Goal: Transaction & Acquisition: Obtain resource

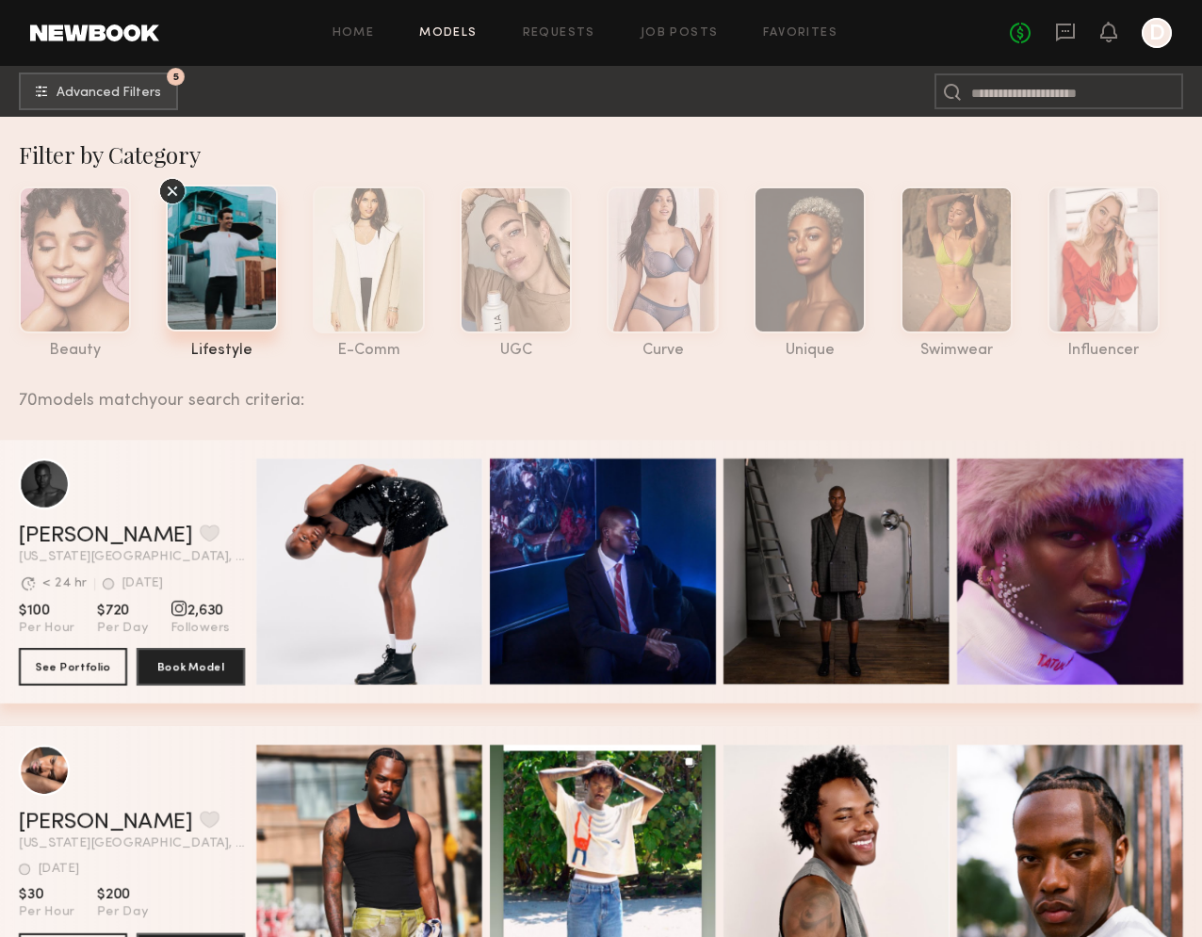
click at [154, 90] on span "Advanced Filters" at bounding box center [109, 92] width 105 height 13
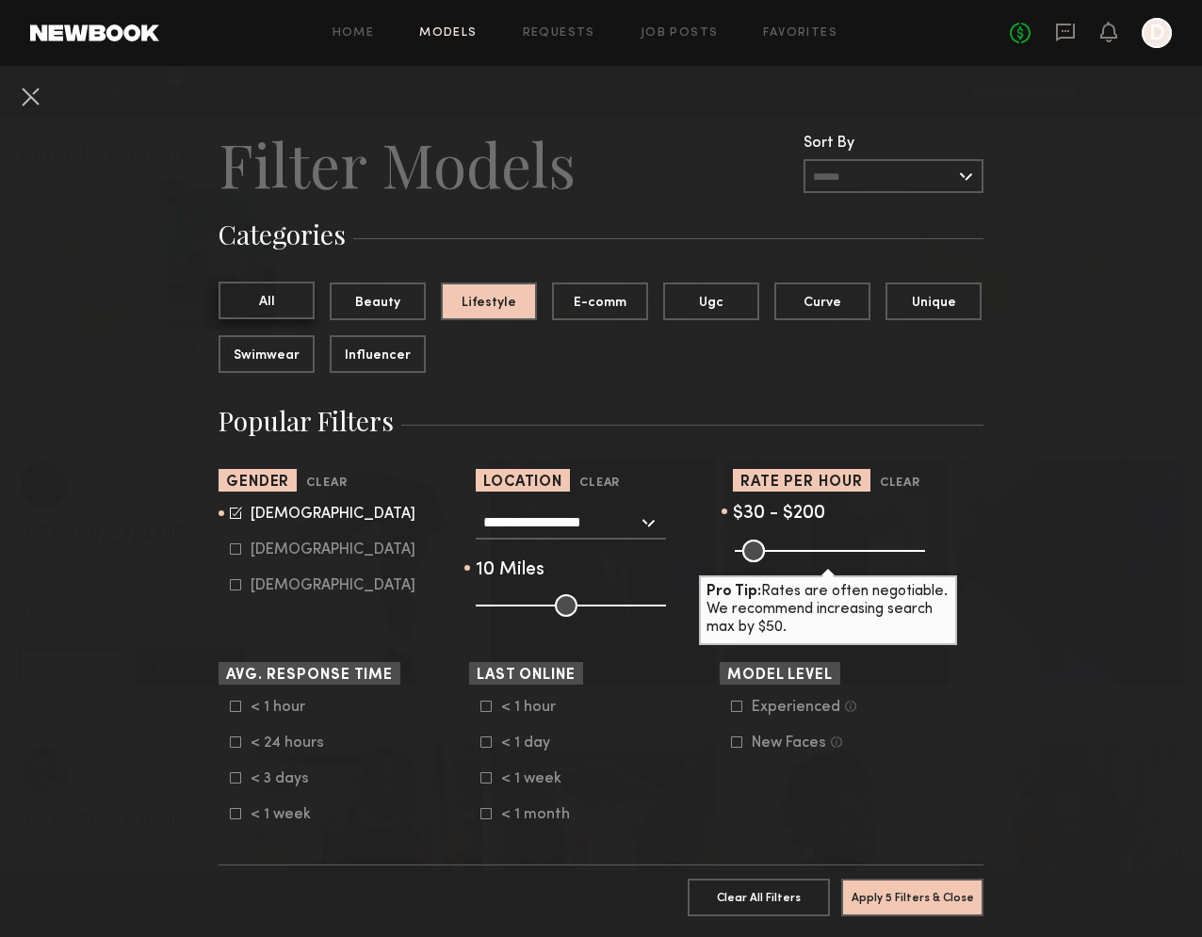
click at [268, 302] on button "All" at bounding box center [267, 301] width 96 height 38
click at [291, 553] on div "Female" at bounding box center [333, 550] width 165 height 11
type input "*"
click at [233, 515] on icon at bounding box center [236, 513] width 12 height 12
type input "**"
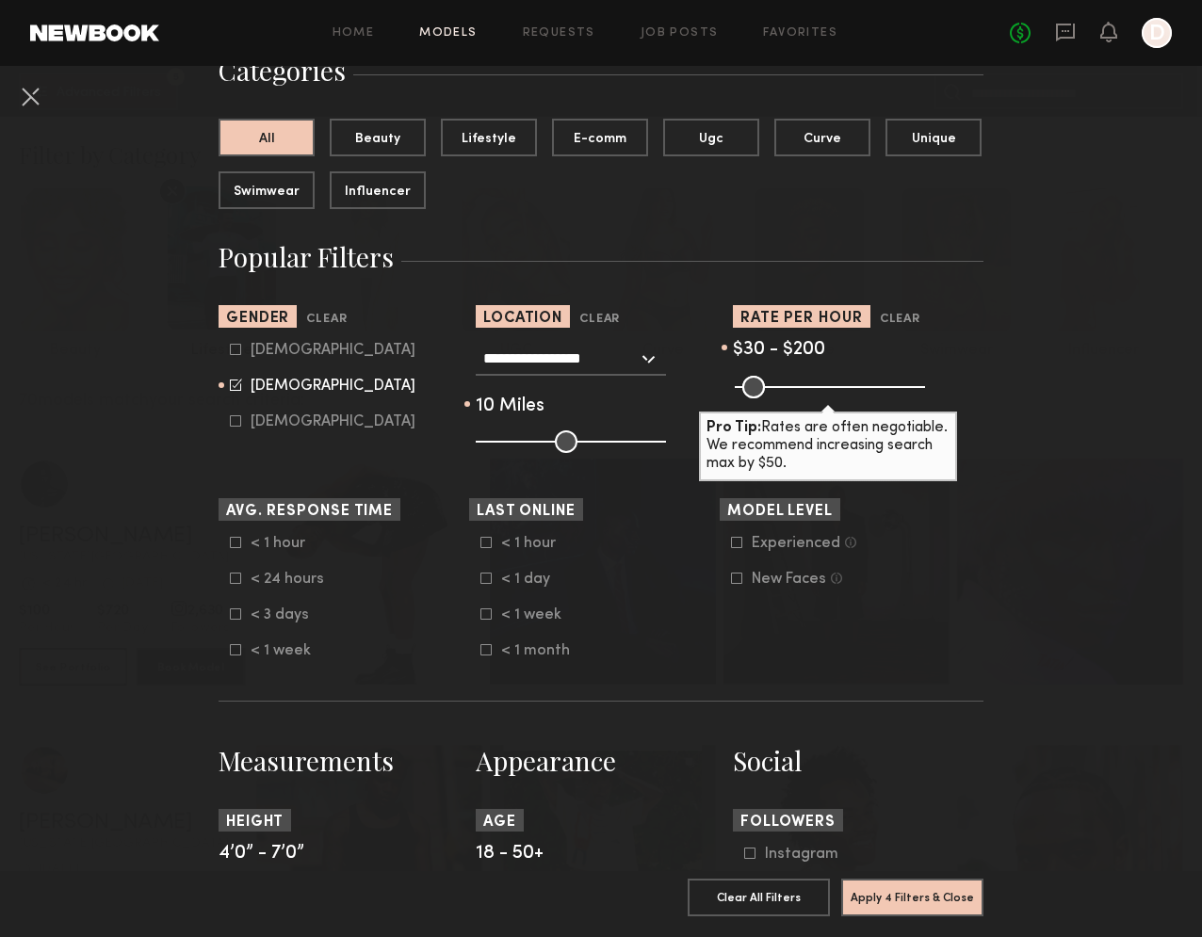
scroll to position [187, 0]
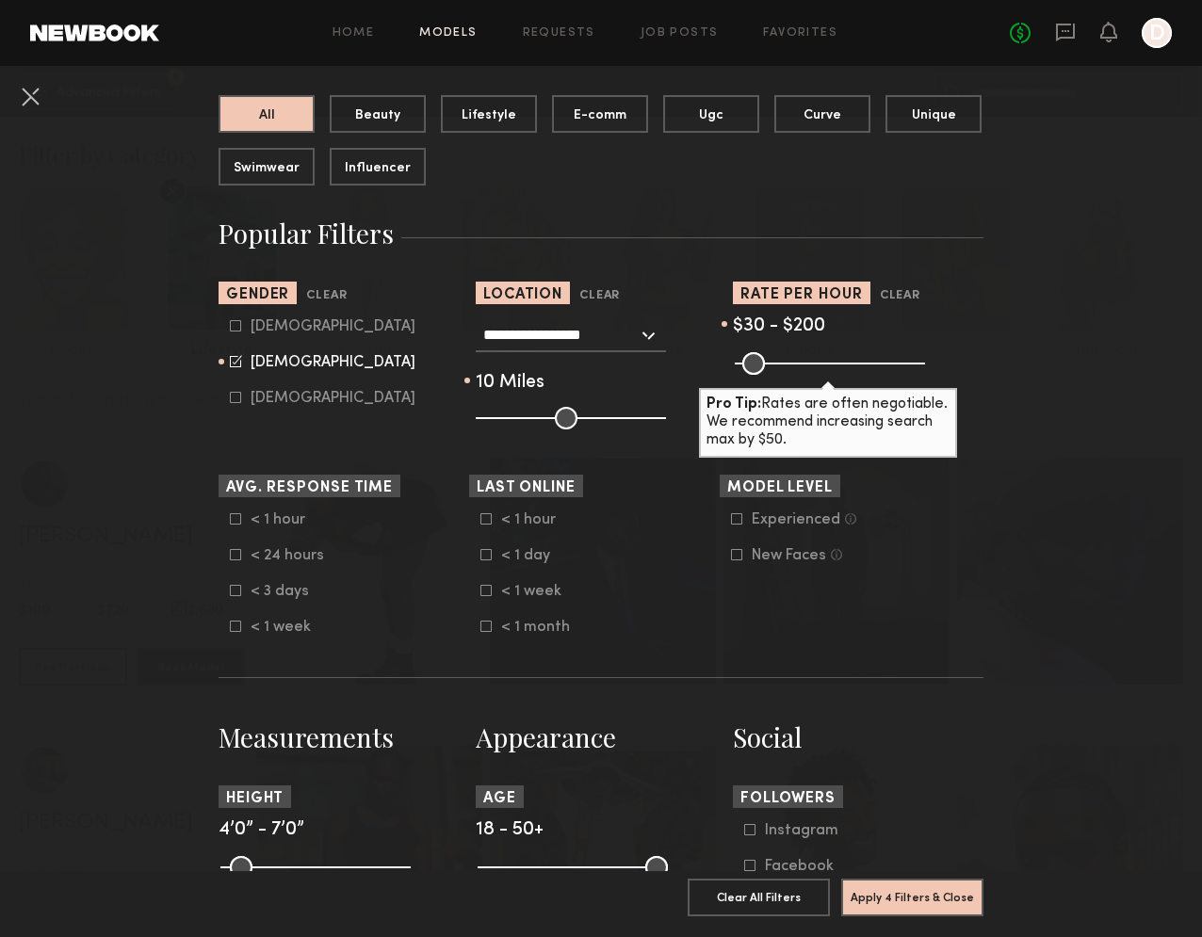
click at [737, 524] on icon at bounding box center [736, 518] width 11 height 11
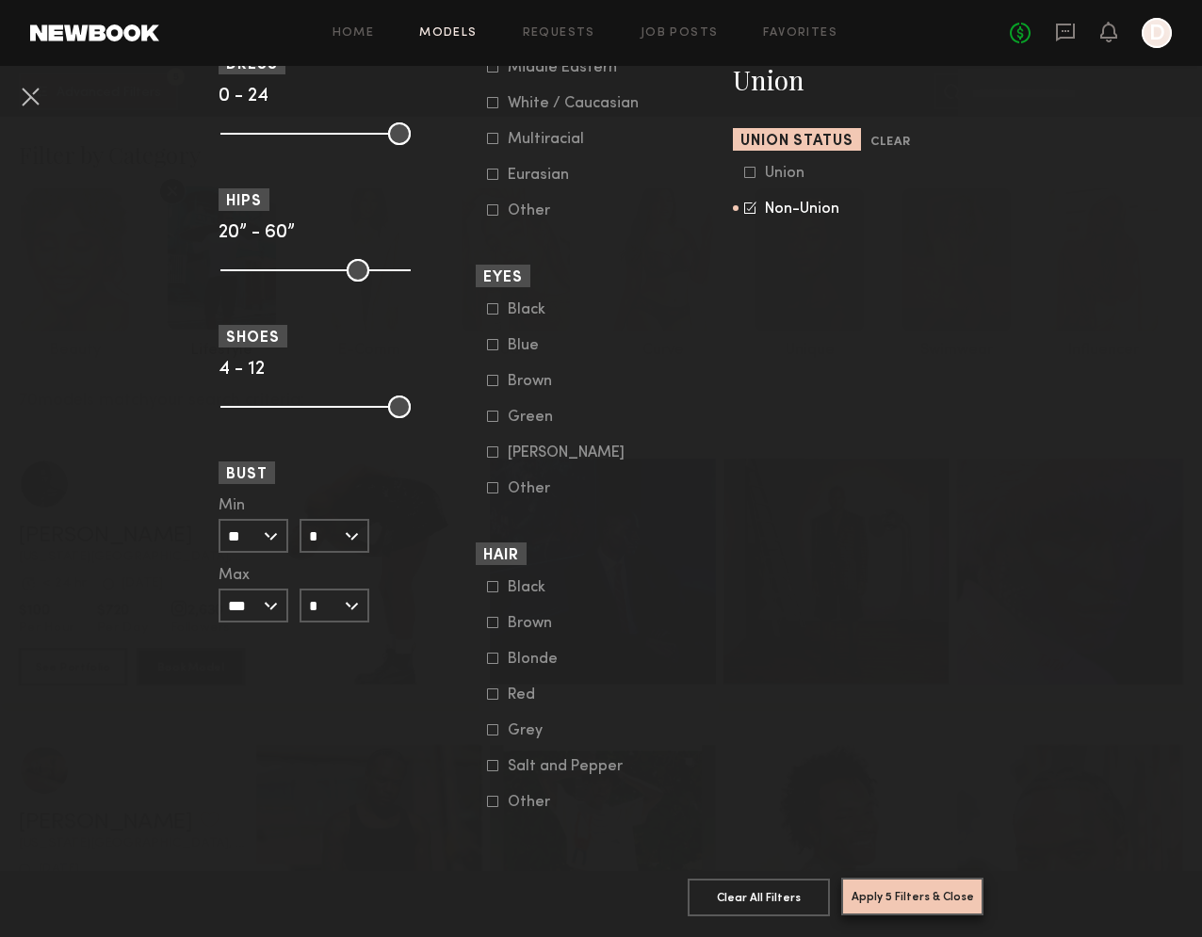
scroll to position [1202, 0]
click at [878, 898] on button "Apply 5 Filters & Close" at bounding box center [912, 897] width 142 height 38
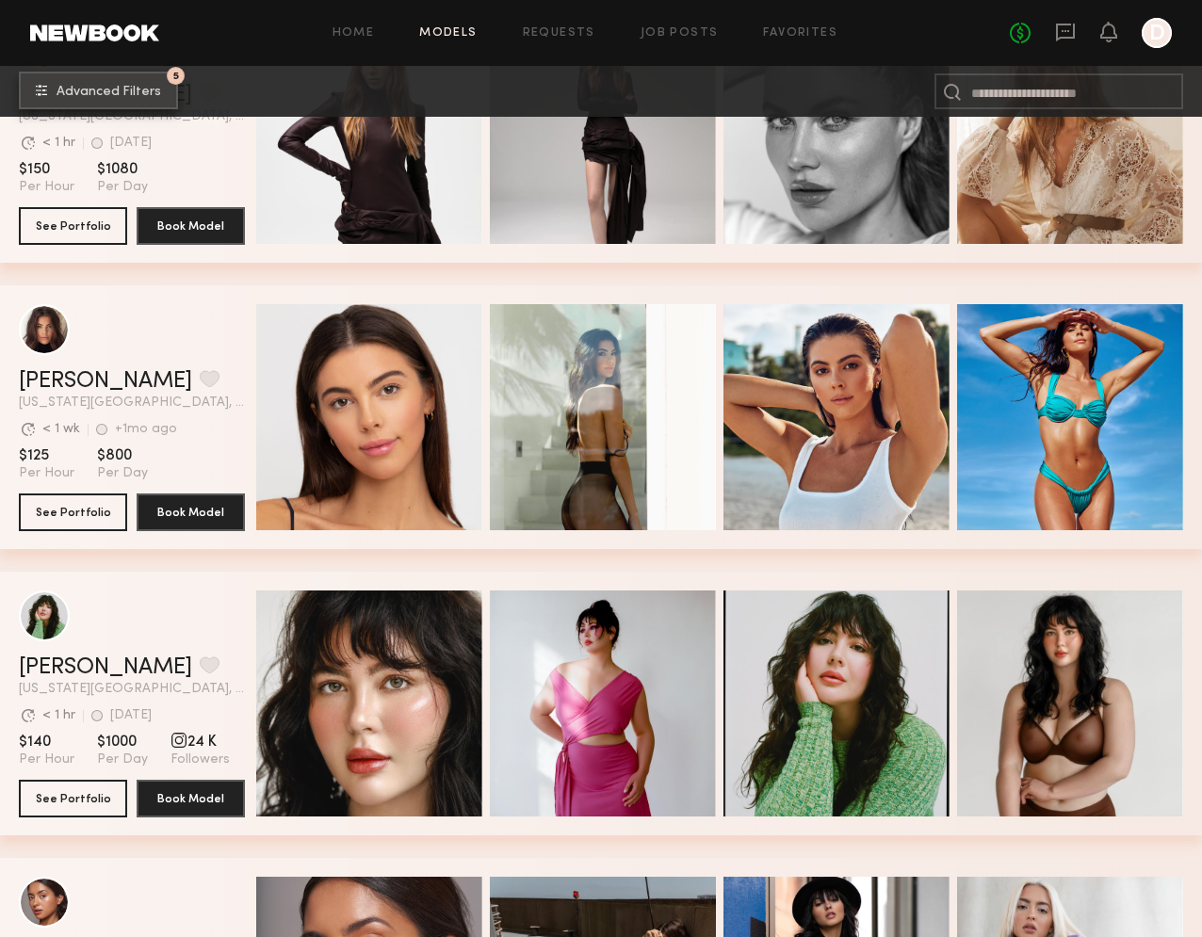
scroll to position [443, 0]
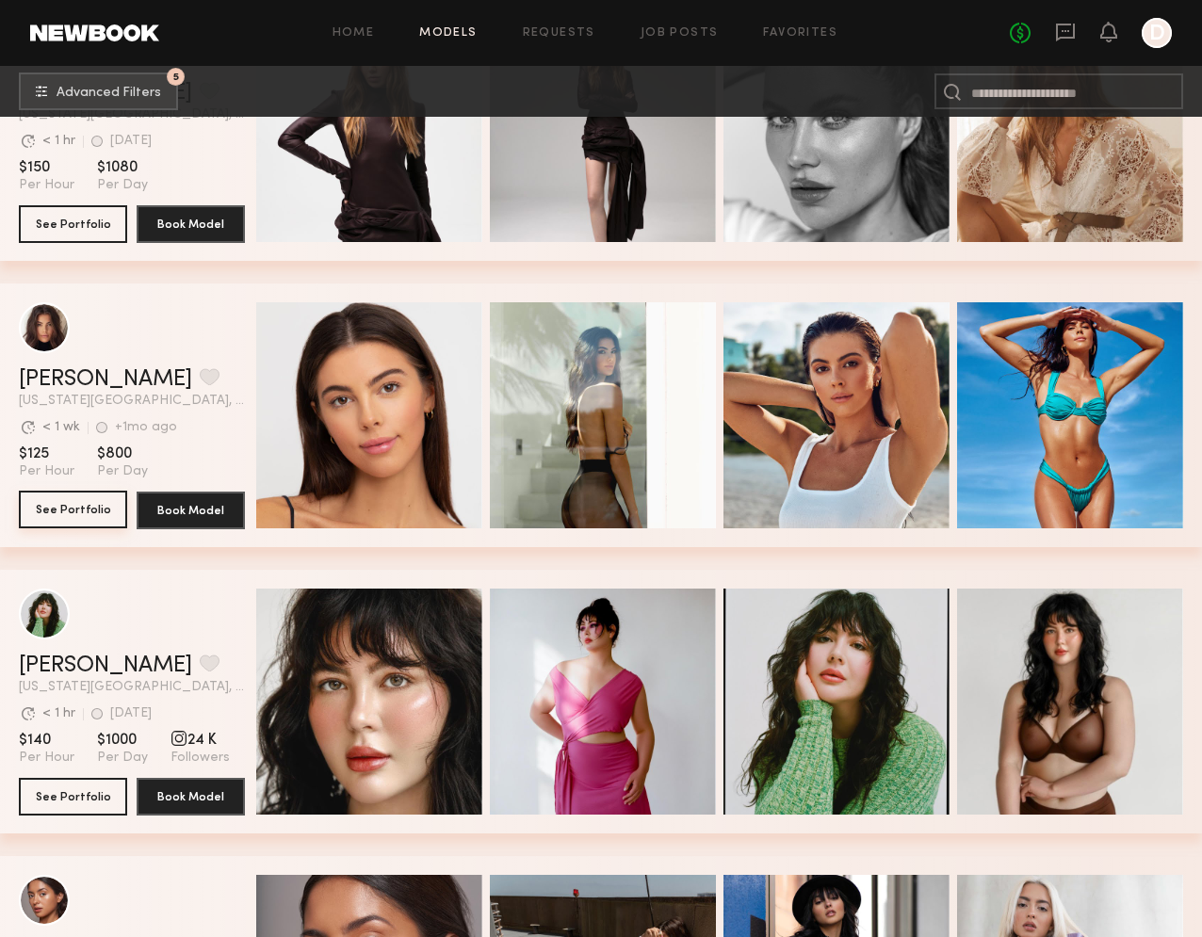
click at [57, 521] on button "See Portfolio" at bounding box center [73, 510] width 108 height 38
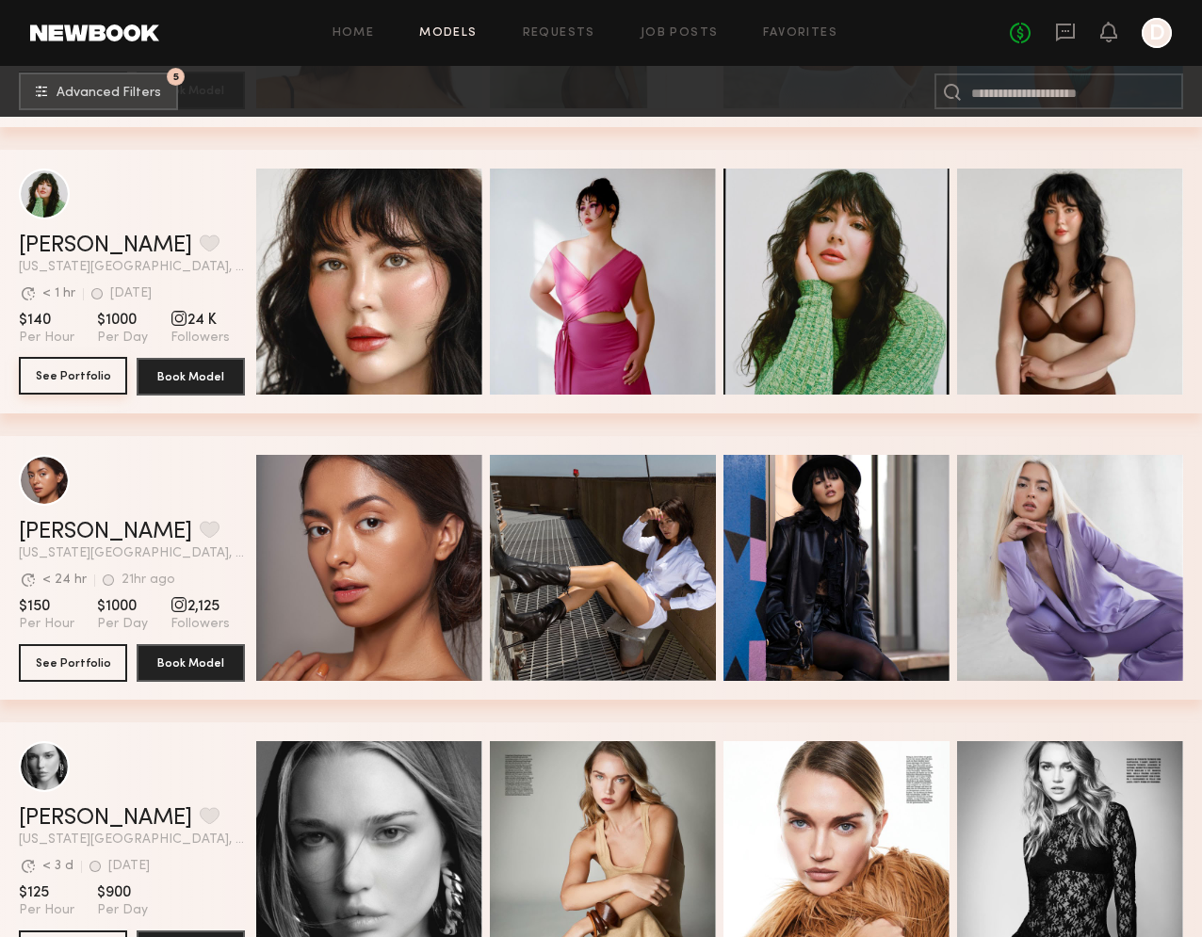
click at [76, 372] on button "See Portfolio" at bounding box center [73, 376] width 108 height 38
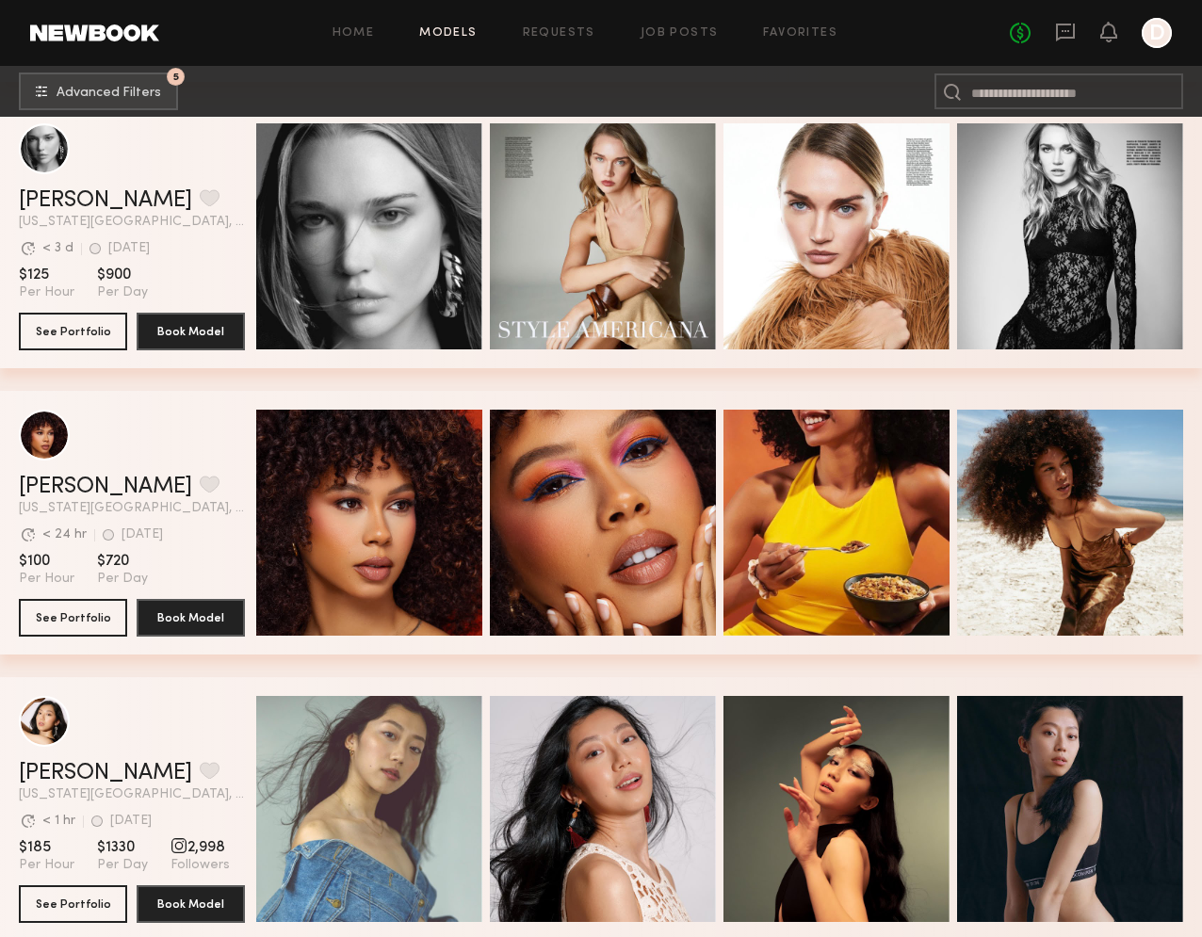
scroll to position [1562, 0]
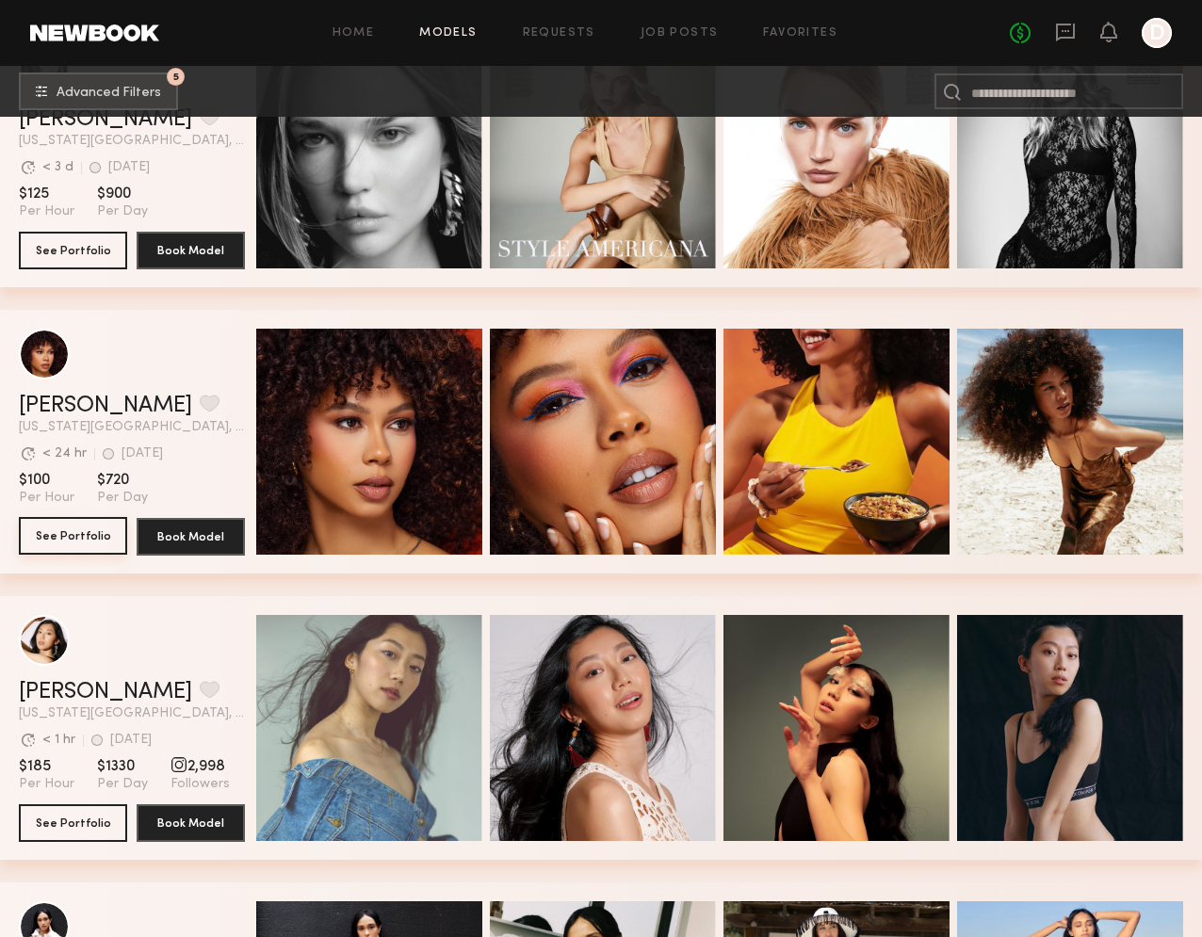
click at [77, 531] on button "See Portfolio" at bounding box center [73, 536] width 108 height 38
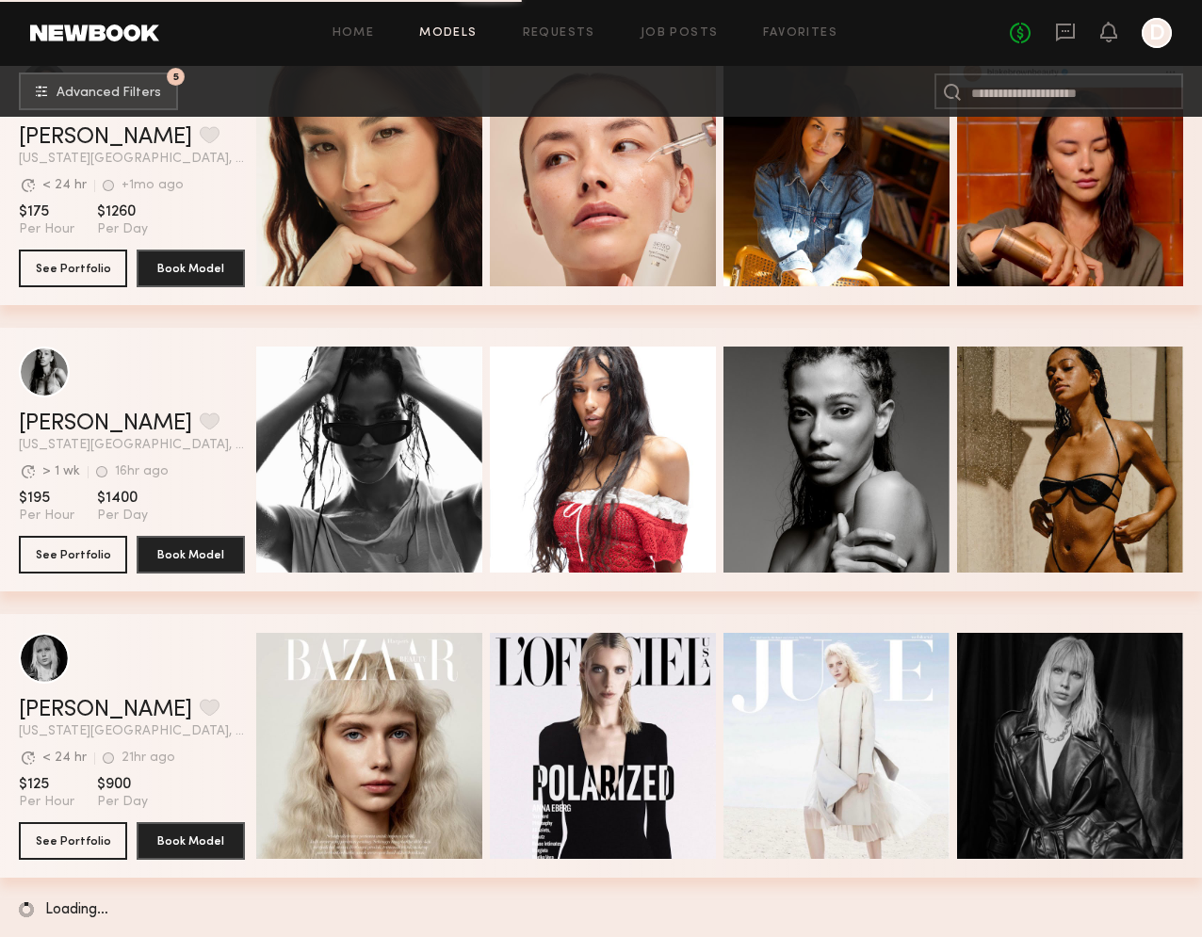
scroll to position [2978, 0]
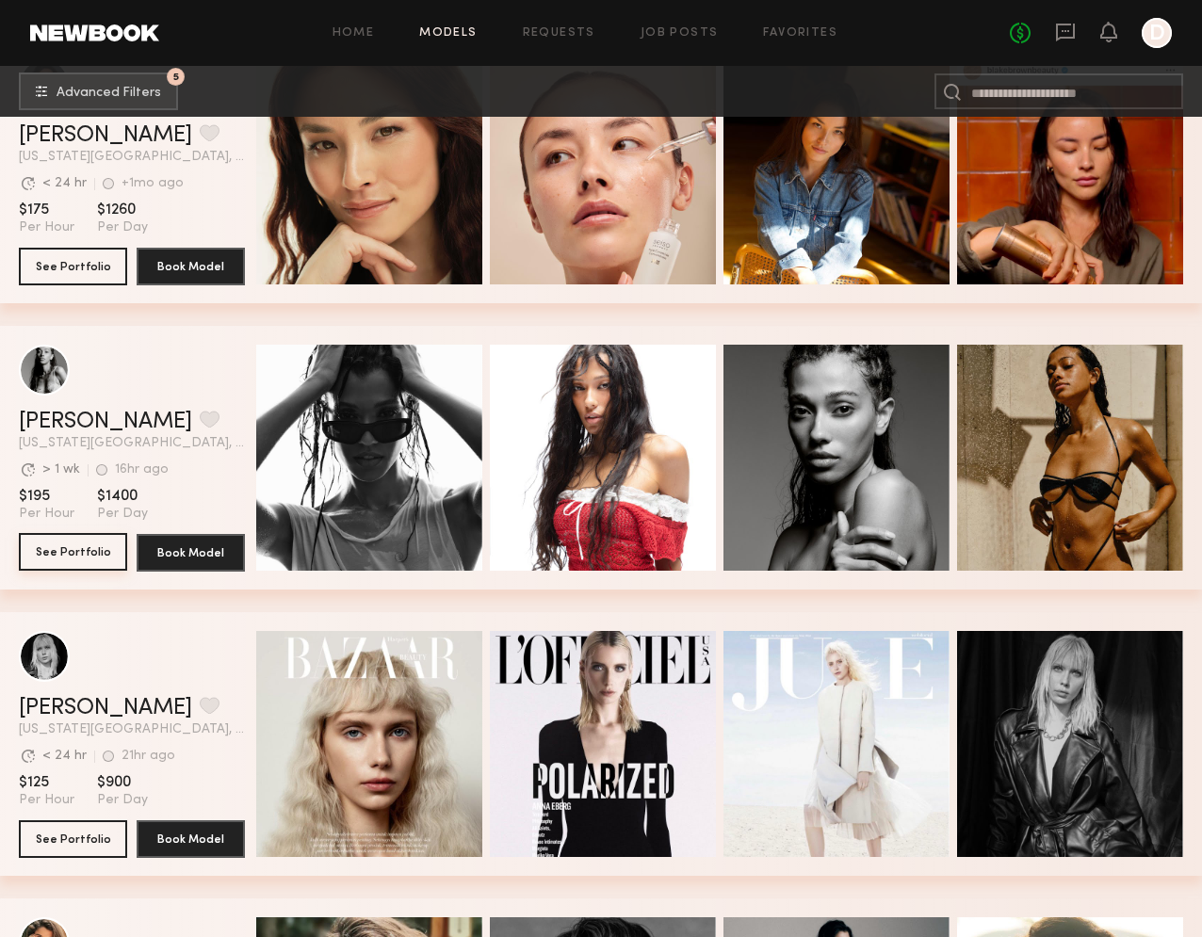
click at [79, 545] on button "See Portfolio" at bounding box center [73, 552] width 108 height 38
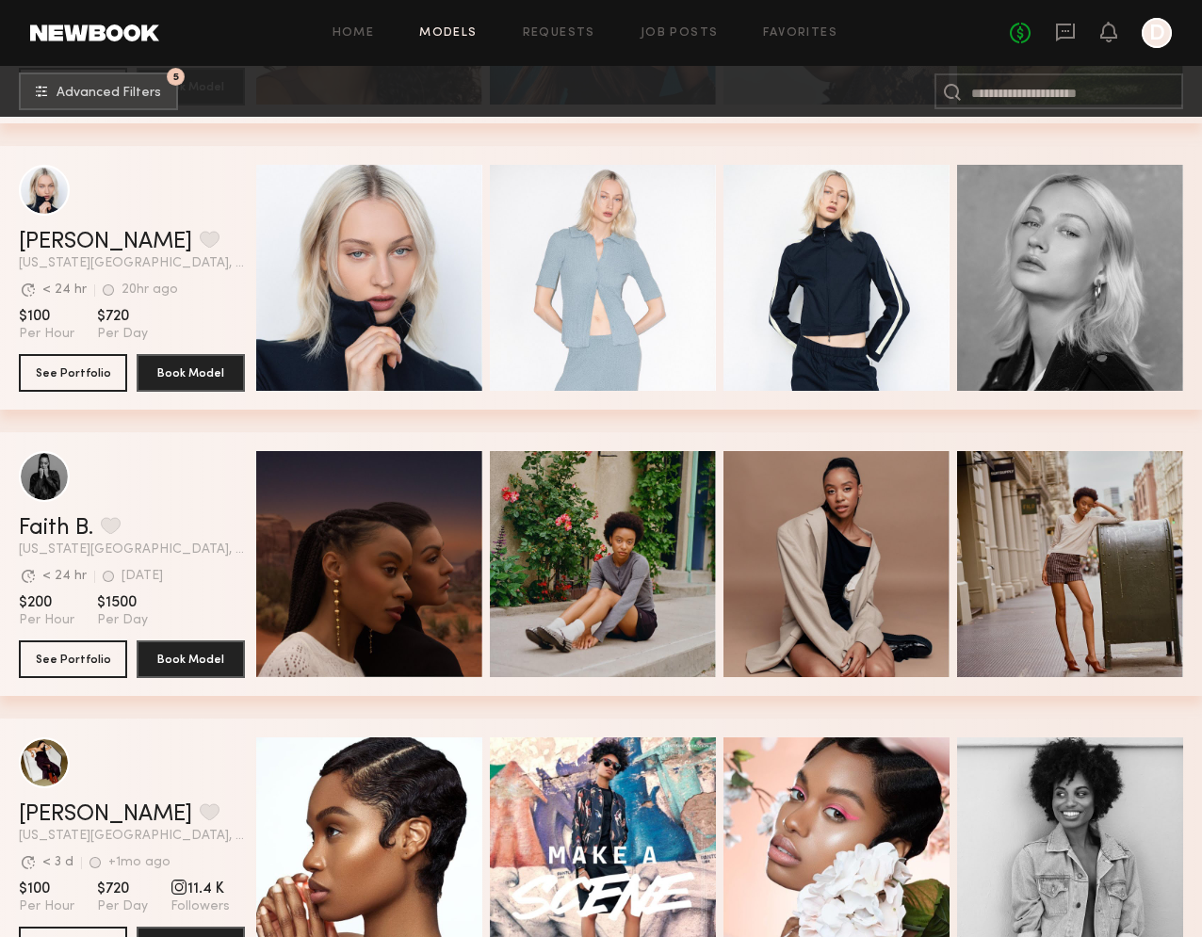
scroll to position [5233, 0]
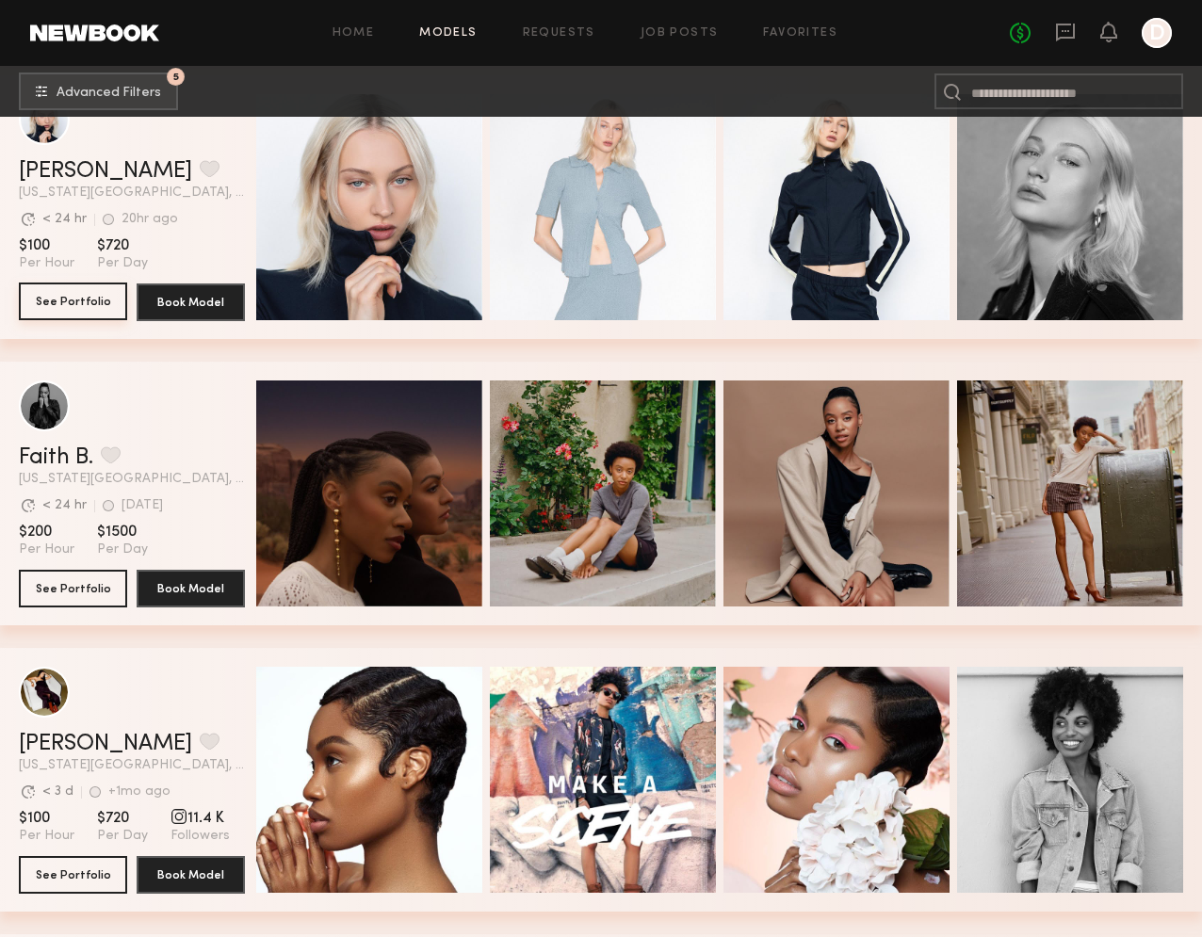
click at [54, 304] on button "See Portfolio" at bounding box center [73, 302] width 108 height 38
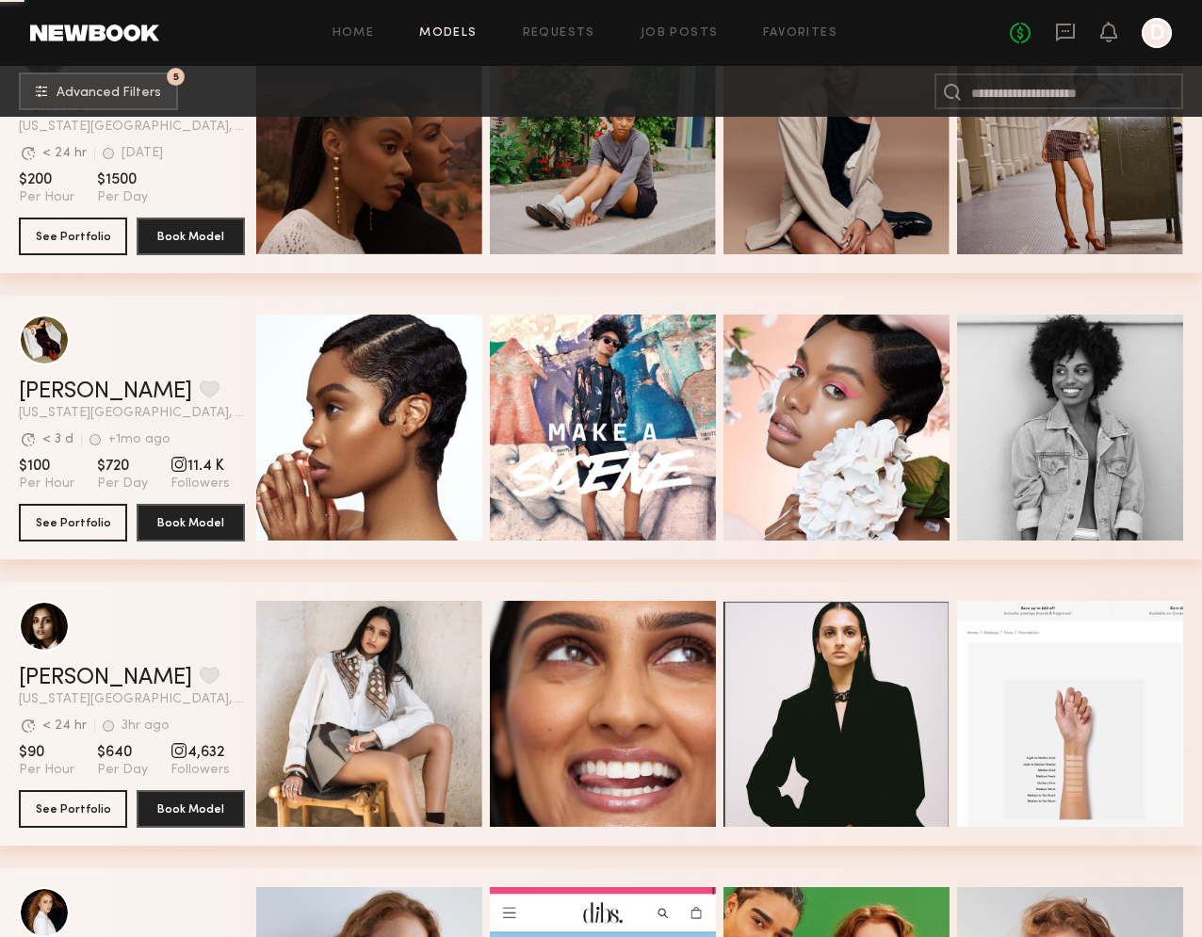
scroll to position [5604, 0]
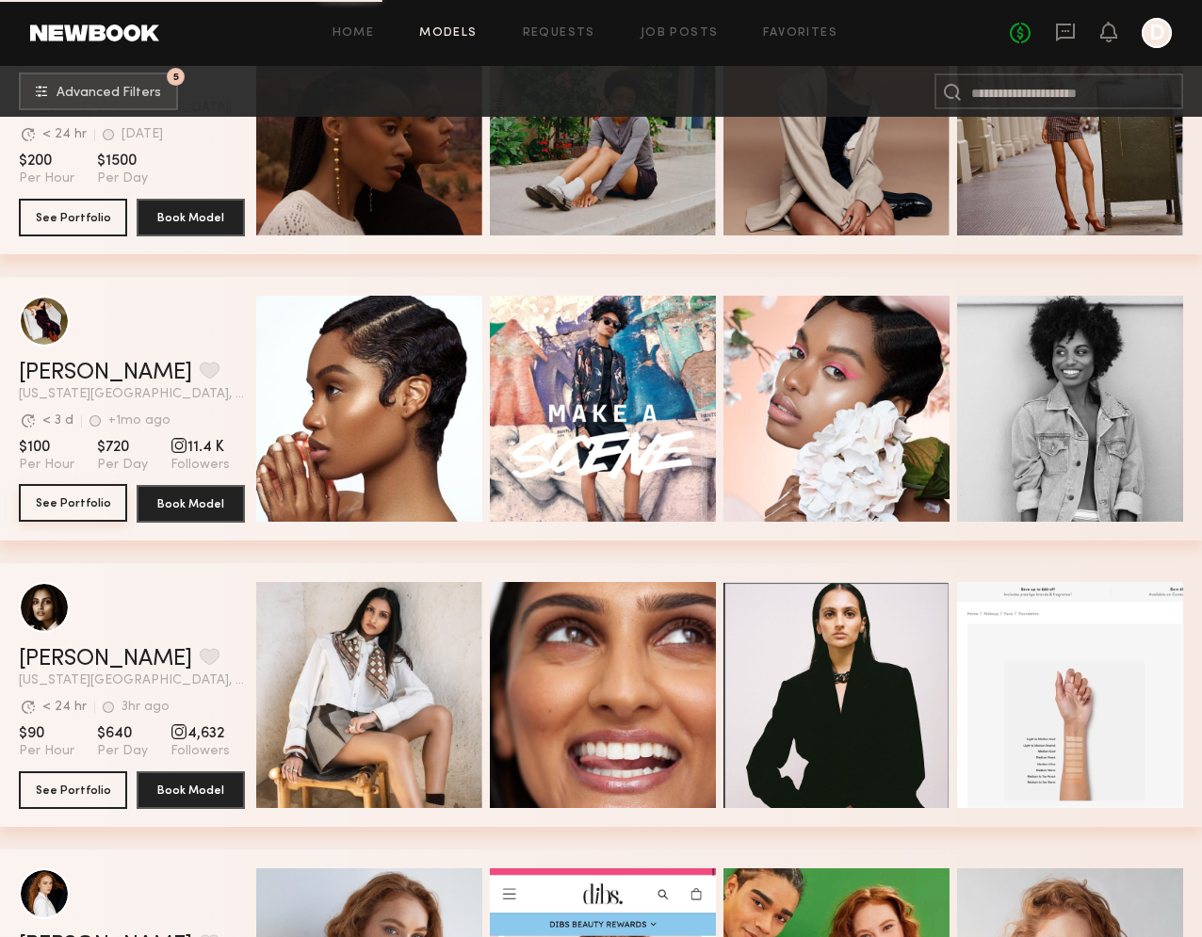
click at [100, 501] on button "See Portfolio" at bounding box center [73, 503] width 108 height 38
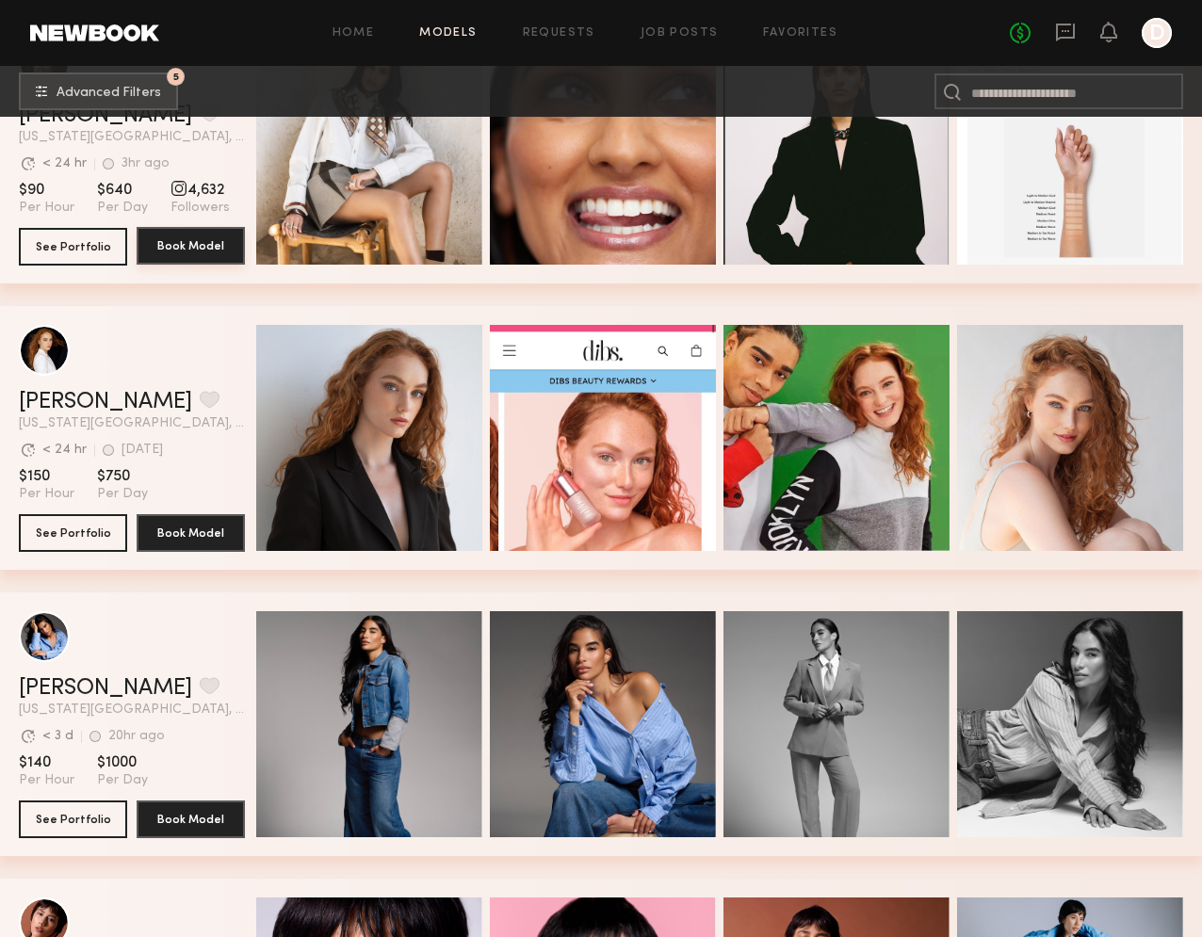
scroll to position [6275, 0]
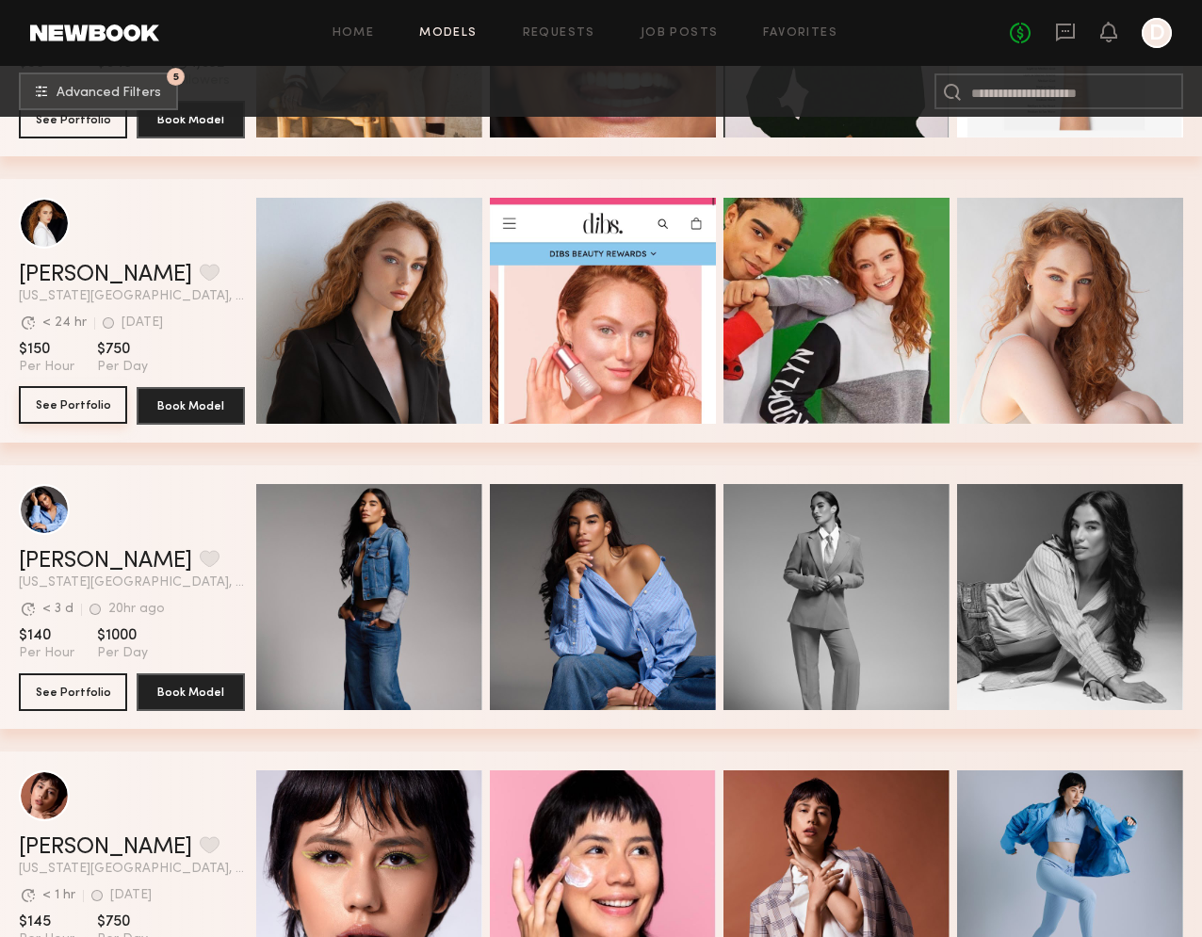
click at [98, 421] on button "See Portfolio" at bounding box center [73, 405] width 108 height 38
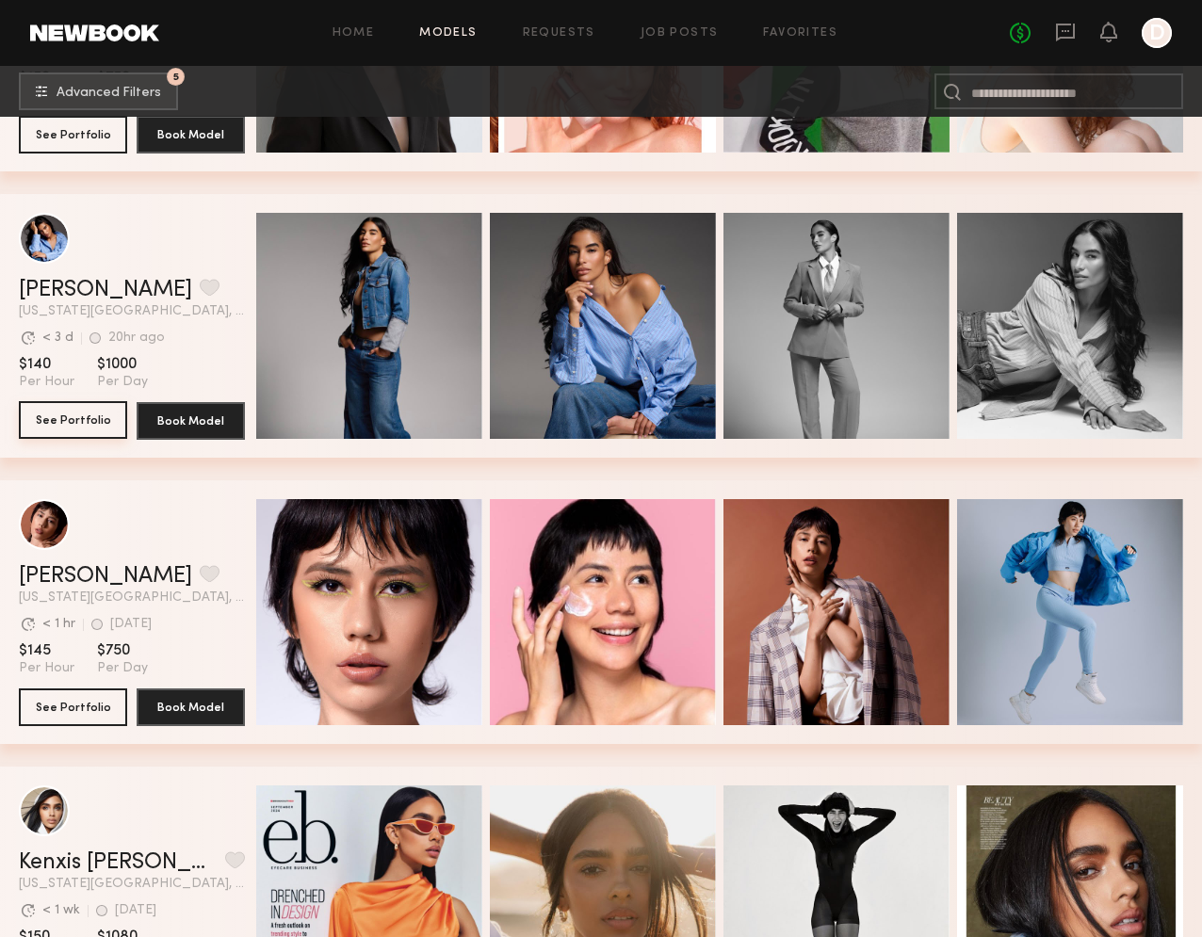
click at [70, 423] on button "See Portfolio" at bounding box center [73, 420] width 108 height 38
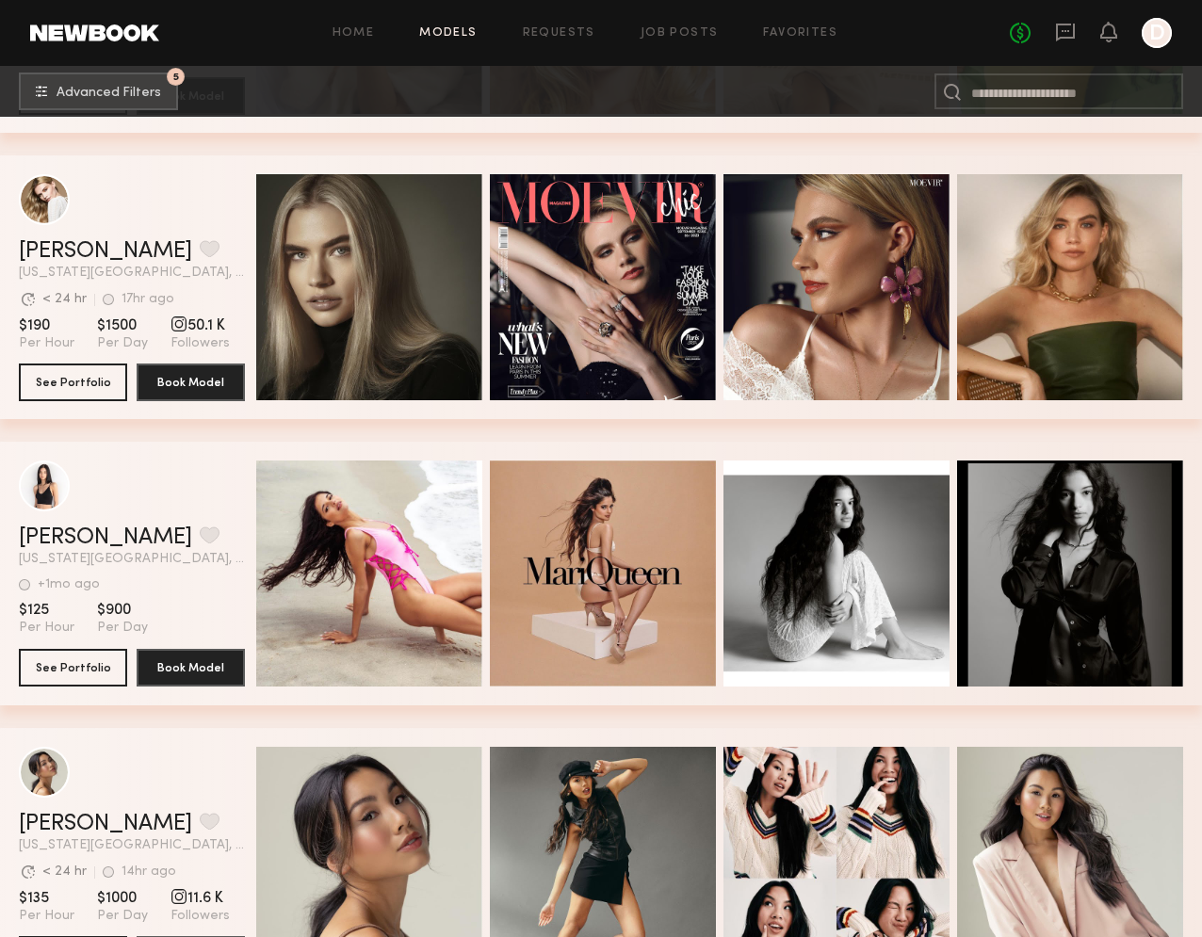
scroll to position [9920, 0]
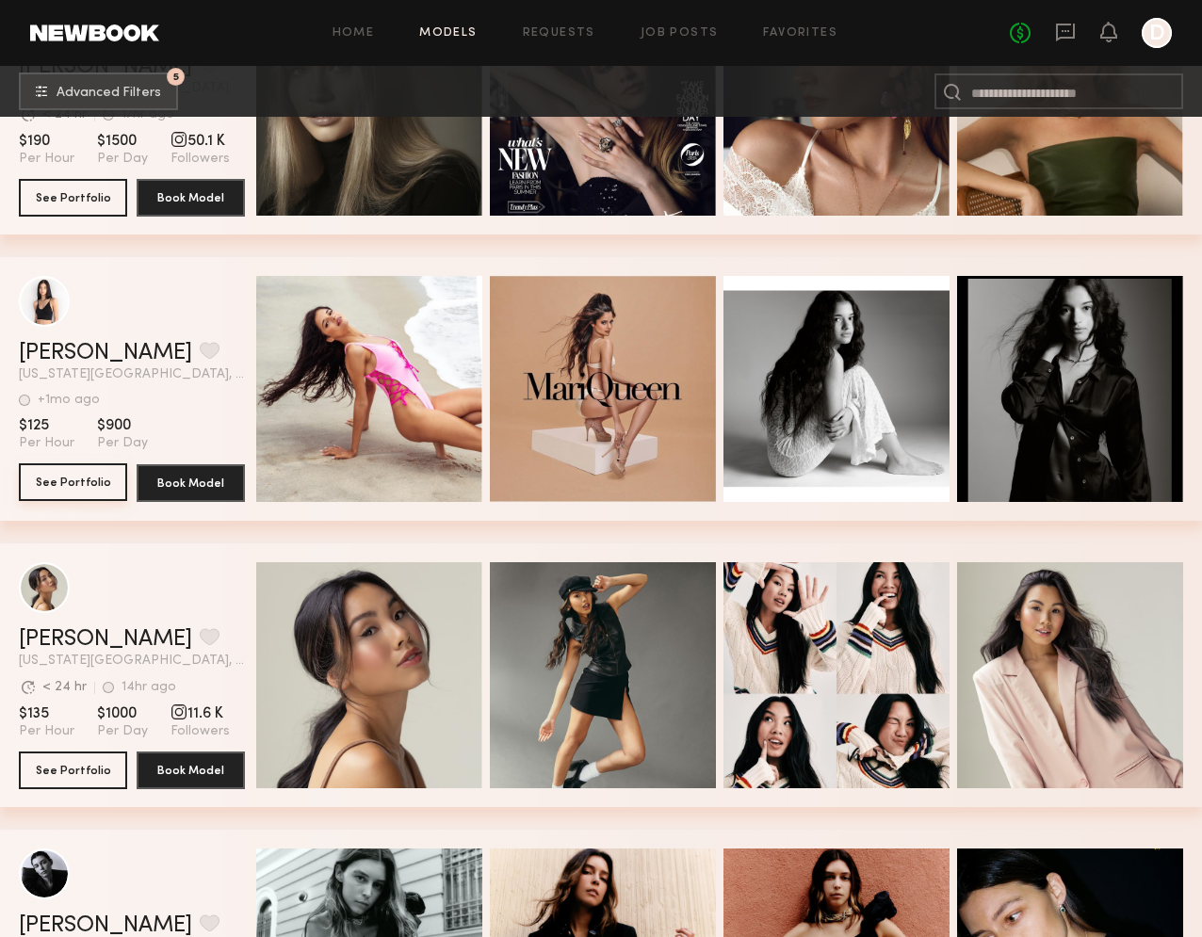
click at [87, 475] on button "See Portfolio" at bounding box center [73, 482] width 108 height 38
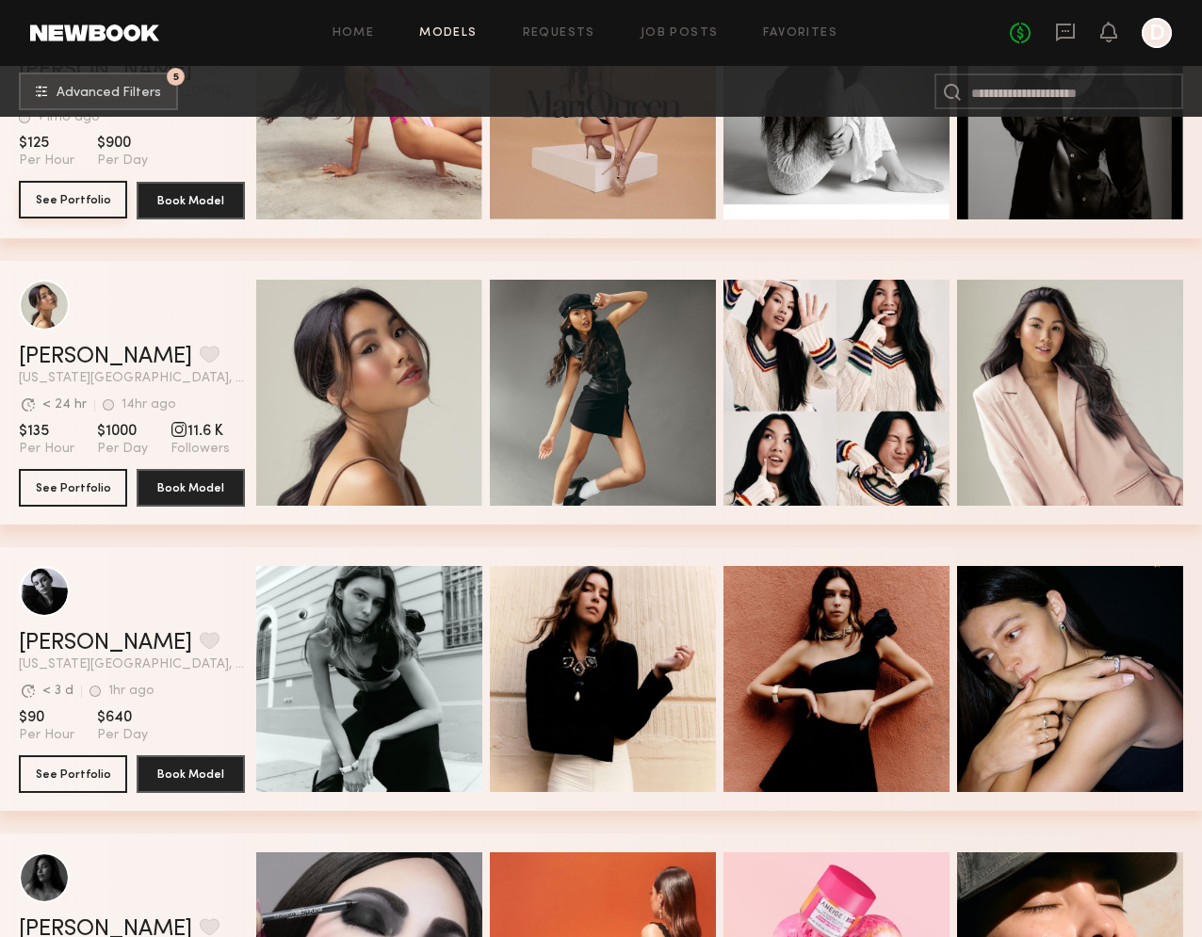
scroll to position [10264, 0]
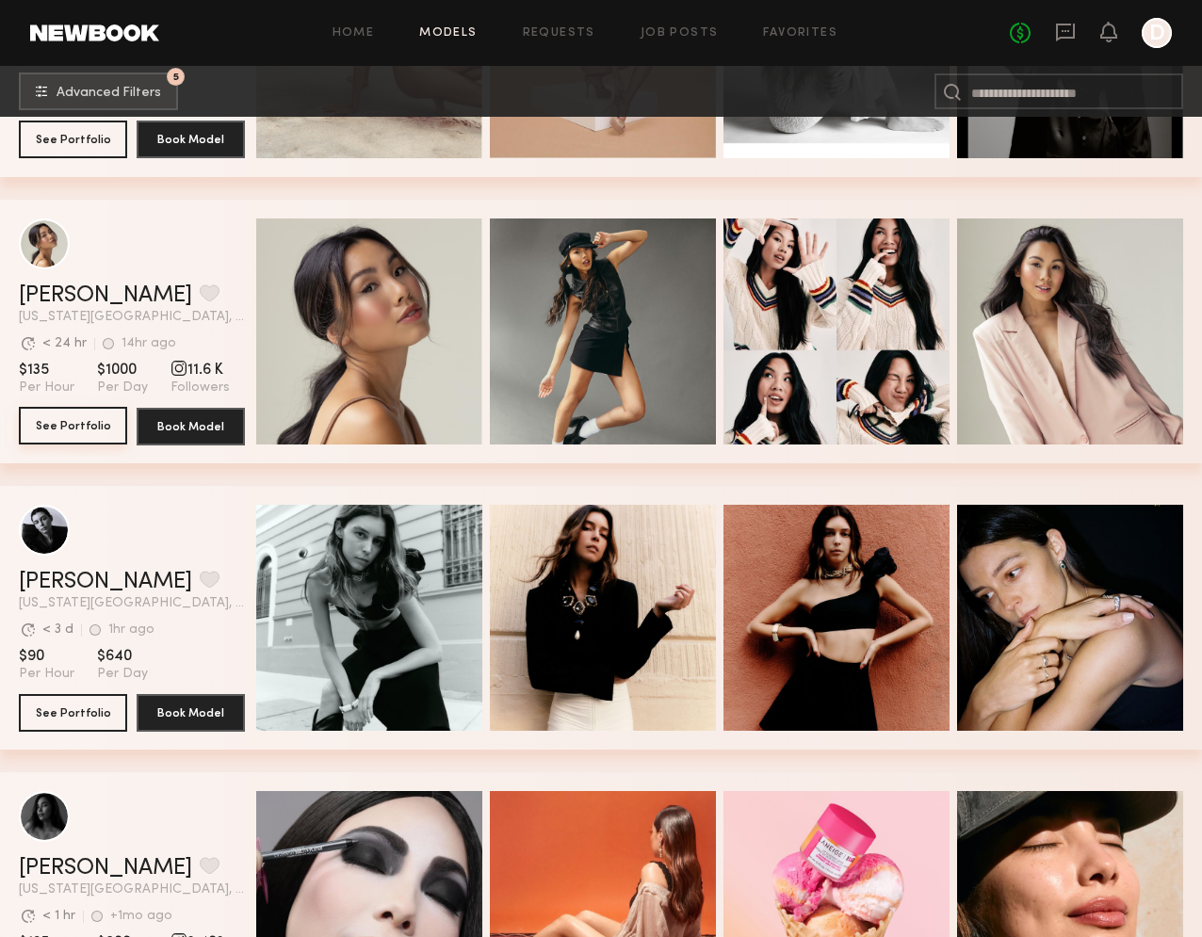
click at [57, 433] on button "See Portfolio" at bounding box center [73, 426] width 108 height 38
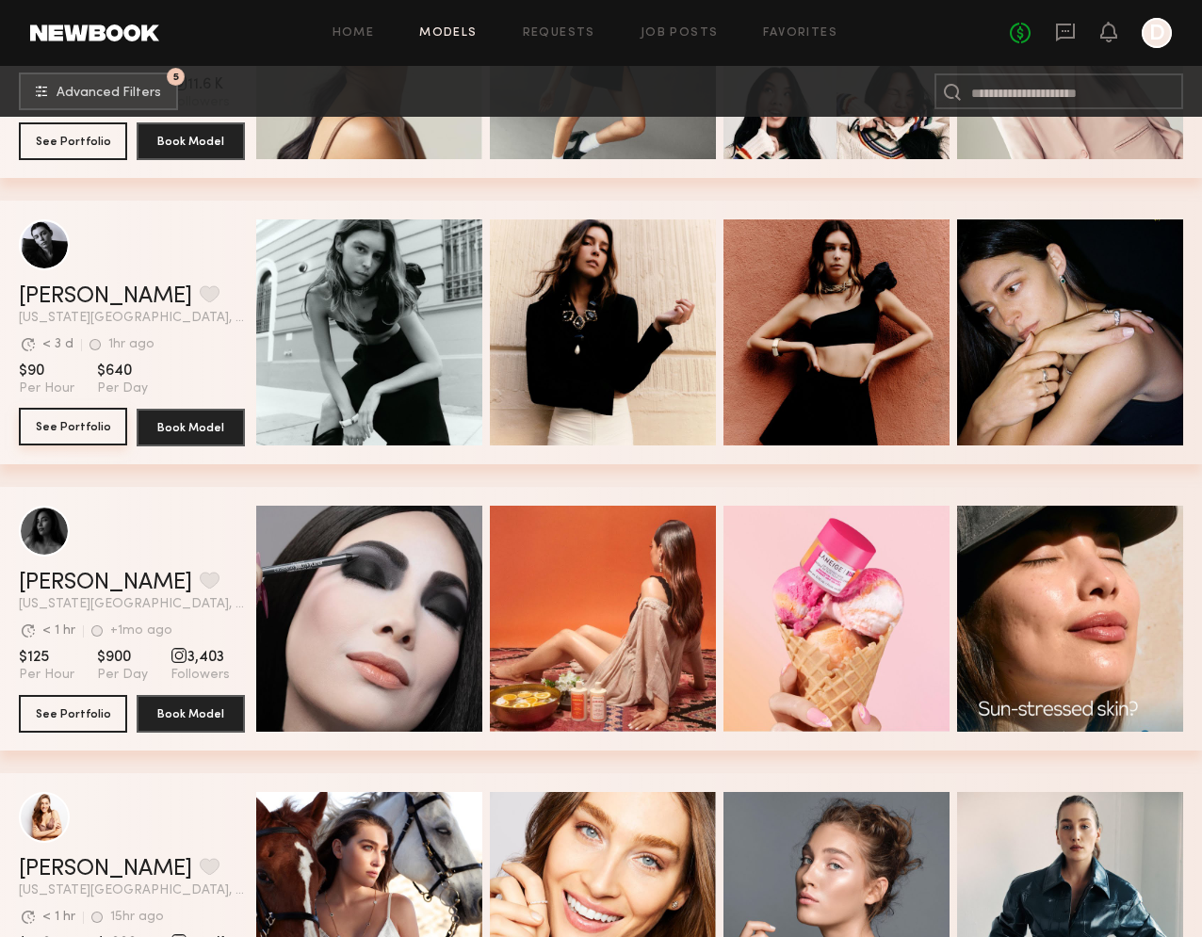
click at [53, 439] on button "See Portfolio" at bounding box center [73, 427] width 108 height 38
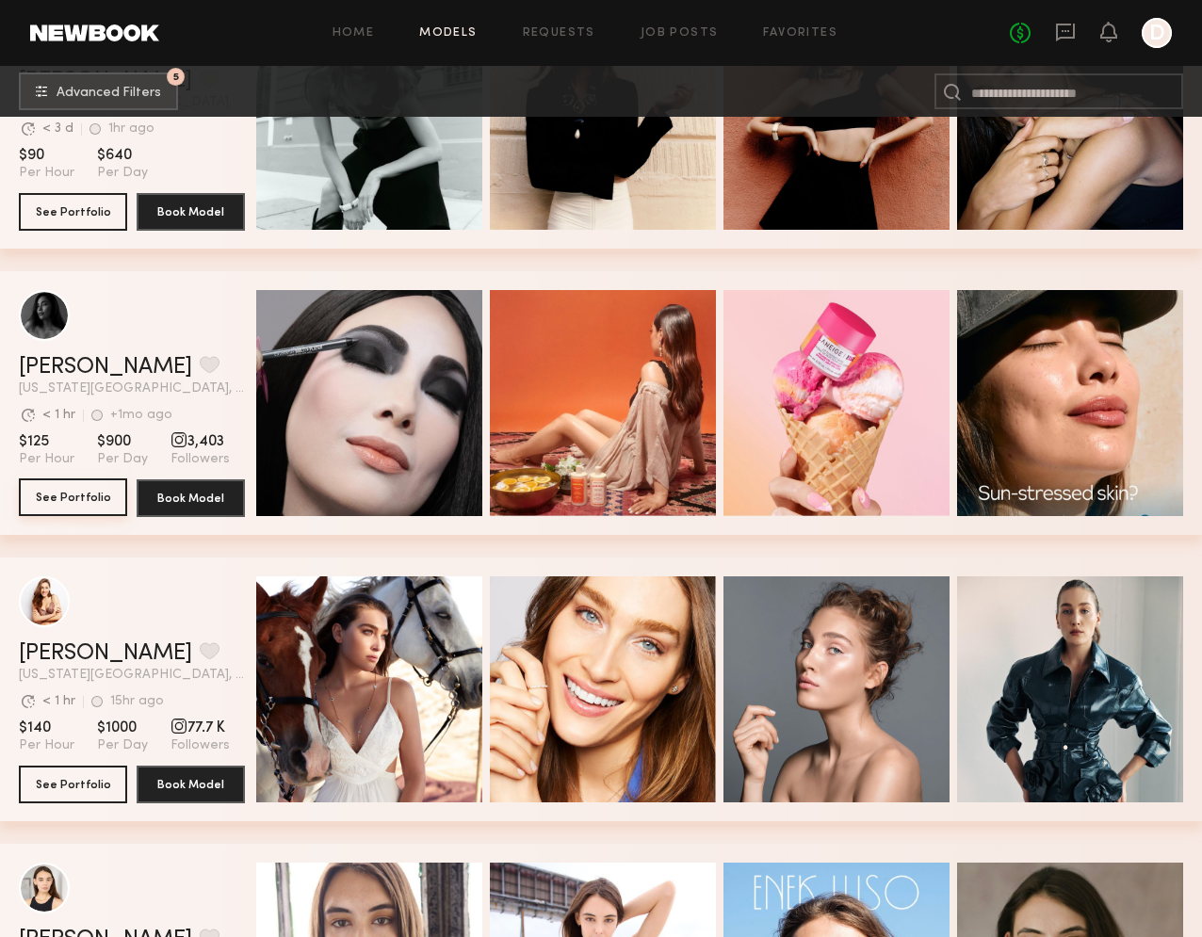
click at [83, 505] on button "See Portfolio" at bounding box center [73, 498] width 108 height 38
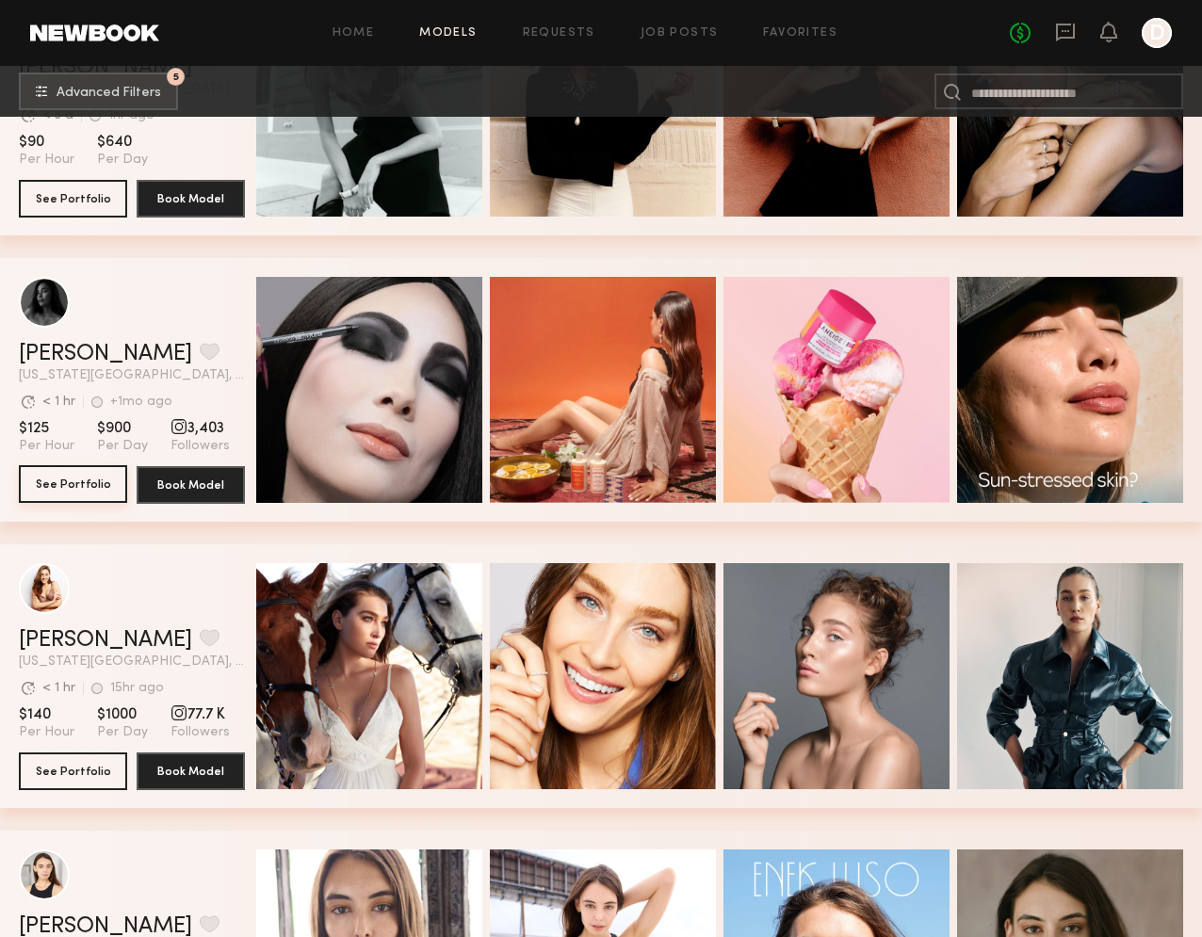
scroll to position [11058, 0]
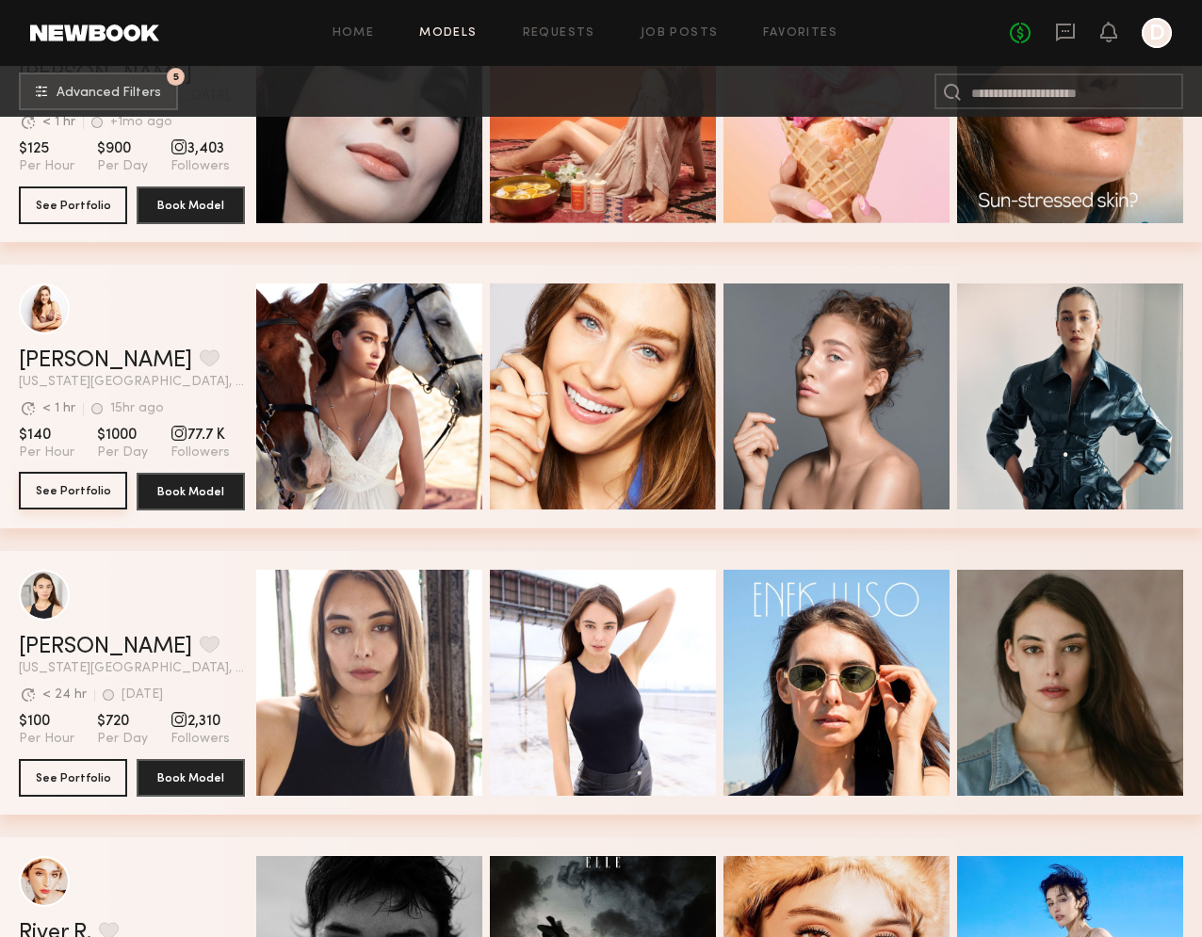
click at [82, 491] on button "See Portfolio" at bounding box center [73, 491] width 108 height 38
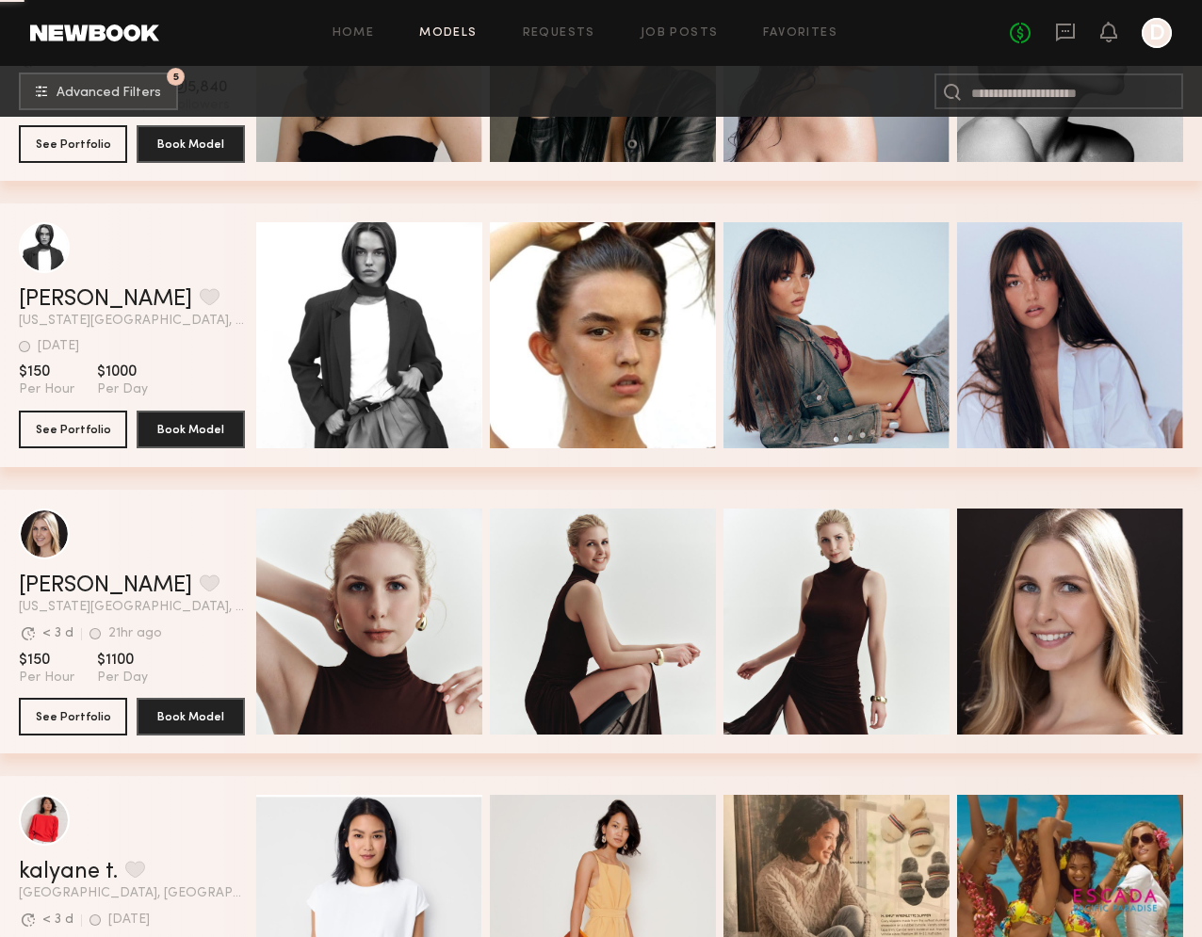
scroll to position [12588, 0]
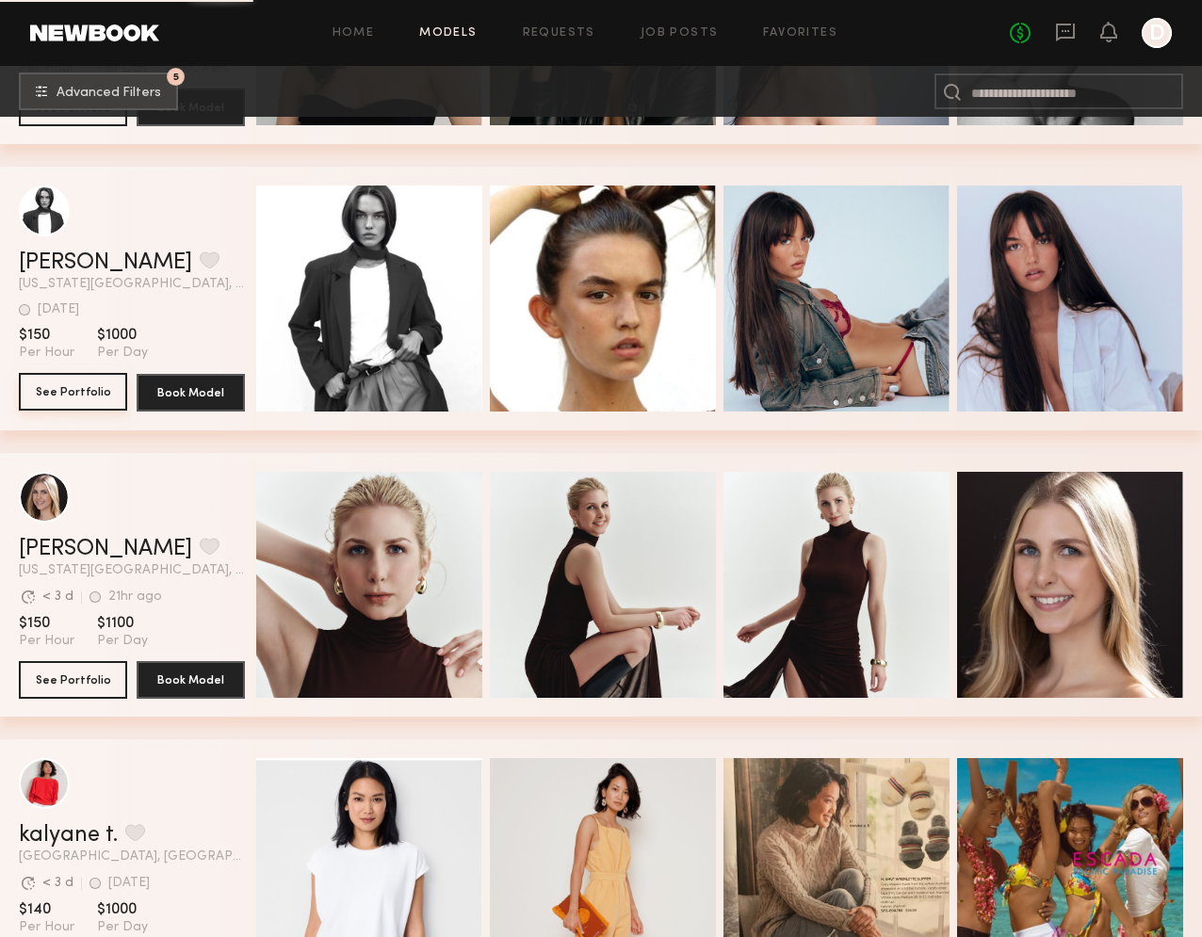
click at [51, 386] on button "See Portfolio" at bounding box center [73, 392] width 108 height 38
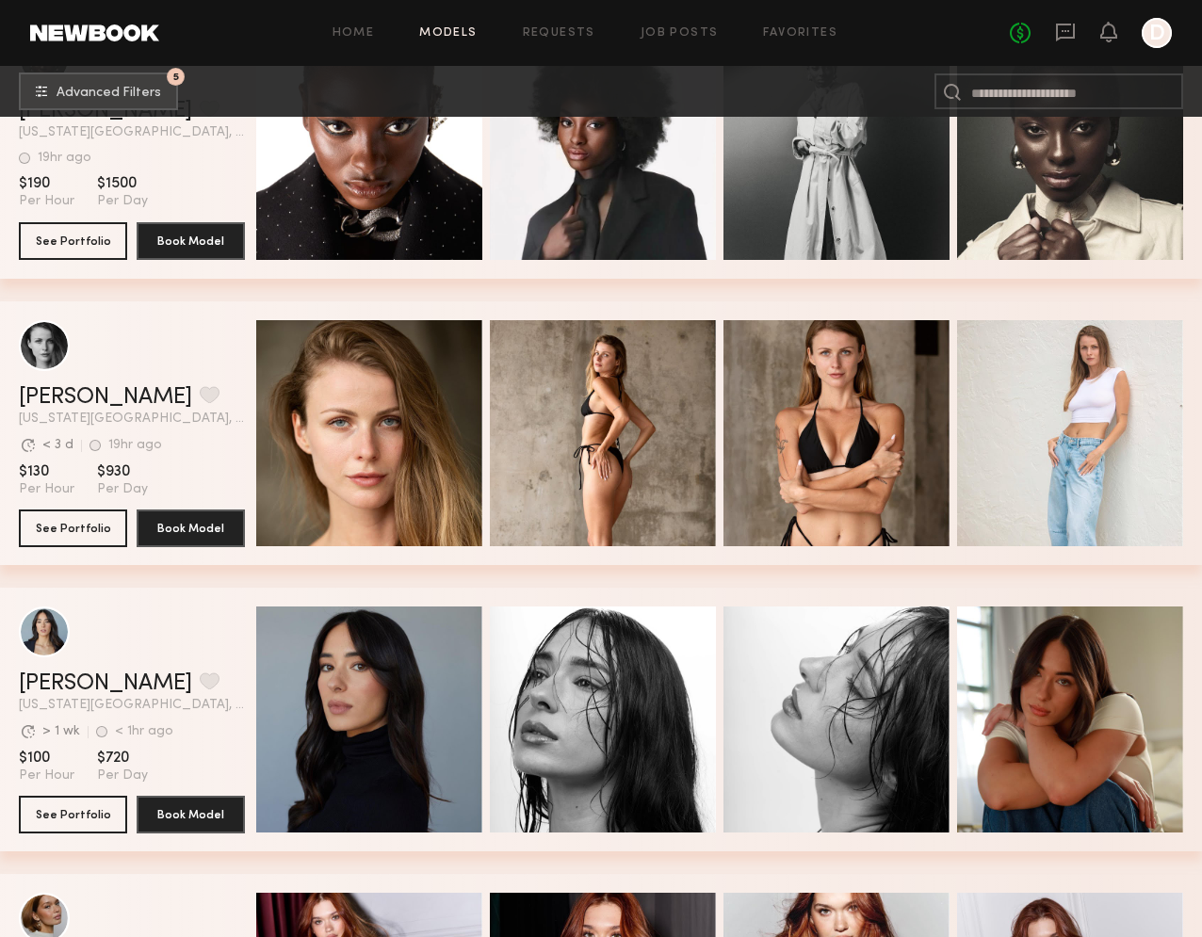
scroll to position [14743, 0]
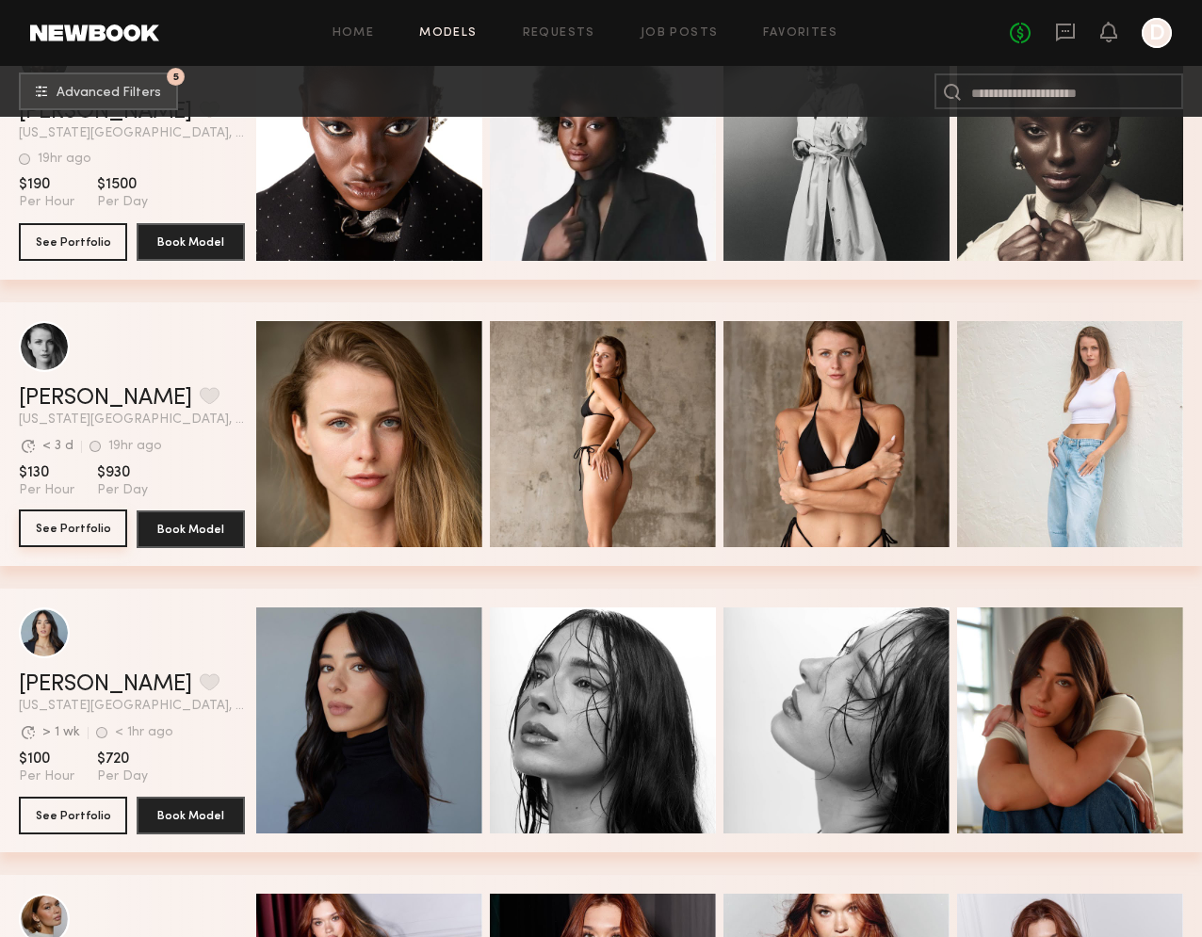
click at [89, 524] on button "See Portfolio" at bounding box center [73, 529] width 108 height 38
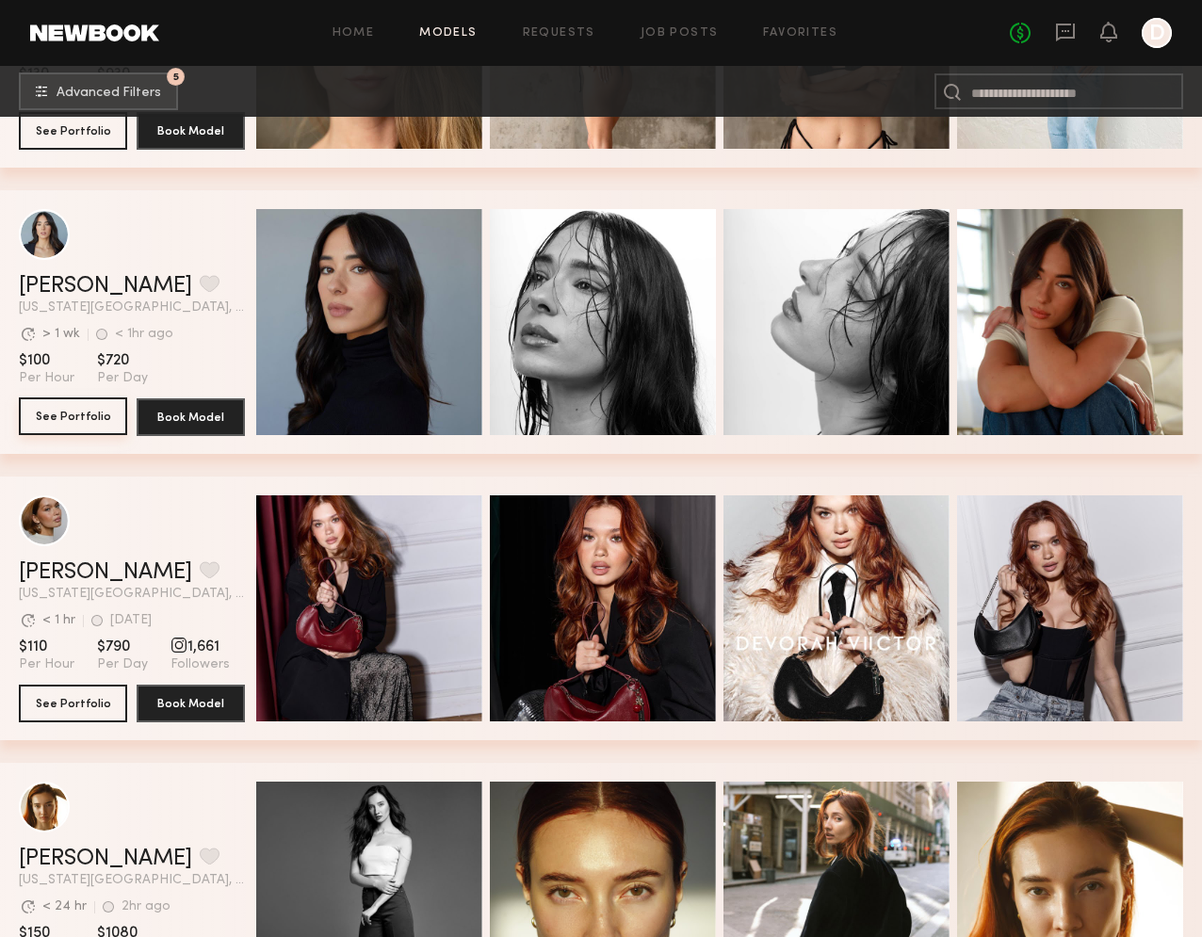
click at [51, 418] on button "See Portfolio" at bounding box center [73, 417] width 108 height 38
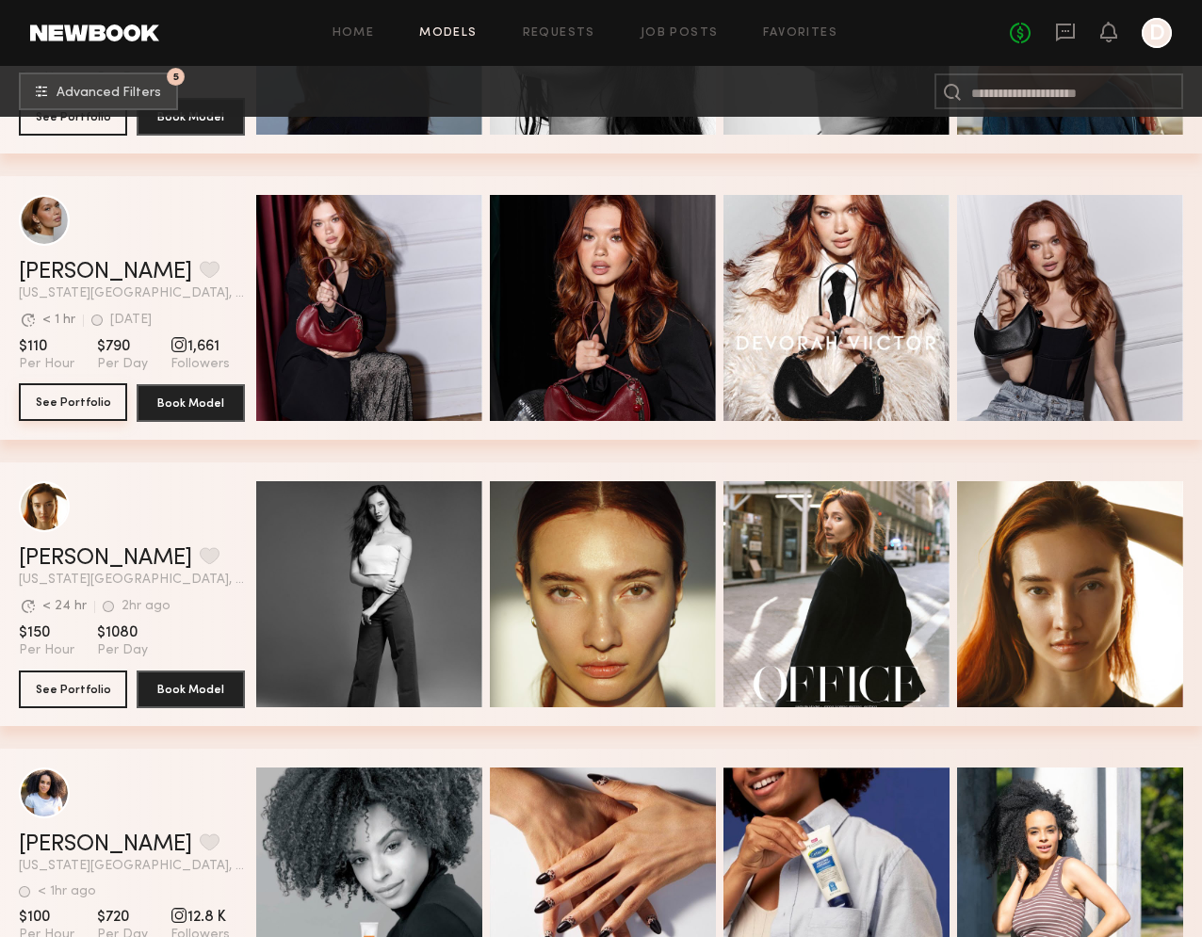
click at [60, 401] on button "See Portfolio" at bounding box center [73, 402] width 108 height 38
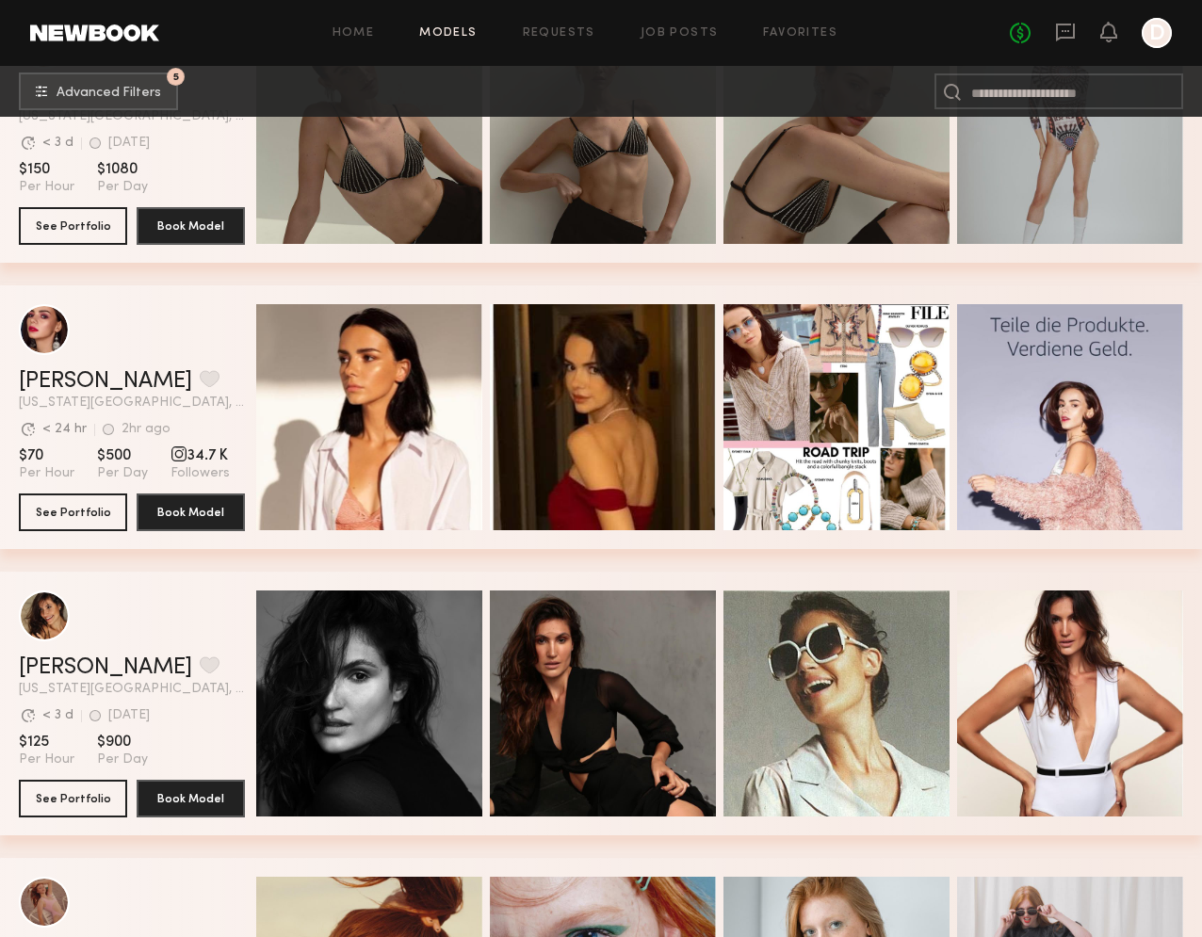
scroll to position [16766, 0]
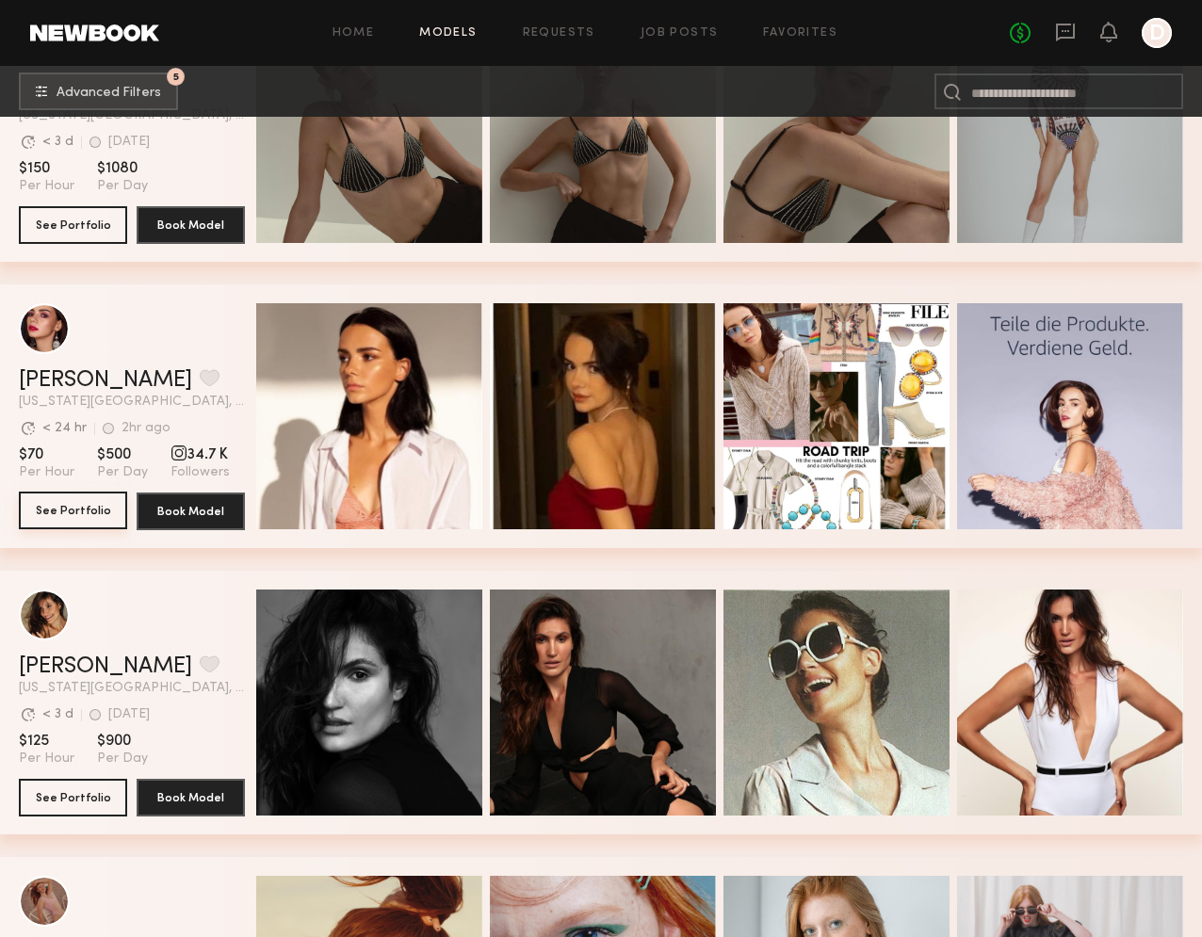
click at [83, 509] on button "See Portfolio" at bounding box center [73, 511] width 108 height 38
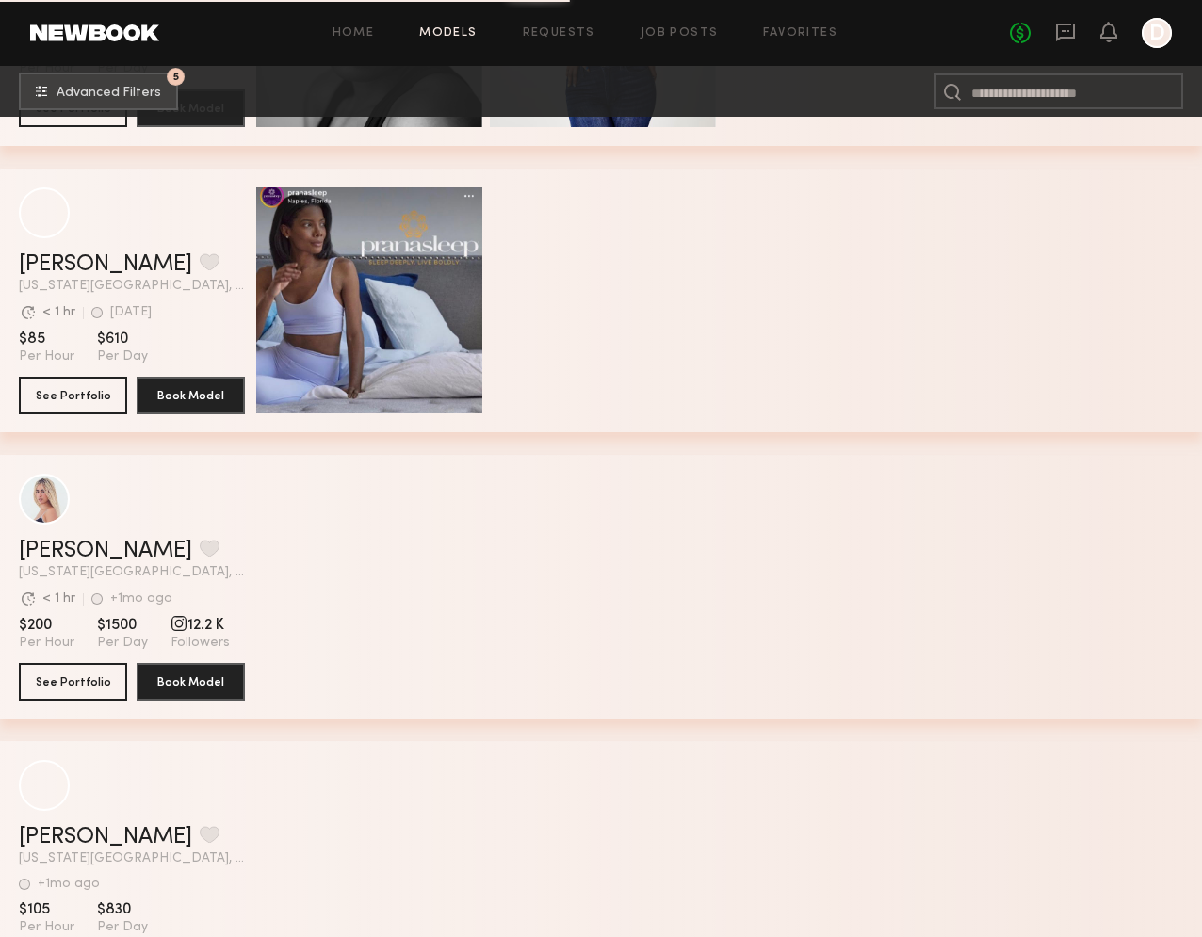
scroll to position [23506, 0]
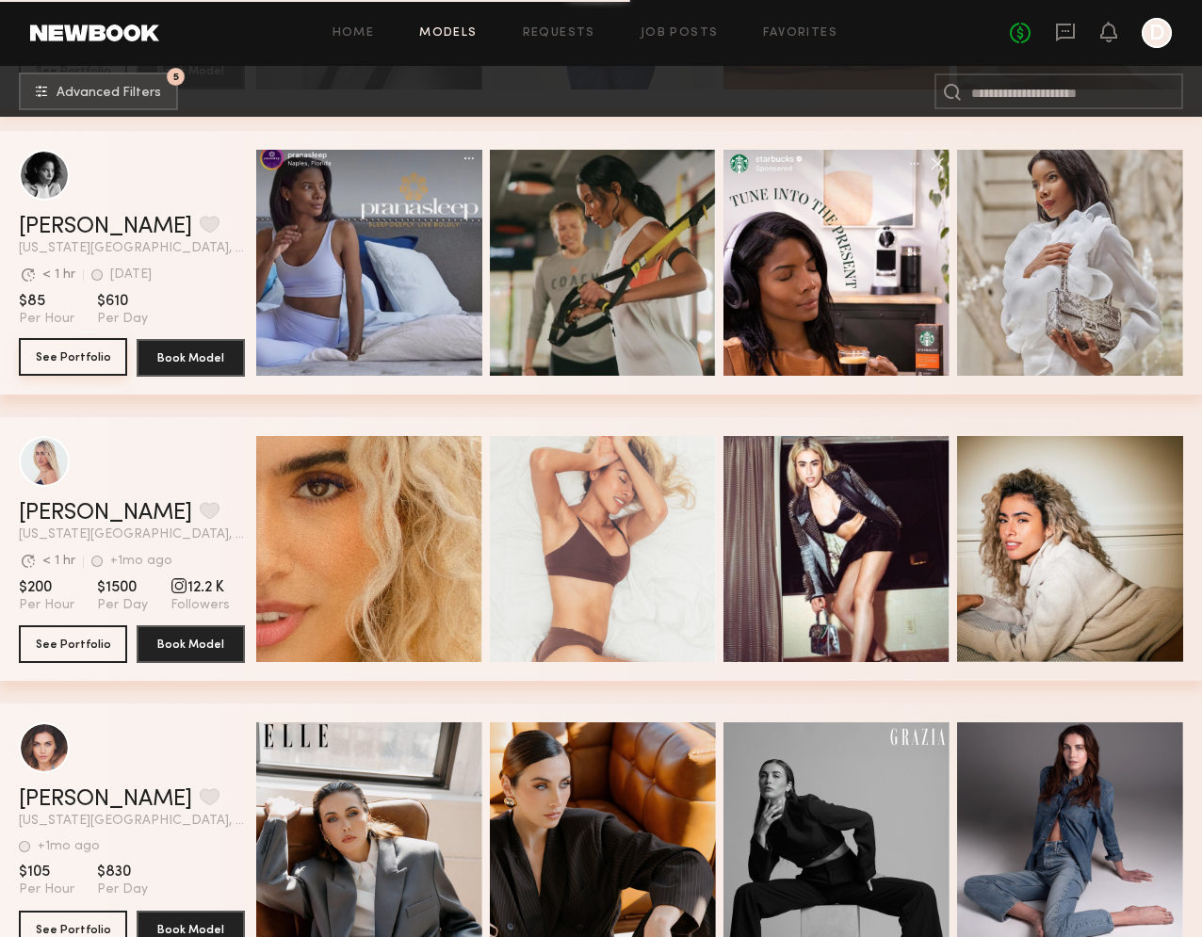
click at [61, 356] on button "See Portfolio" at bounding box center [73, 357] width 108 height 38
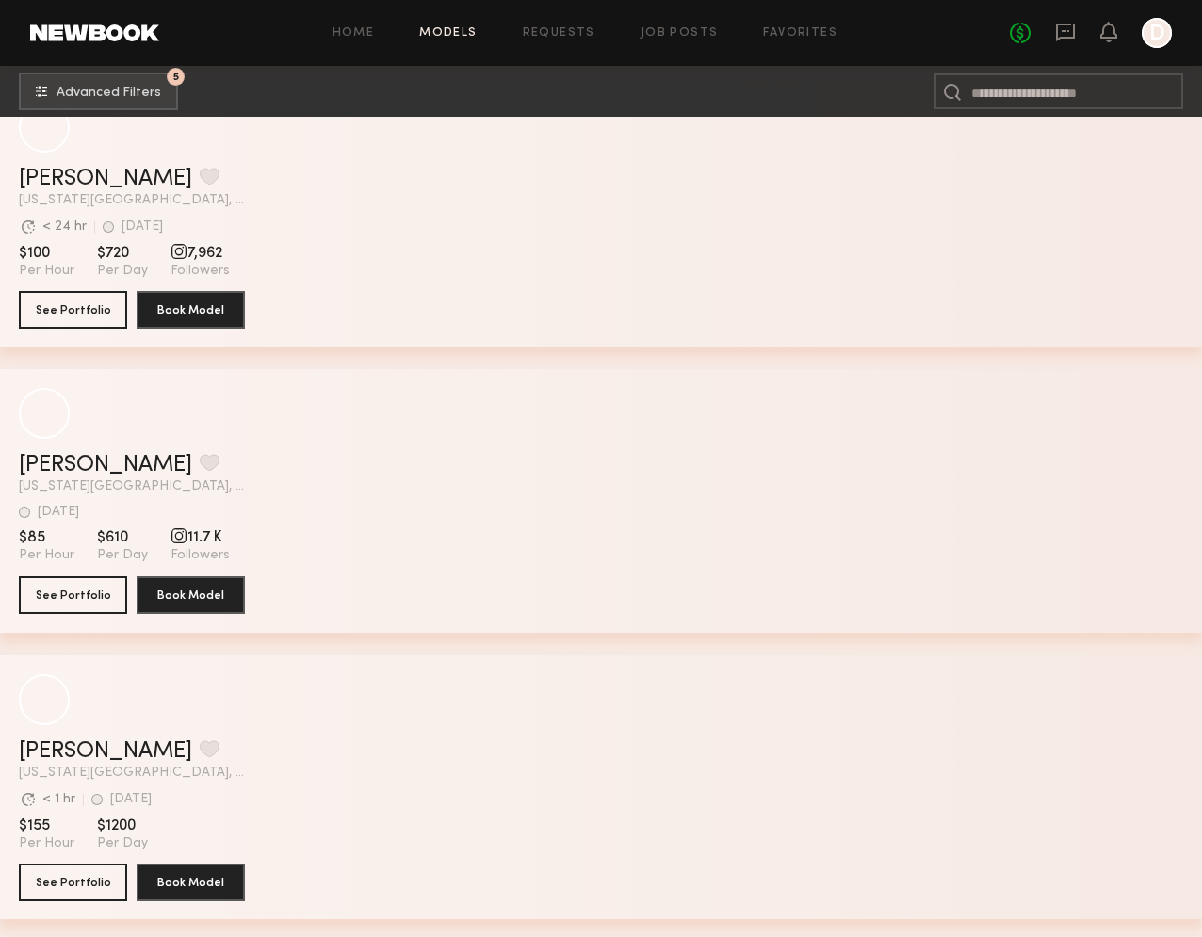
scroll to position [28137, 0]
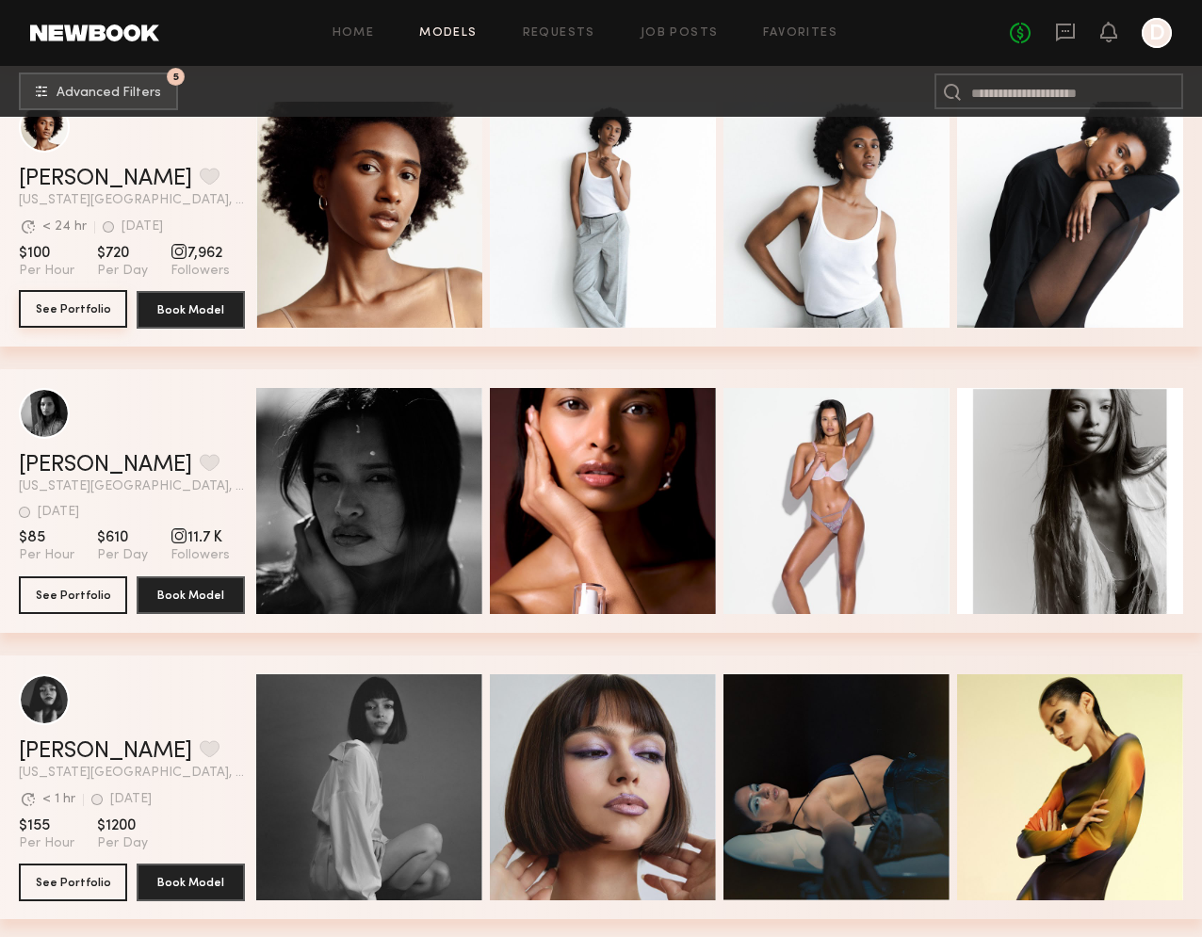
click at [106, 303] on button "See Portfolio" at bounding box center [73, 309] width 108 height 38
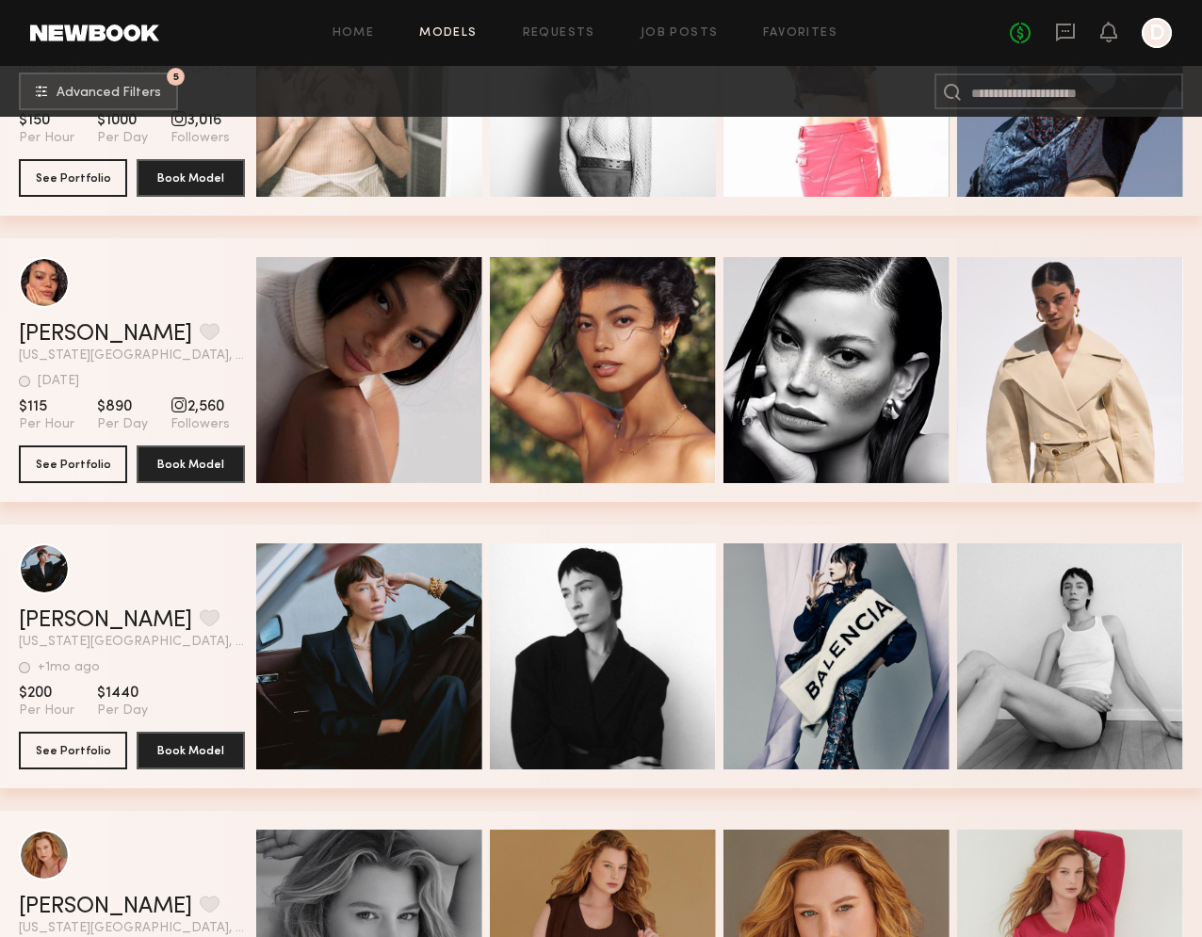
scroll to position [30365, 0]
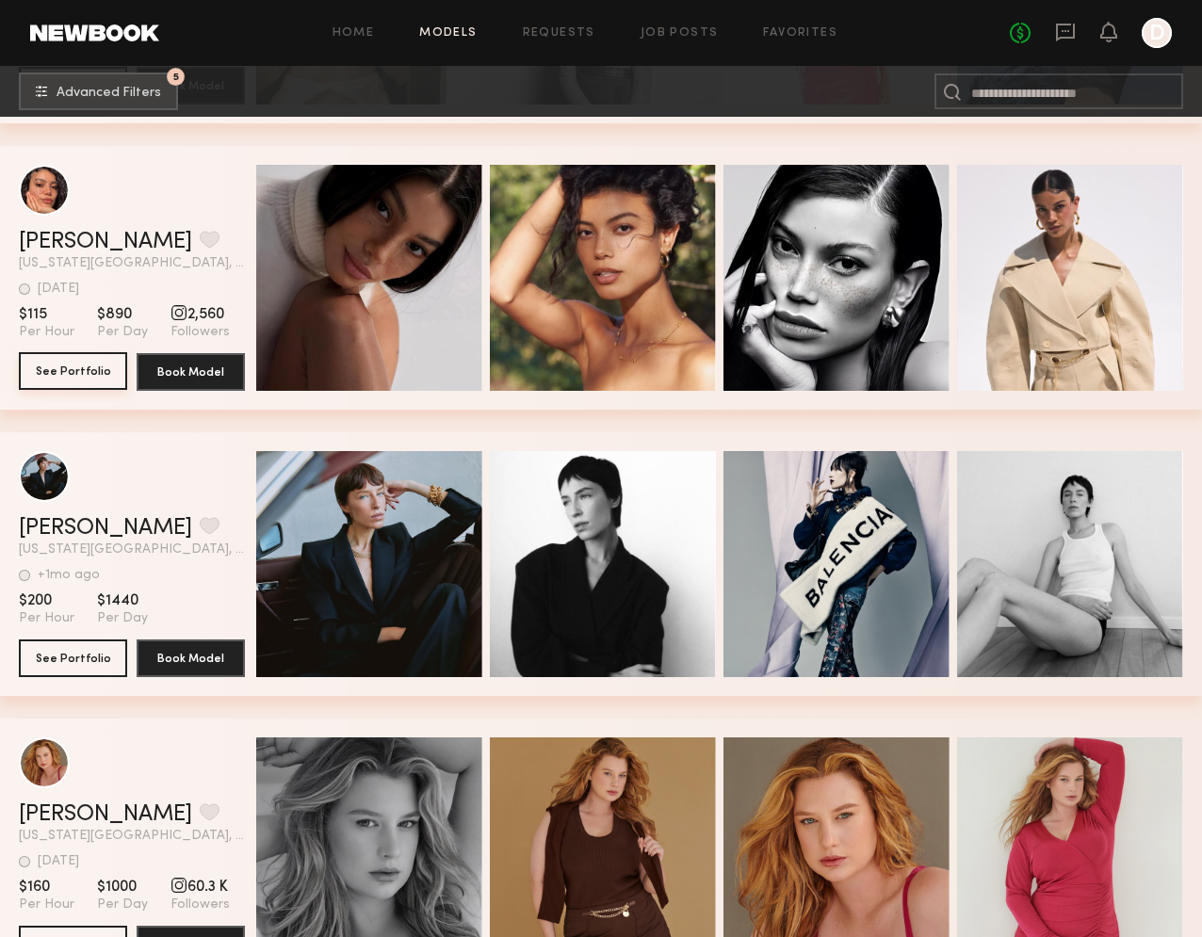
click at [49, 366] on button "See Portfolio" at bounding box center [73, 371] width 108 height 38
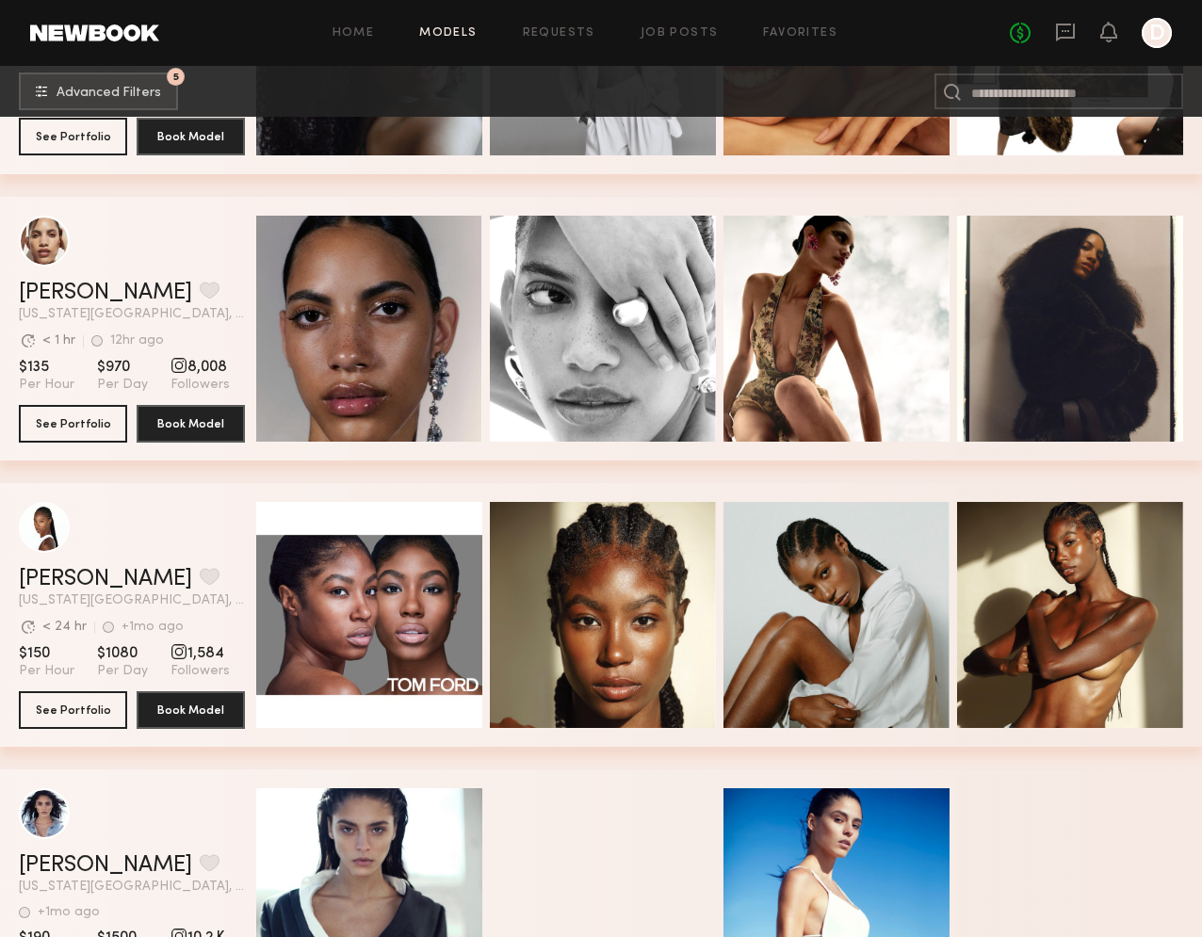
scroll to position [33476, 0]
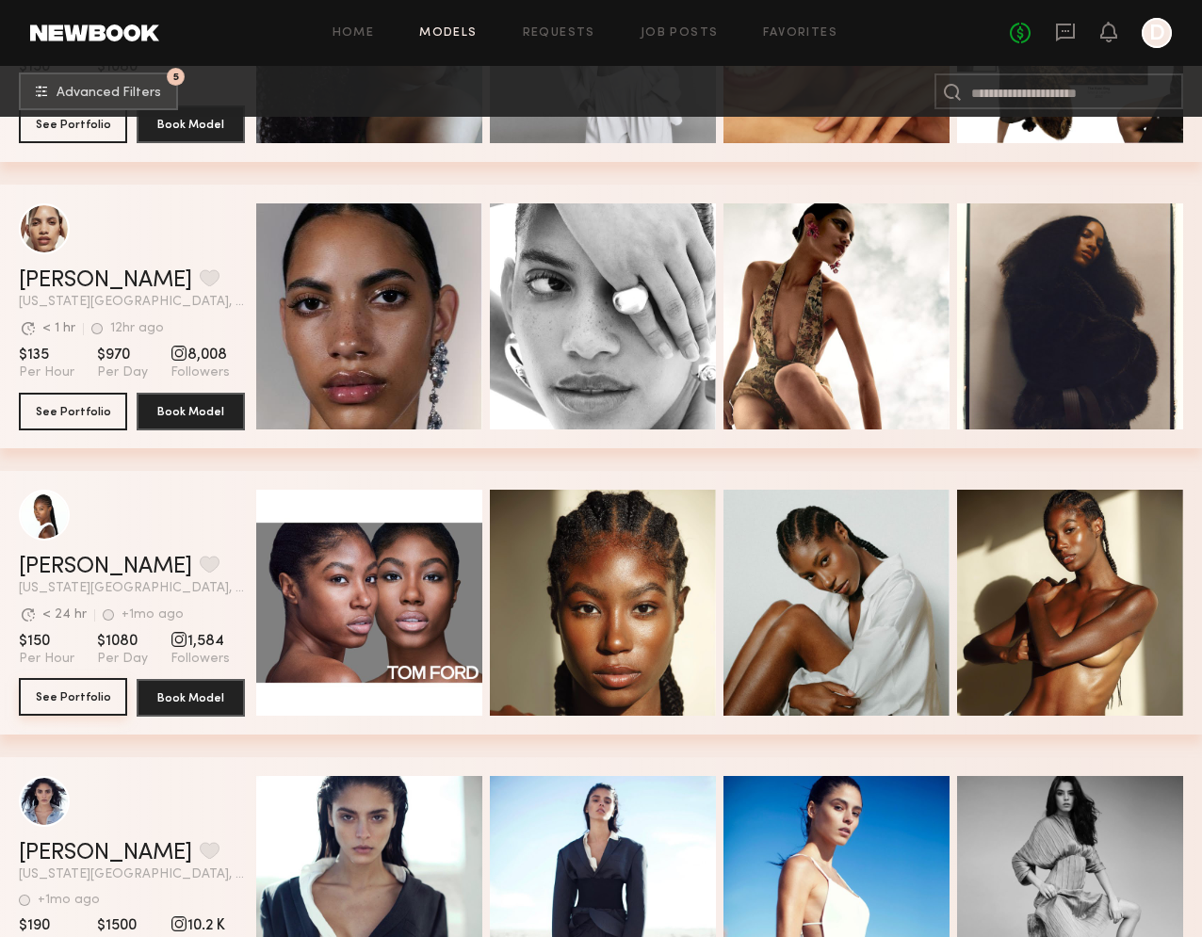
click at [74, 698] on button "See Portfolio" at bounding box center [73, 697] width 108 height 38
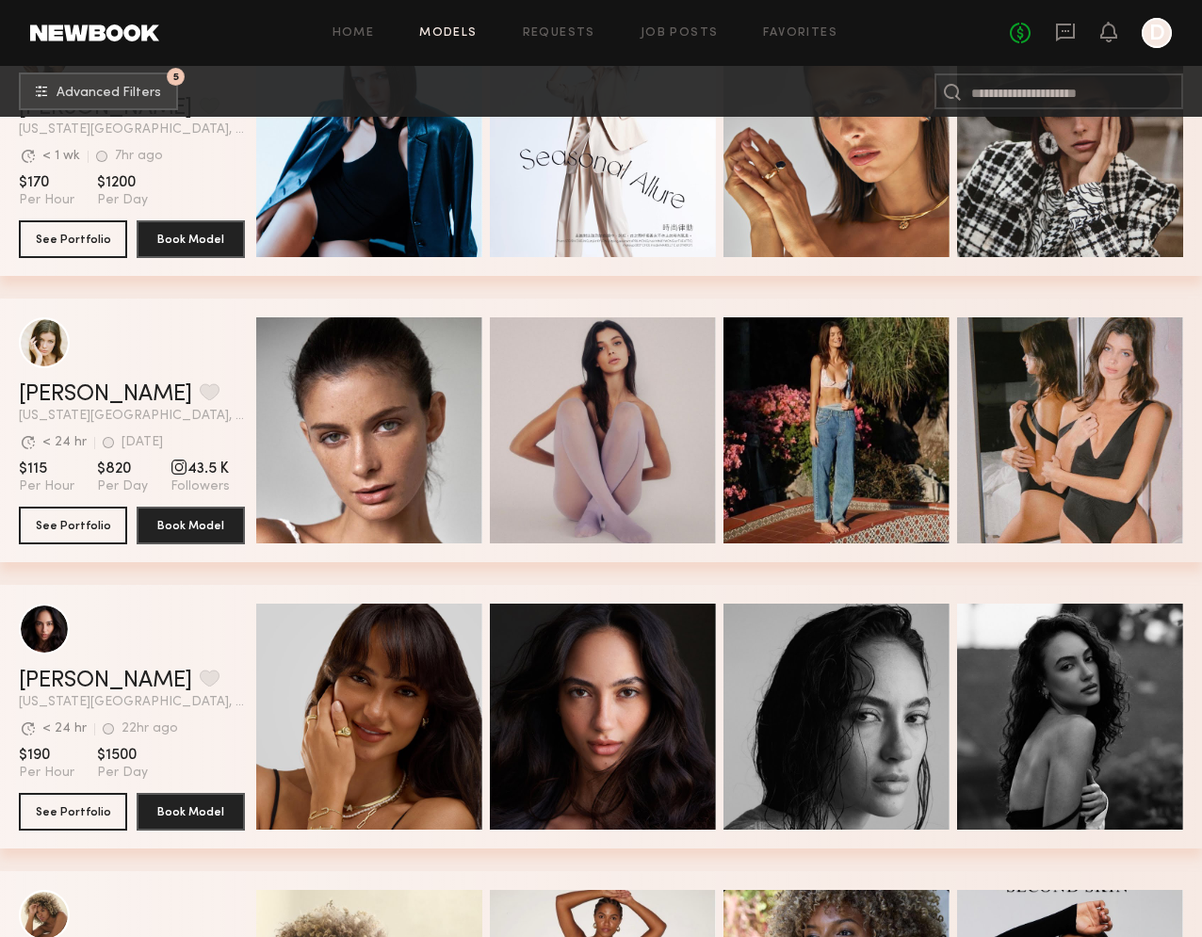
scroll to position [35001, 0]
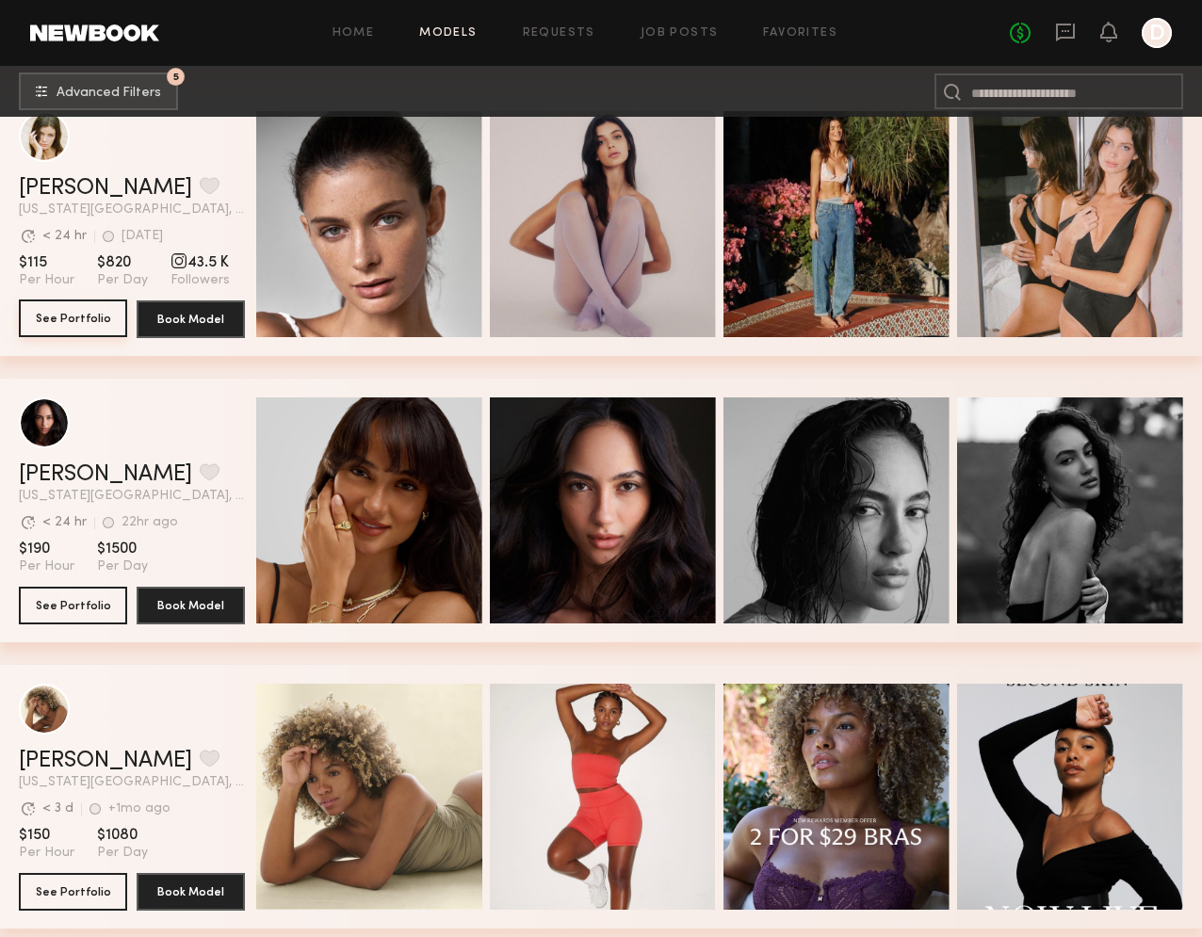
click at [73, 322] on button "See Portfolio" at bounding box center [73, 319] width 108 height 38
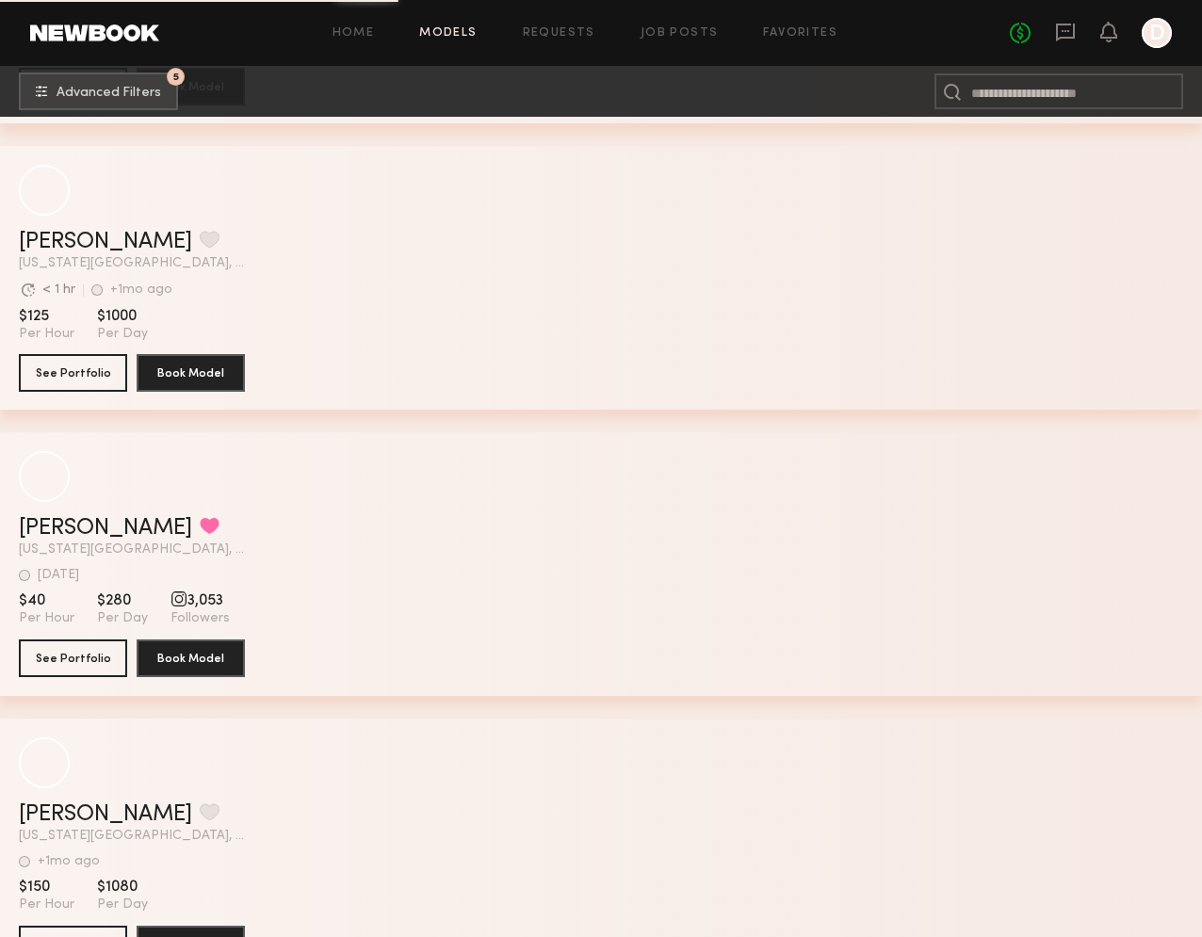
scroll to position [50124, 0]
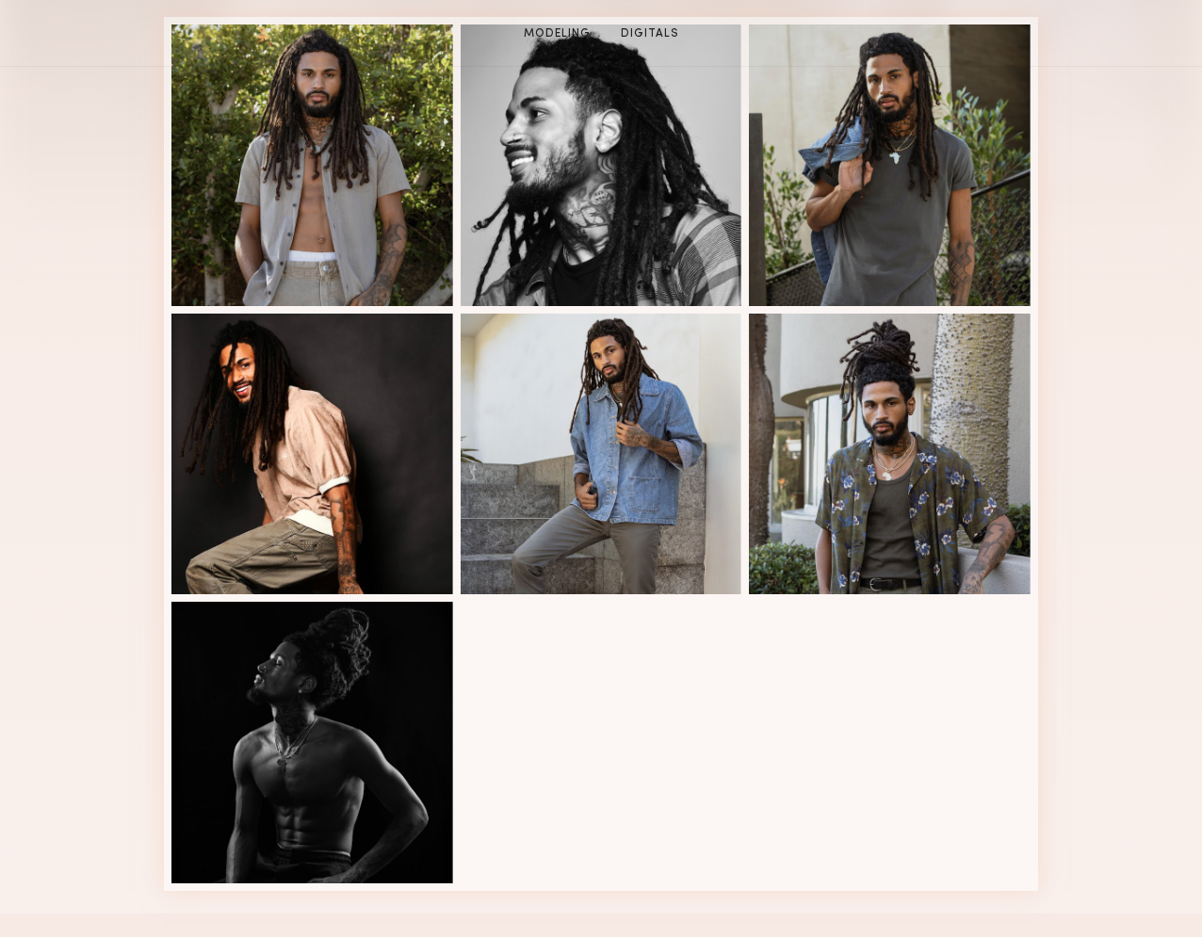
scroll to position [507, 0]
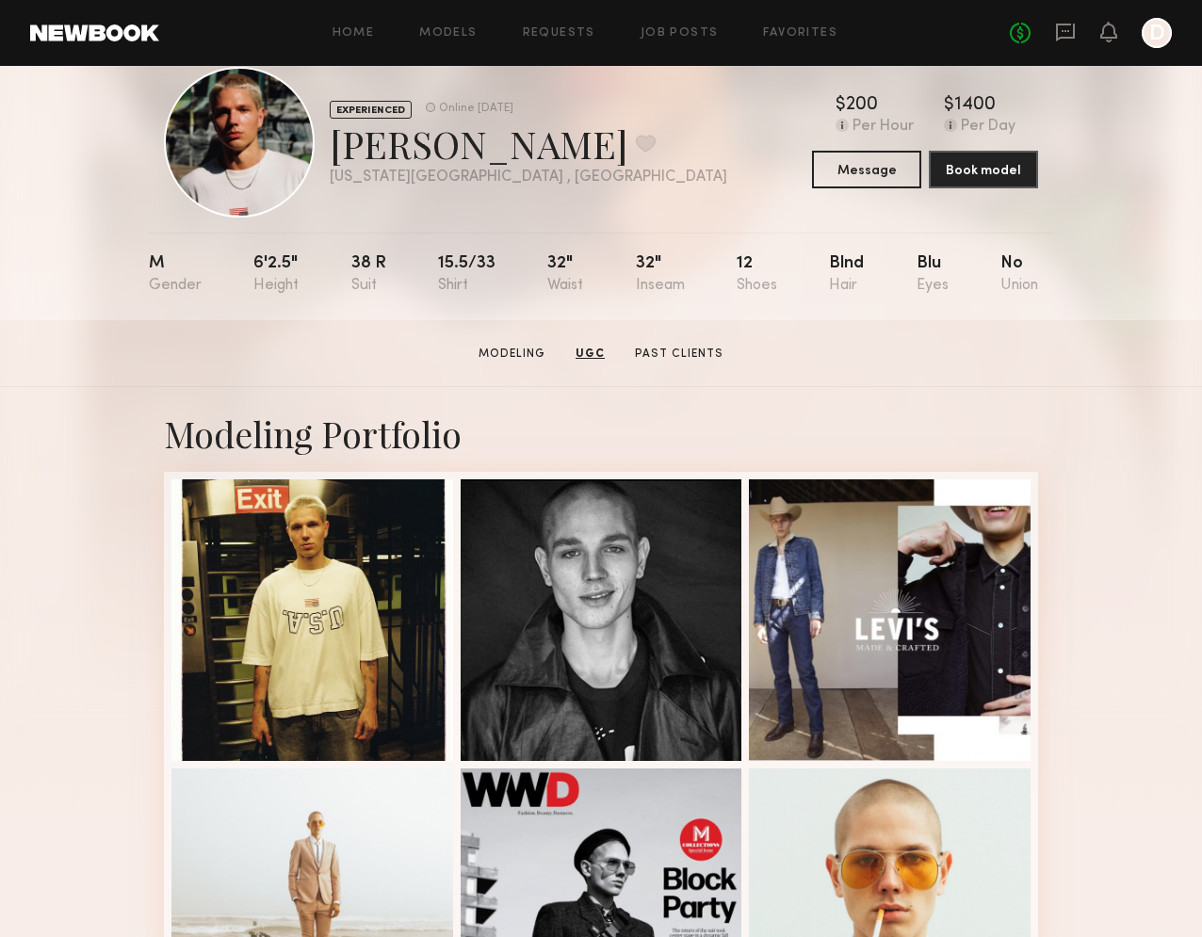
scroll to position [43, 0]
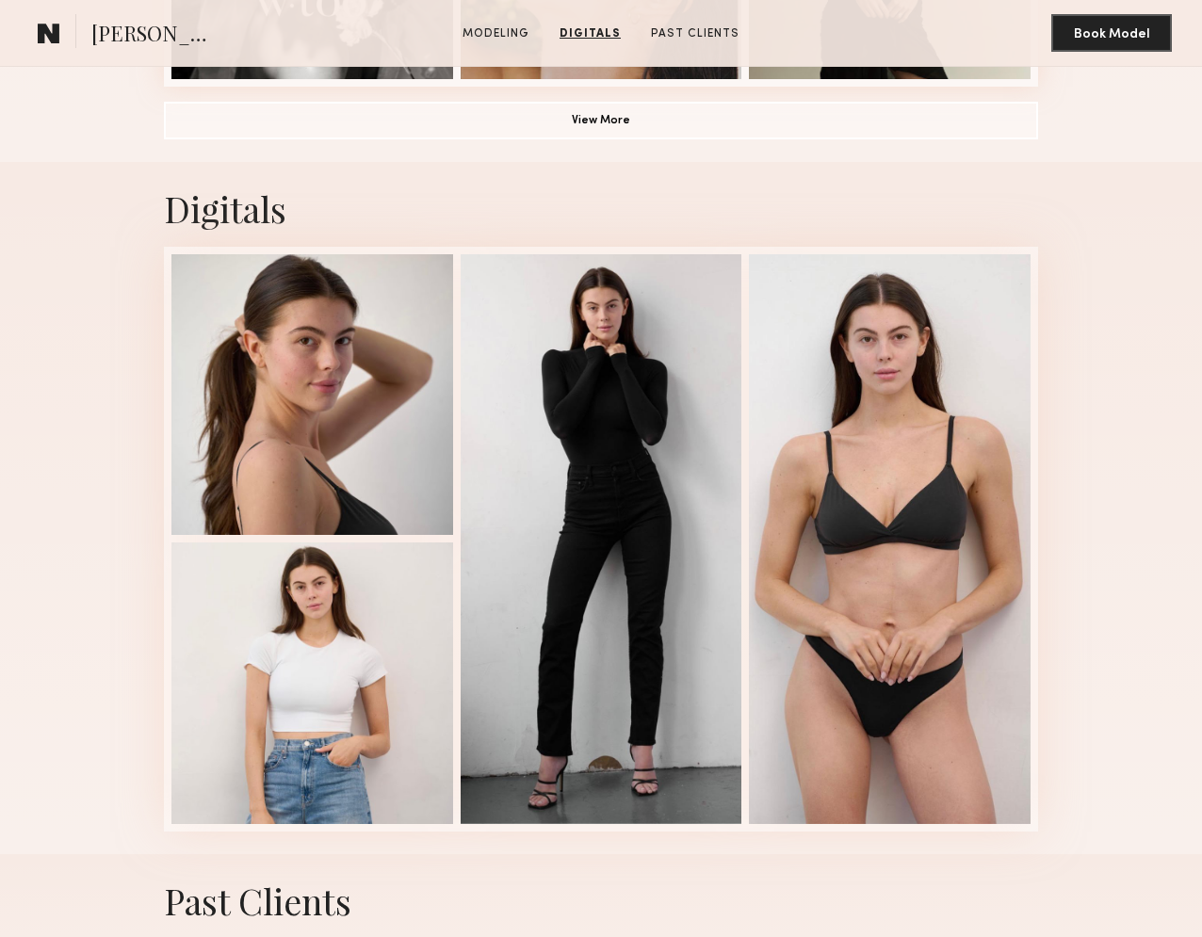
scroll to position [1514, 0]
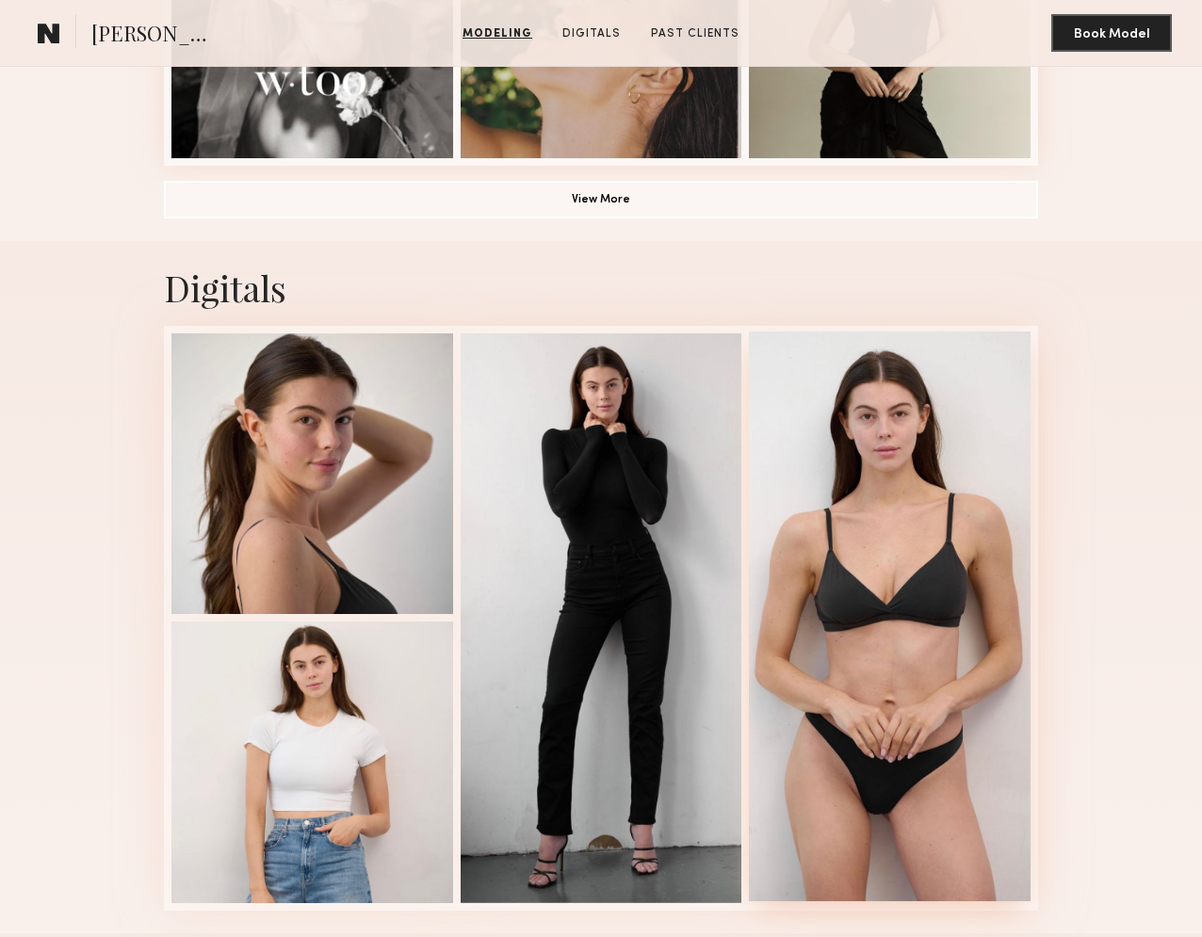
click at [974, 621] on div at bounding box center [890, 617] width 282 height 570
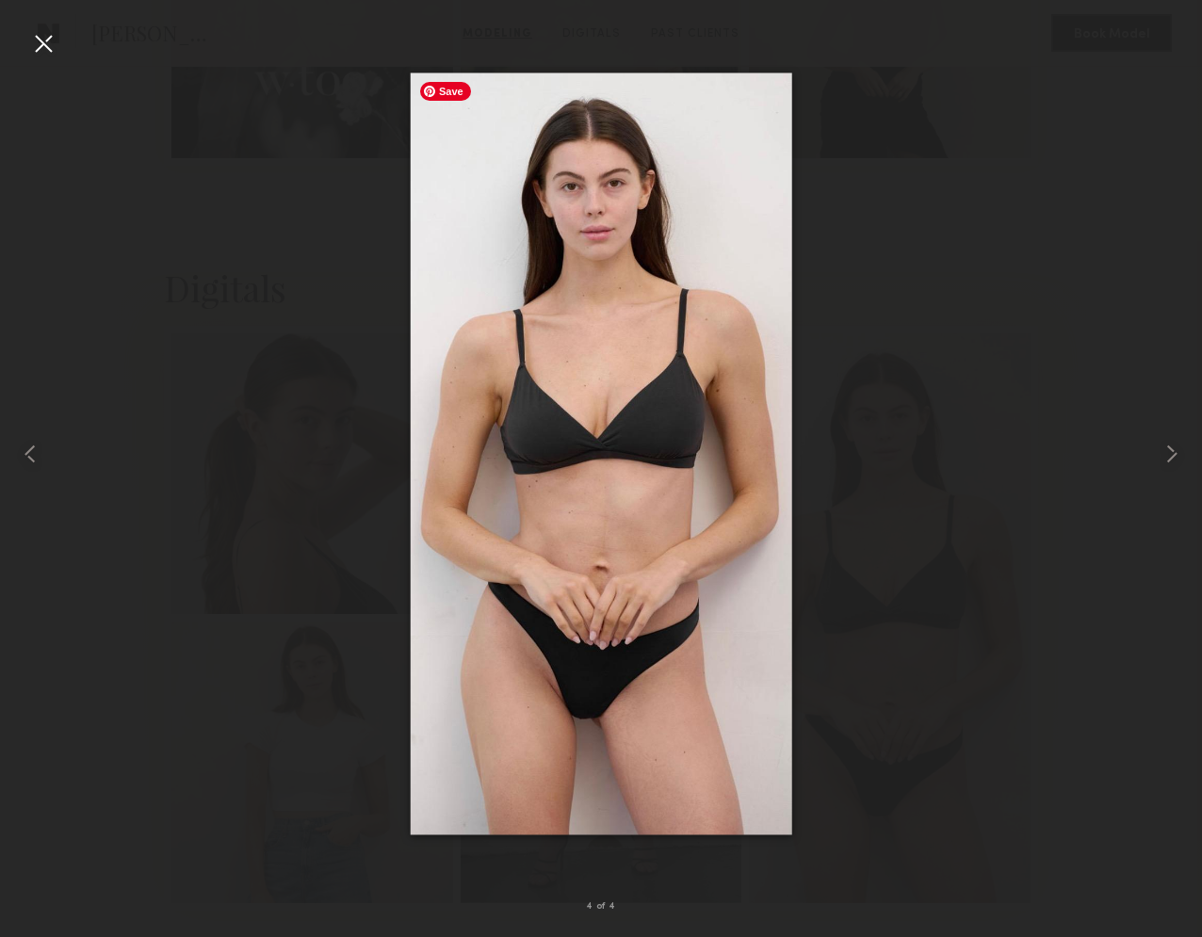
click at [604, 551] on img at bounding box center [602, 454] width 382 height 762
click at [43, 43] on div at bounding box center [43, 43] width 30 height 30
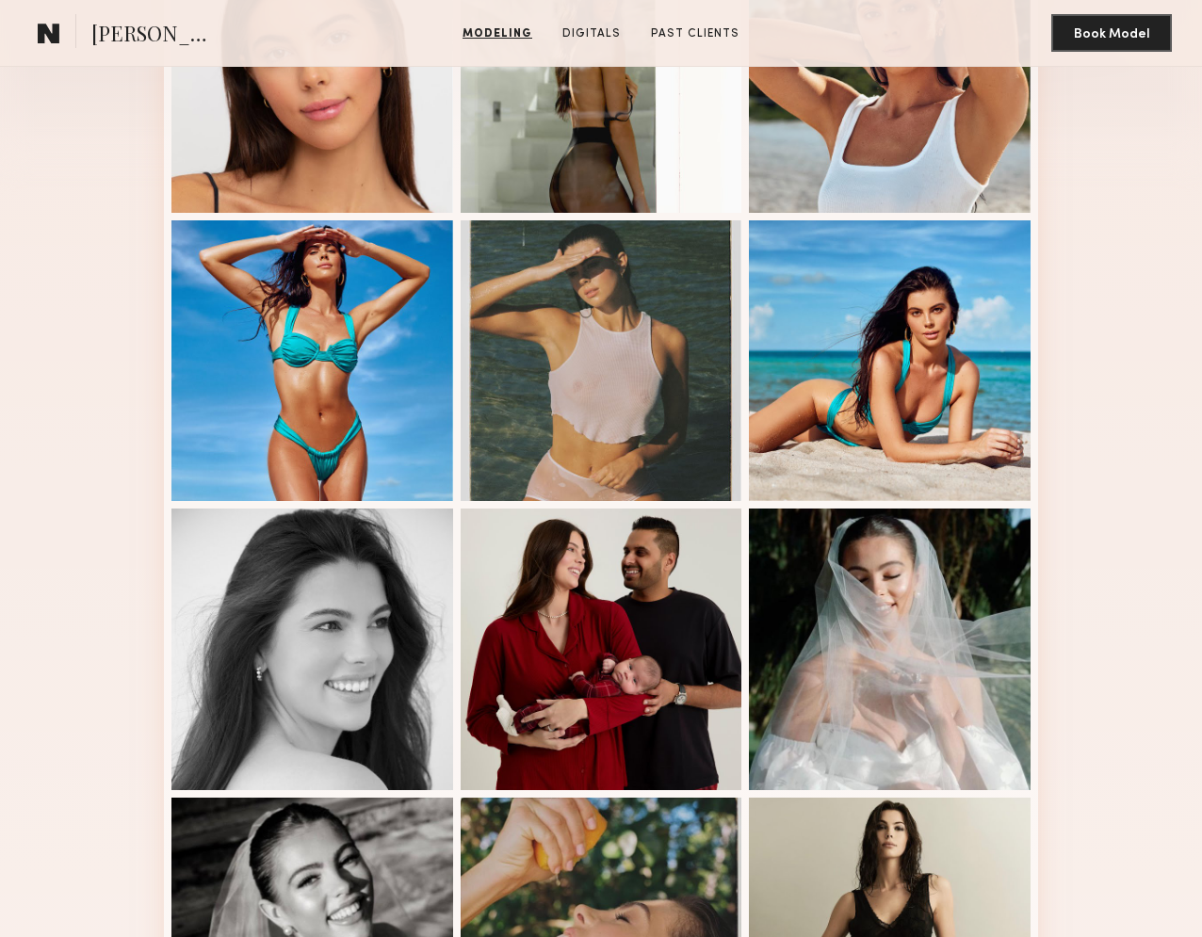
scroll to position [589, 0]
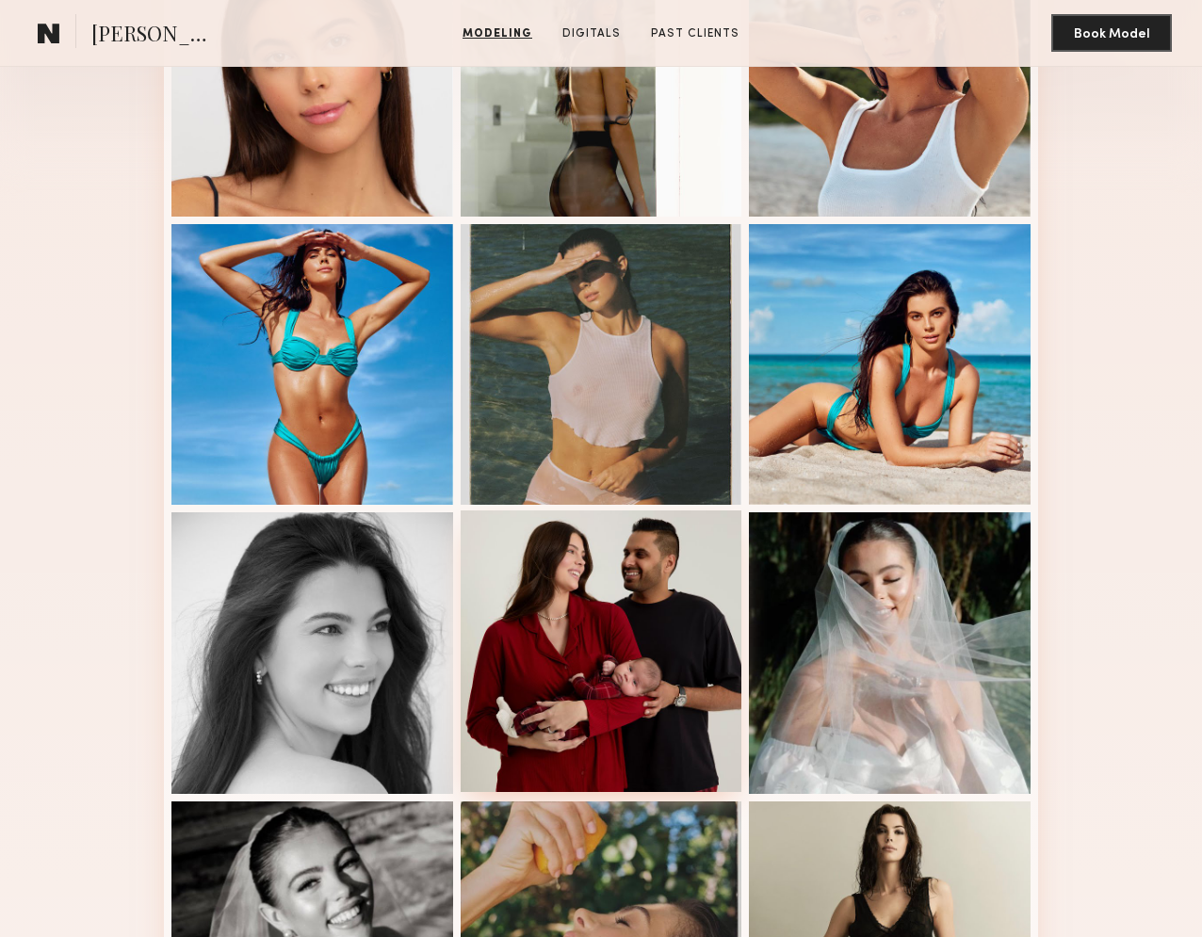
click at [629, 612] on div at bounding box center [602, 652] width 282 height 282
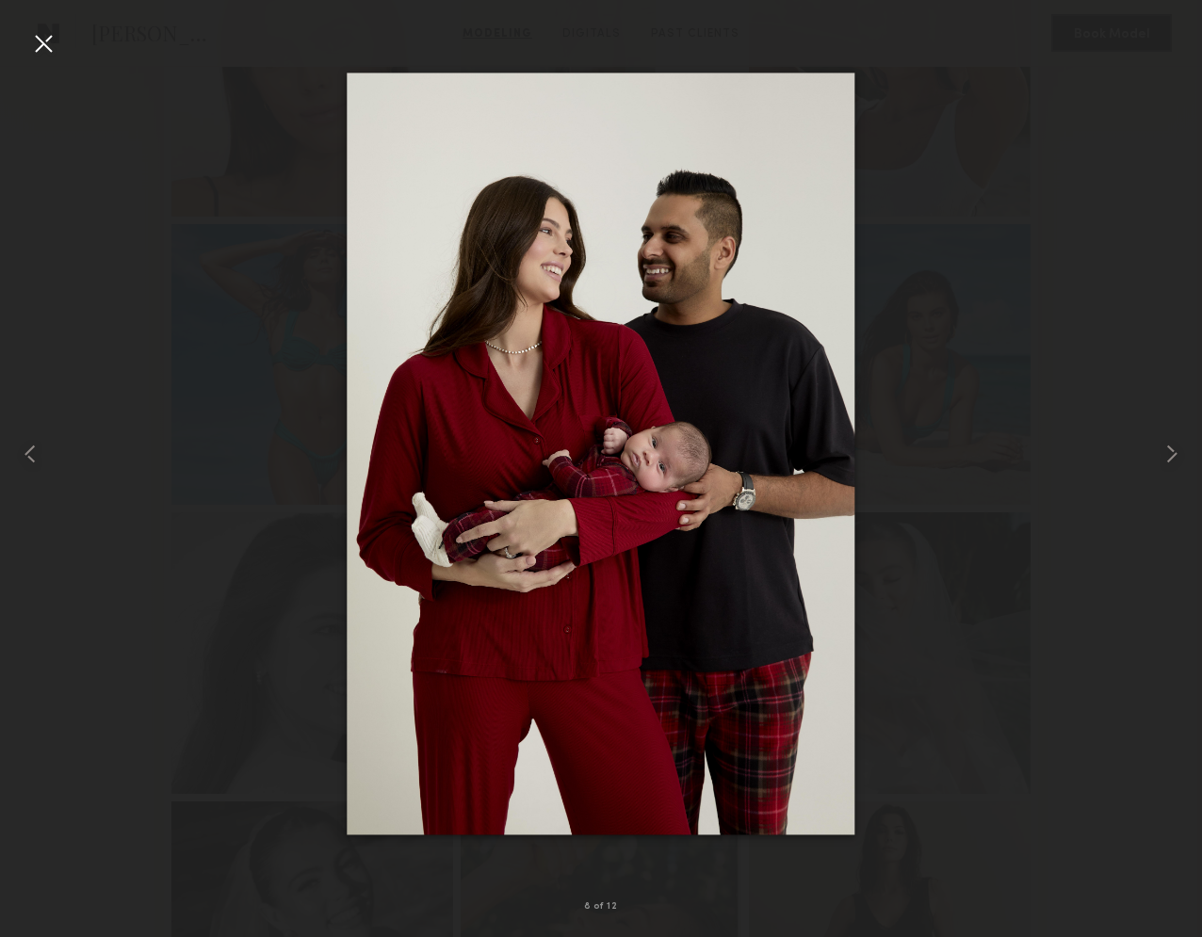
click at [46, 44] on div at bounding box center [43, 43] width 30 height 30
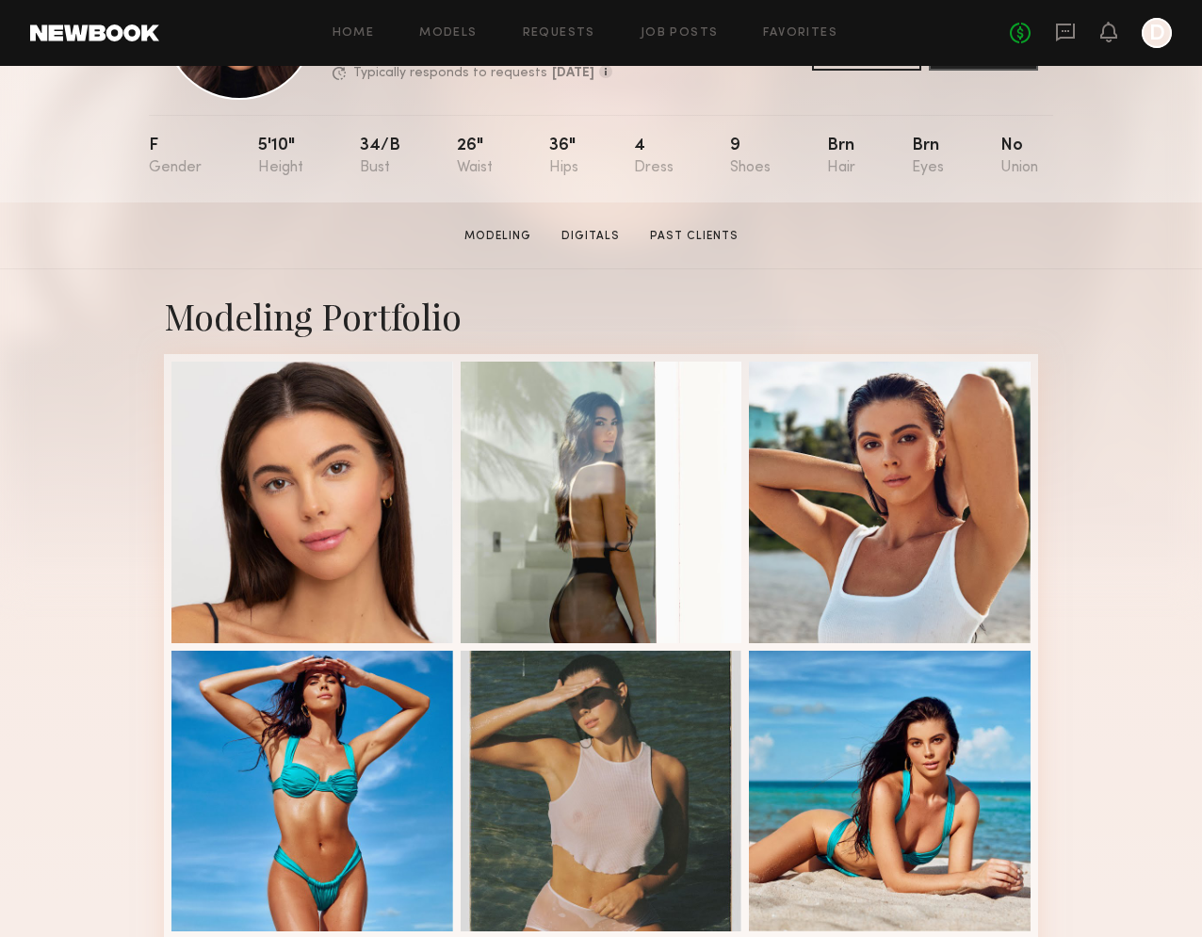
scroll to position [0, 0]
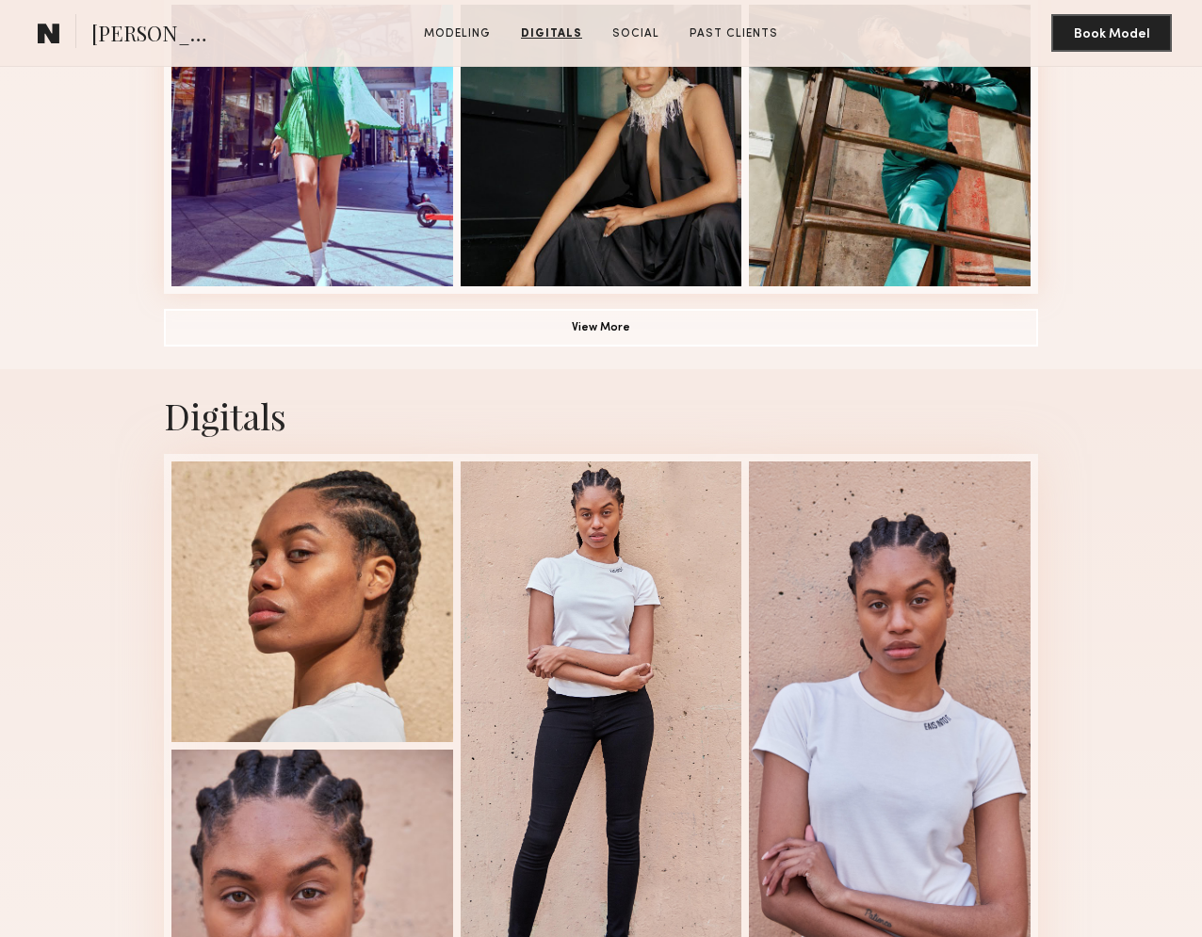
scroll to position [1373, 0]
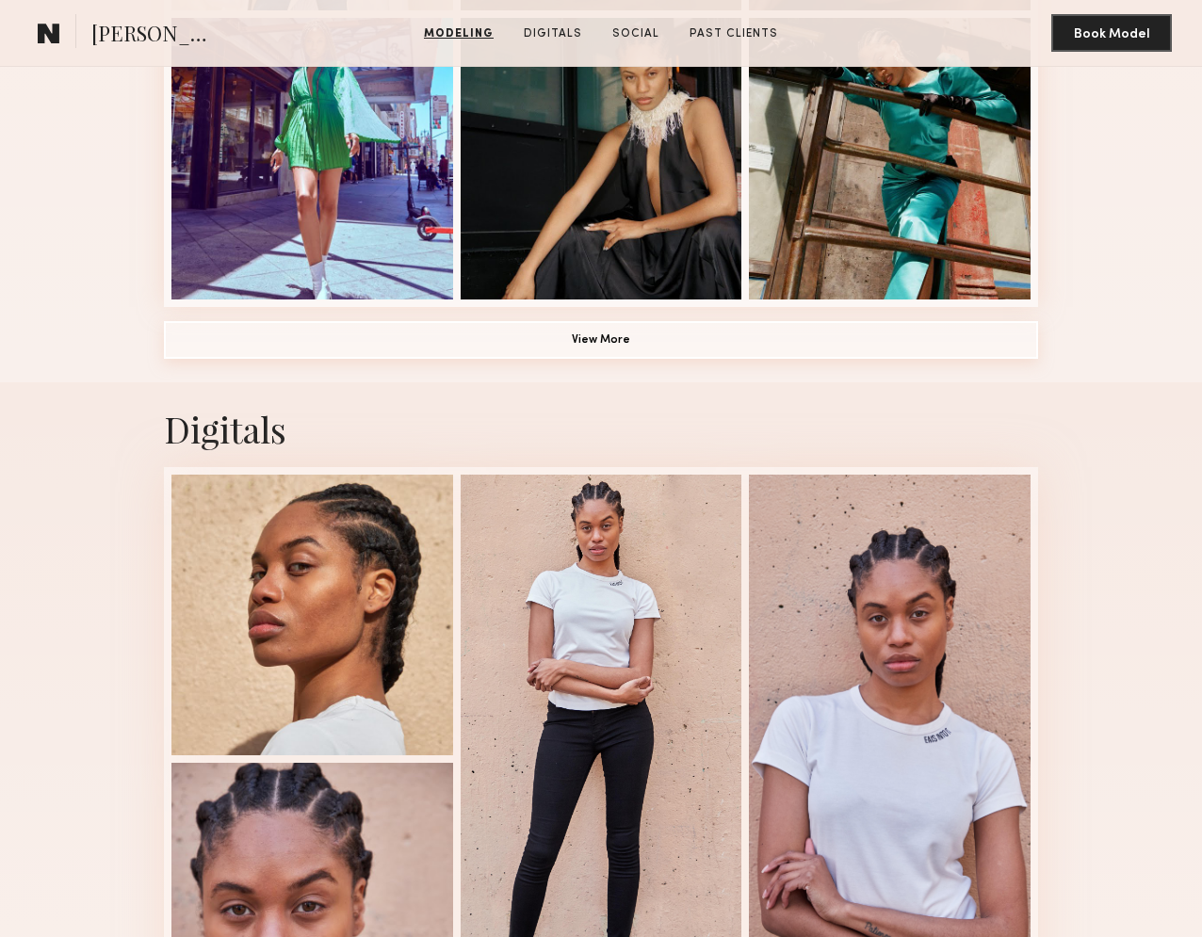
click at [611, 333] on button "View More" at bounding box center [601, 340] width 874 height 38
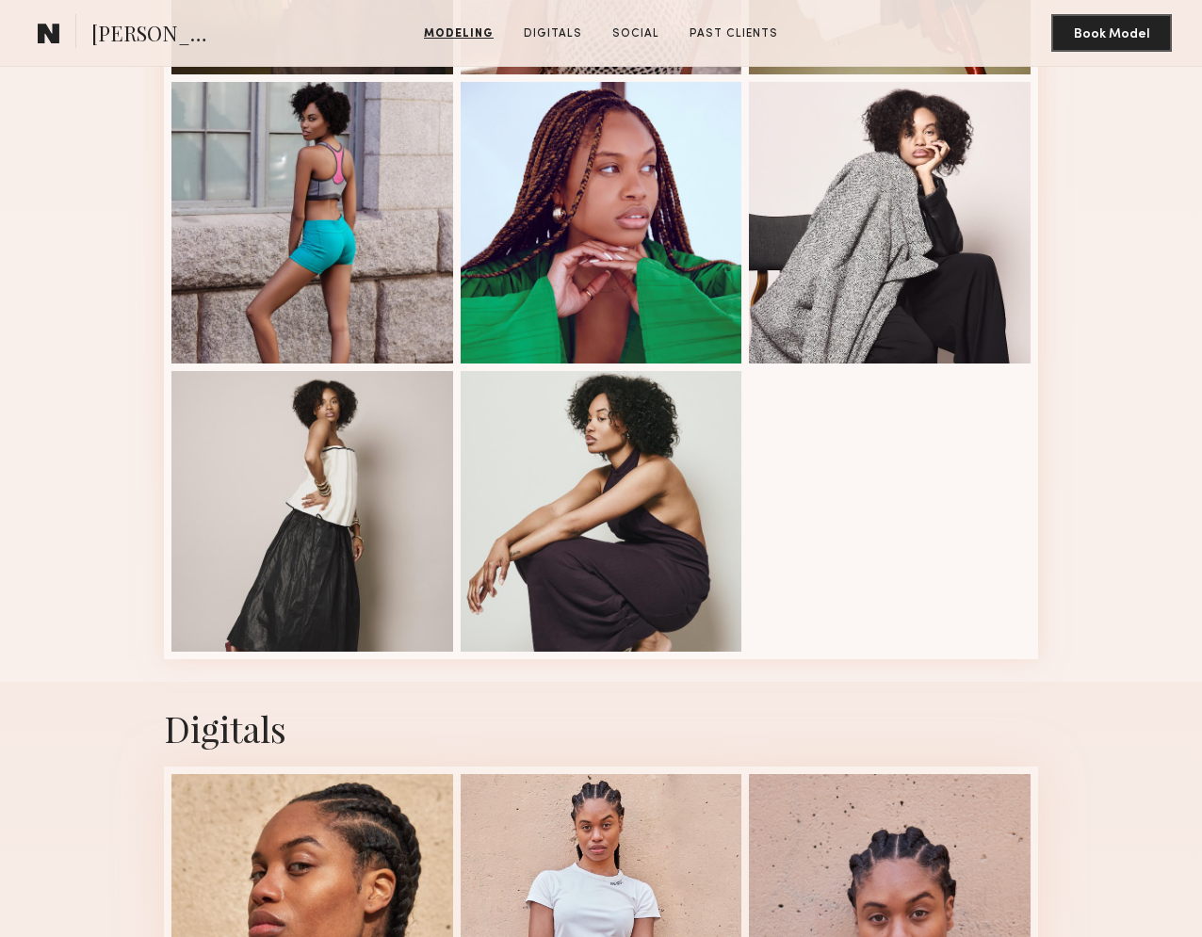
scroll to position [2117, 0]
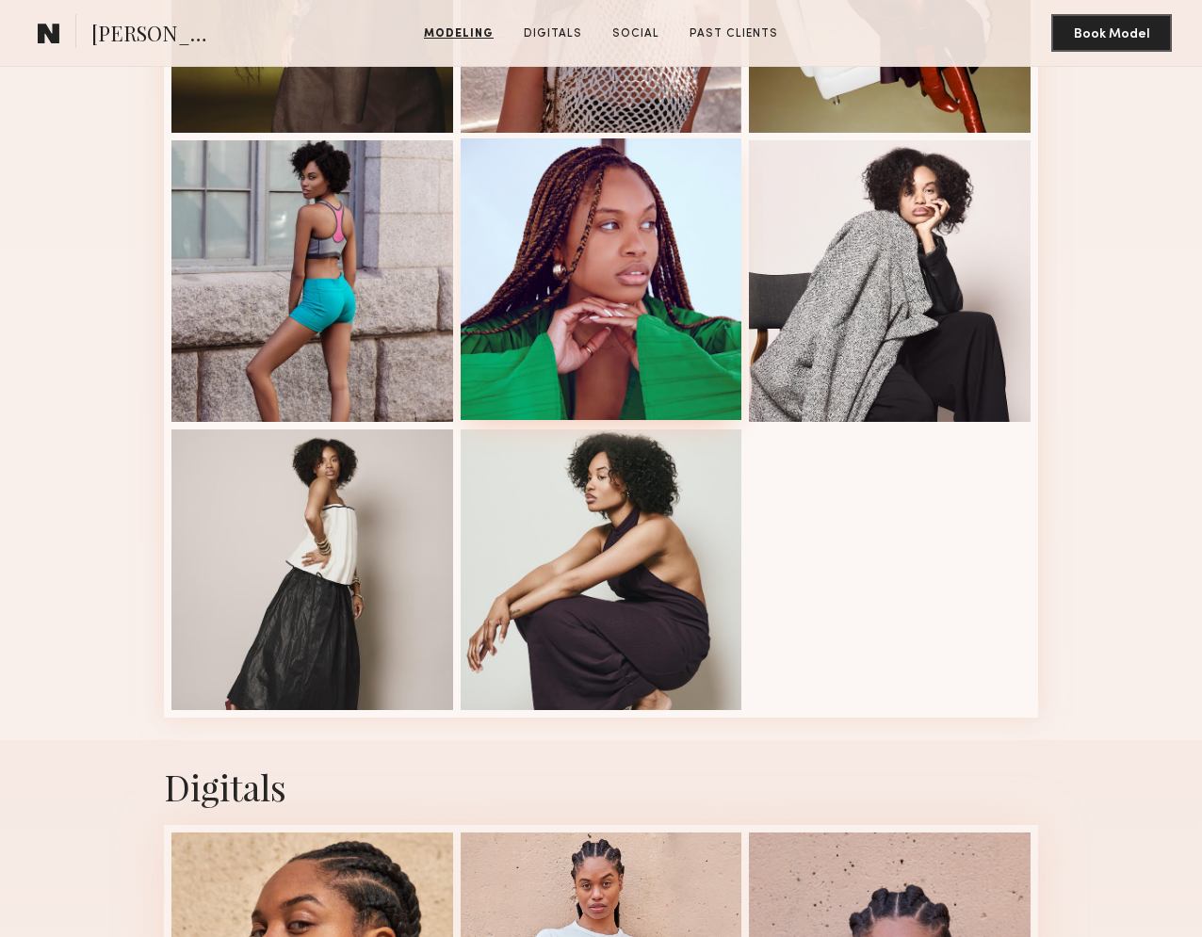
click at [598, 291] on div at bounding box center [602, 279] width 282 height 282
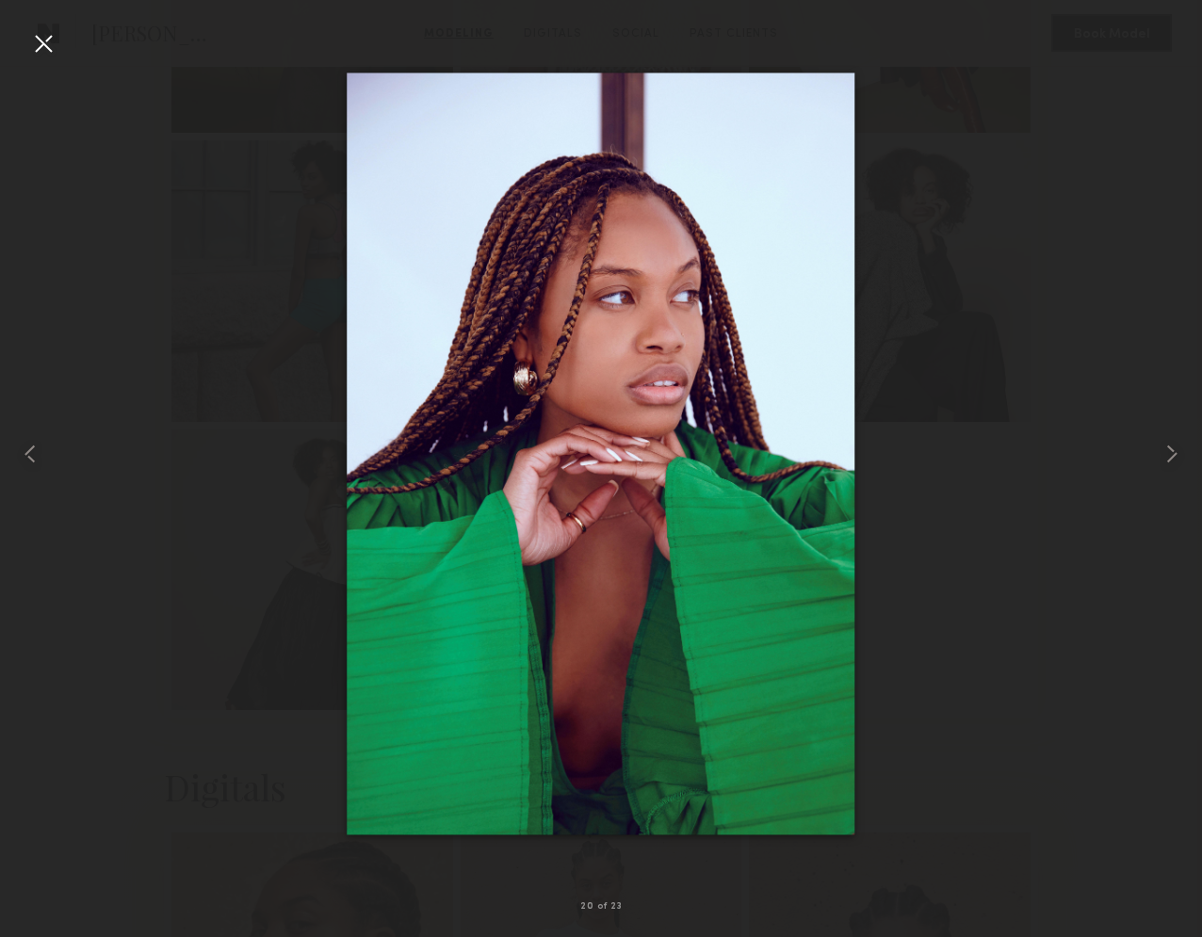
click at [35, 39] on div at bounding box center [43, 43] width 30 height 30
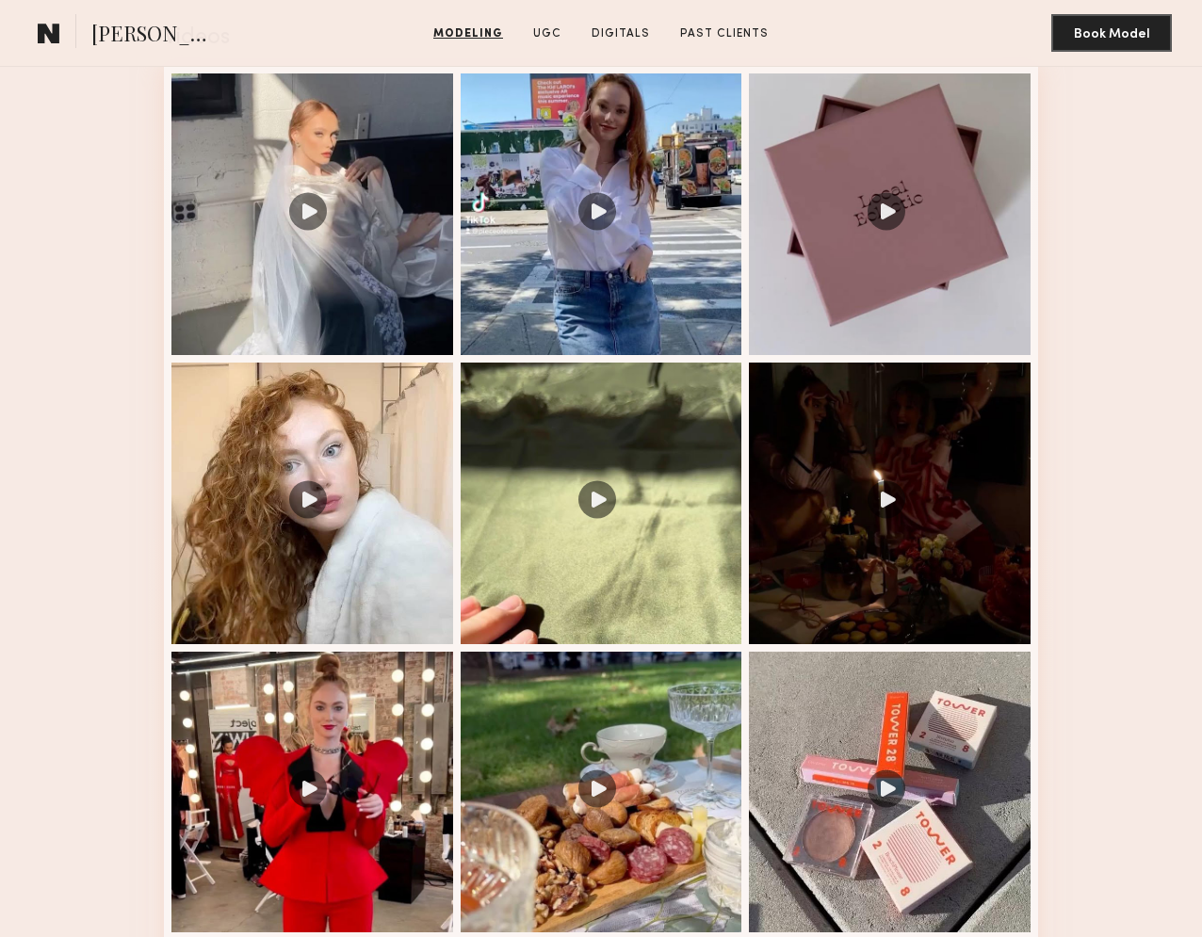
scroll to position [1848, 0]
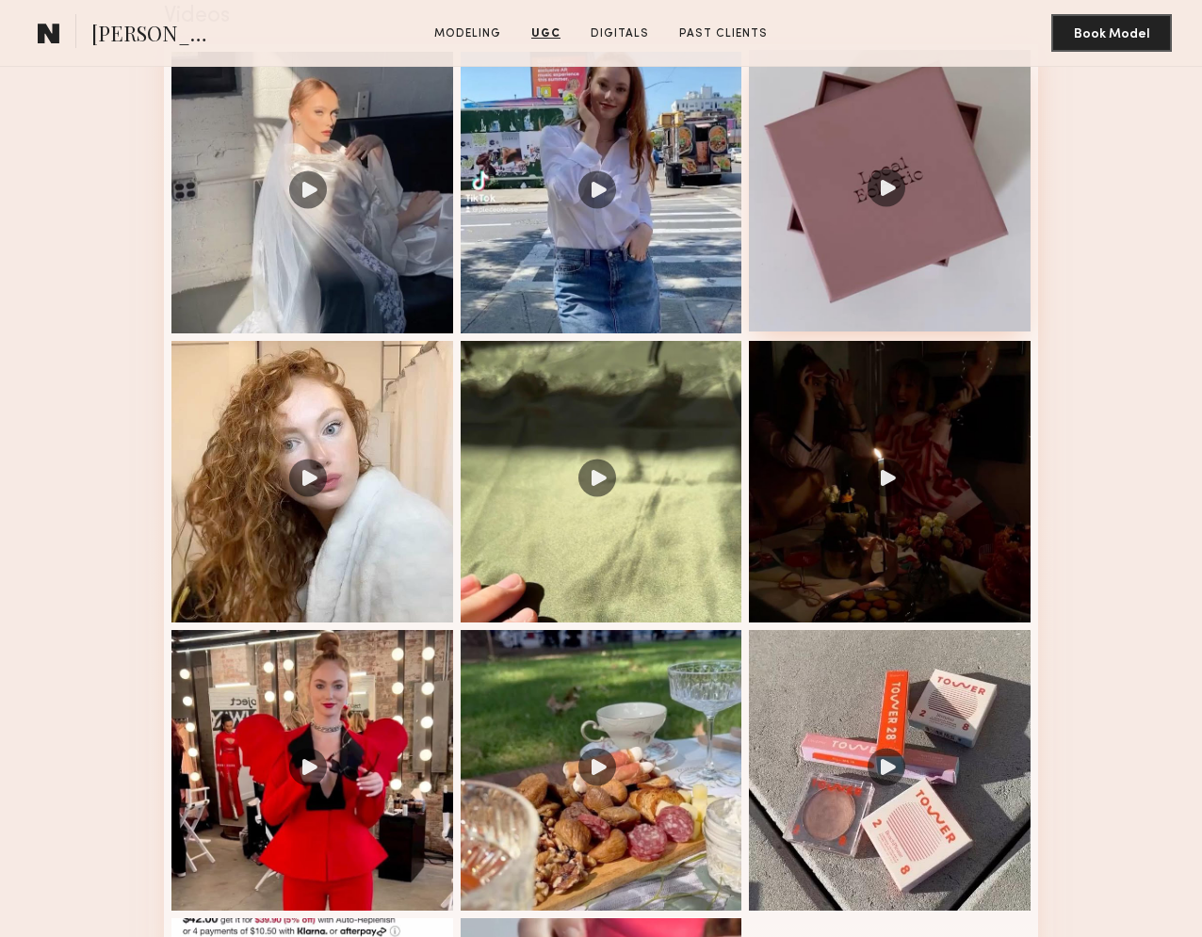
click at [918, 275] on div at bounding box center [890, 191] width 282 height 282
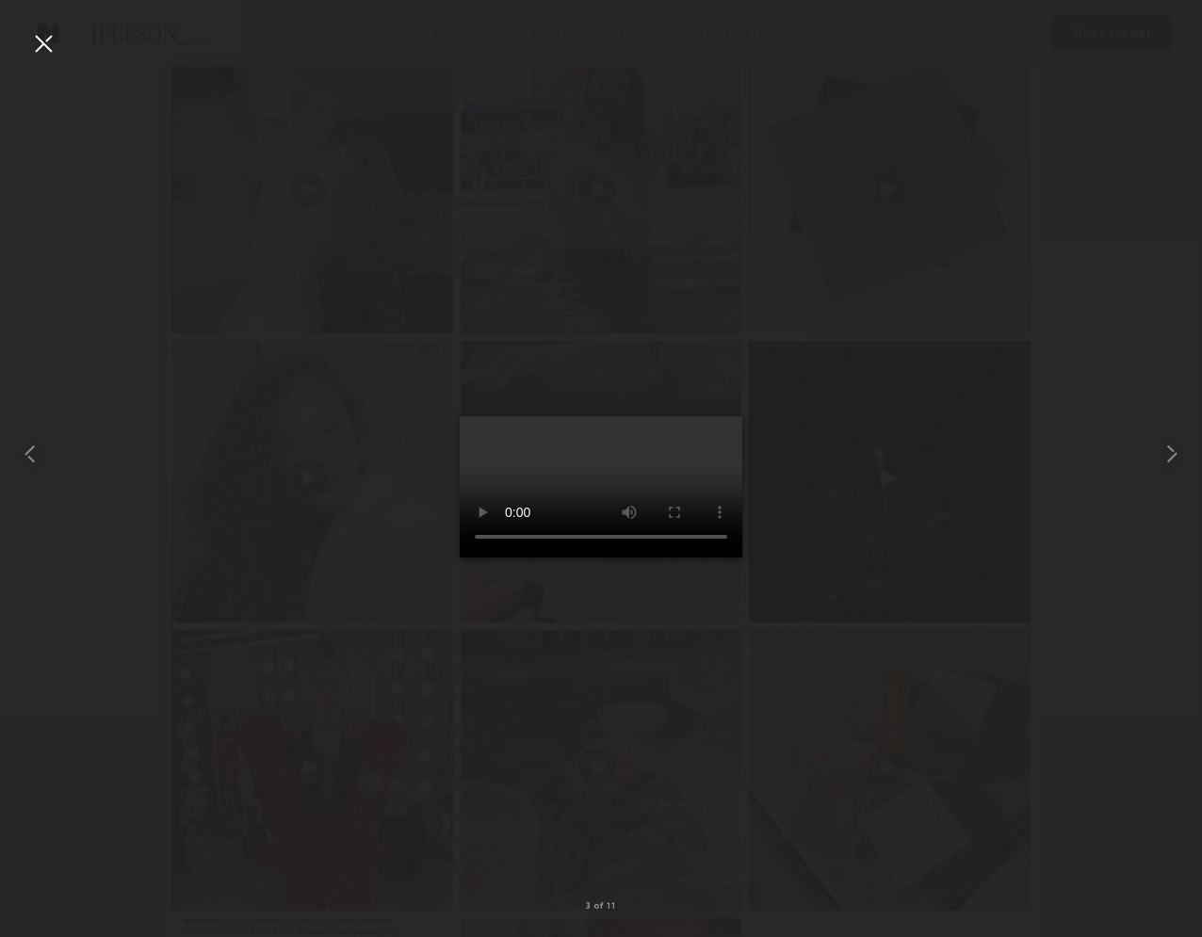
click at [48, 44] on div at bounding box center [43, 43] width 30 height 30
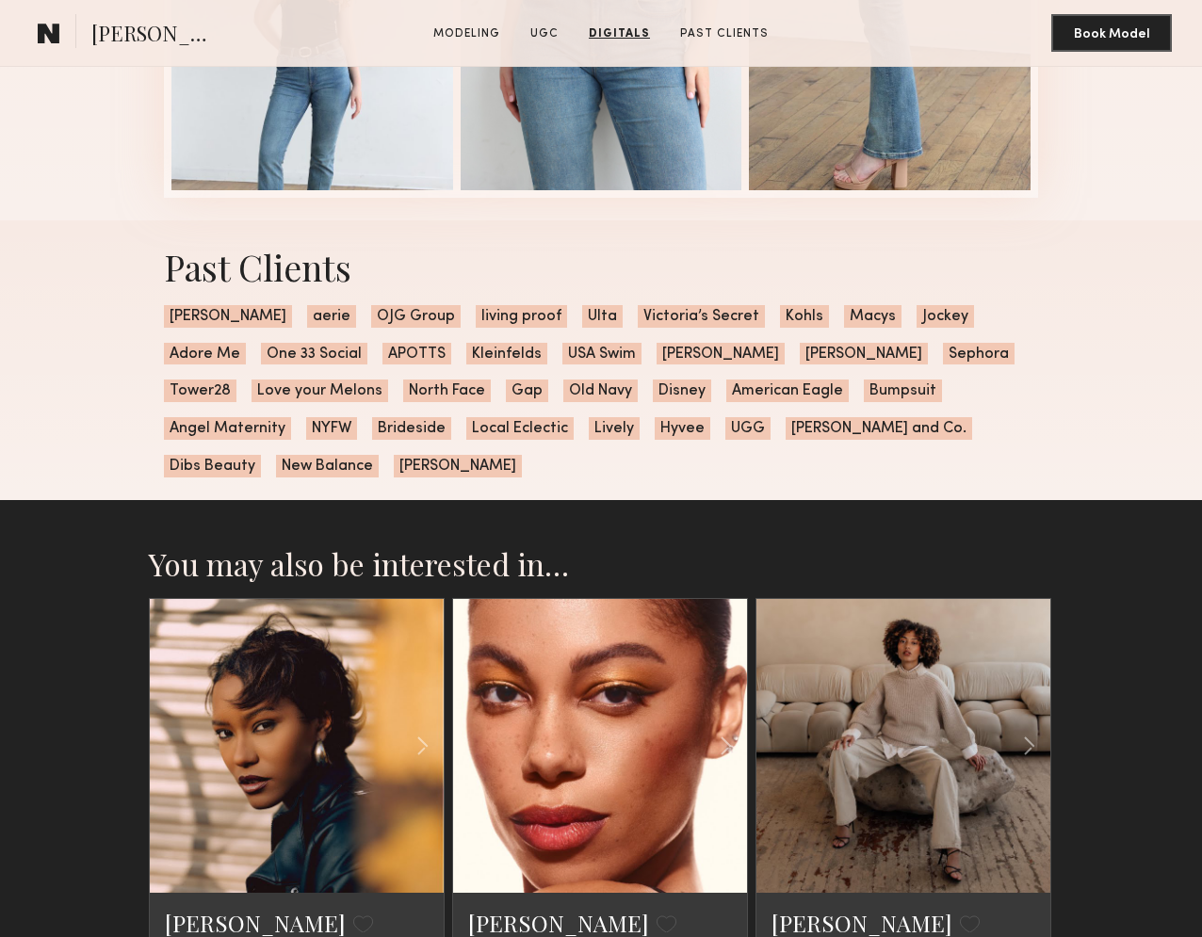
scroll to position [4814, 0]
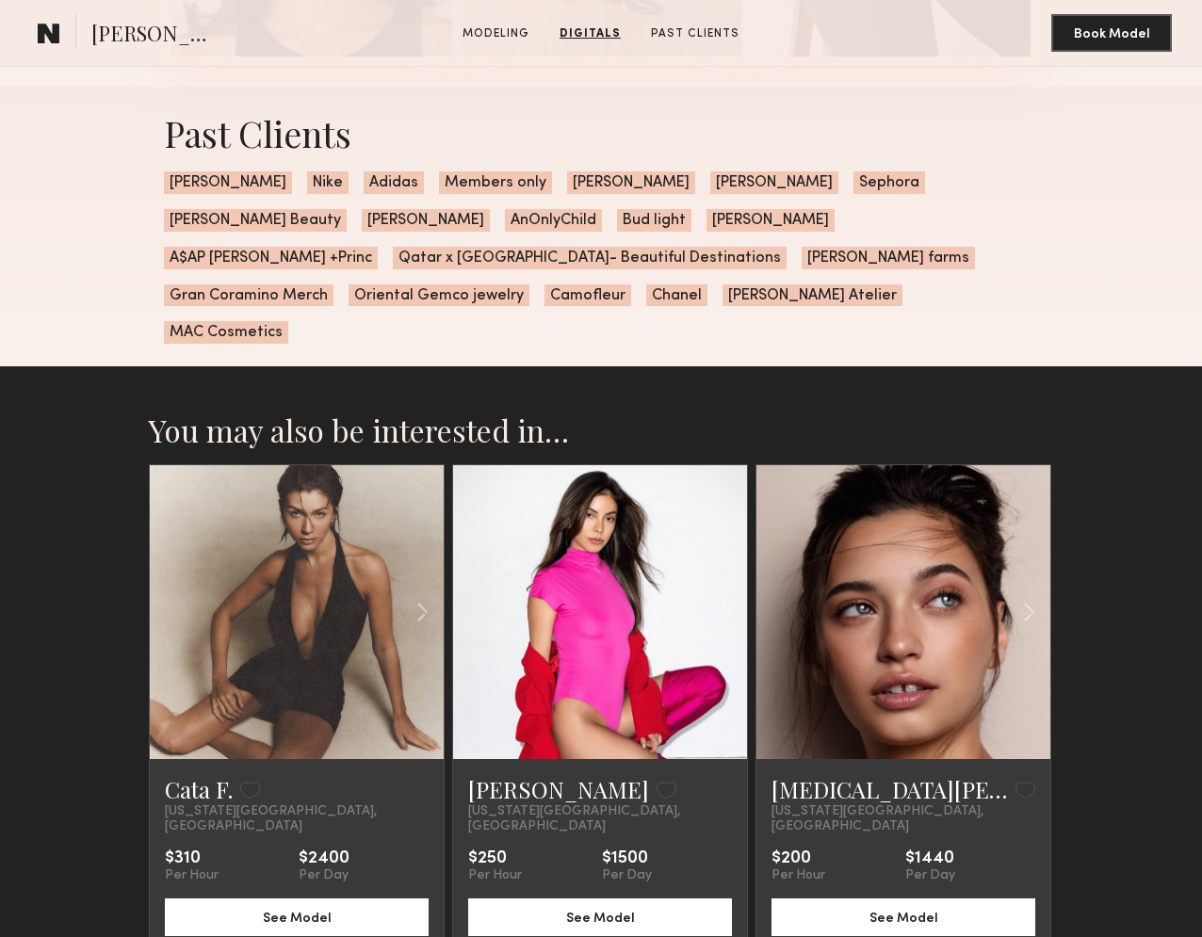
scroll to position [2370, 0]
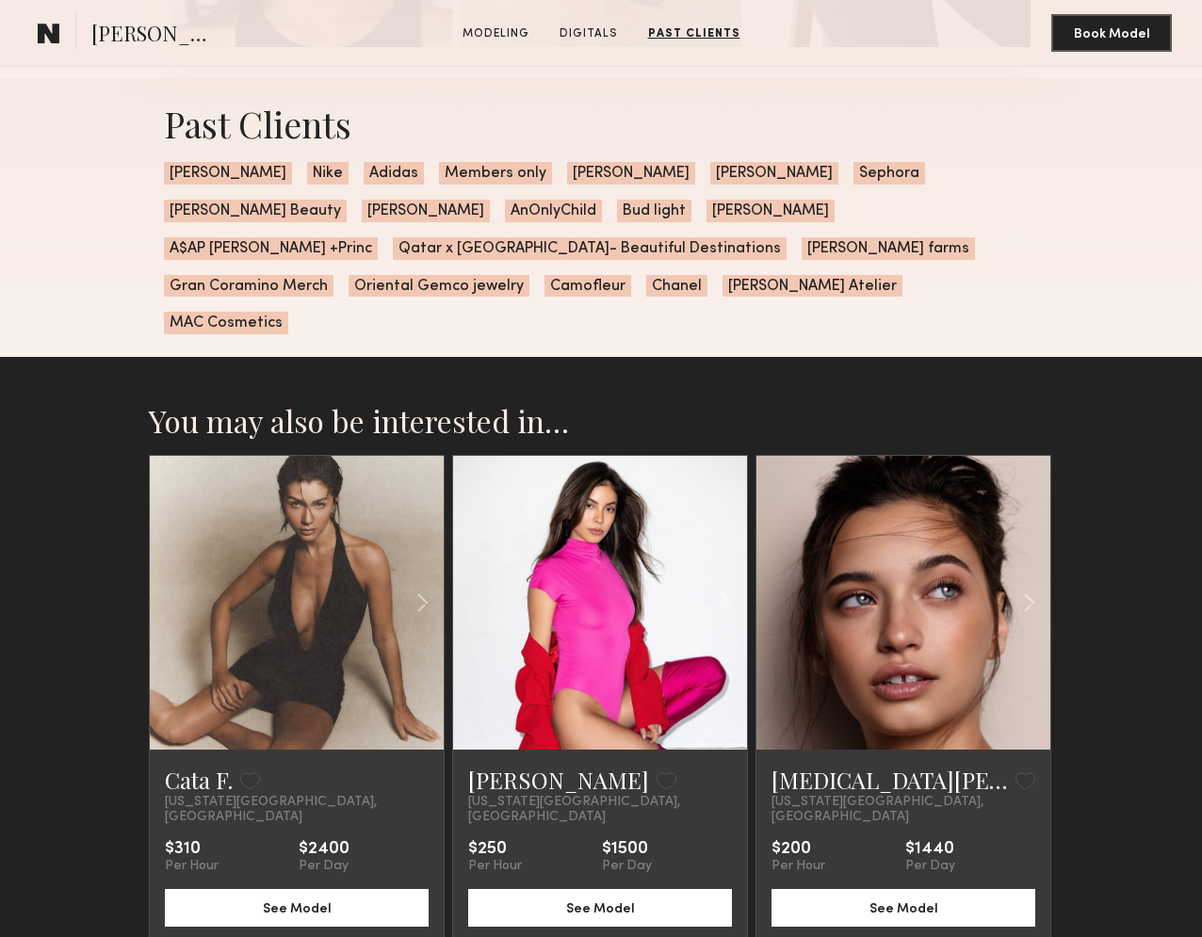
click at [297, 524] on link at bounding box center [297, 603] width 100 height 294
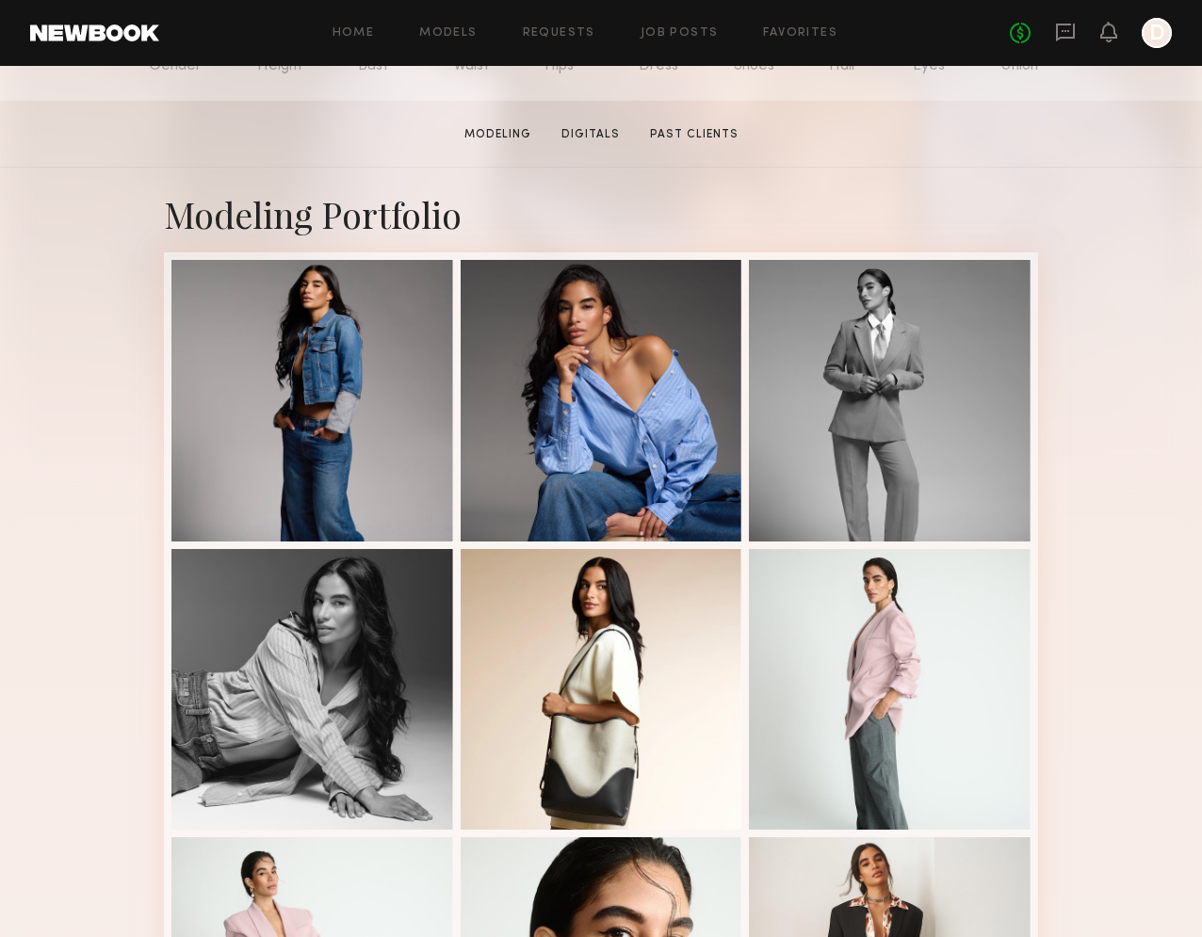
scroll to position [289, 0]
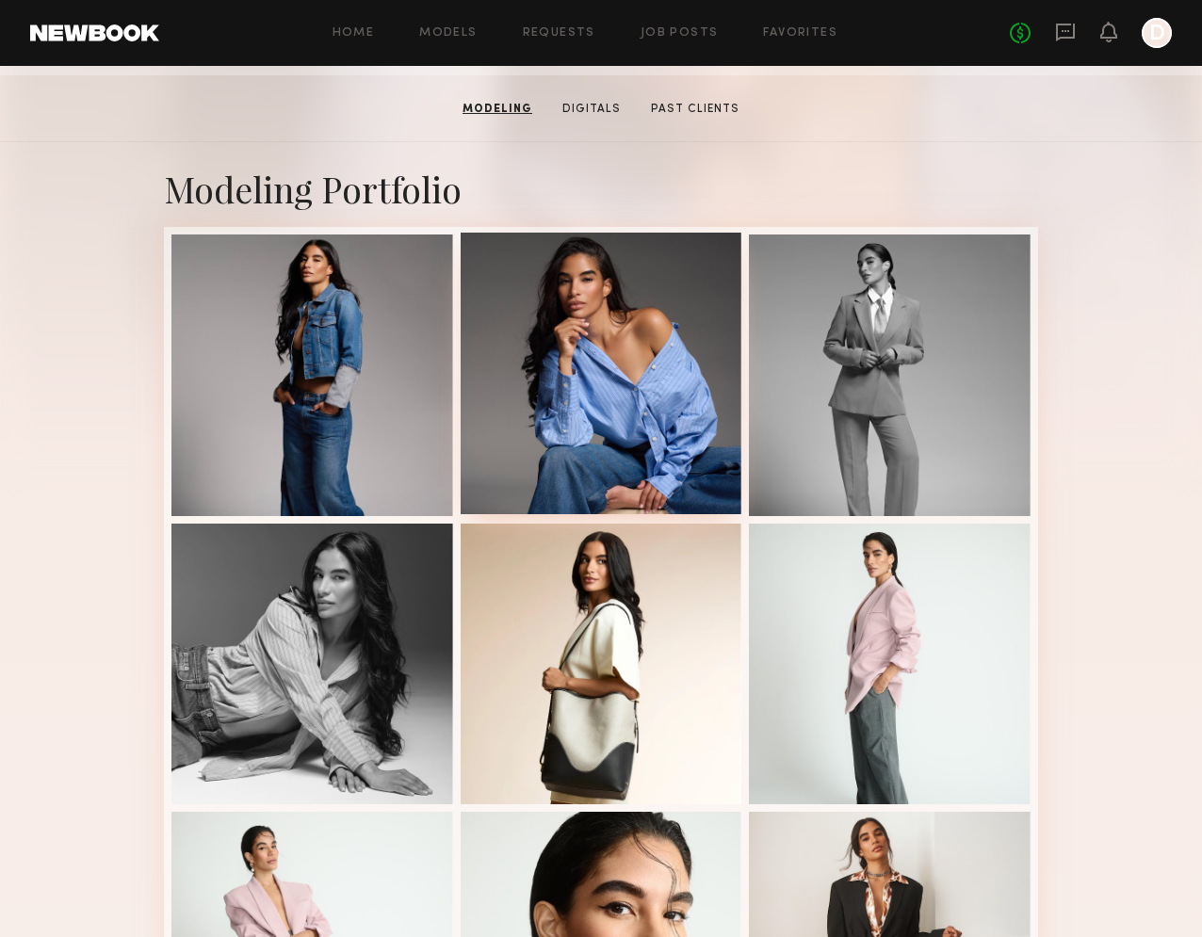
click at [550, 365] on div at bounding box center [602, 374] width 282 height 282
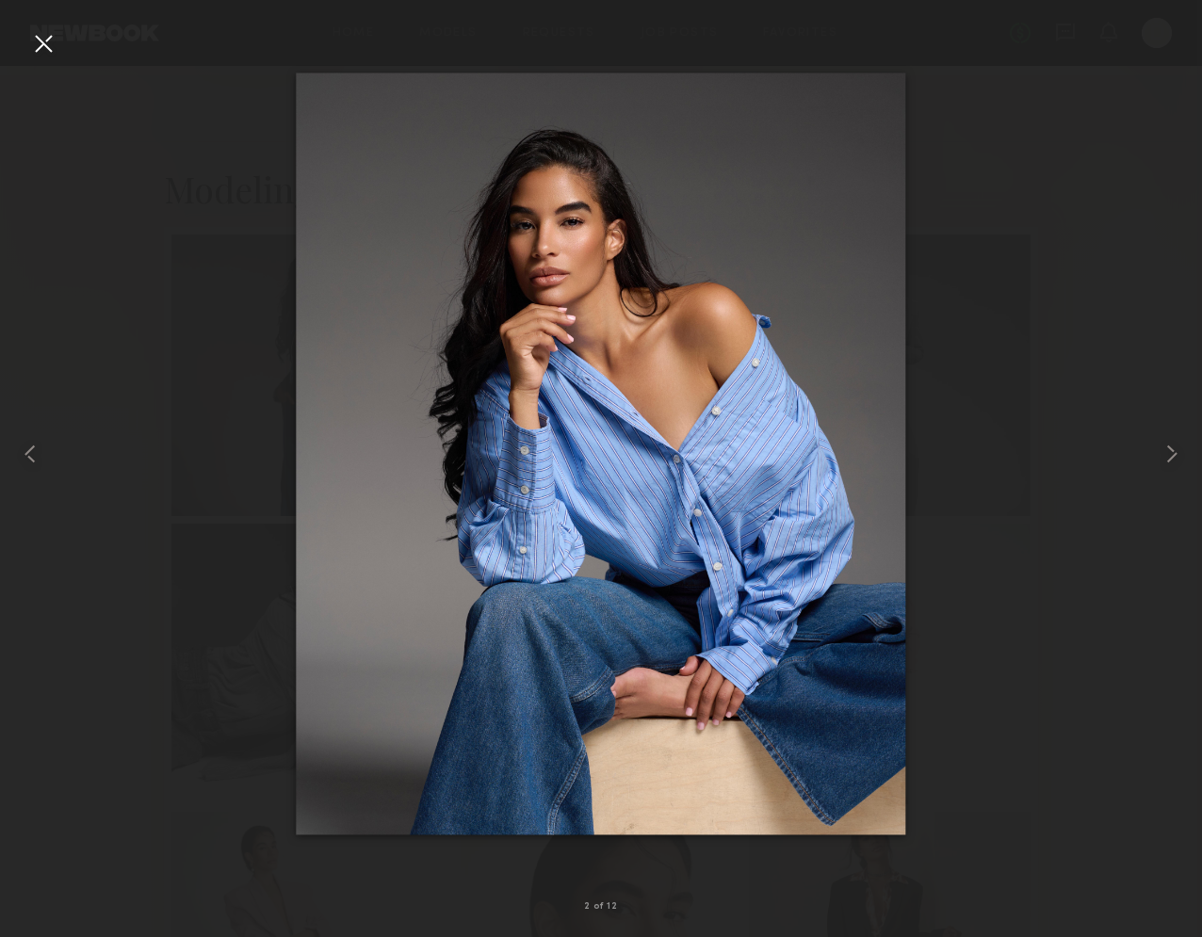
click at [35, 35] on div at bounding box center [43, 43] width 30 height 30
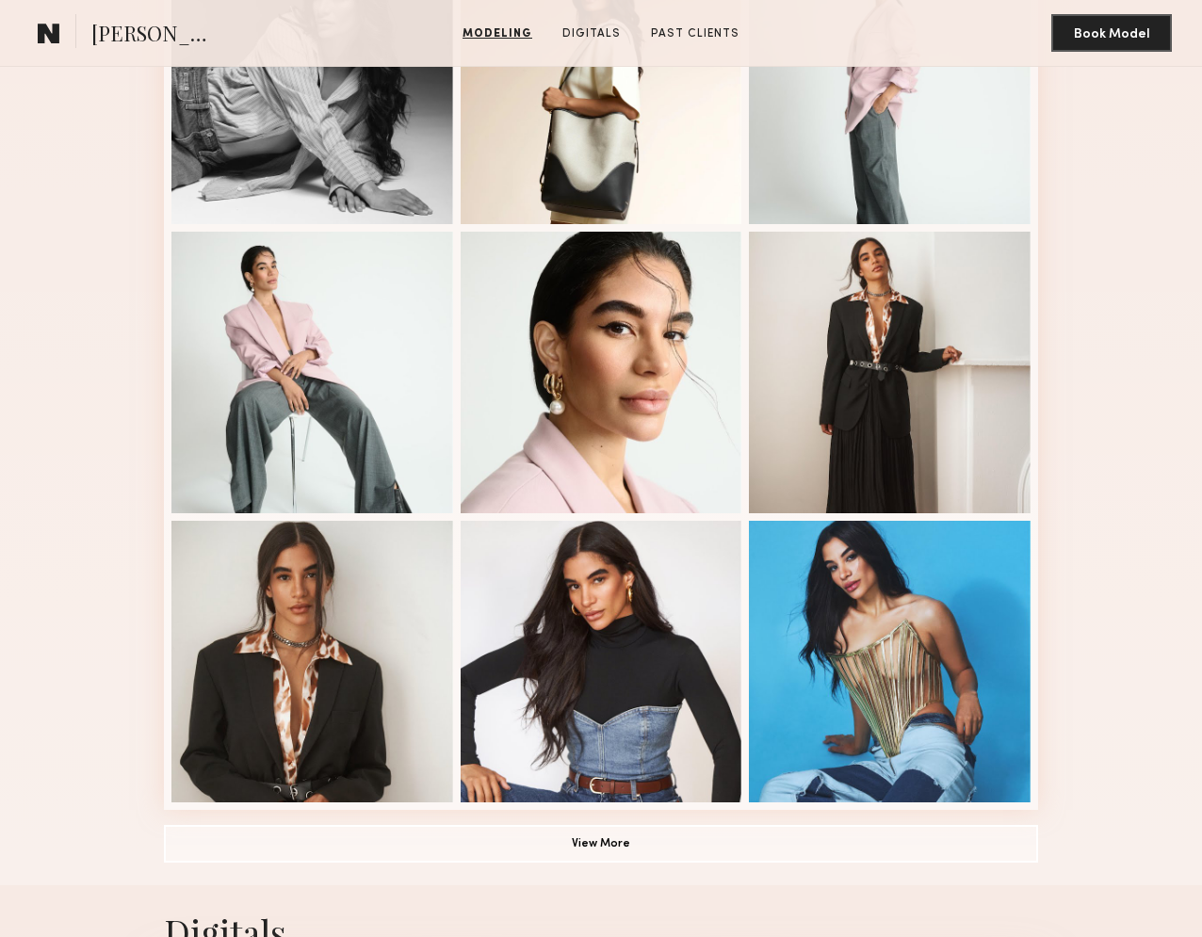
scroll to position [1406, 0]
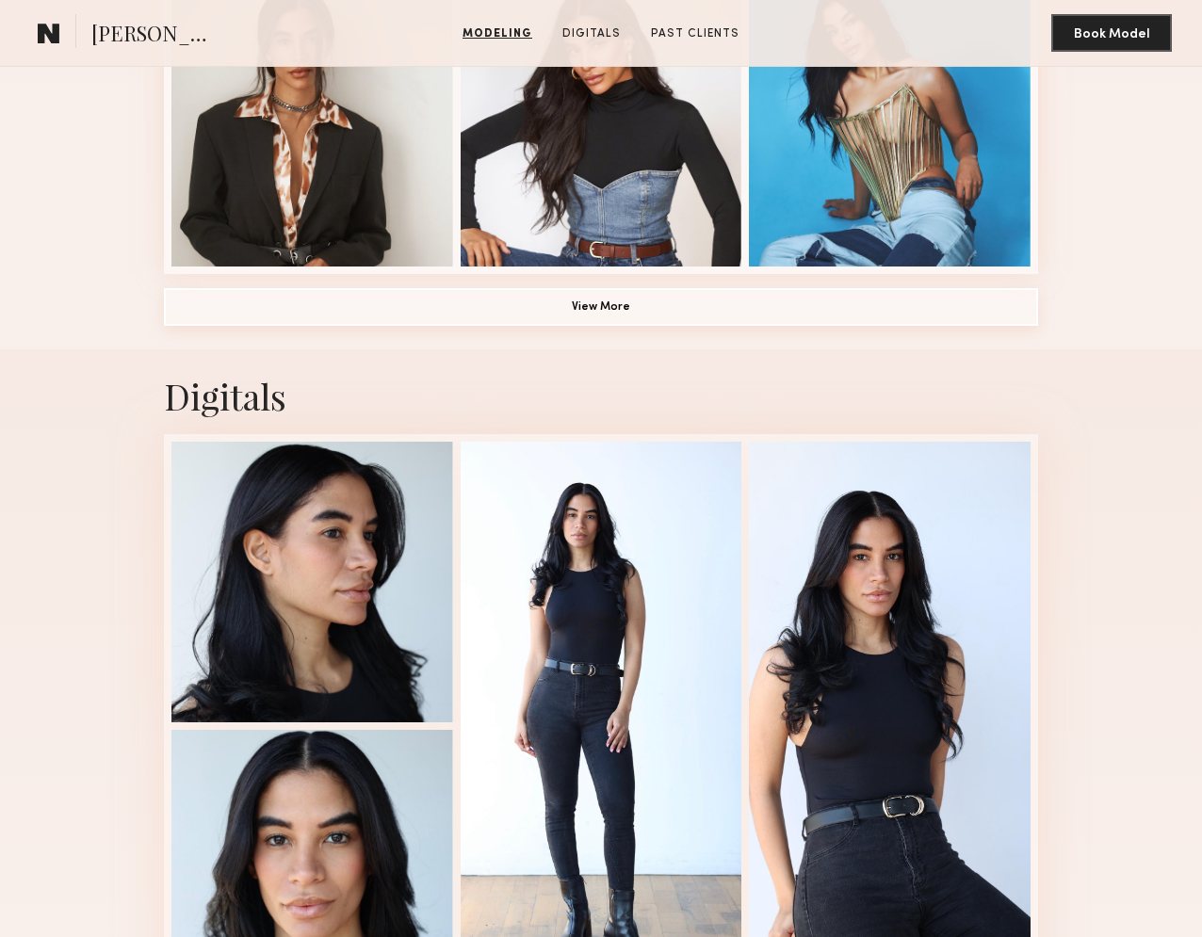
click at [582, 313] on button "View More" at bounding box center [601, 307] width 874 height 38
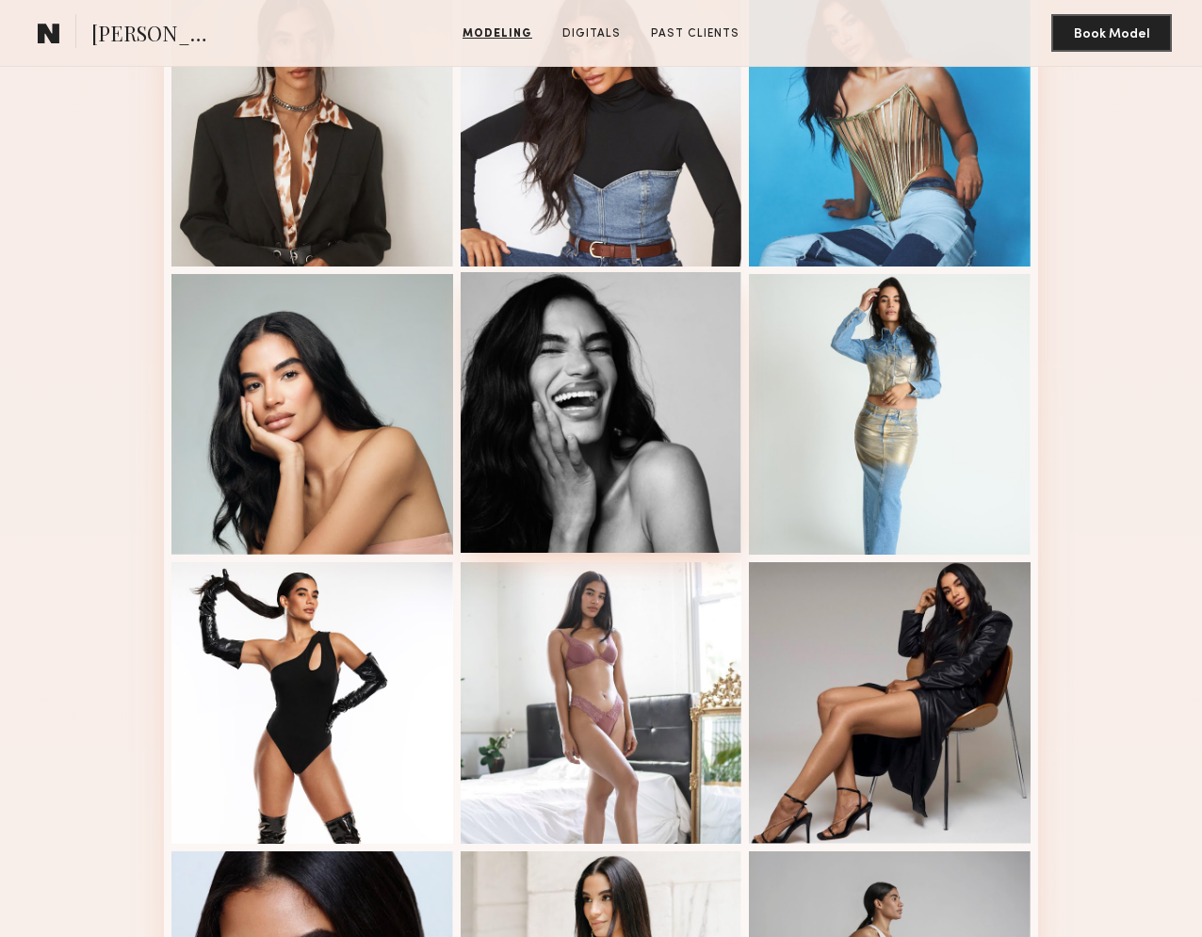
click at [616, 476] on div at bounding box center [602, 413] width 282 height 282
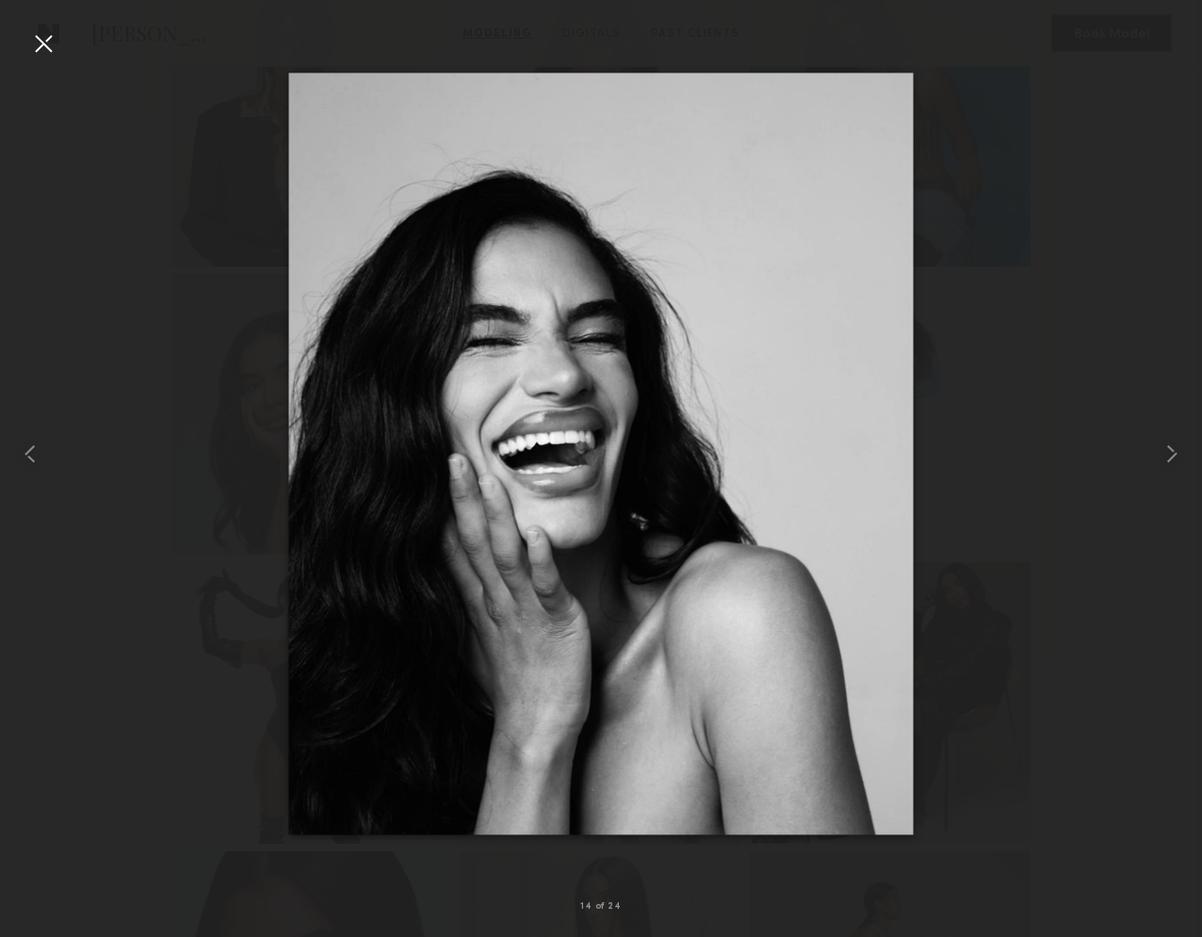
click at [46, 42] on div at bounding box center [43, 43] width 30 height 30
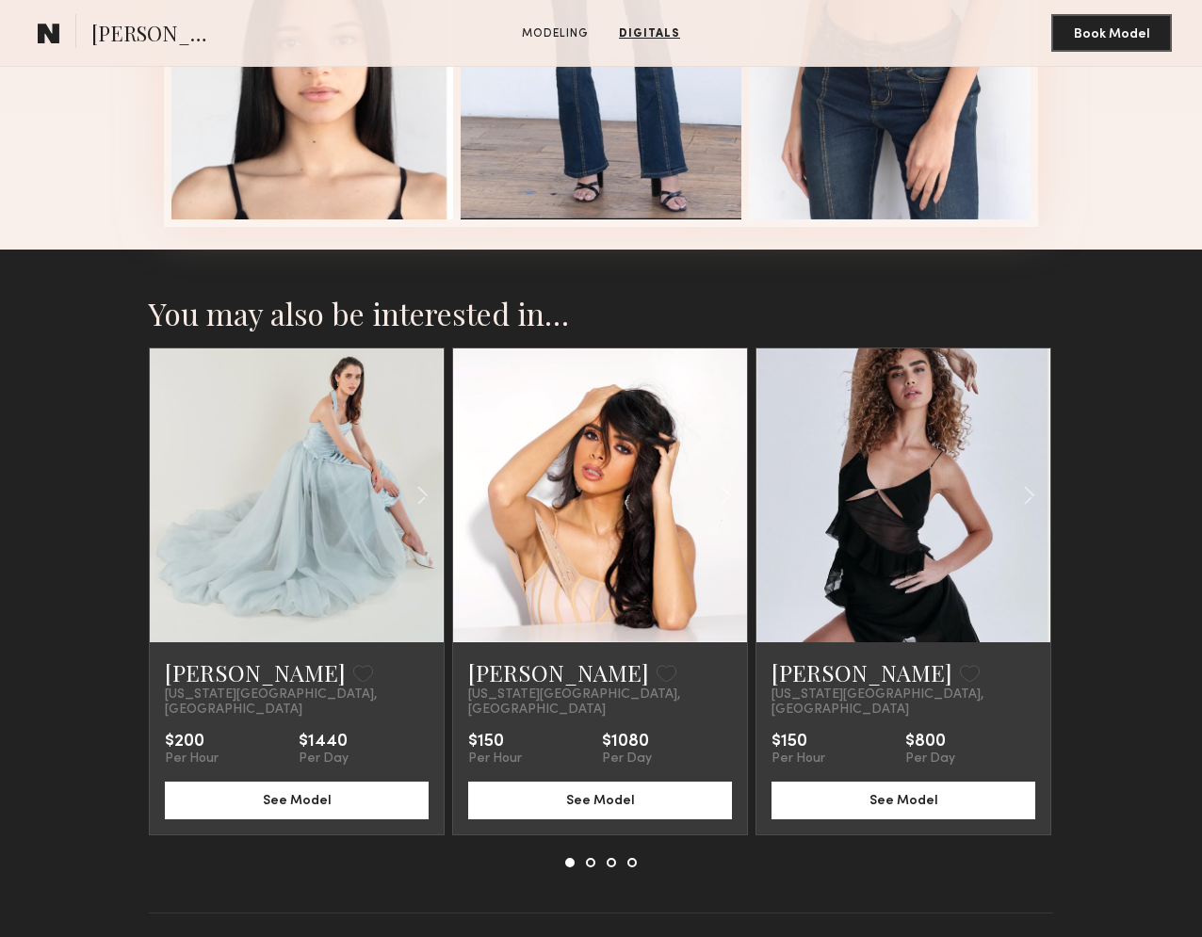
scroll to position [2252, 0]
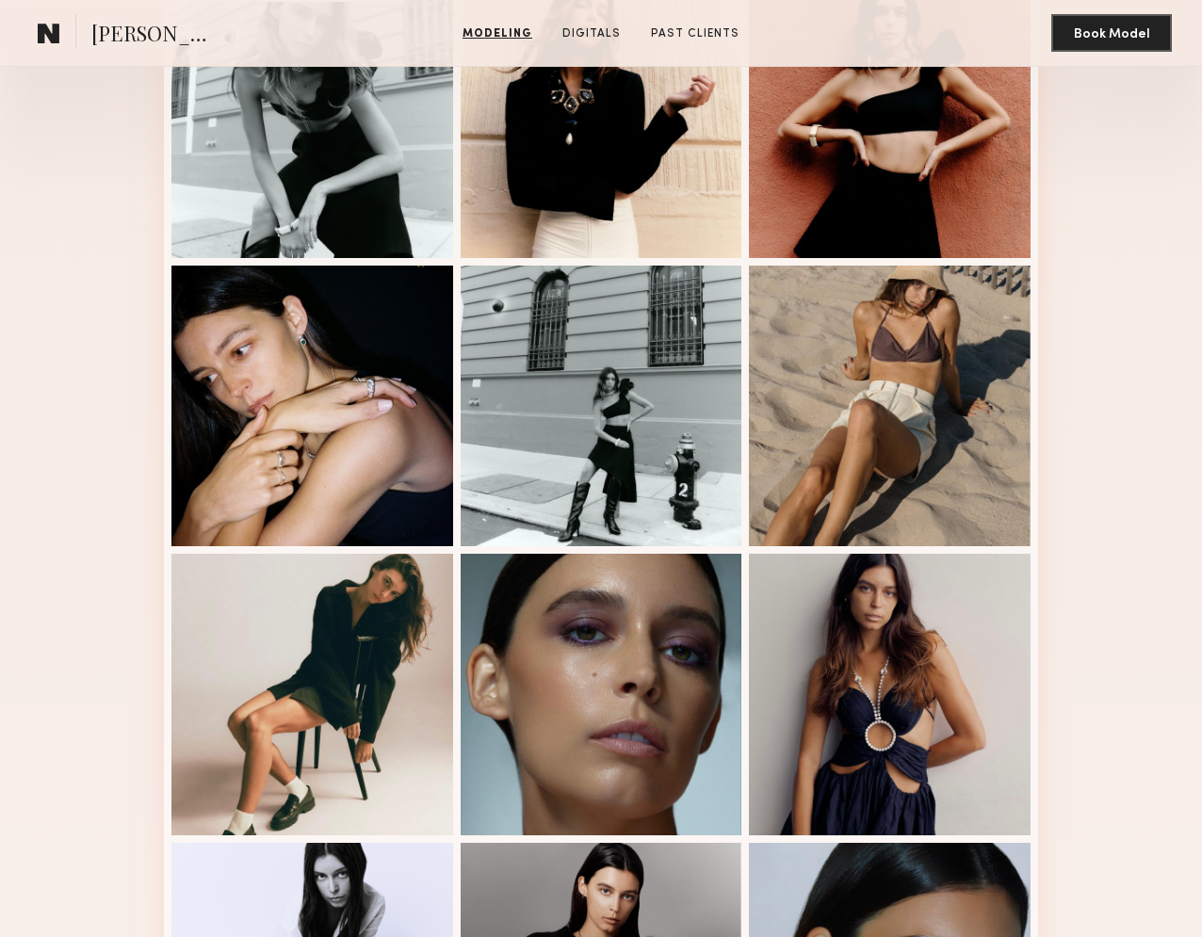
scroll to position [561, 0]
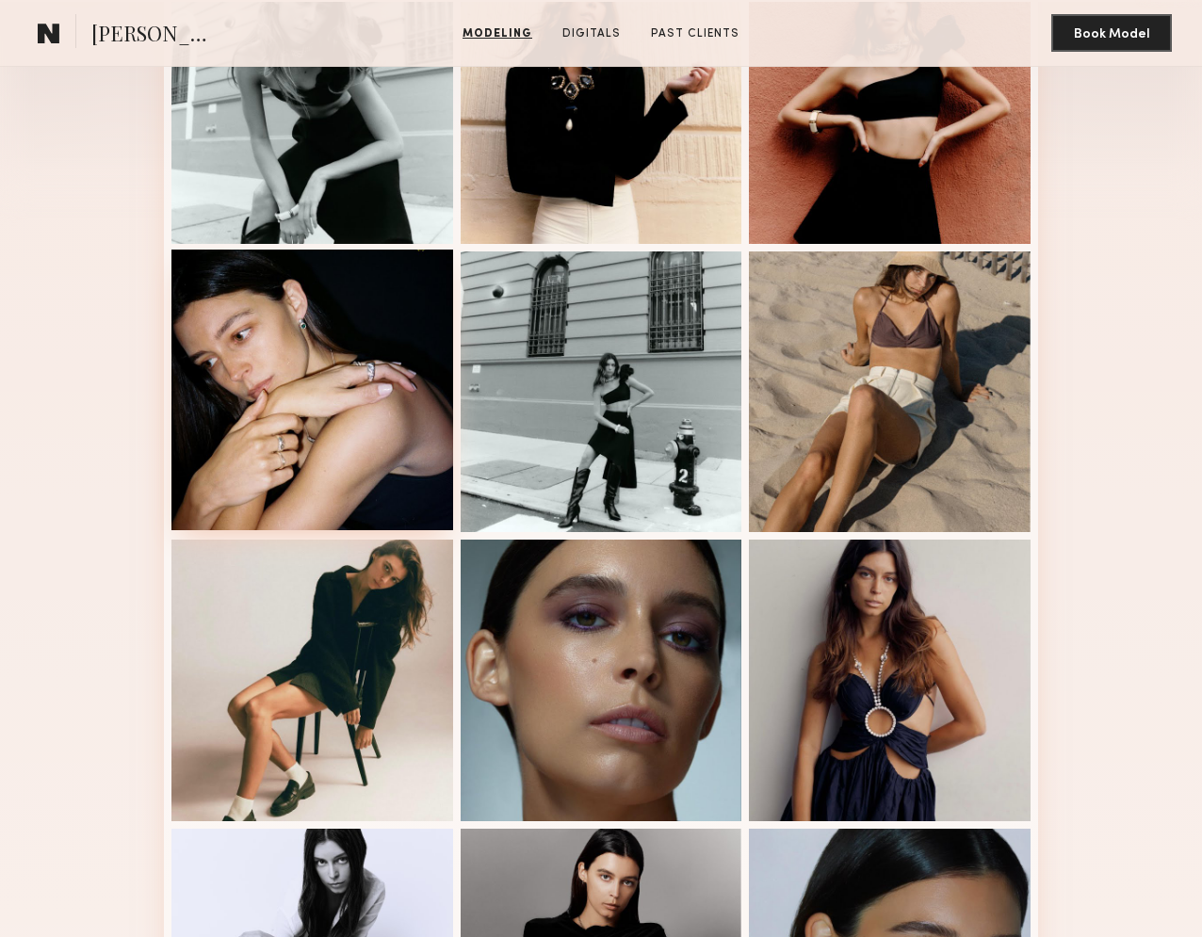
click at [270, 432] on div at bounding box center [312, 391] width 282 height 282
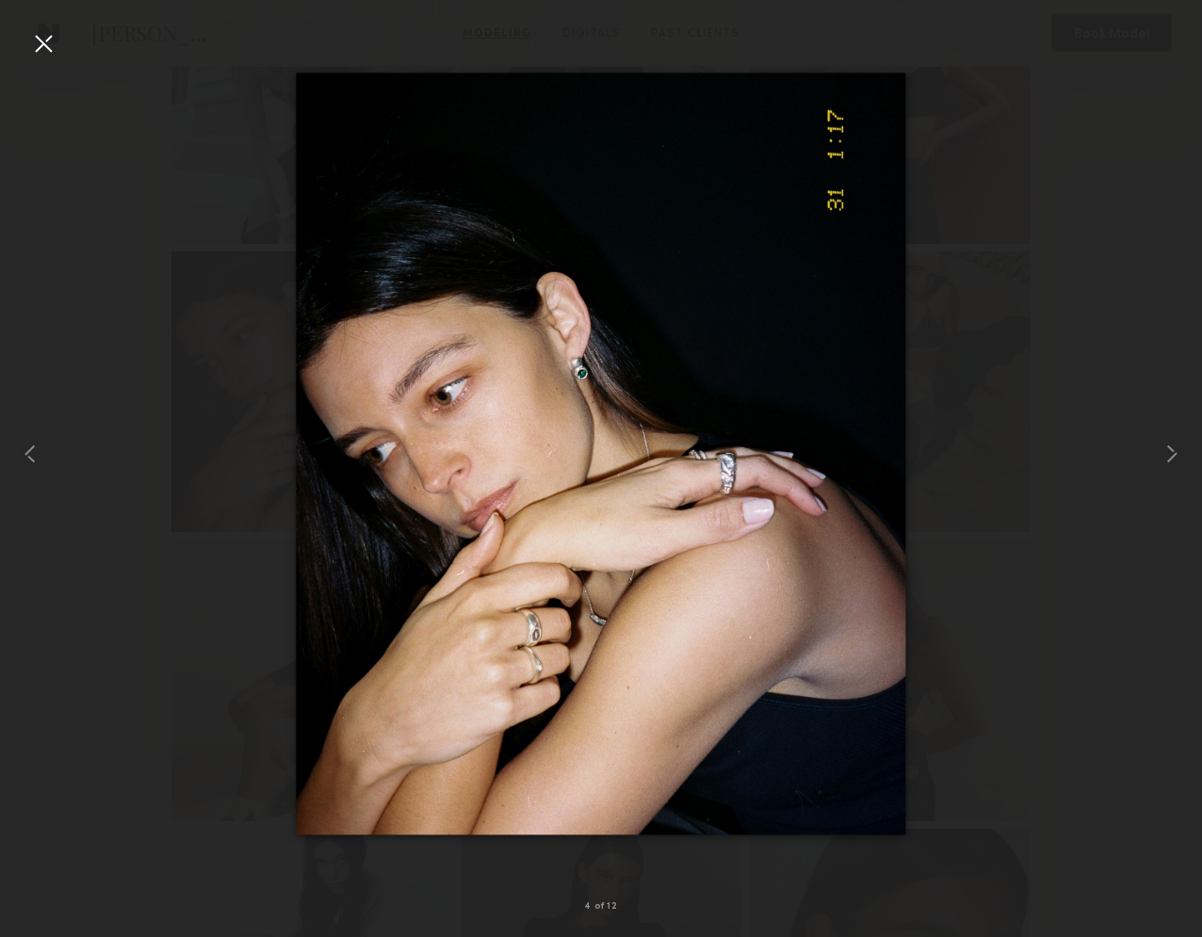
click at [105, 421] on div at bounding box center [601, 453] width 1202 height 847
click at [47, 47] on div at bounding box center [43, 43] width 30 height 30
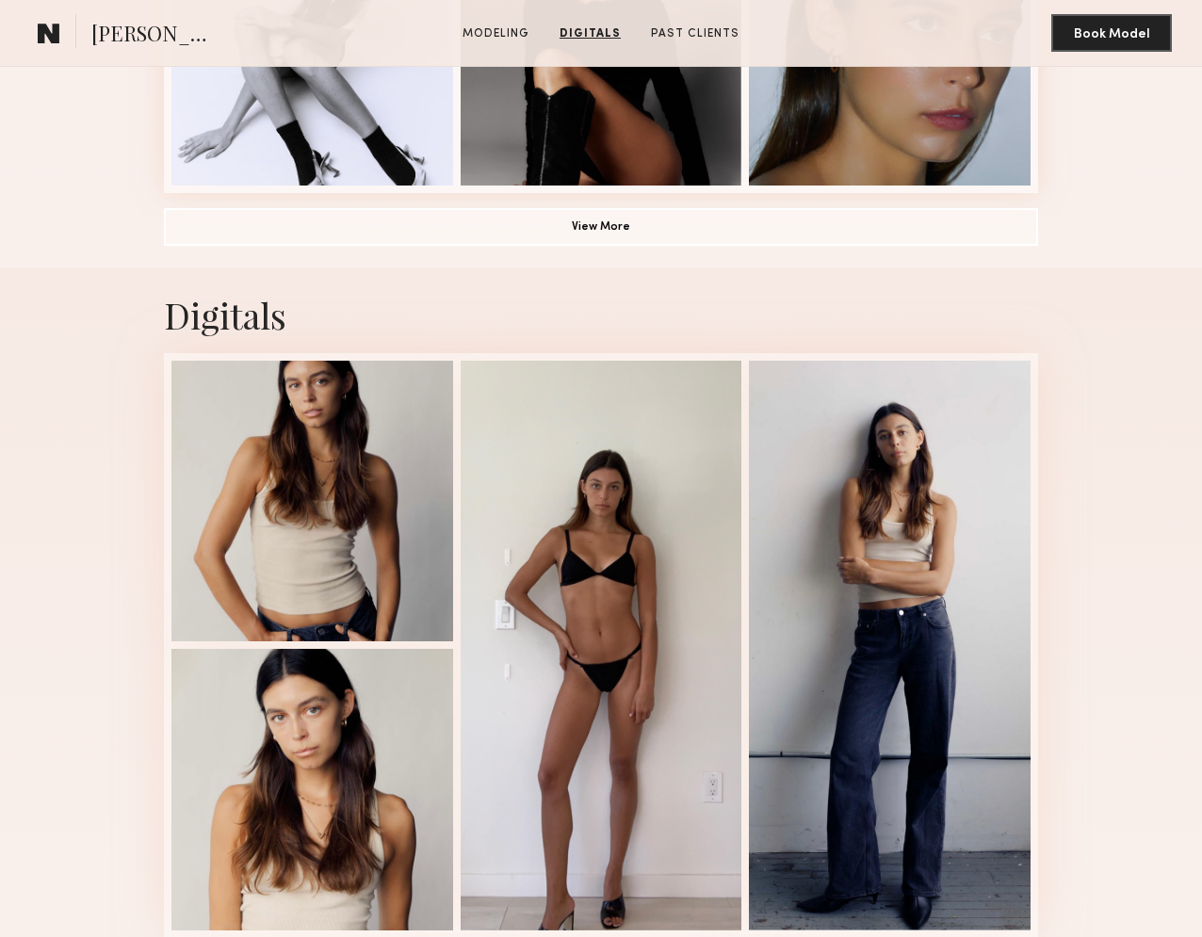
scroll to position [1485, 0]
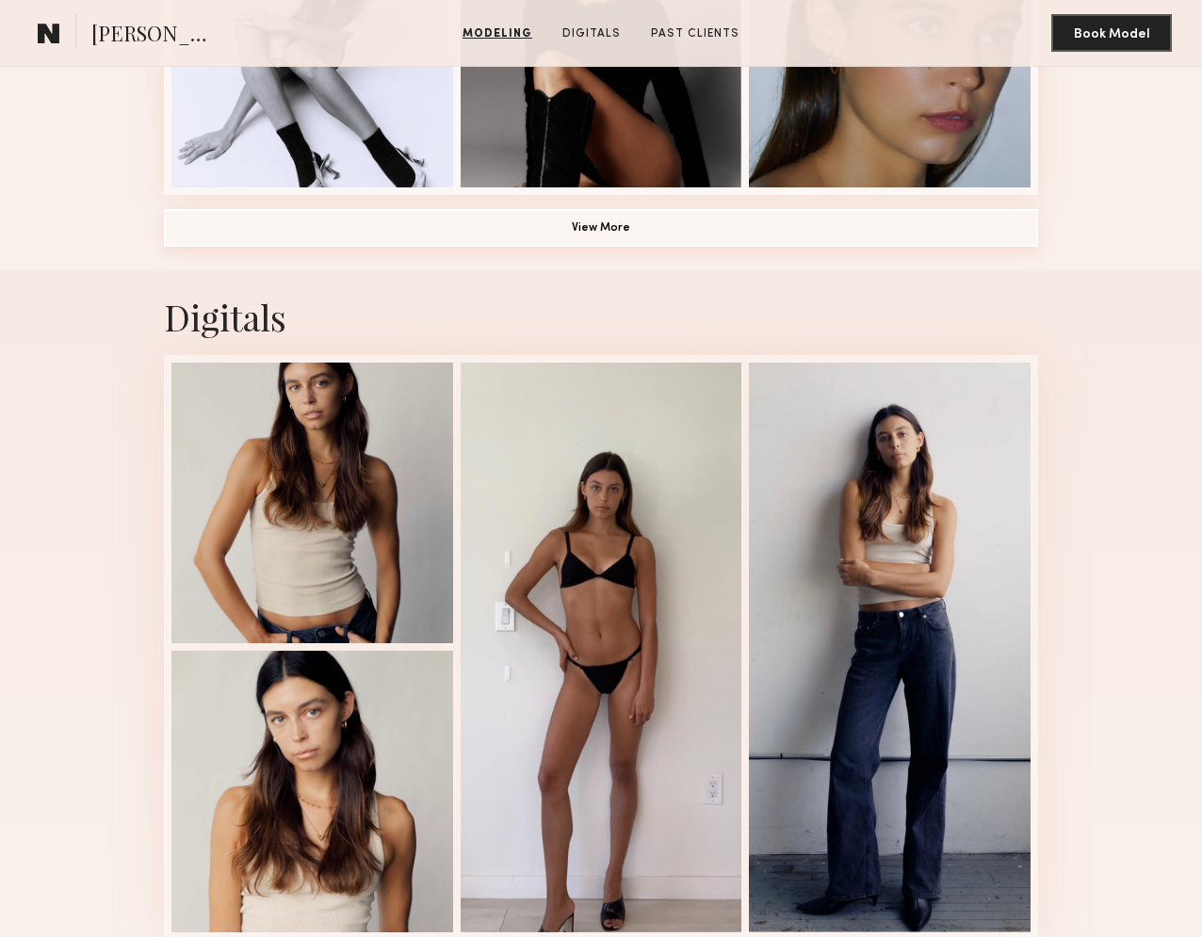
click at [579, 236] on button "View More" at bounding box center [601, 228] width 874 height 38
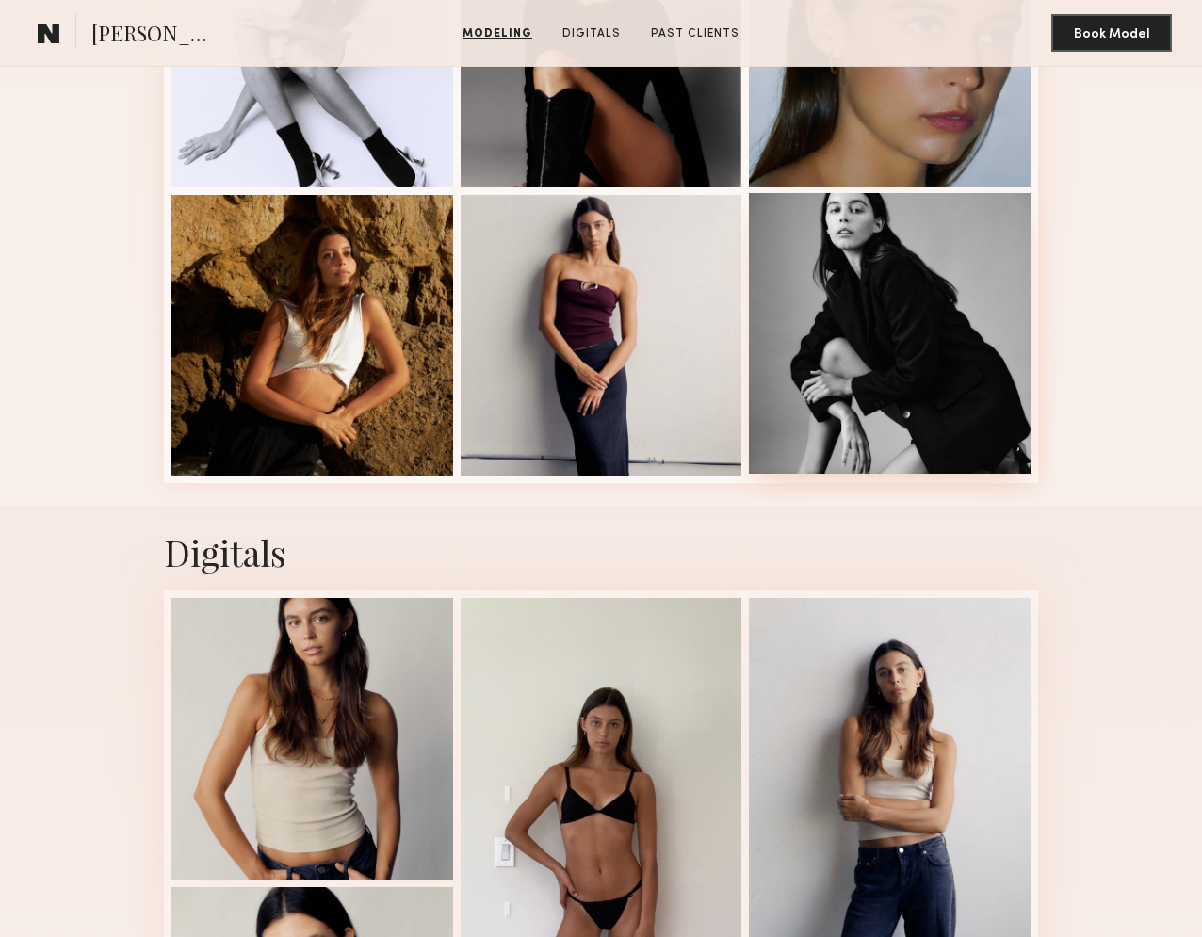
click at [806, 348] on div at bounding box center [890, 334] width 282 height 282
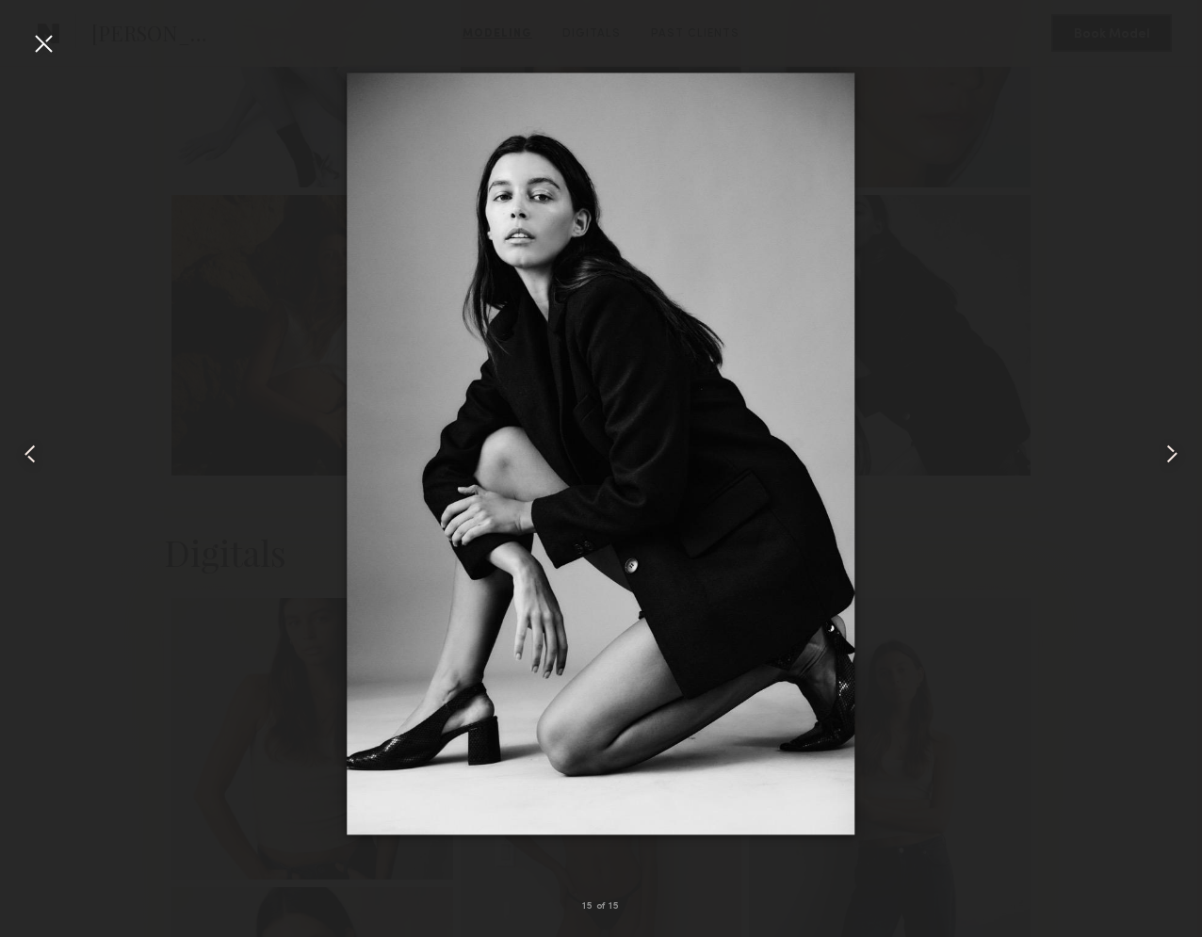
click at [31, 447] on common-icon at bounding box center [30, 454] width 30 height 30
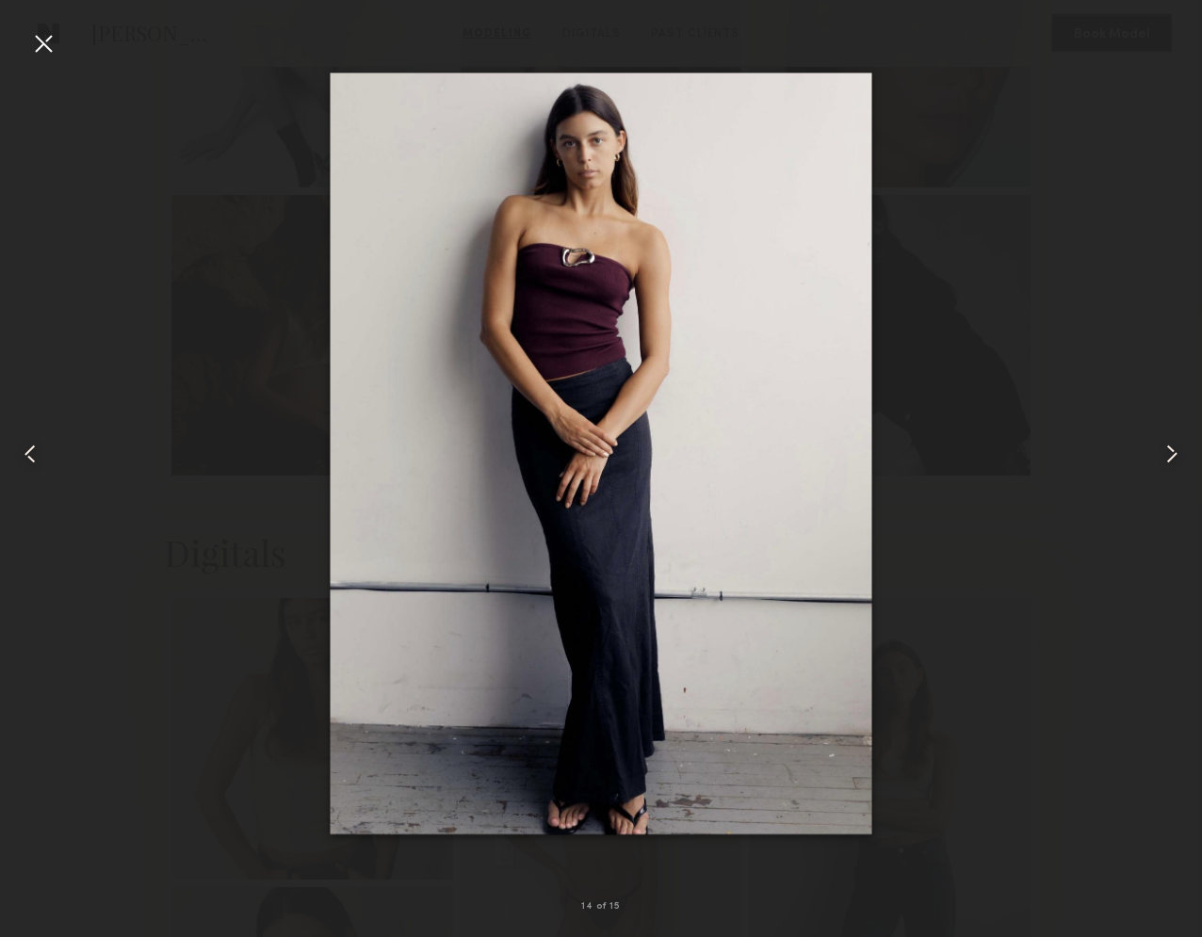
click at [30, 447] on common-icon at bounding box center [30, 454] width 30 height 30
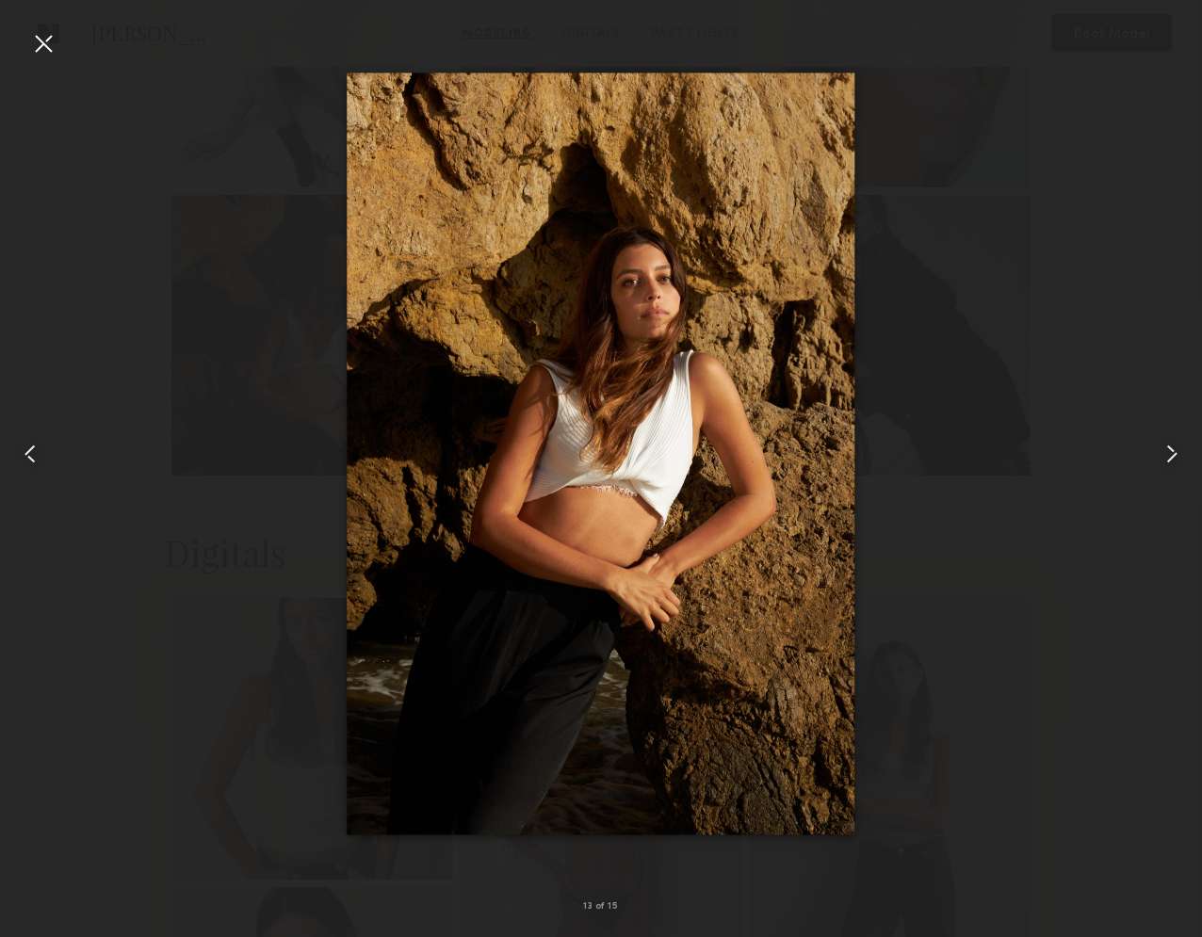
click at [30, 447] on common-icon at bounding box center [30, 454] width 30 height 30
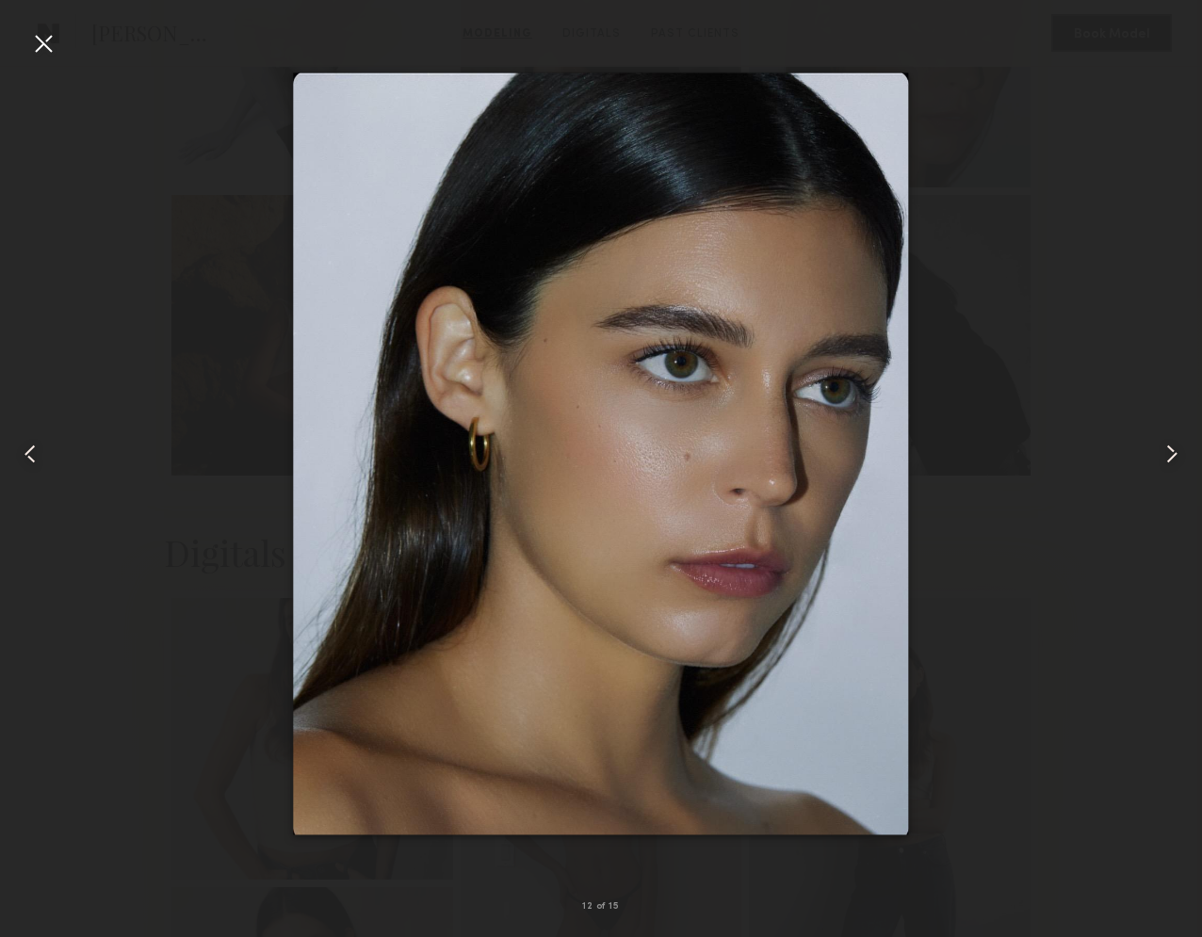
click at [30, 447] on common-icon at bounding box center [30, 454] width 30 height 30
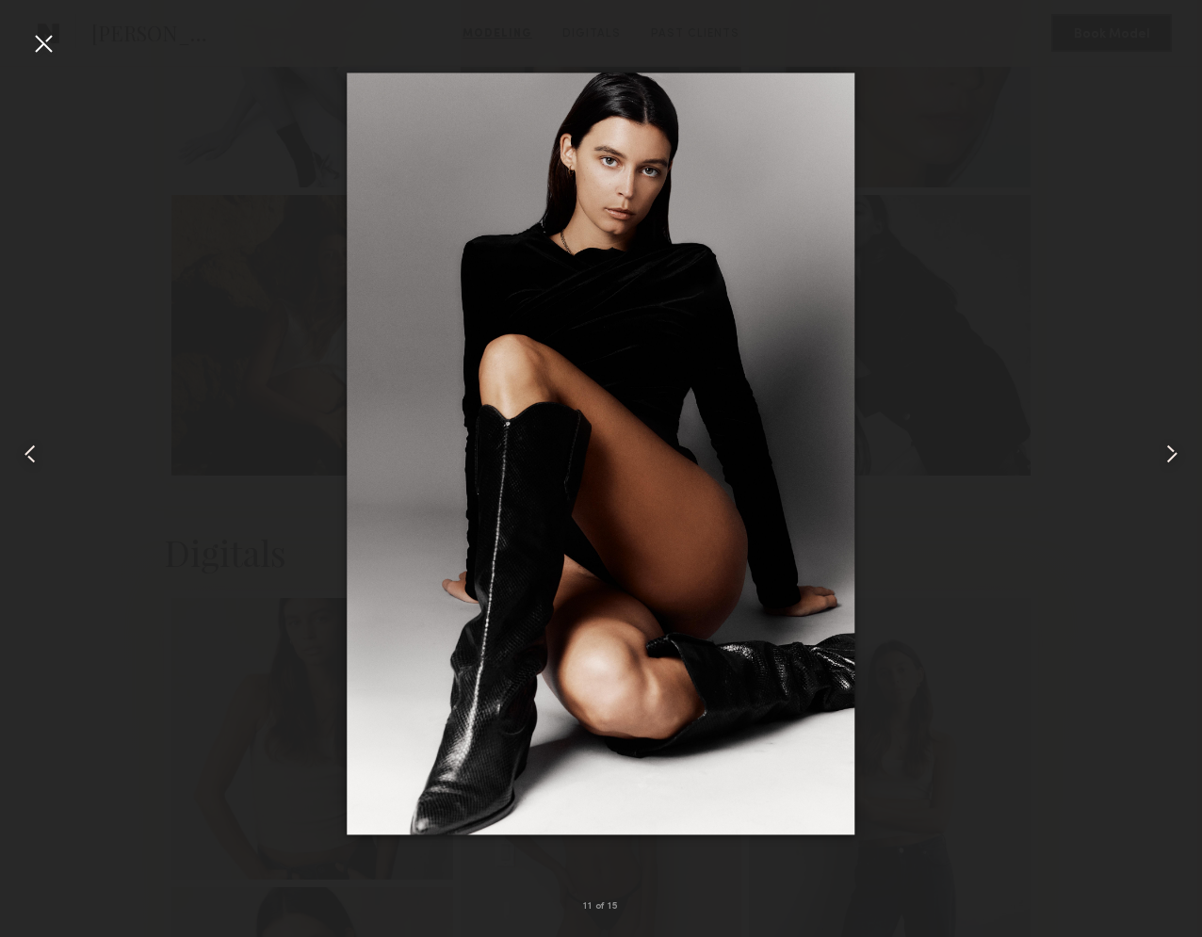
click at [30, 447] on common-icon at bounding box center [30, 454] width 30 height 30
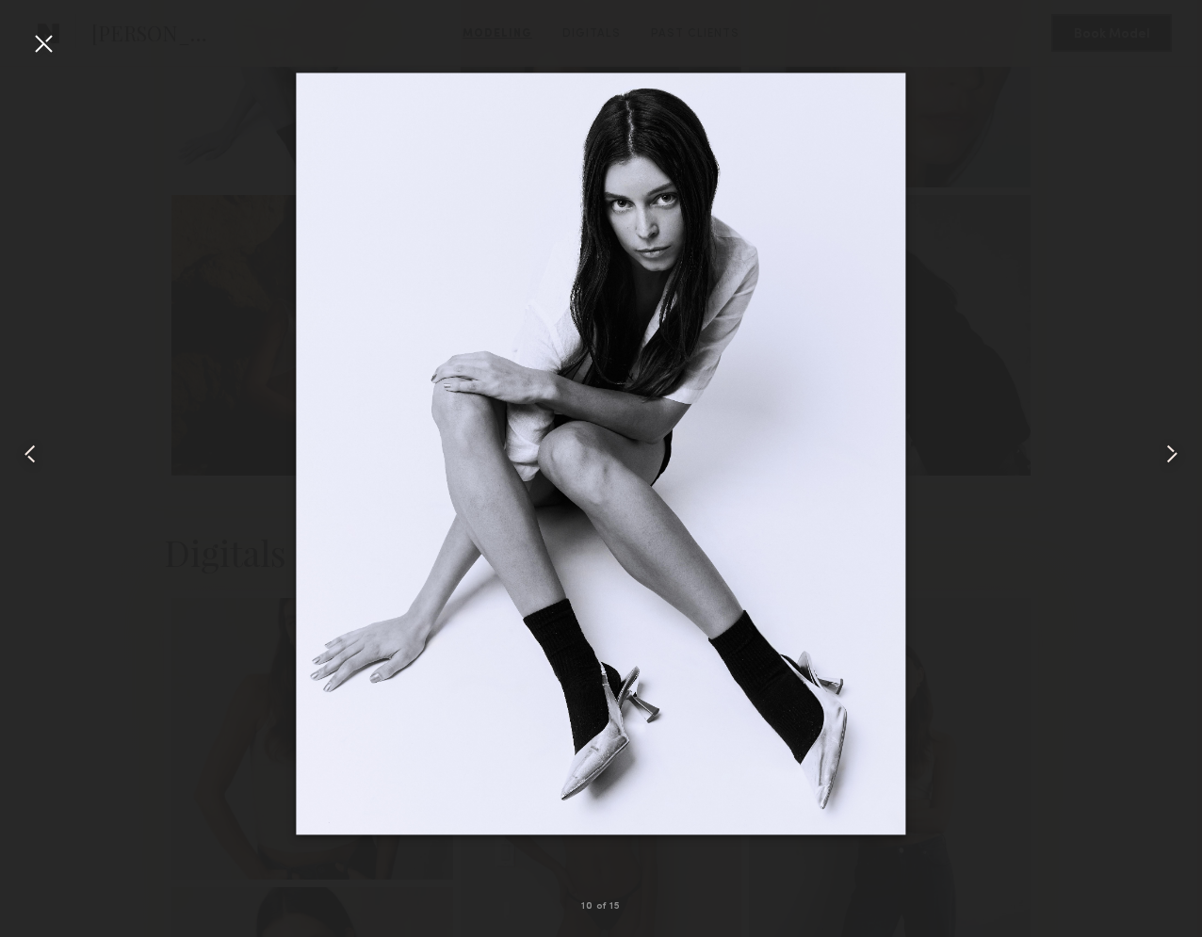
click at [30, 447] on common-icon at bounding box center [30, 454] width 30 height 30
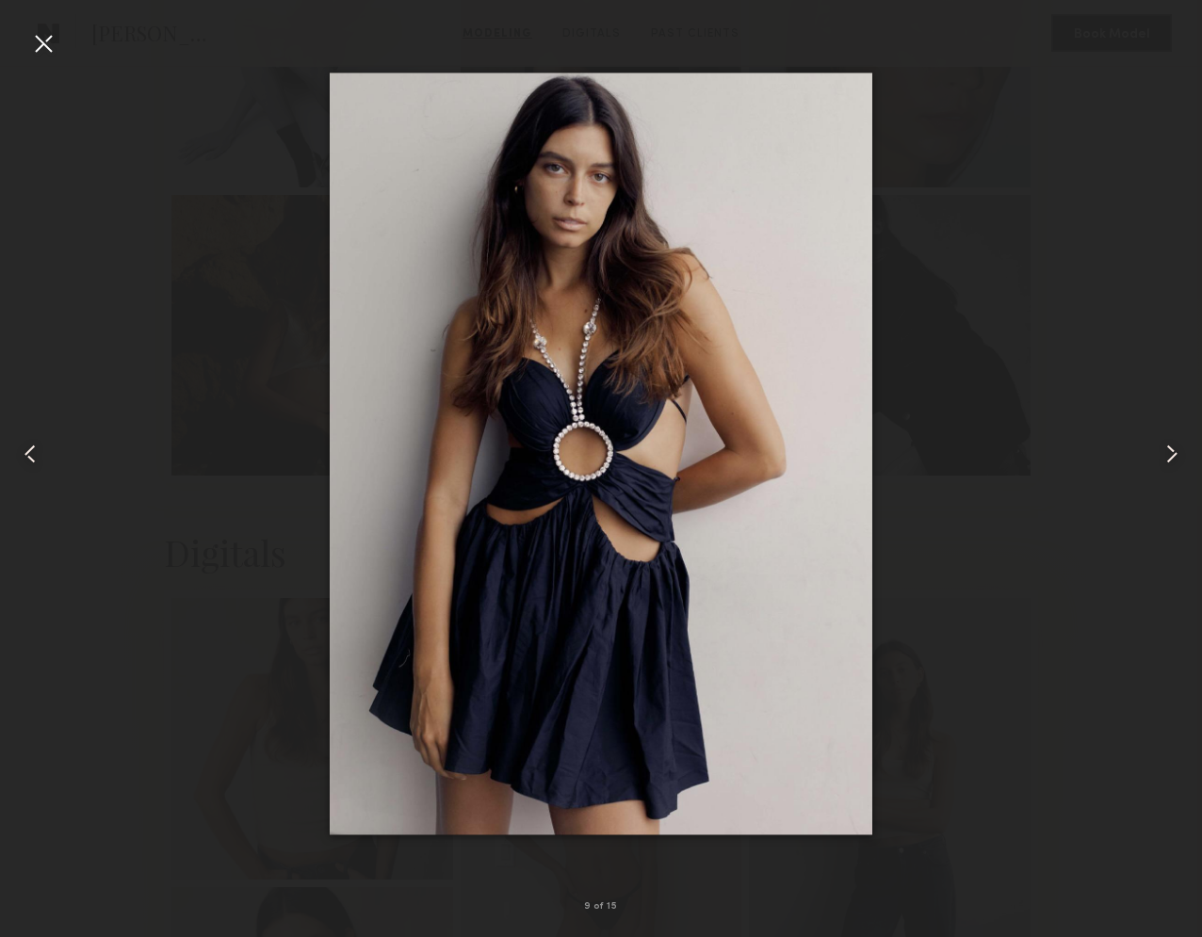
click at [30, 447] on common-icon at bounding box center [30, 454] width 30 height 30
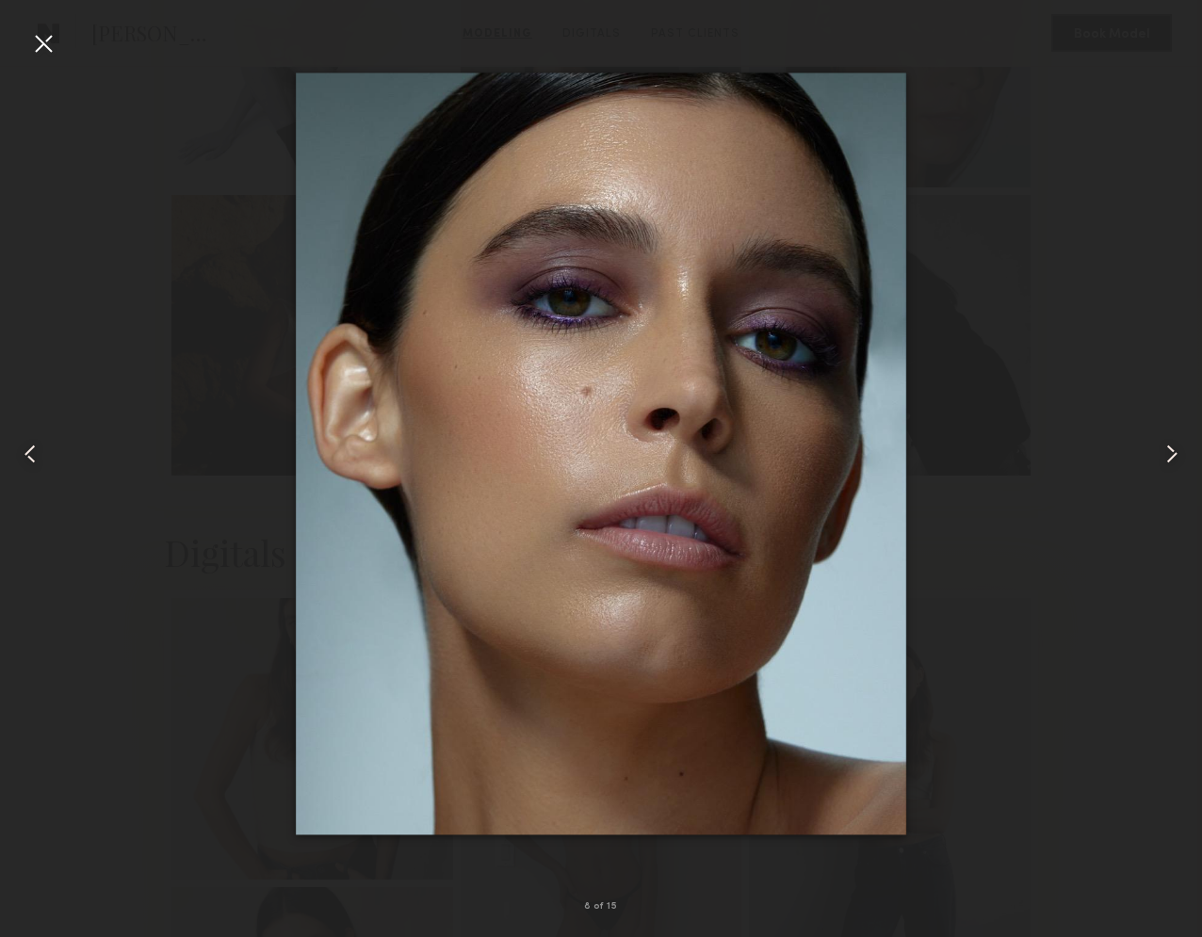
click at [30, 447] on common-icon at bounding box center [30, 454] width 30 height 30
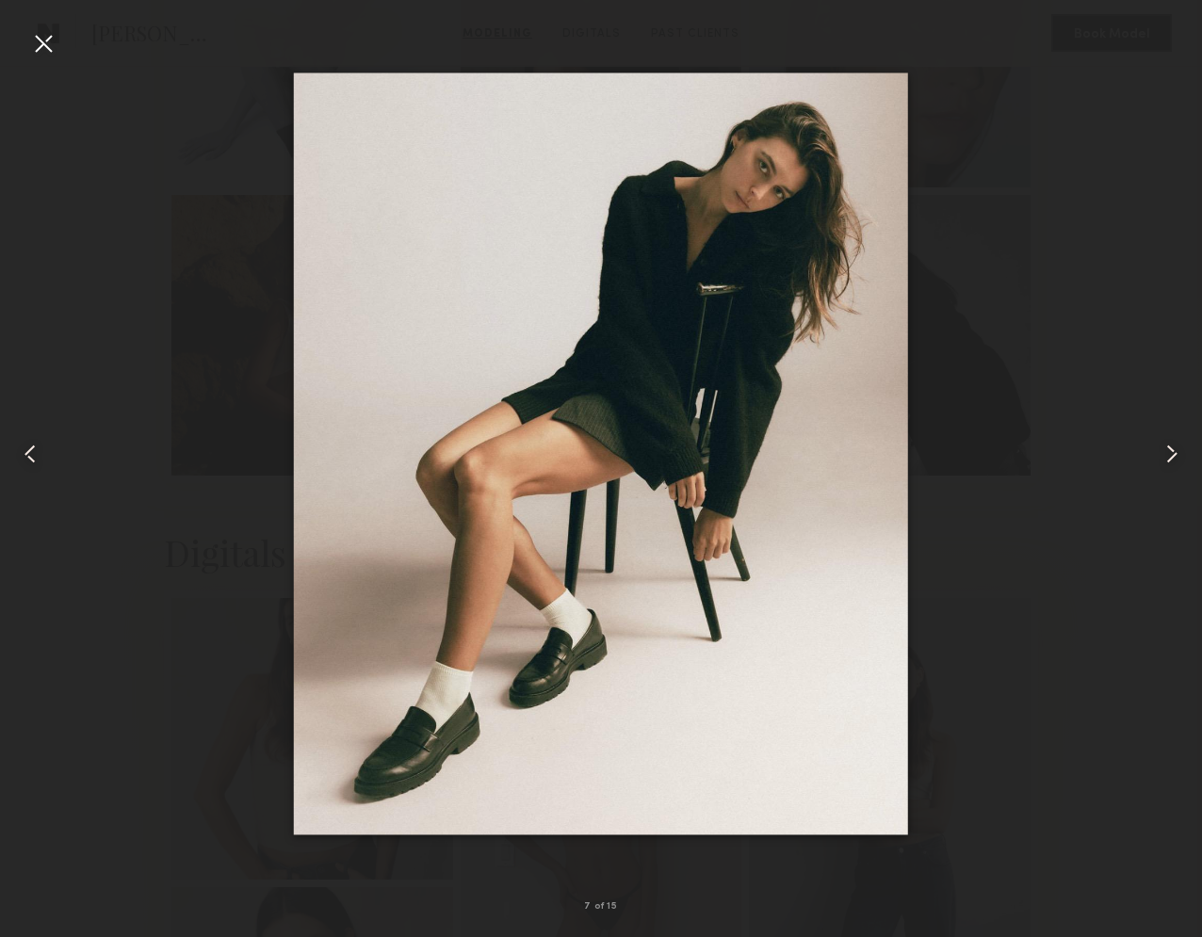
click at [30, 447] on common-icon at bounding box center [30, 454] width 30 height 30
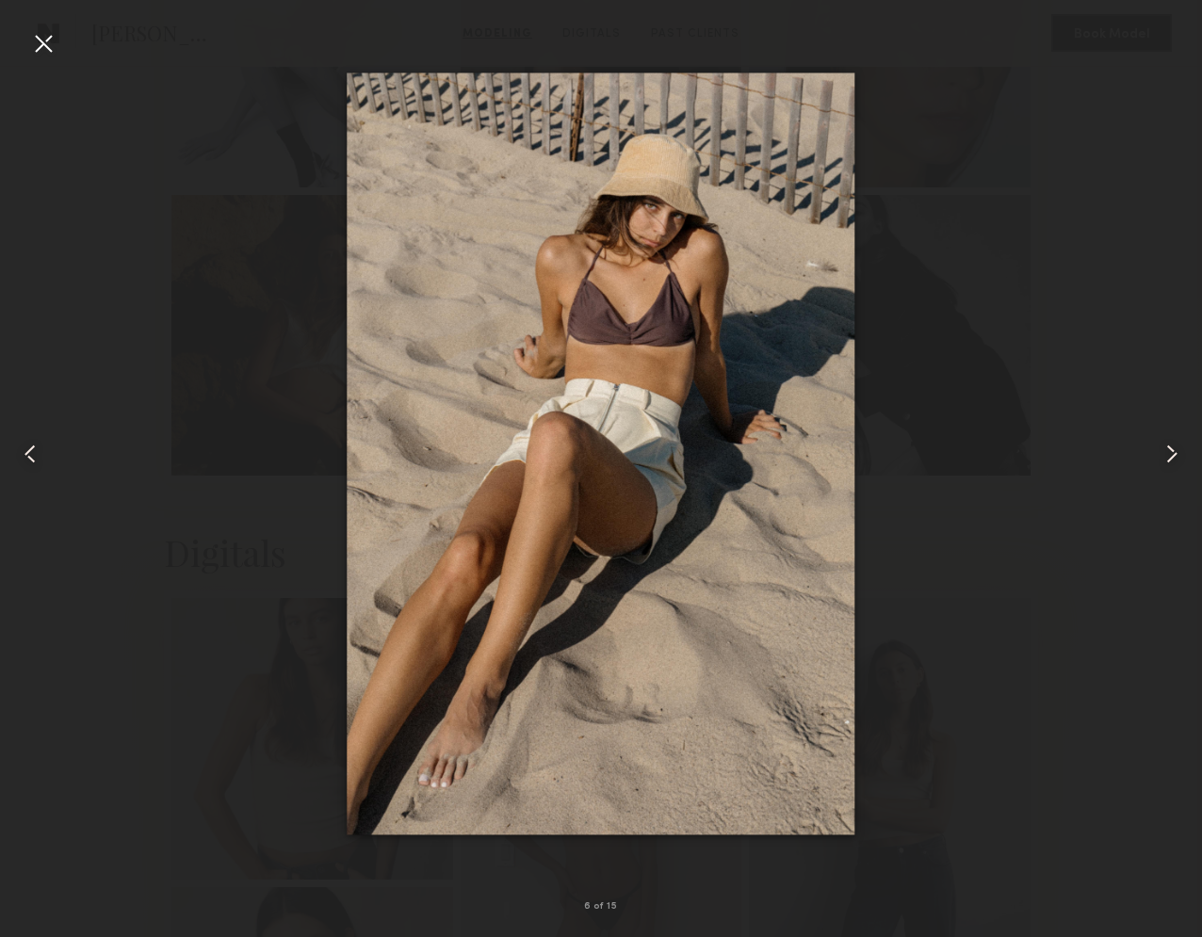
click at [30, 447] on common-icon at bounding box center [30, 454] width 30 height 30
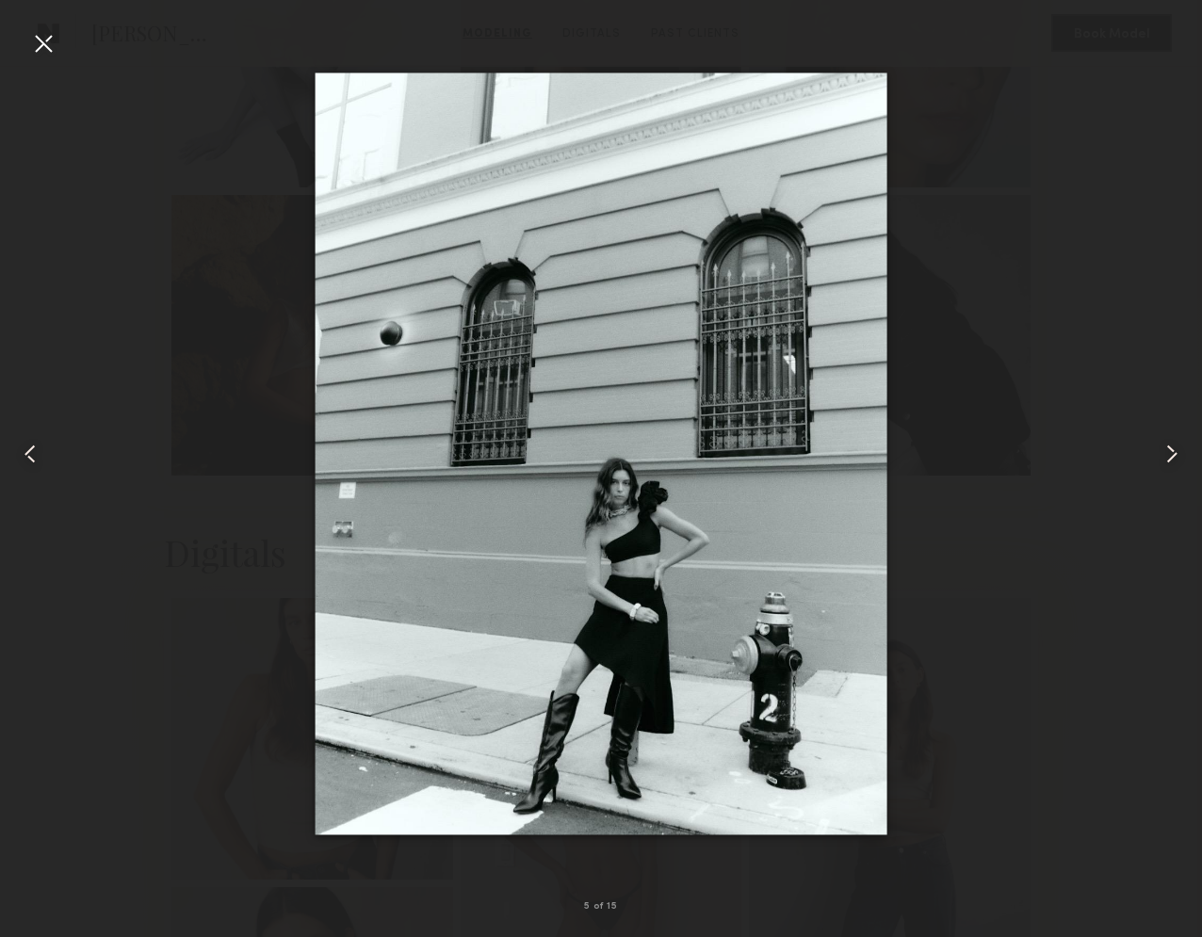
click at [30, 447] on common-icon at bounding box center [30, 454] width 30 height 30
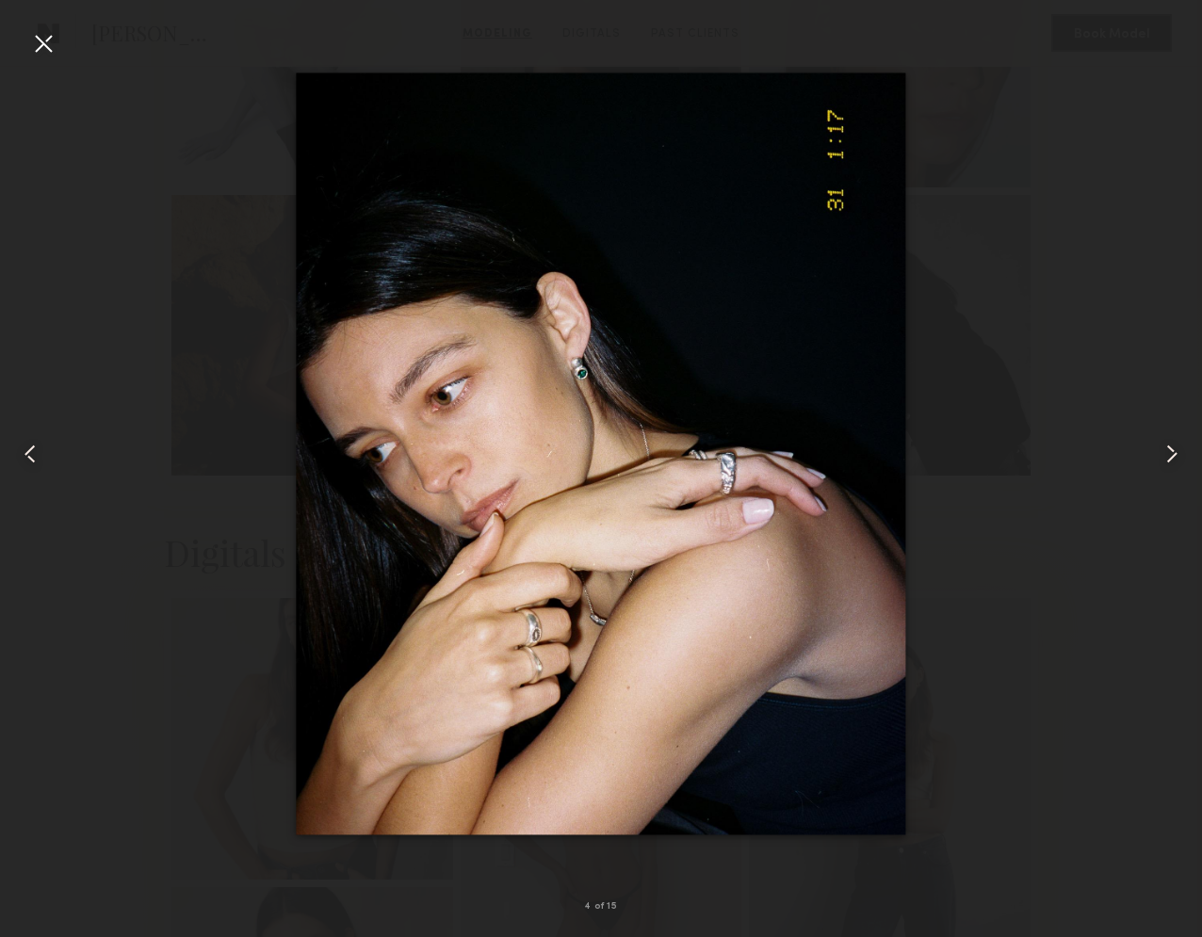
click at [30, 447] on common-icon at bounding box center [30, 454] width 30 height 30
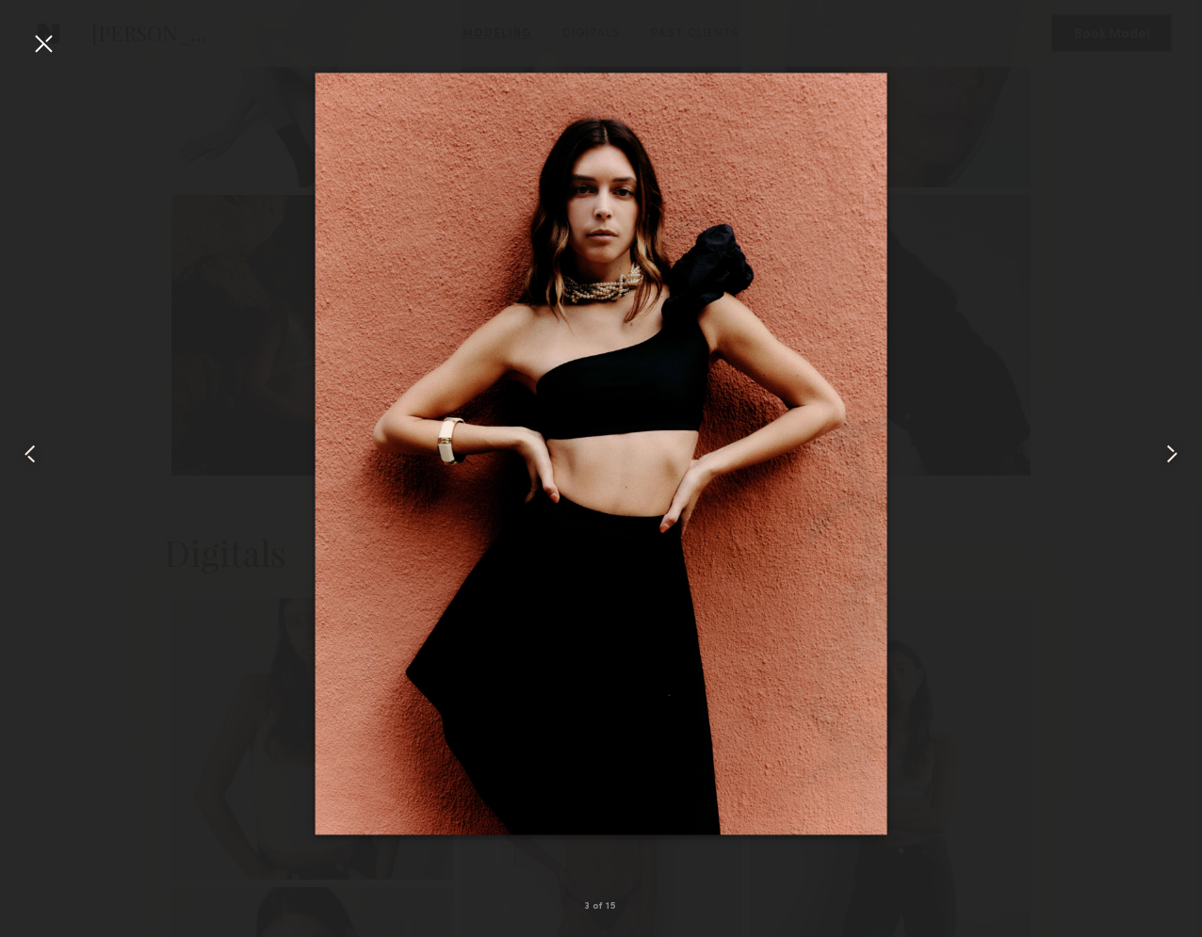
click at [30, 447] on common-icon at bounding box center [30, 454] width 30 height 30
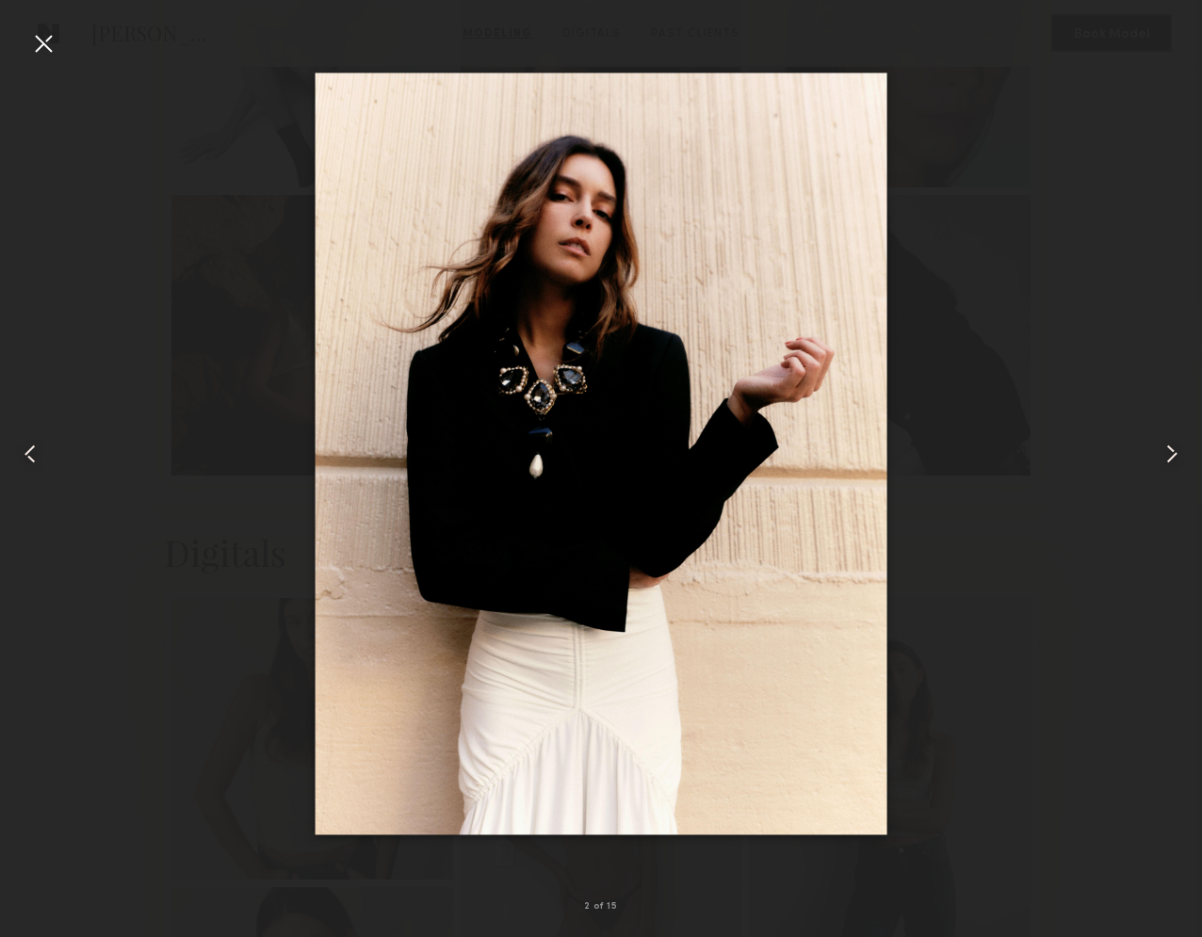
click at [30, 447] on common-icon at bounding box center [30, 454] width 30 height 30
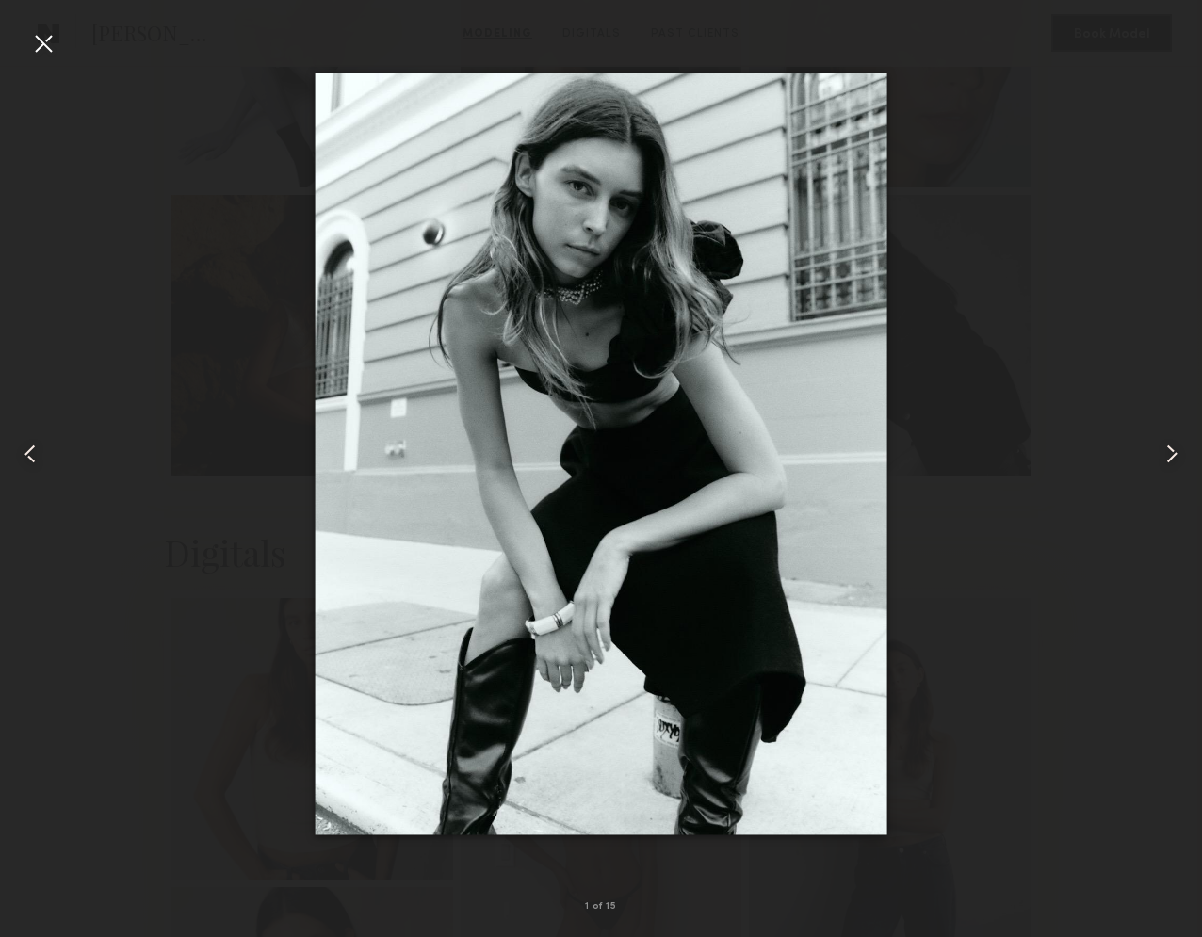
click at [30, 447] on common-icon at bounding box center [30, 454] width 30 height 30
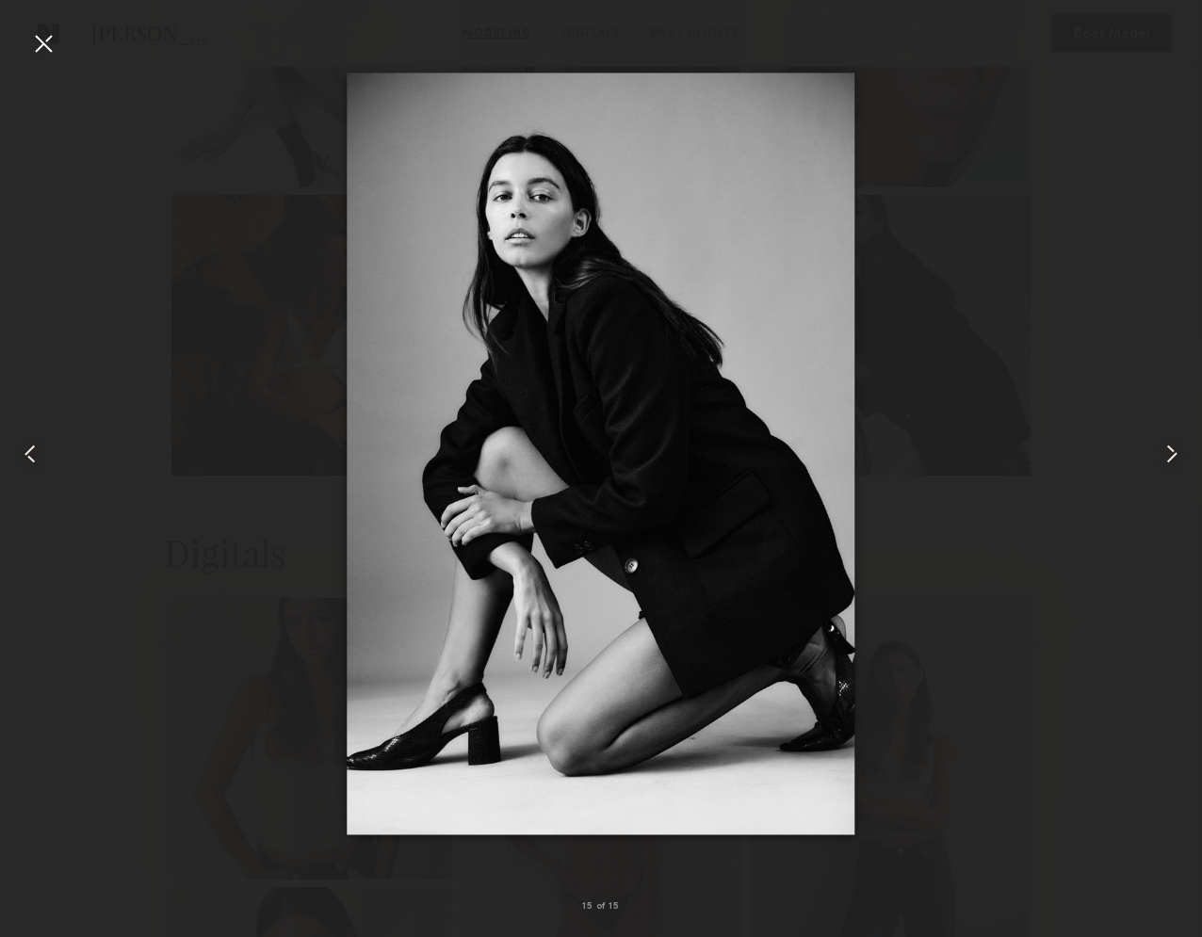
click at [30, 447] on common-icon at bounding box center [30, 454] width 30 height 30
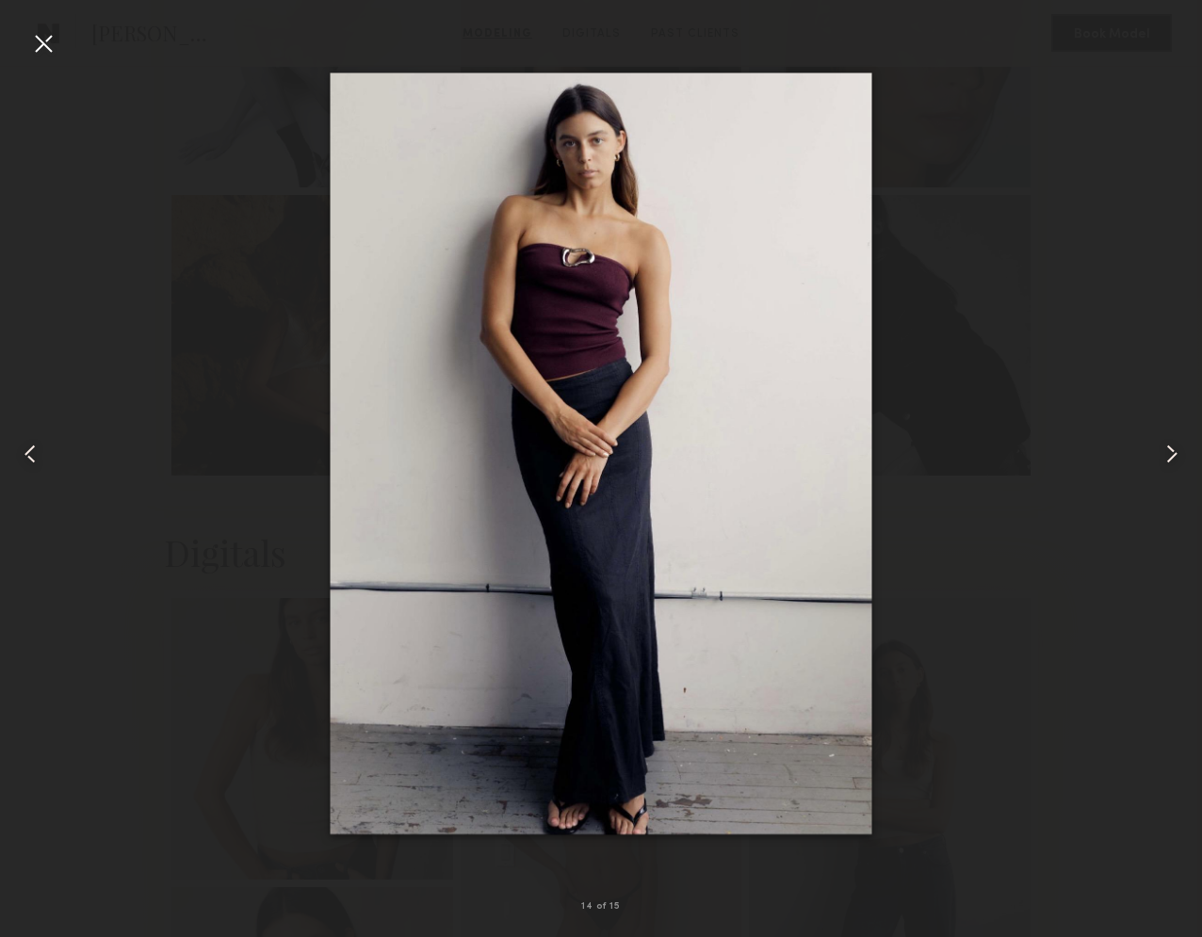
click at [30, 447] on common-icon at bounding box center [30, 454] width 30 height 30
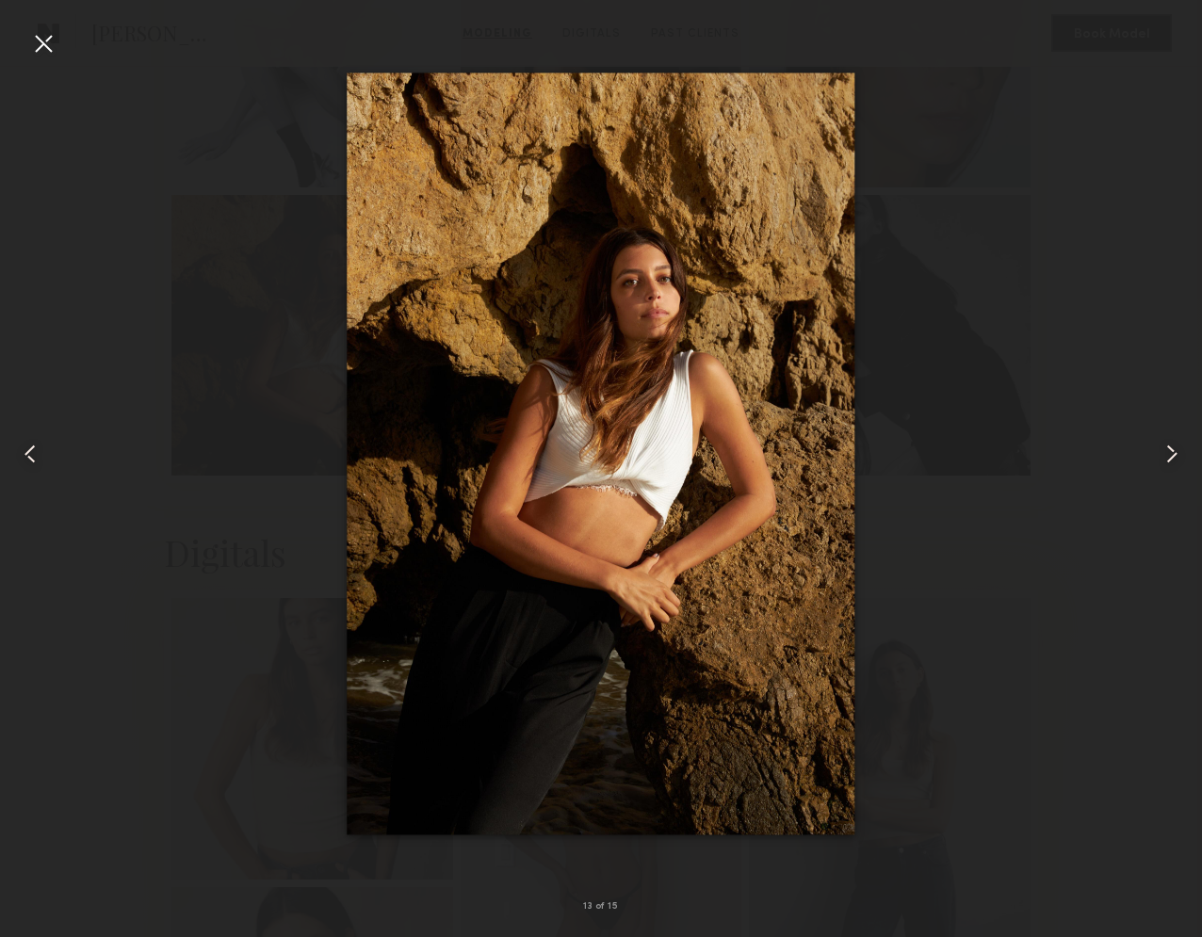
click at [30, 447] on common-icon at bounding box center [30, 454] width 30 height 30
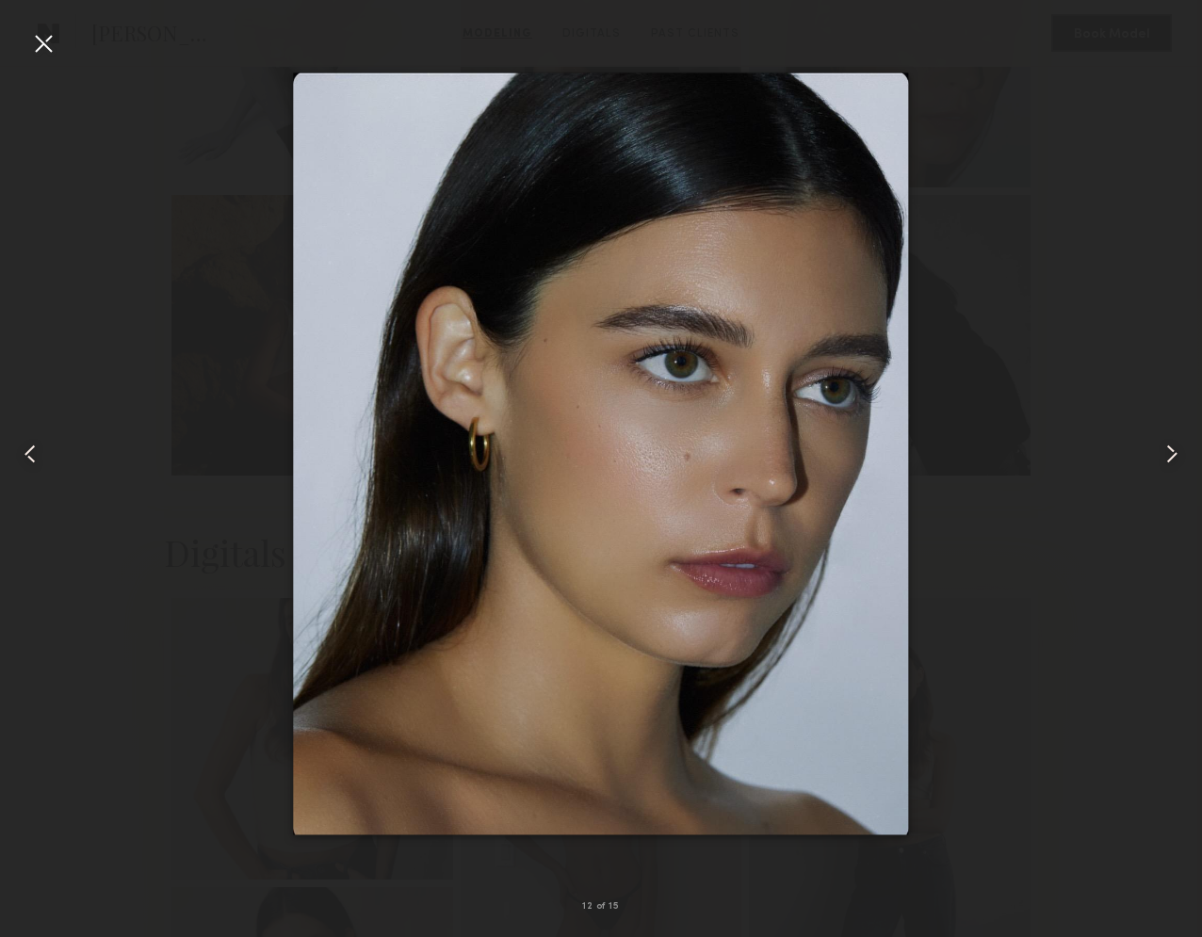
click at [39, 43] on div at bounding box center [43, 43] width 30 height 30
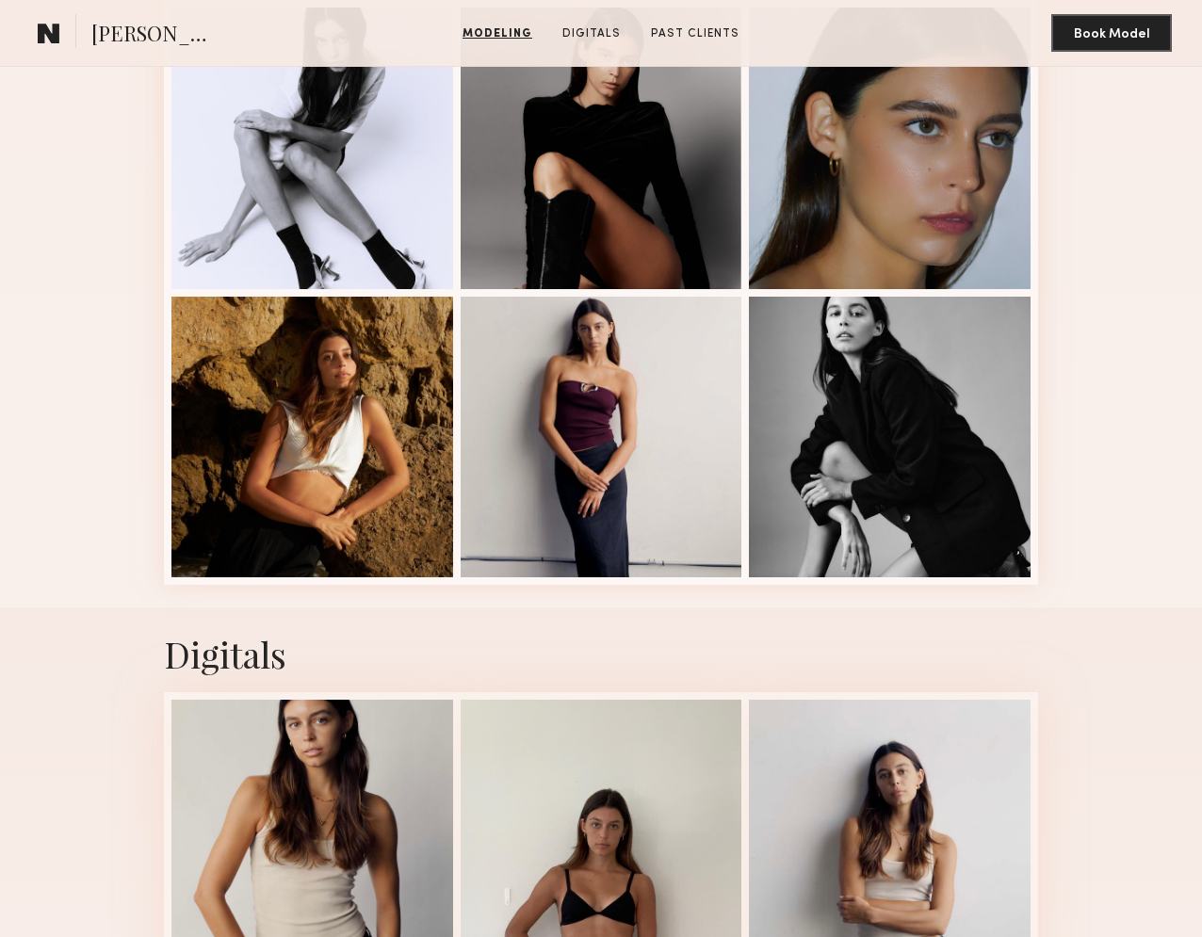
scroll to position [0, 0]
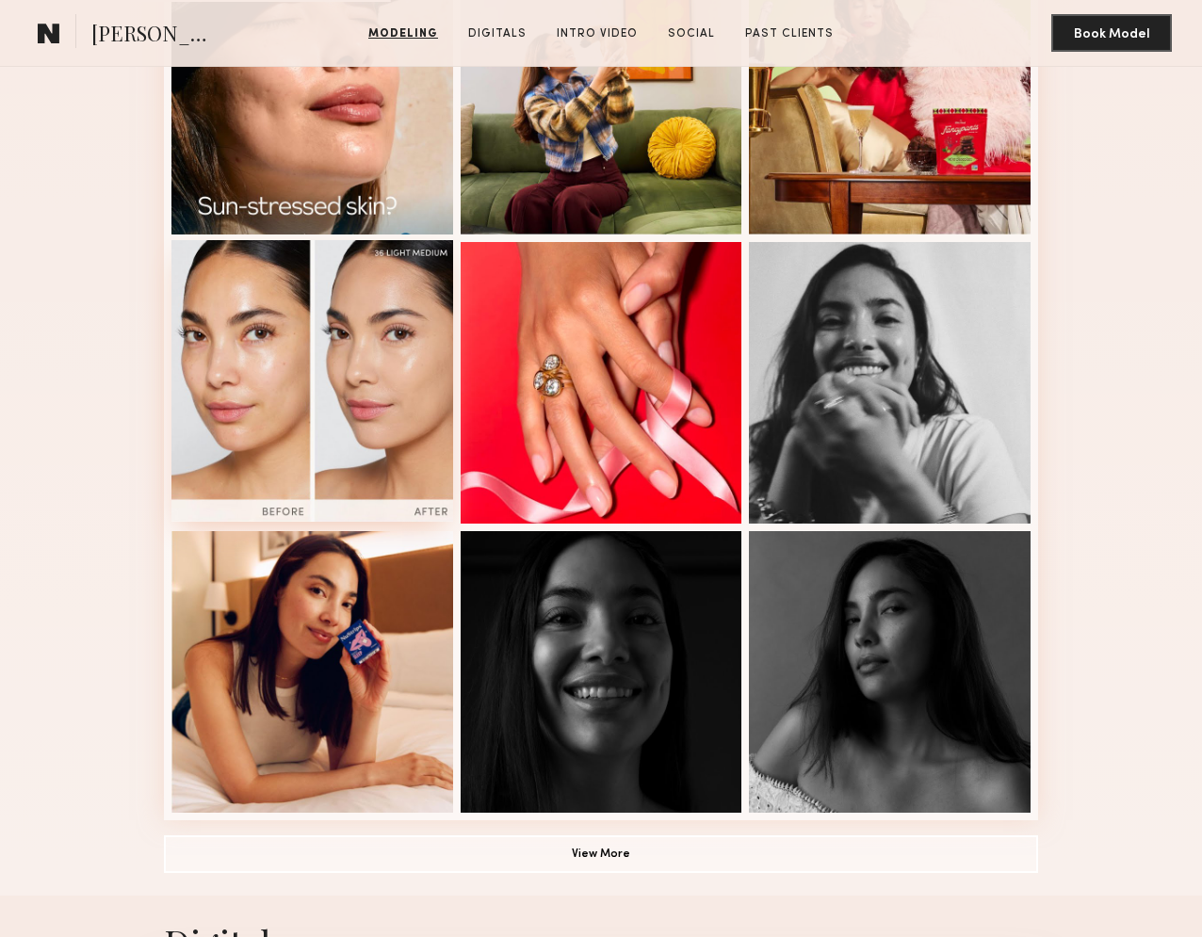
scroll to position [863, 0]
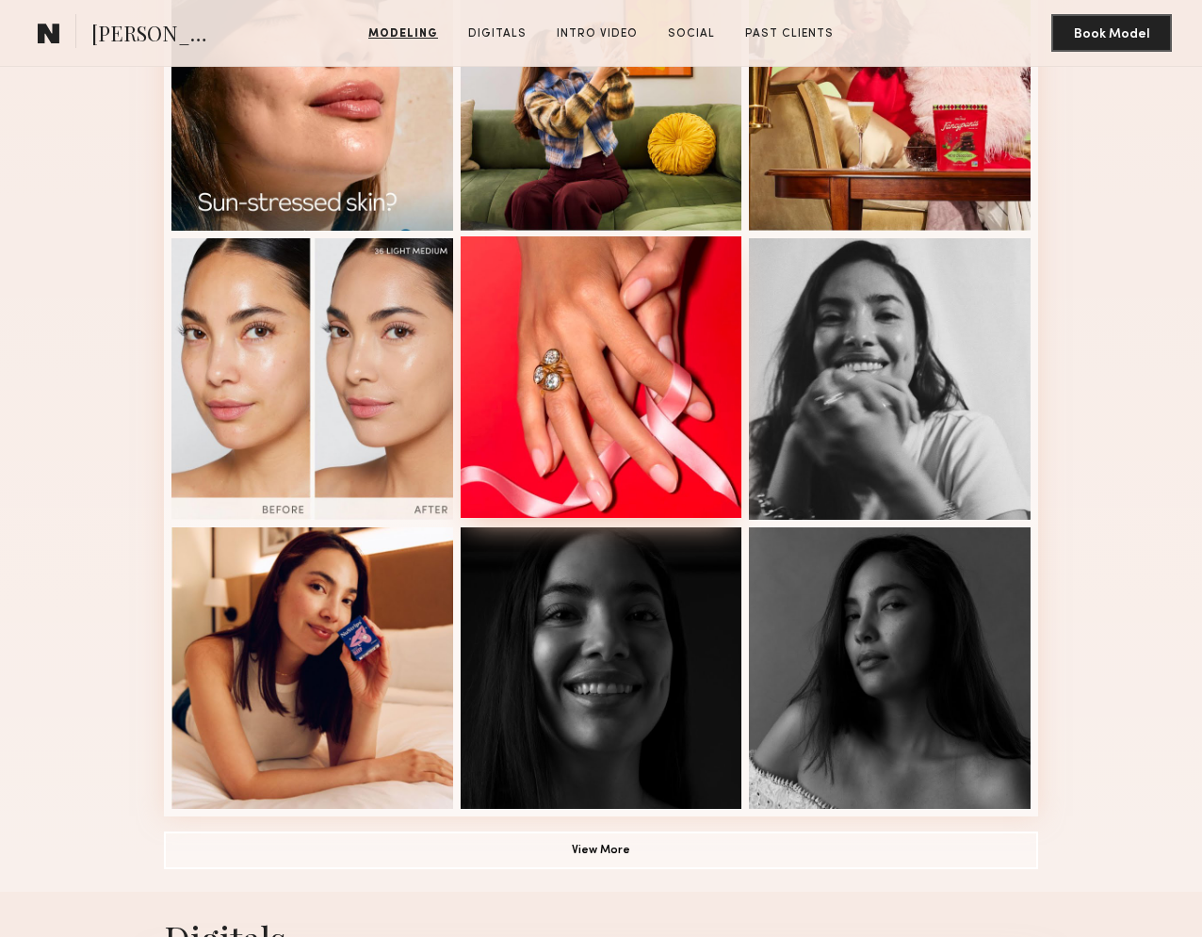
click at [610, 472] on div at bounding box center [602, 377] width 282 height 282
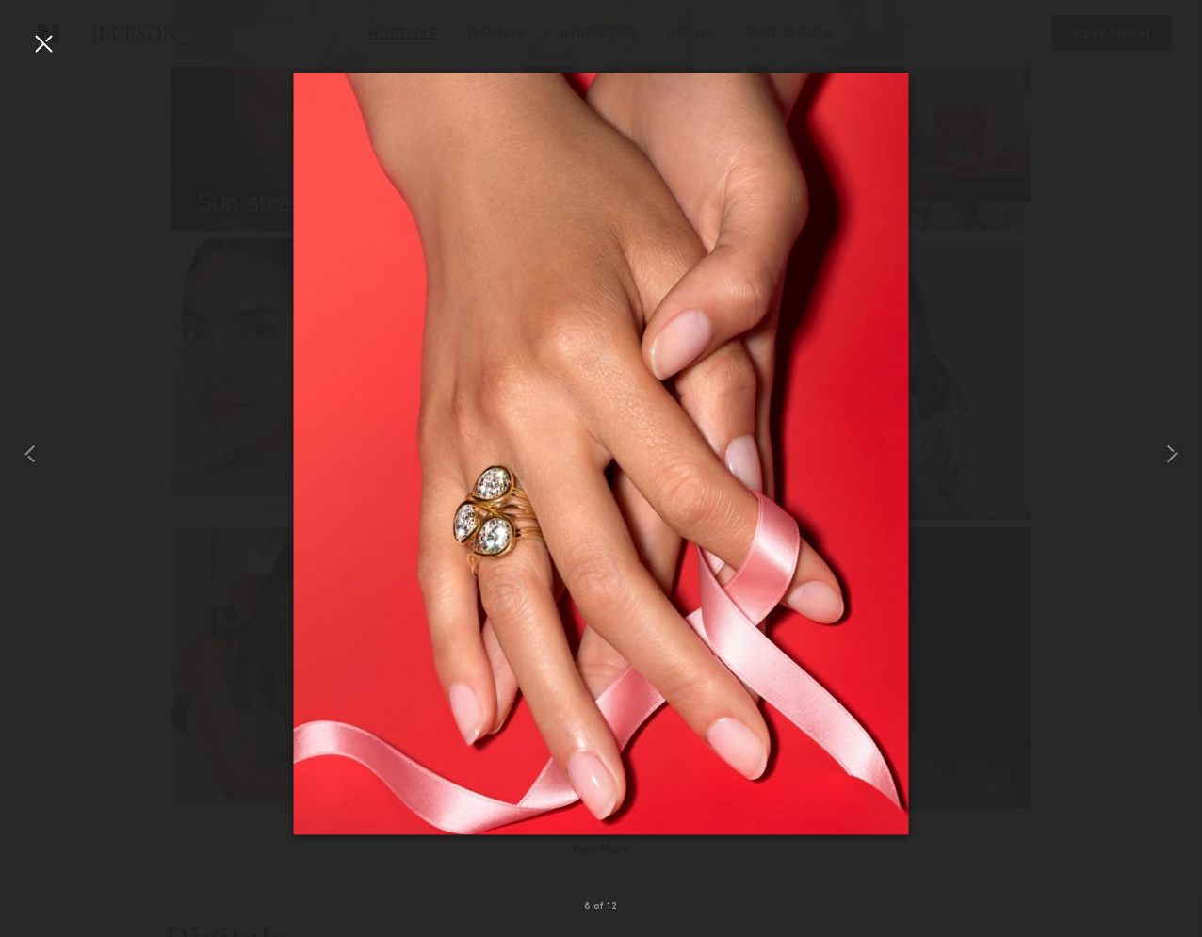
click at [47, 39] on div at bounding box center [43, 43] width 30 height 30
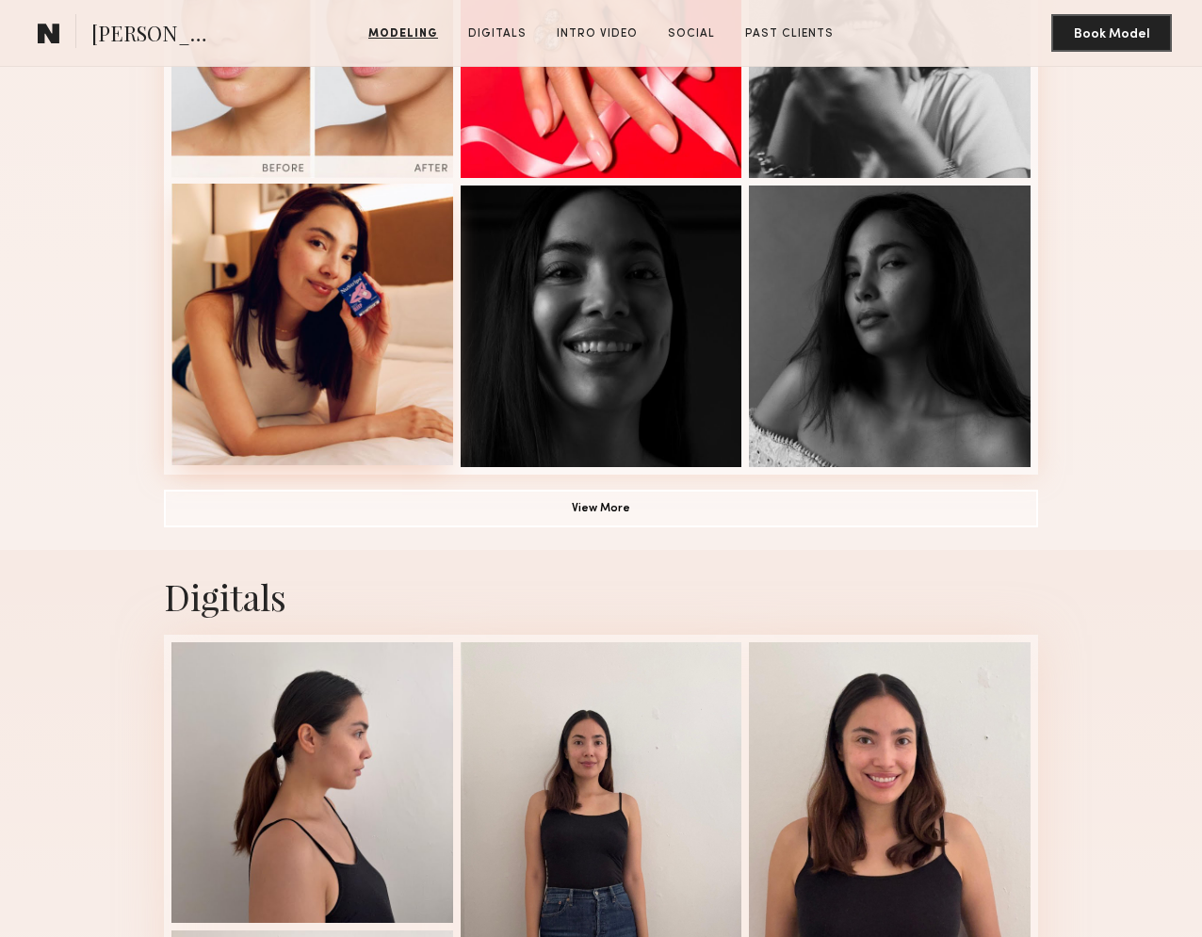
scroll to position [1204, 0]
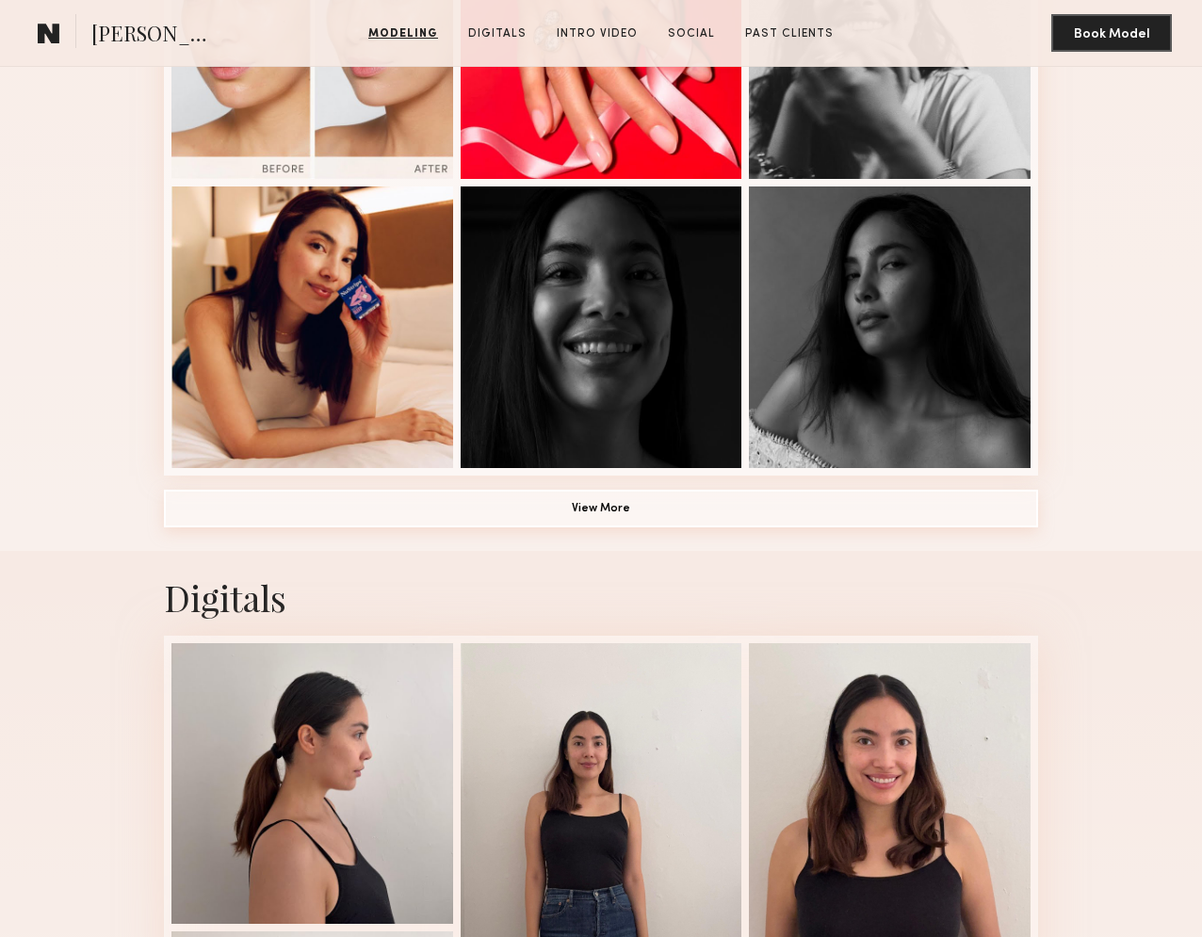
click at [619, 508] on button "View More" at bounding box center [601, 509] width 874 height 38
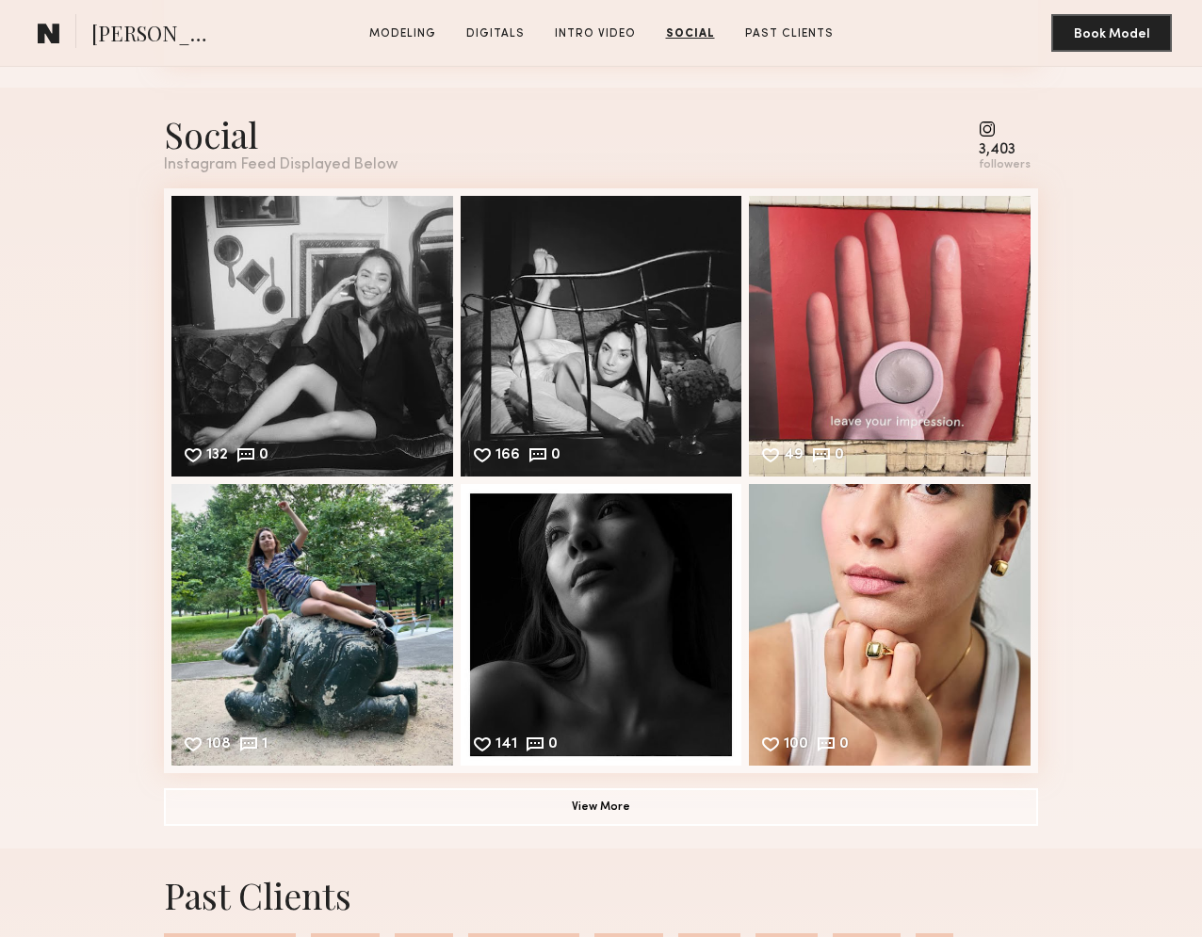
scroll to position [4025, 0]
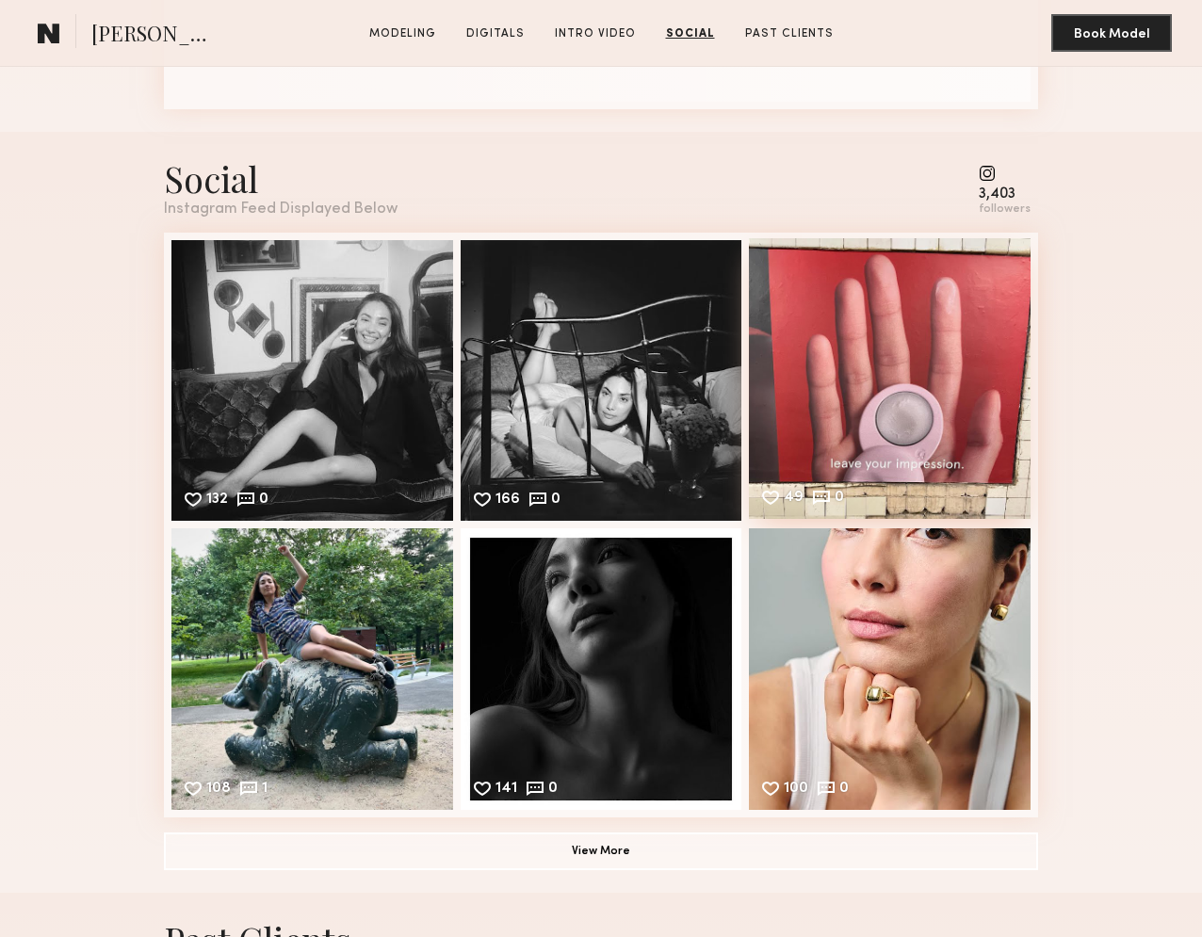
click at [924, 347] on div "49 0 Likes & comments displayed to show model’s engagement" at bounding box center [890, 379] width 282 height 282
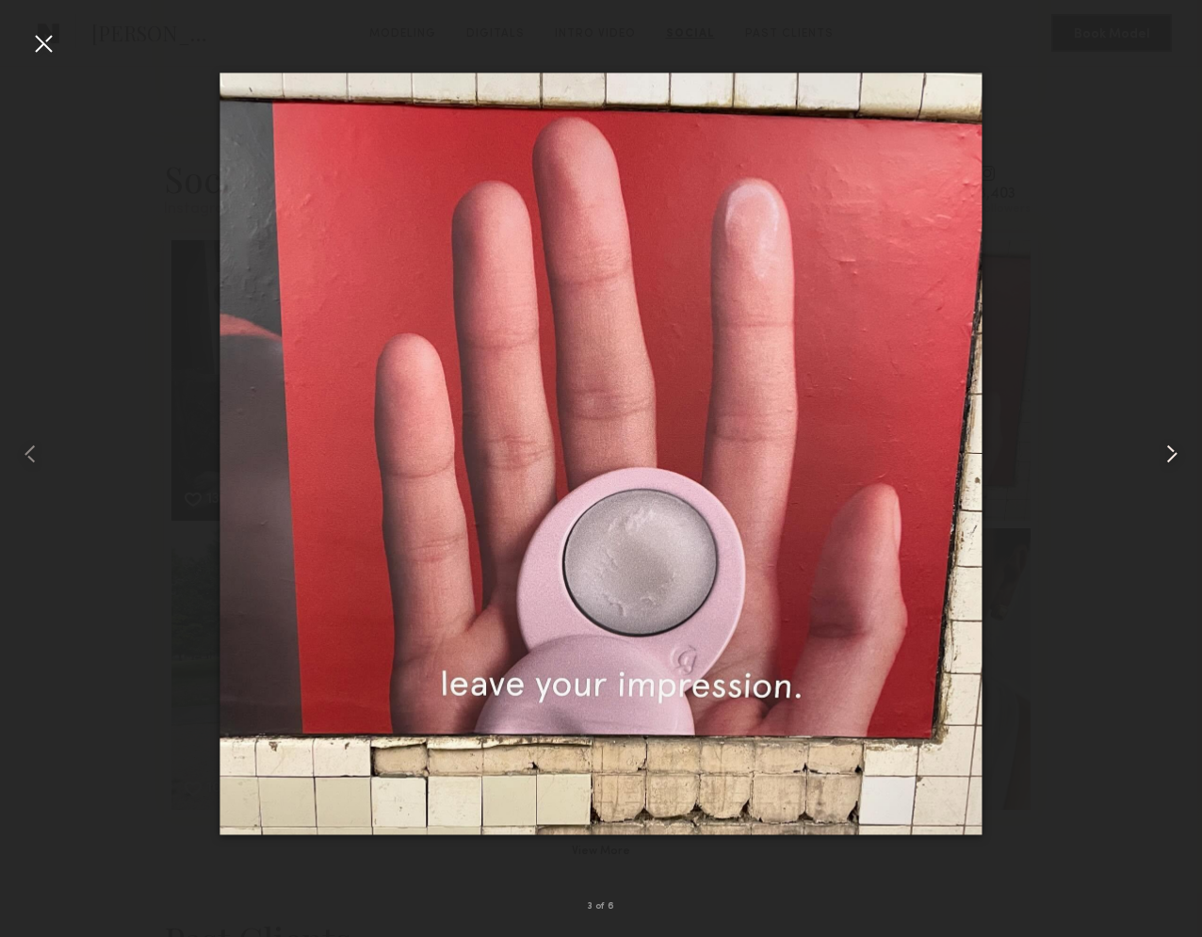
click at [1176, 453] on common-icon at bounding box center [1172, 454] width 30 height 30
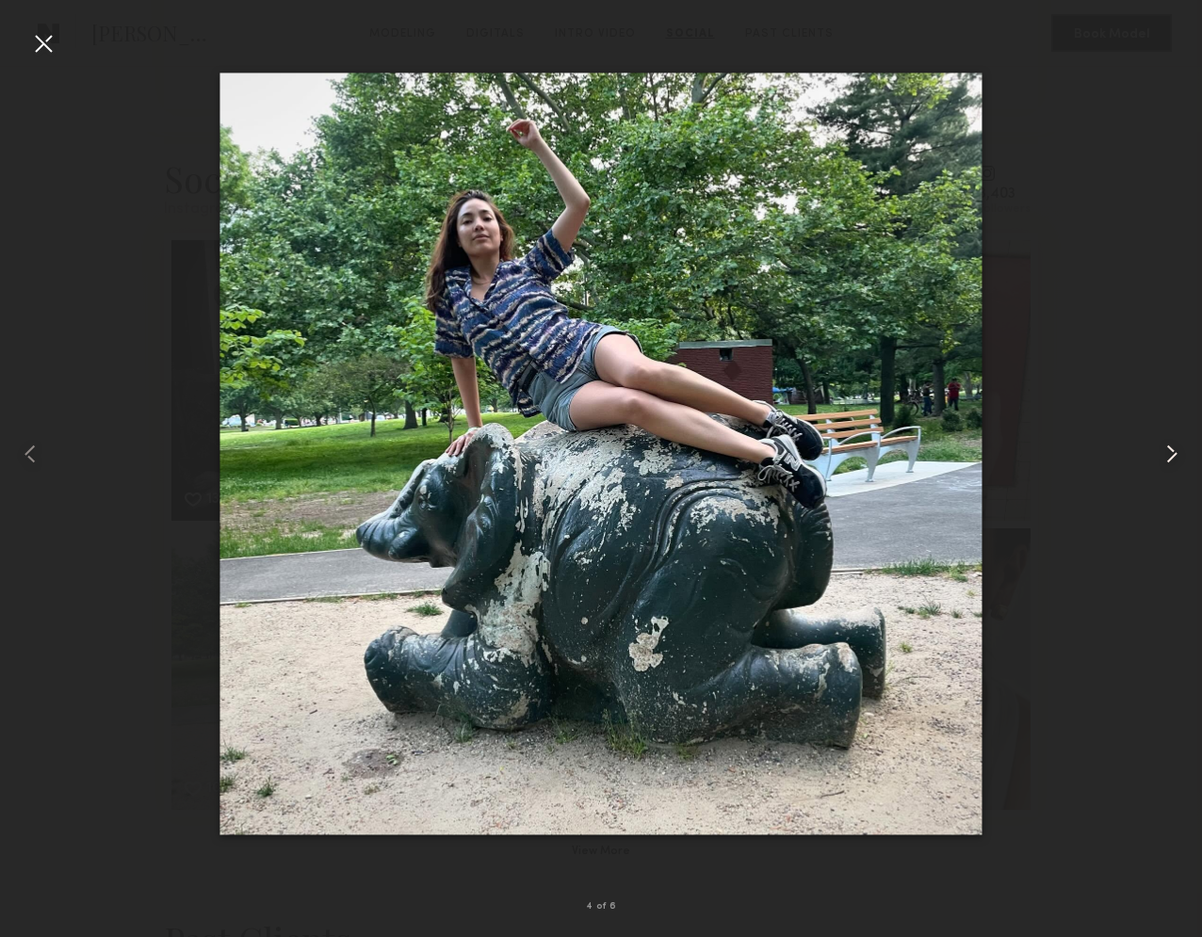
click at [1176, 453] on common-icon at bounding box center [1172, 454] width 30 height 30
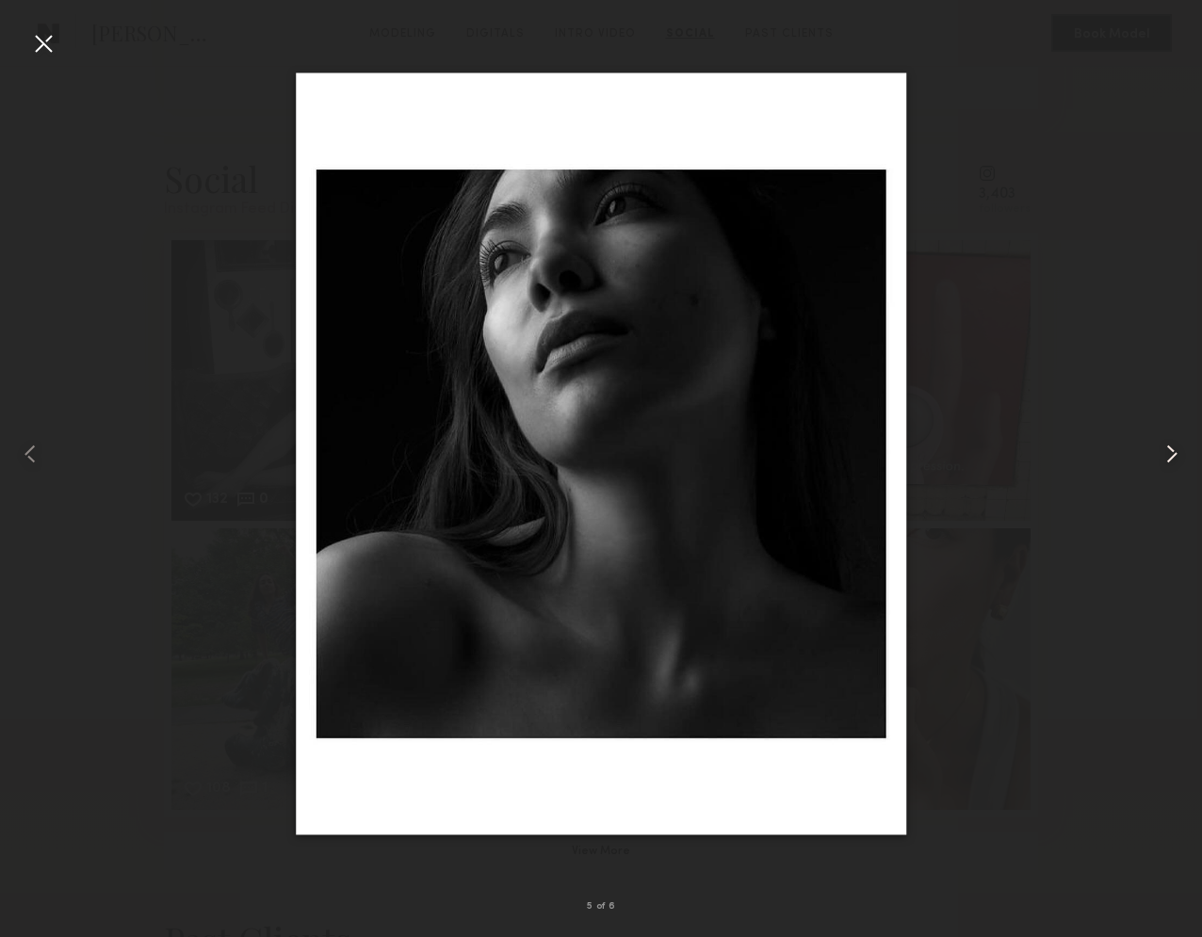
click at [1176, 453] on common-icon at bounding box center [1172, 454] width 30 height 30
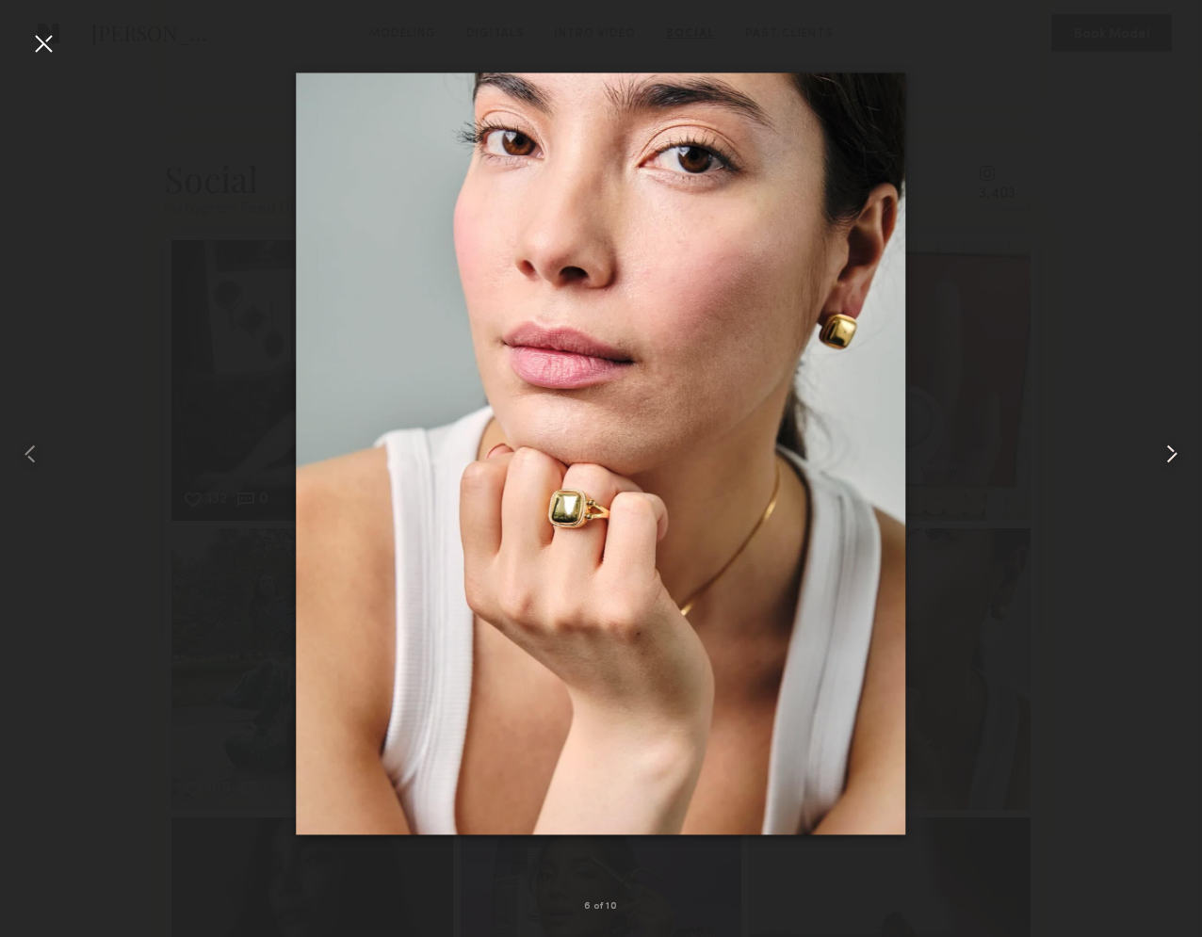
click at [1176, 453] on common-icon at bounding box center [1172, 454] width 30 height 30
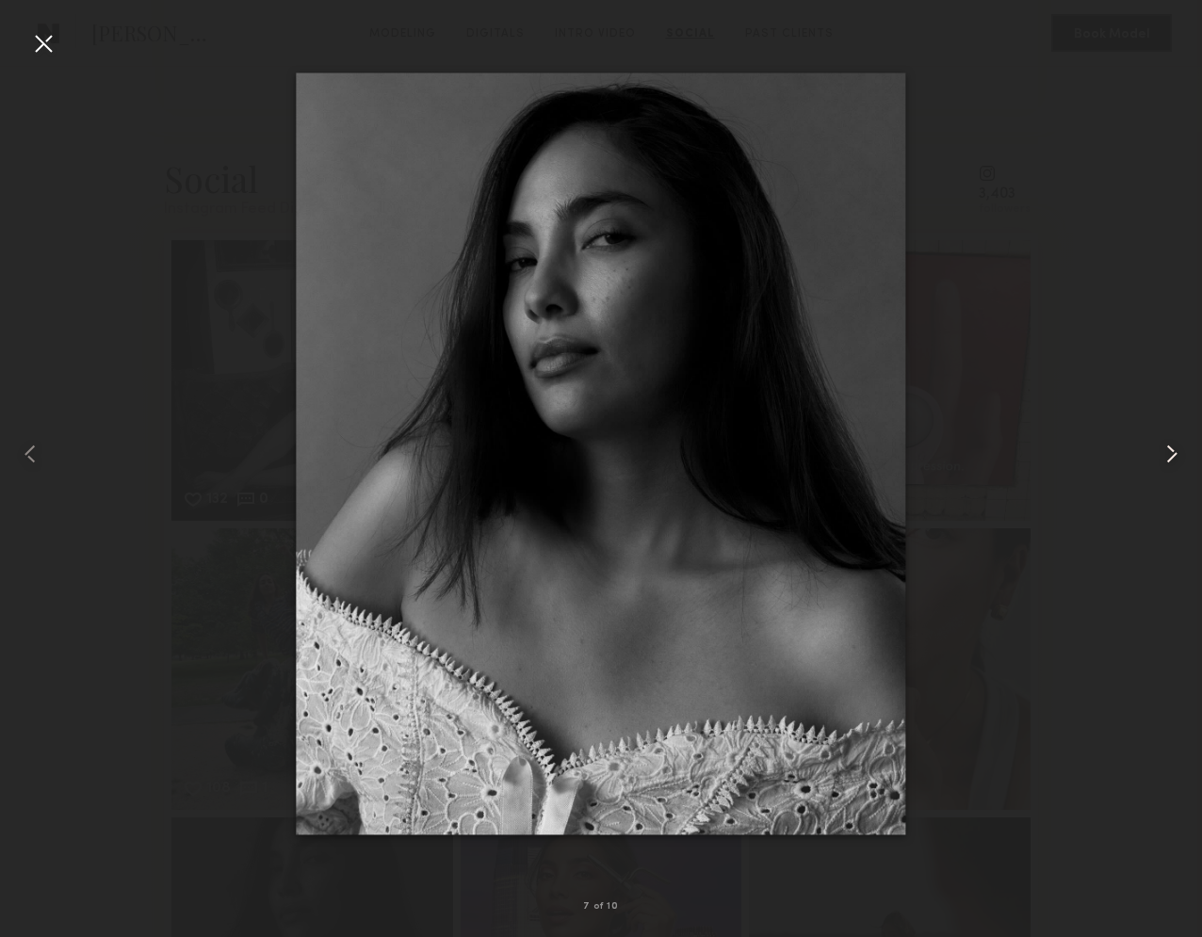
click at [1176, 453] on common-icon at bounding box center [1172, 454] width 30 height 30
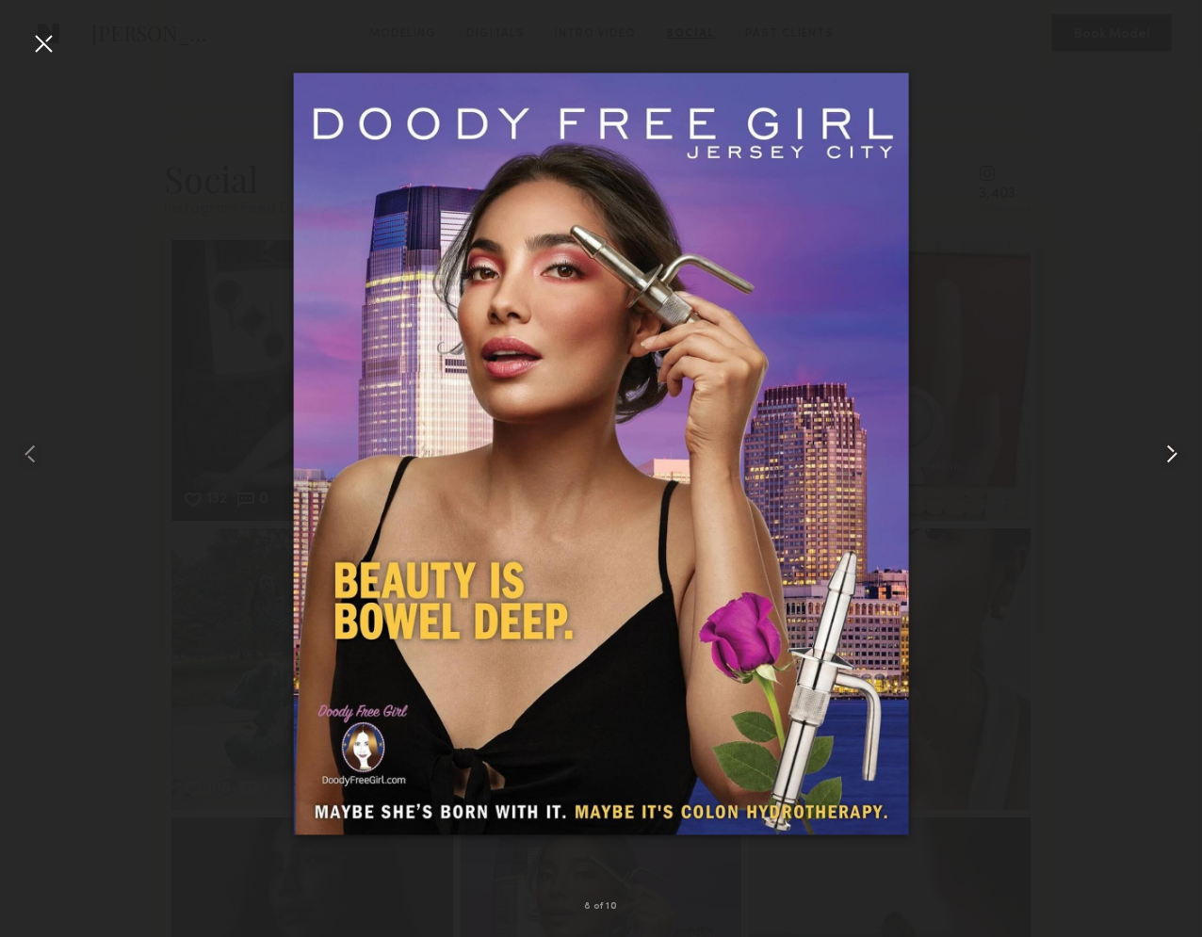
click at [1176, 453] on common-icon at bounding box center [1172, 454] width 30 height 30
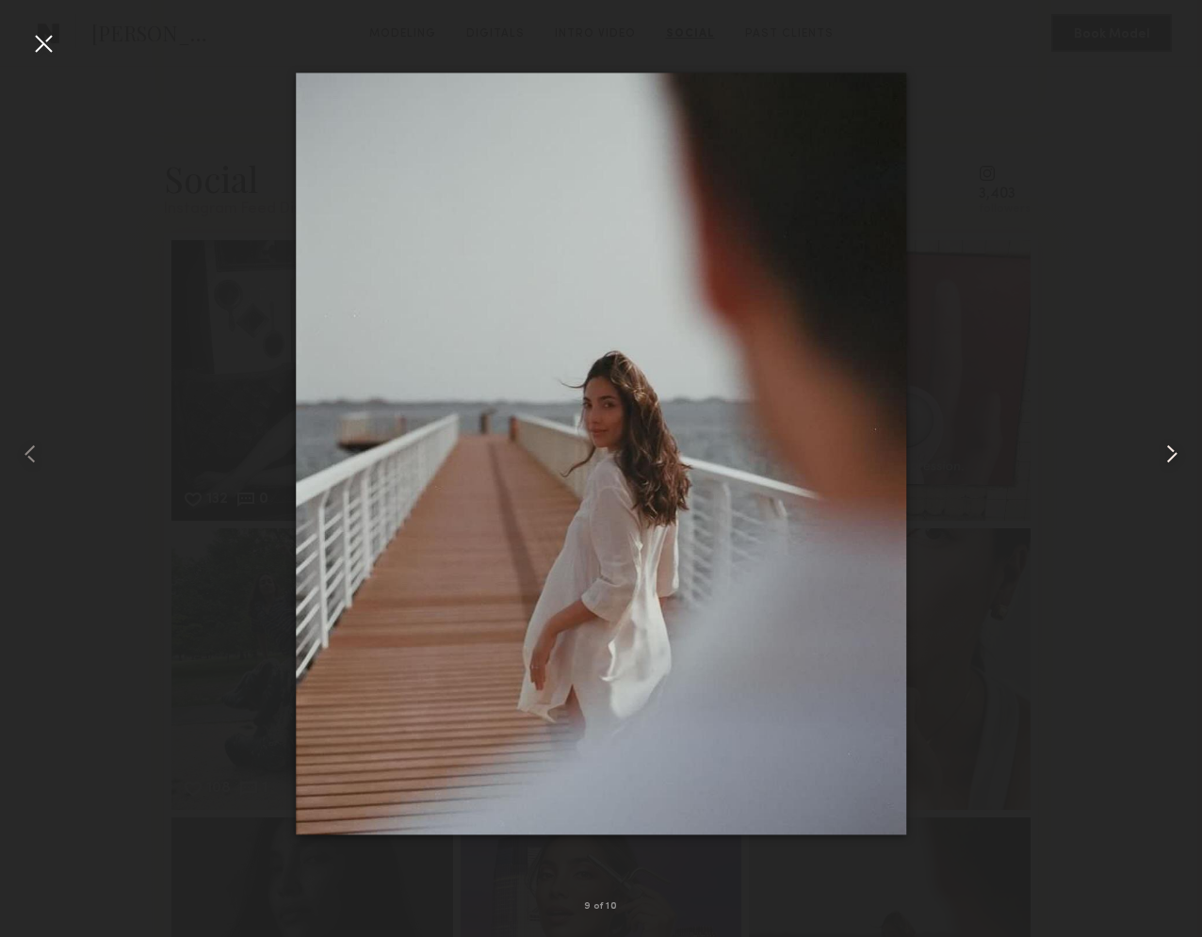
click at [1176, 453] on common-icon at bounding box center [1172, 454] width 30 height 30
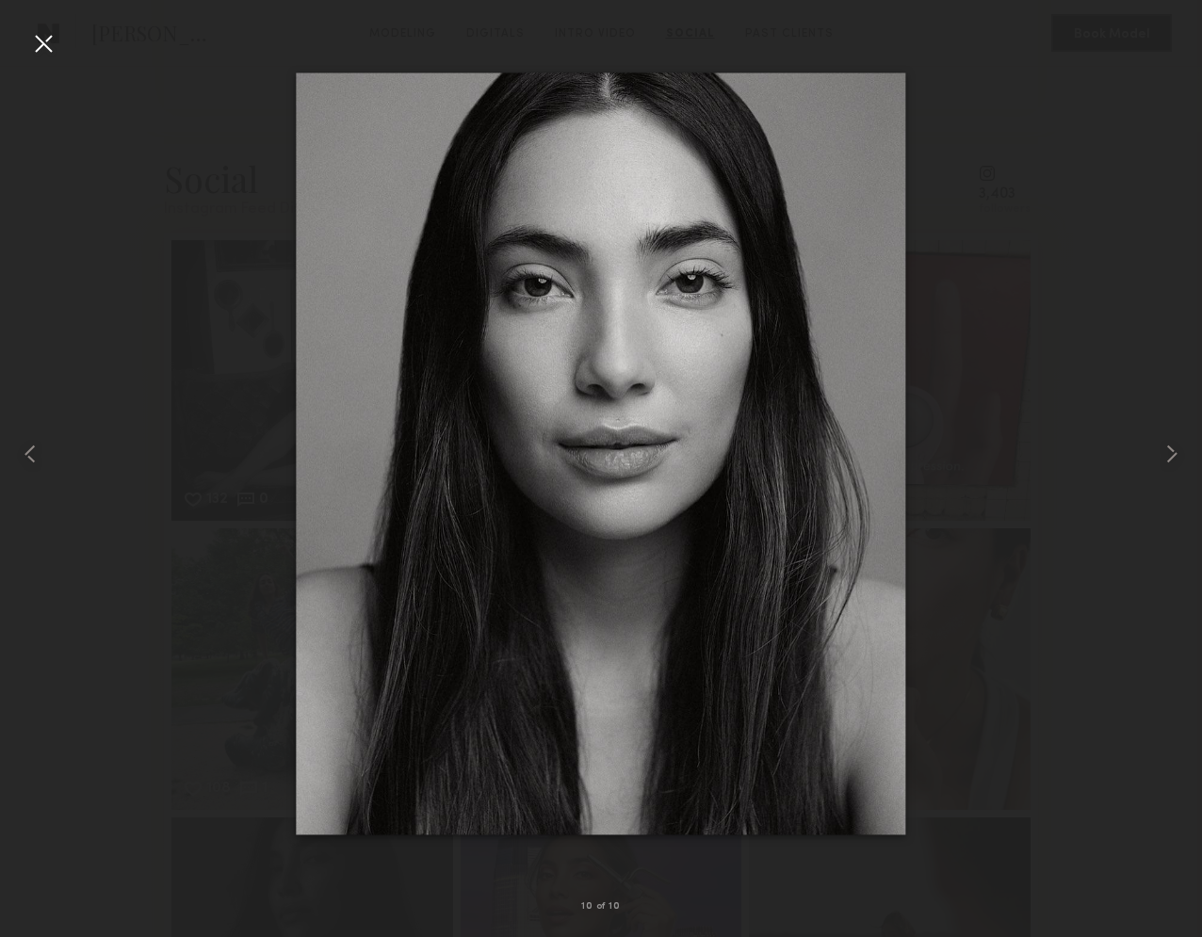
click at [52, 45] on div at bounding box center [43, 43] width 30 height 30
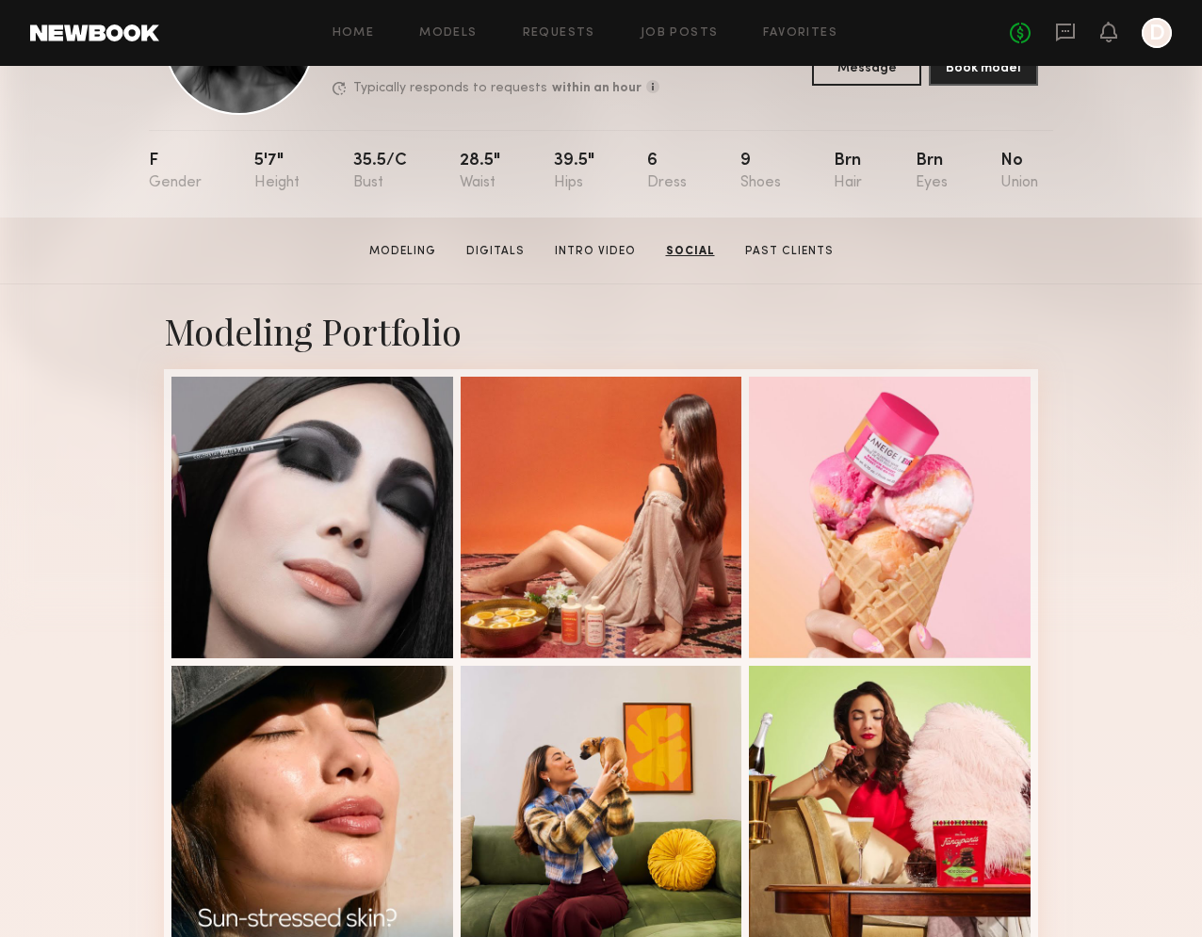
scroll to position [0, 0]
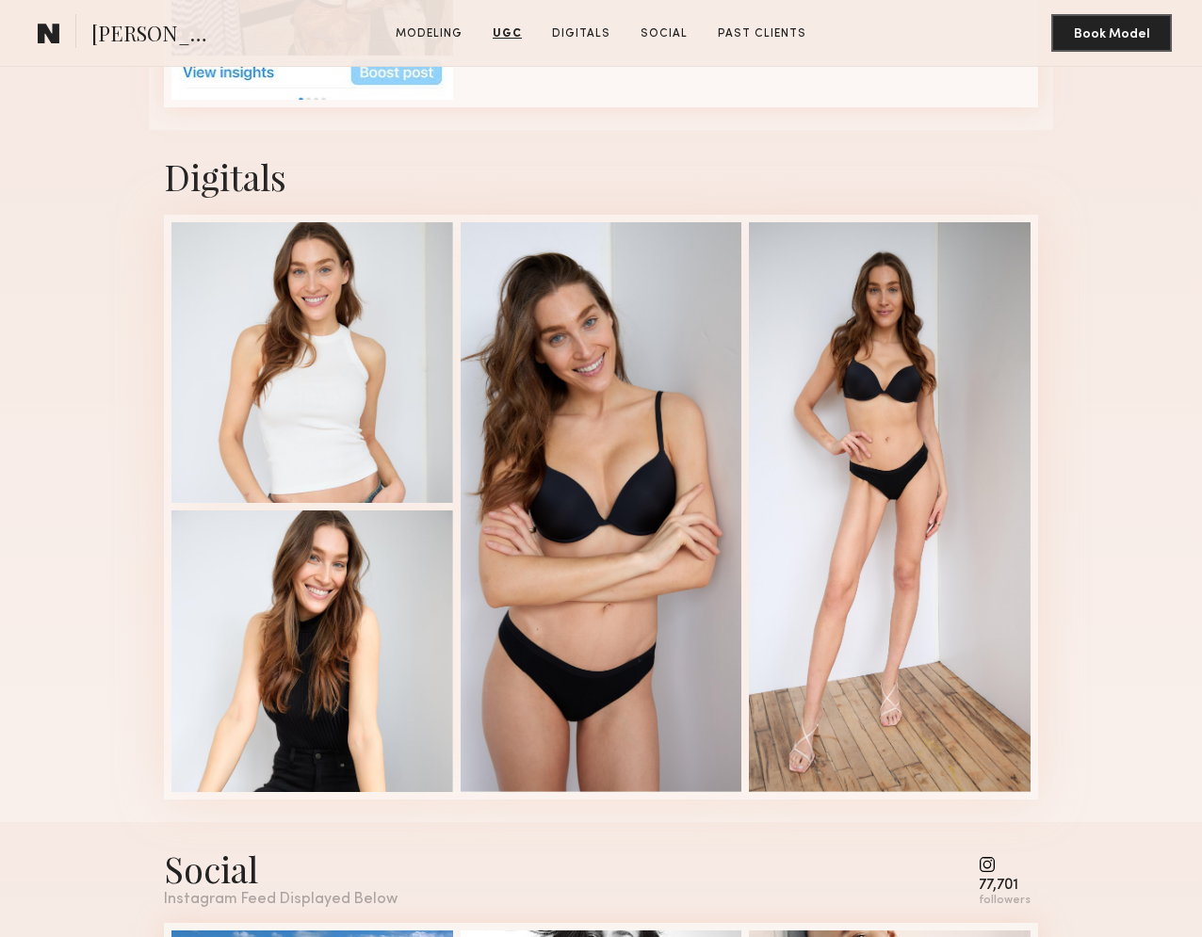
scroll to position [3051, 0]
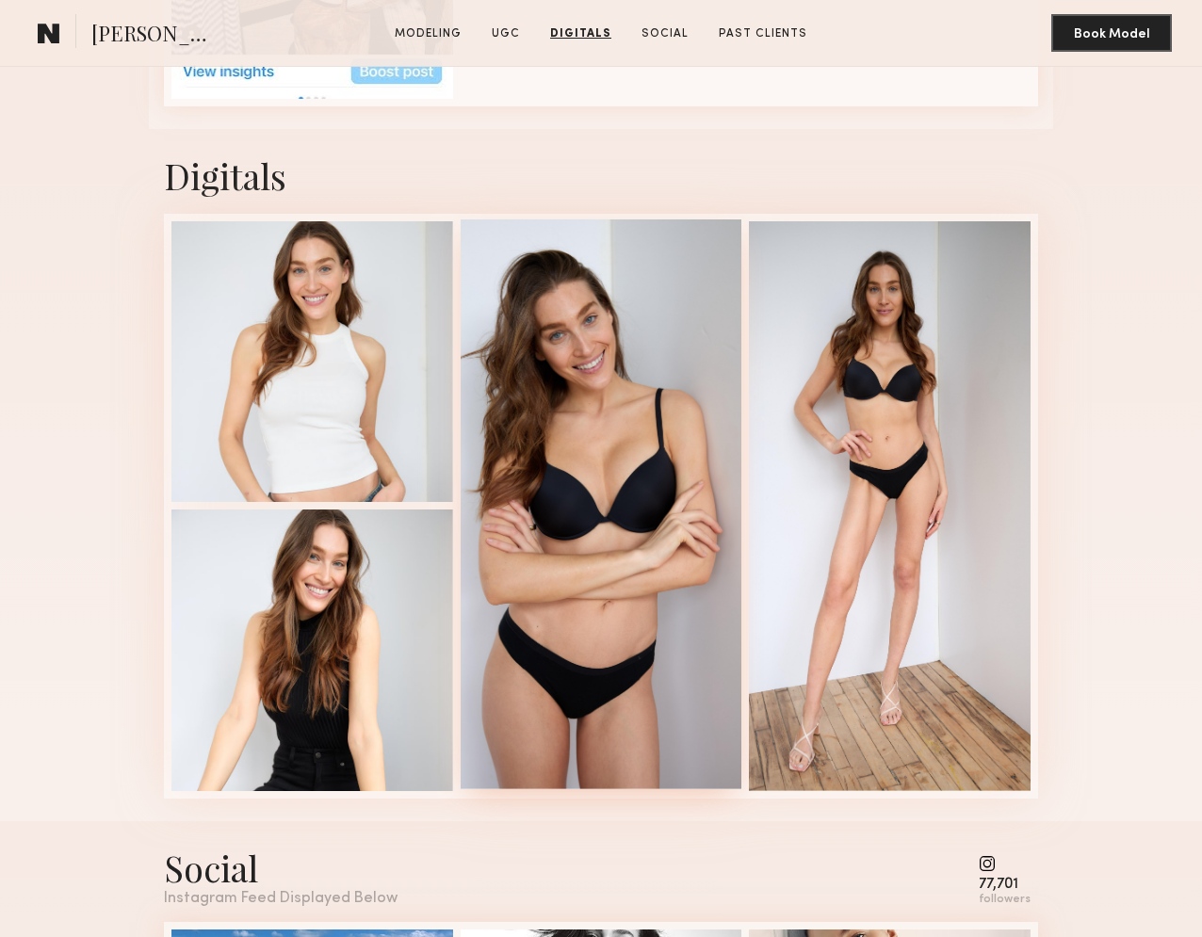
click at [588, 451] on div at bounding box center [602, 505] width 282 height 570
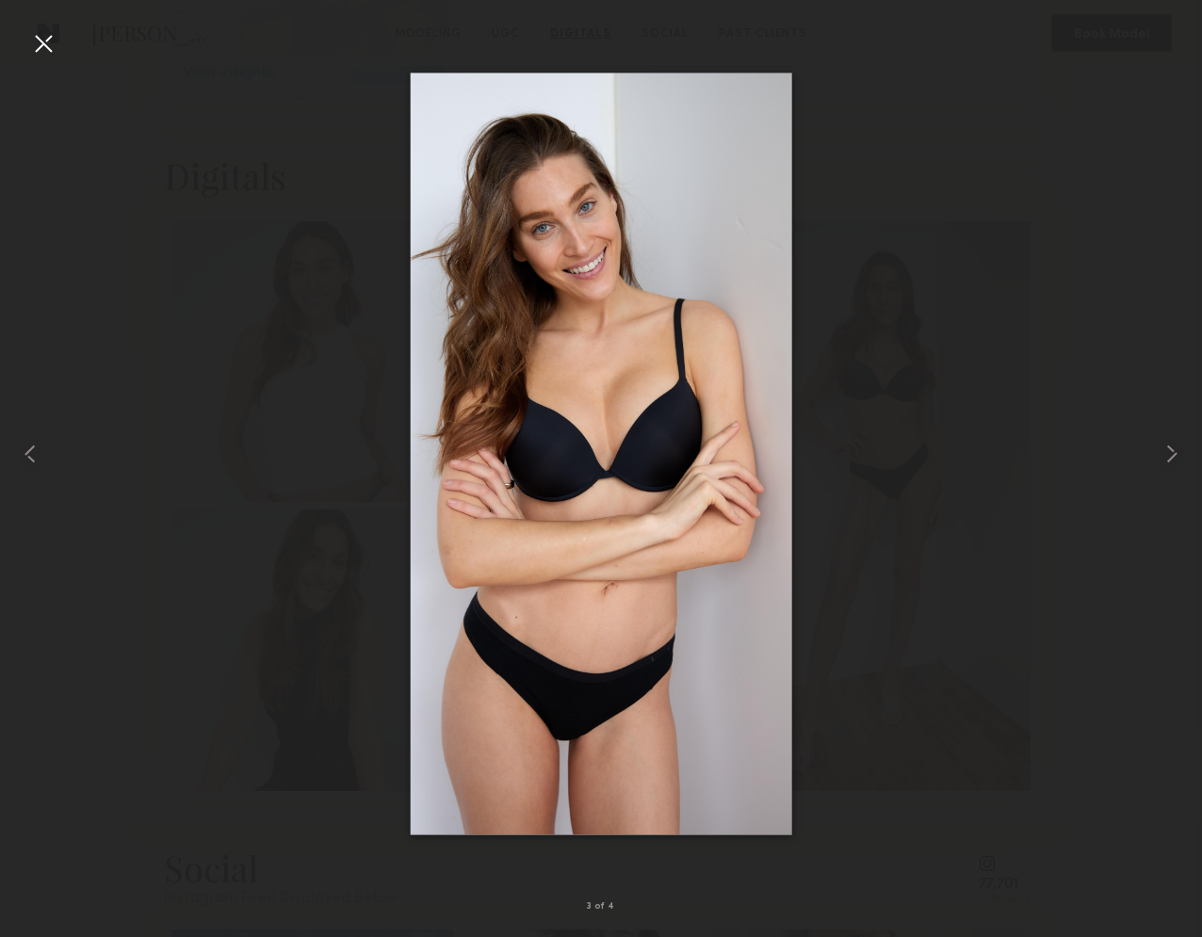
click at [52, 41] on div at bounding box center [43, 43] width 30 height 30
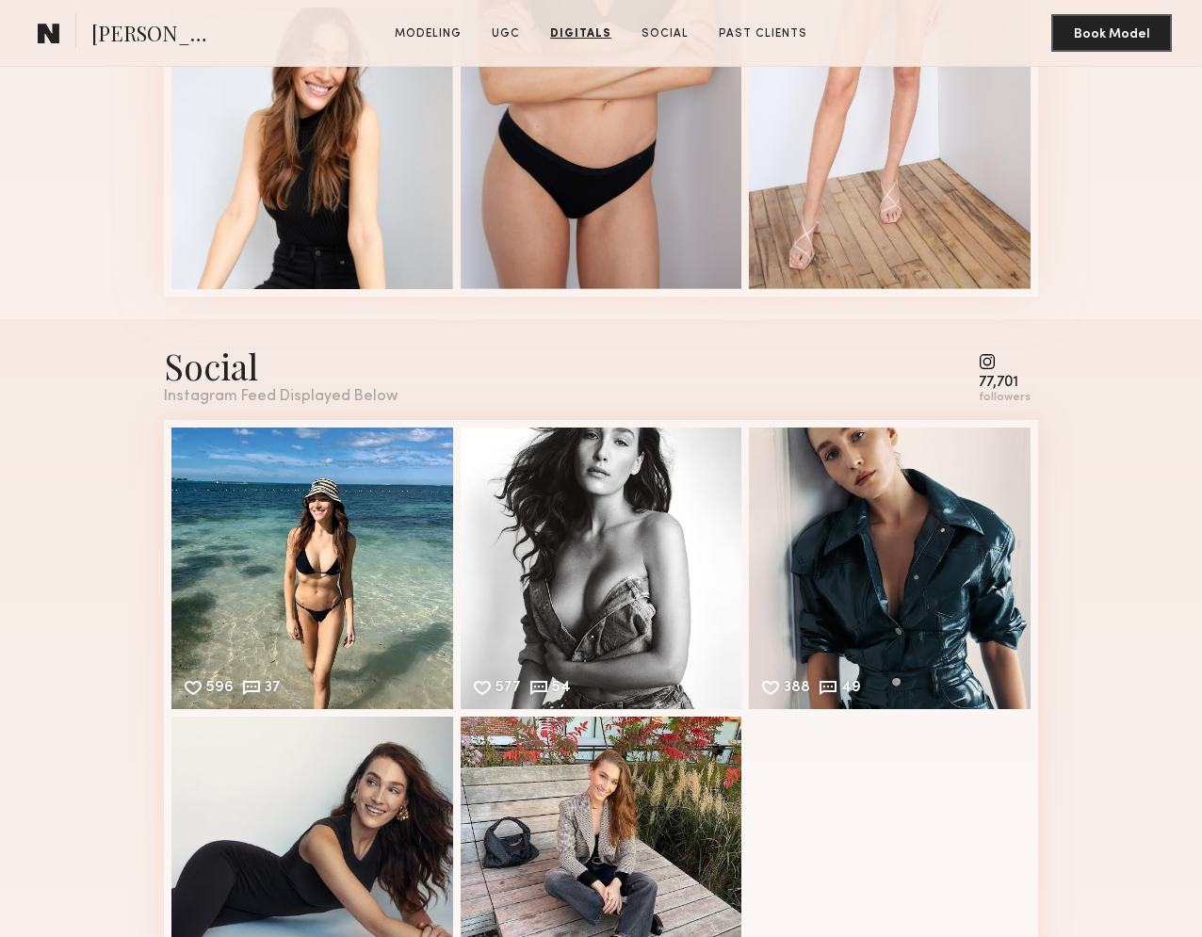
scroll to position [3710, 0]
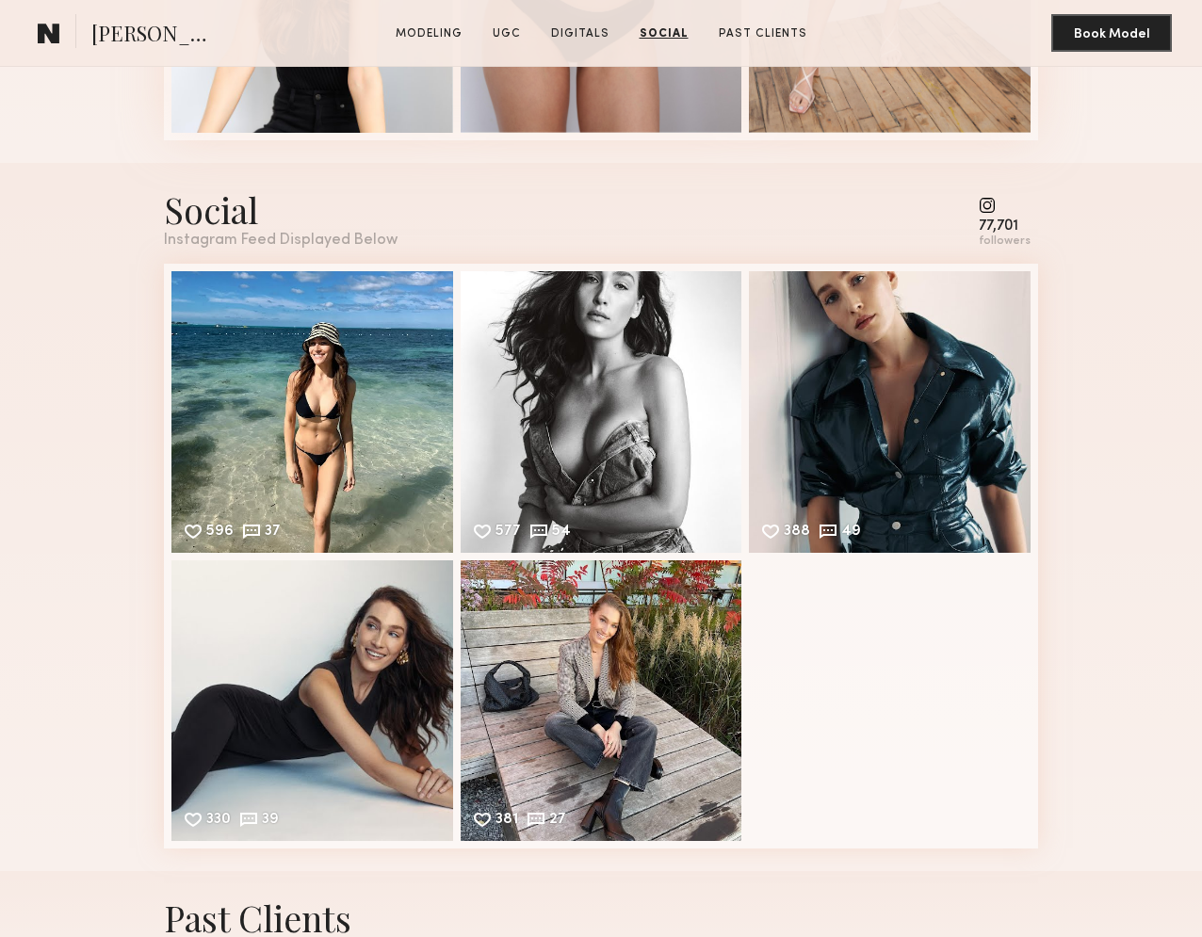
click at [990, 213] on common-icon at bounding box center [1005, 205] width 52 height 17
click at [1004, 229] on div "77,701" at bounding box center [1005, 227] width 52 height 14
click at [1004, 249] on div "followers" at bounding box center [1005, 242] width 52 height 14
drag, startPoint x: 199, startPoint y: 216, endPoint x: 239, endPoint y: 243, distance: 48.9
click at [200, 217] on div "Social" at bounding box center [281, 209] width 234 height 47
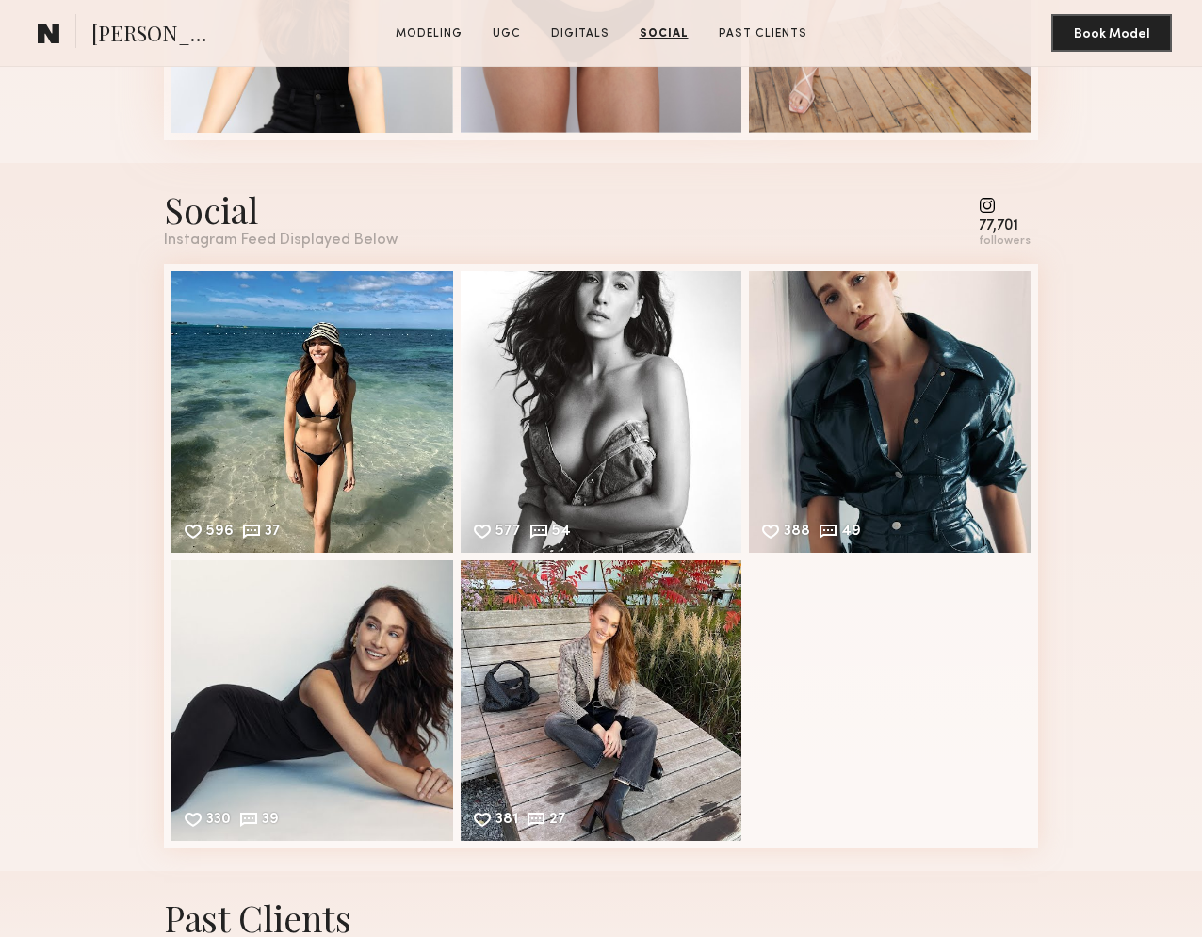
click at [251, 248] on div "Instagram Feed Displayed Below" at bounding box center [281, 241] width 234 height 16
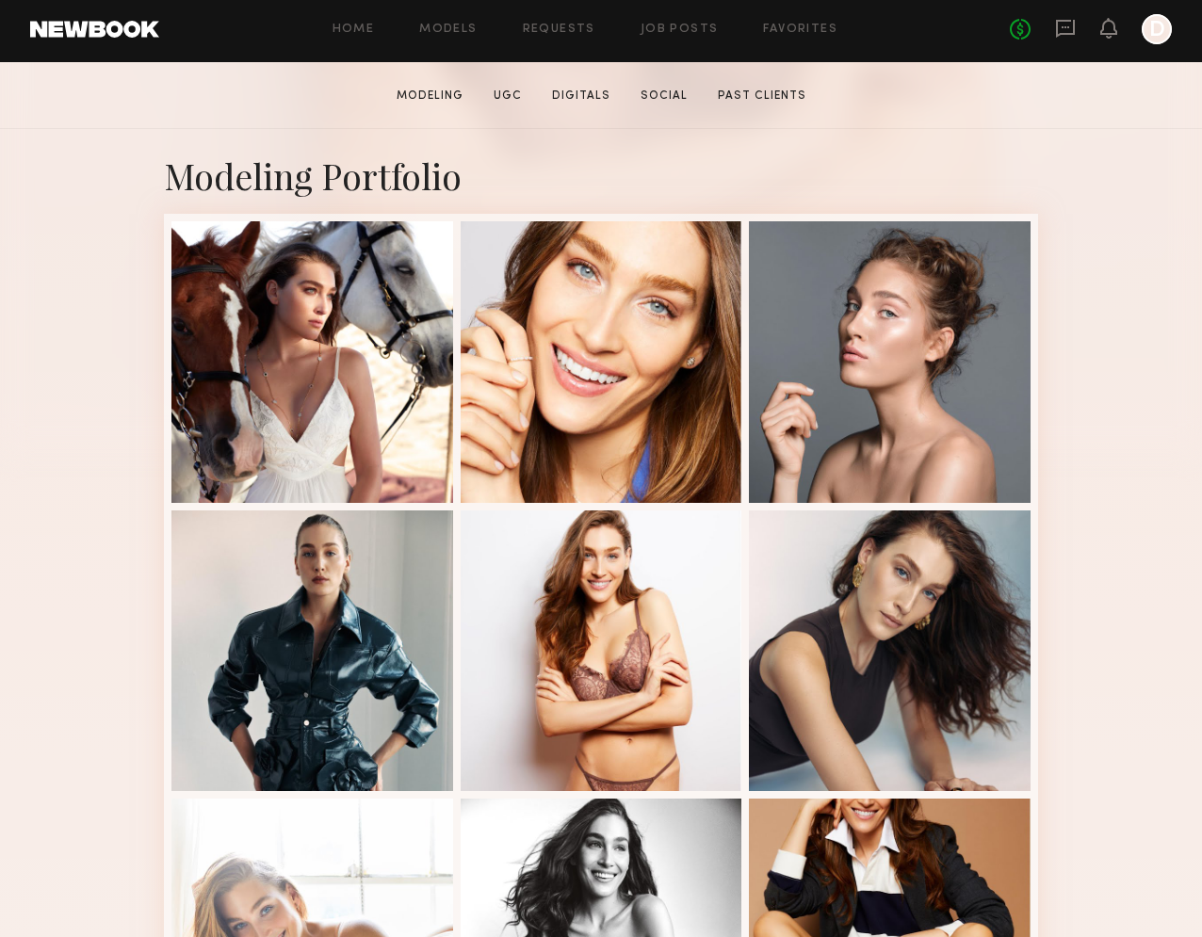
scroll to position [320, 0]
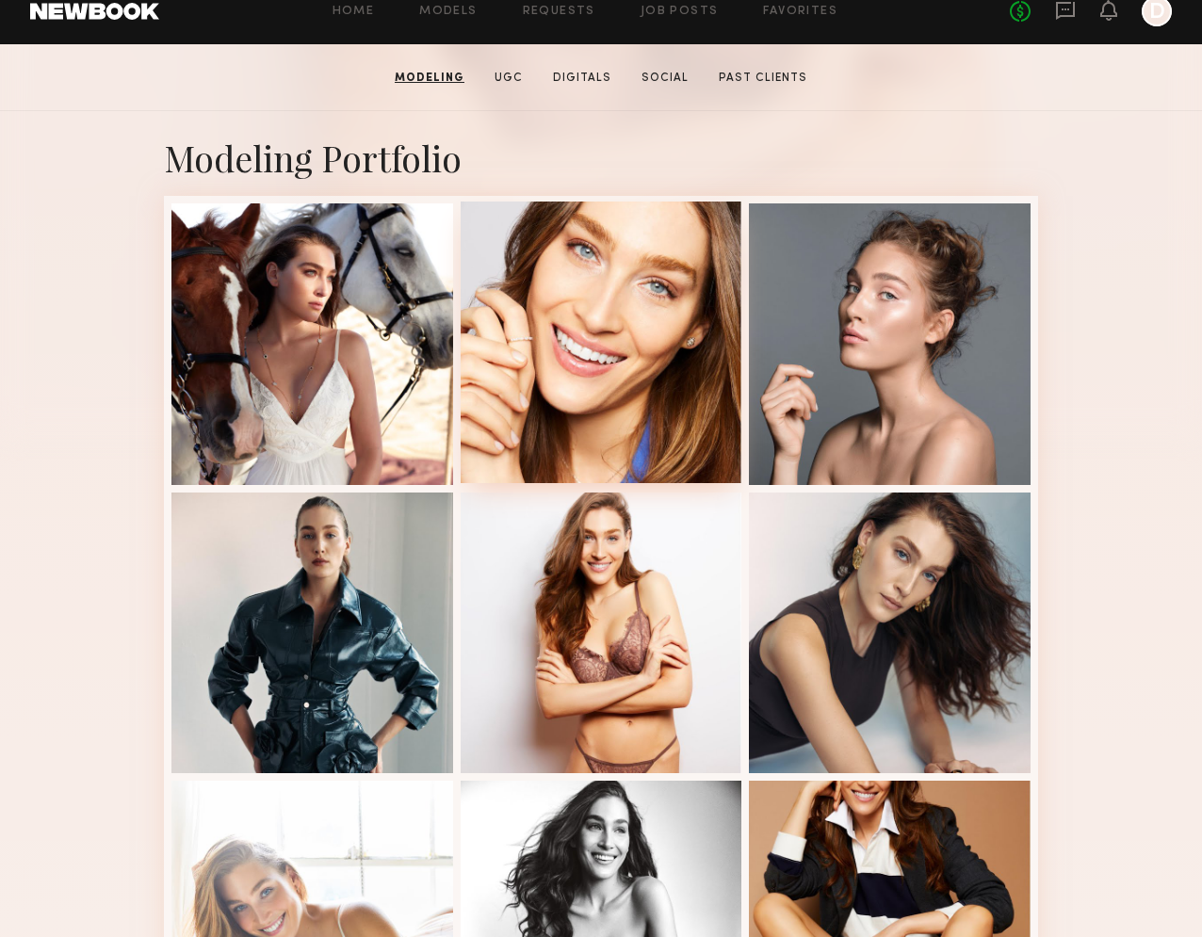
click at [612, 343] on div at bounding box center [602, 343] width 282 height 282
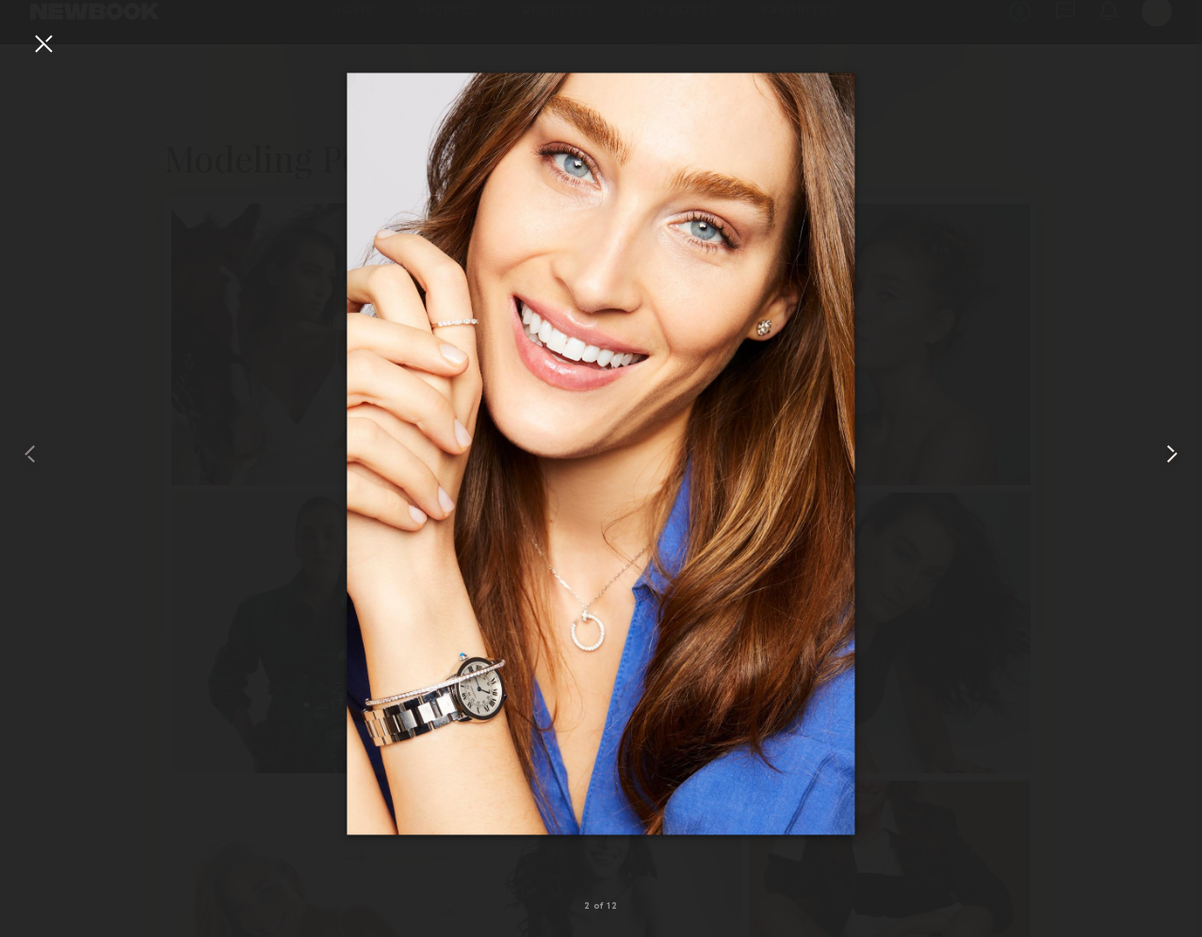
click at [1171, 456] on common-icon at bounding box center [1172, 454] width 30 height 30
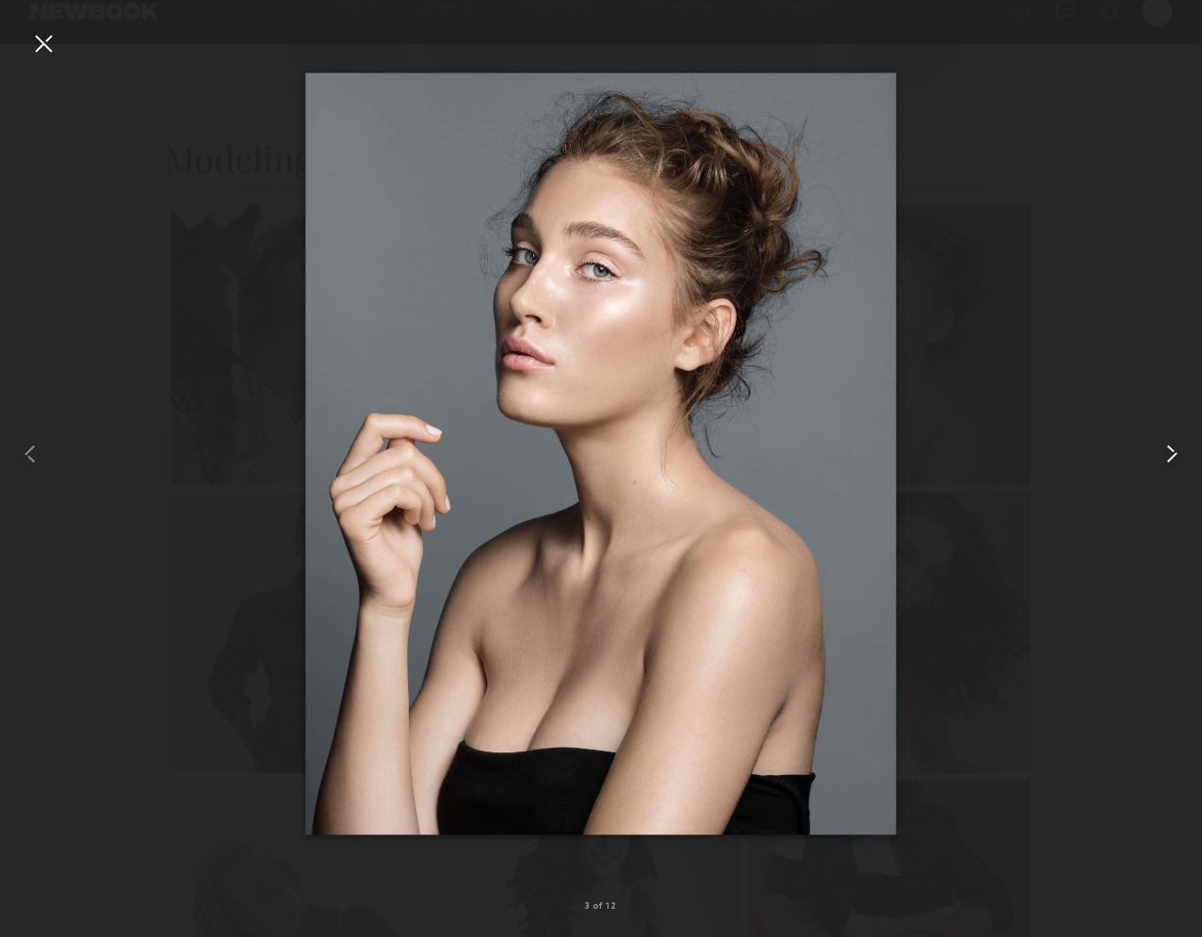
click at [1174, 456] on common-icon at bounding box center [1172, 454] width 30 height 30
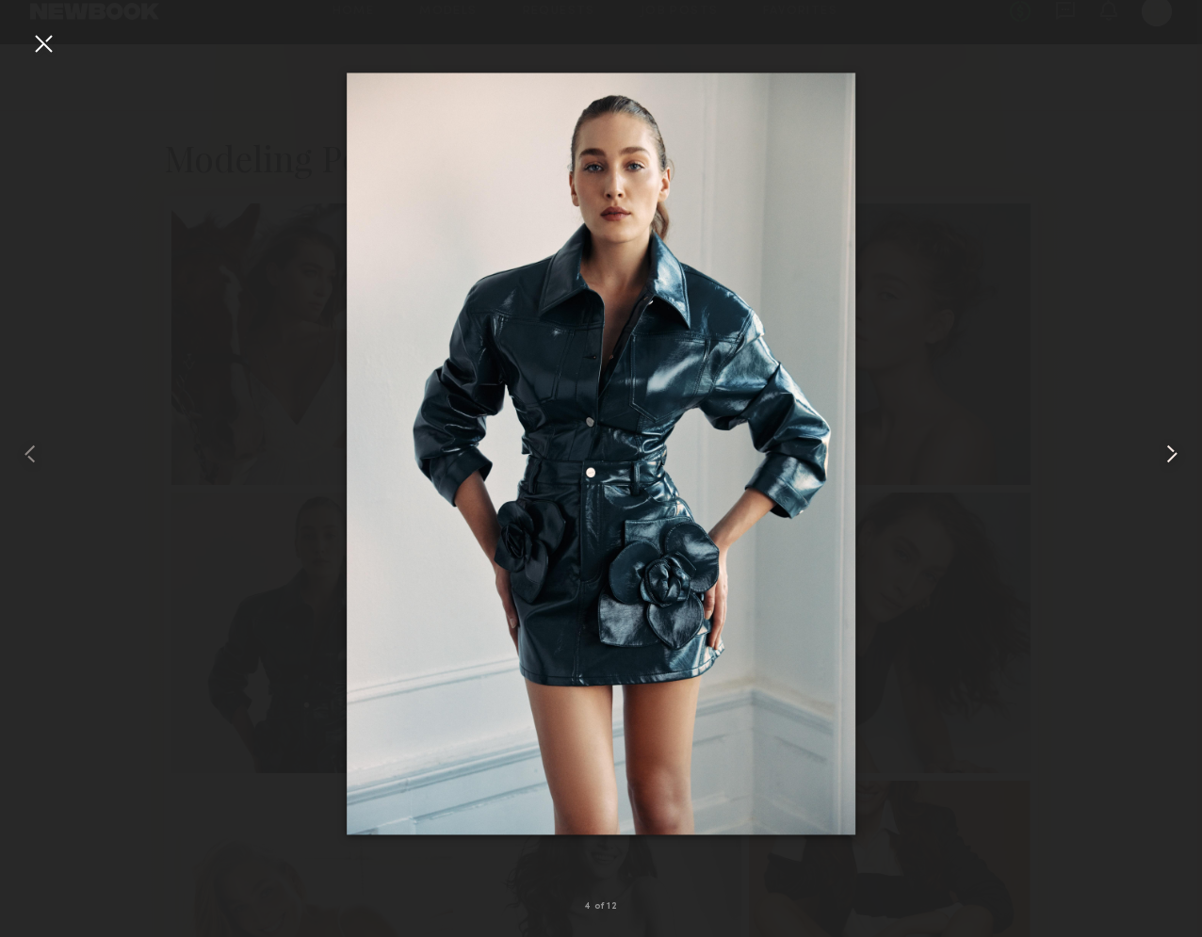
click at [1174, 456] on common-icon at bounding box center [1172, 454] width 30 height 30
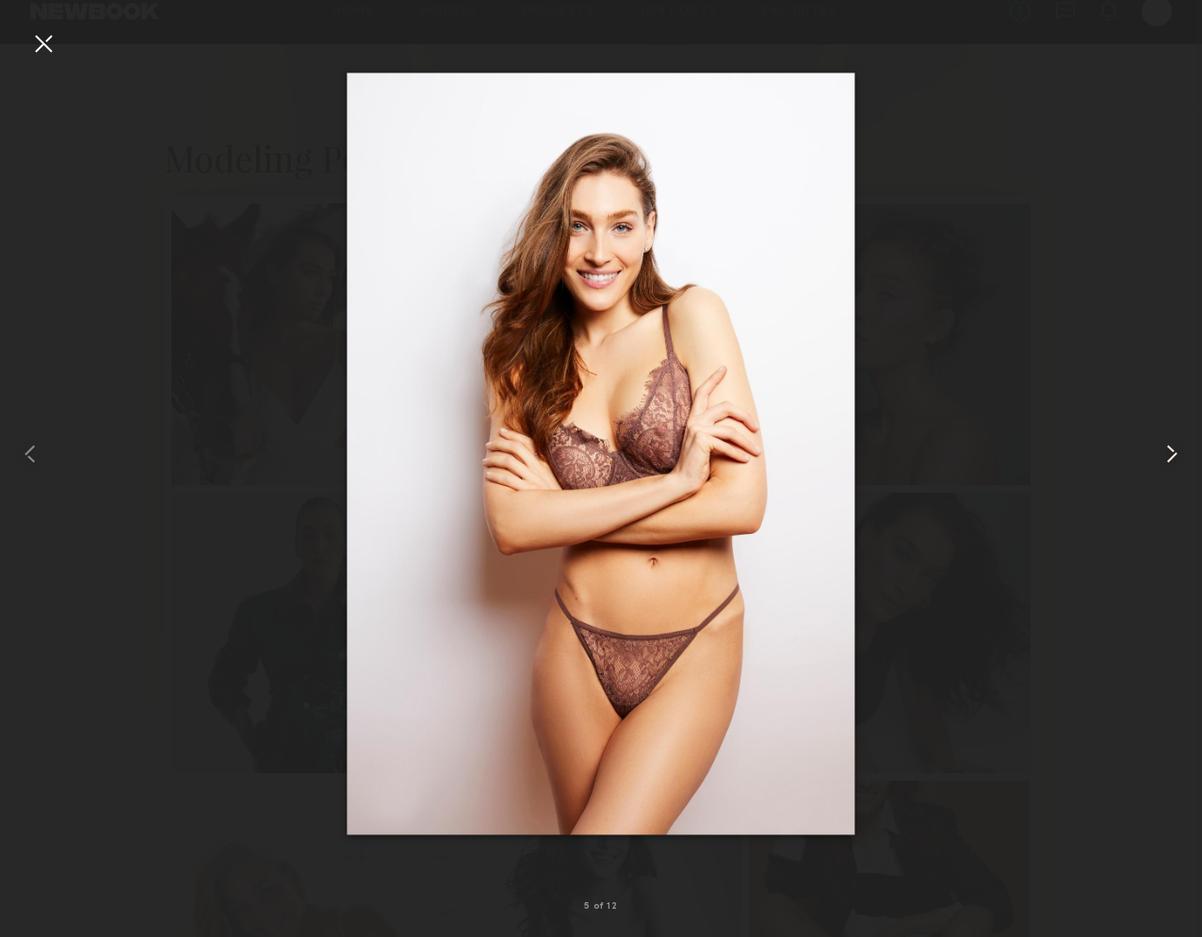
click at [1174, 456] on common-icon at bounding box center [1172, 454] width 30 height 30
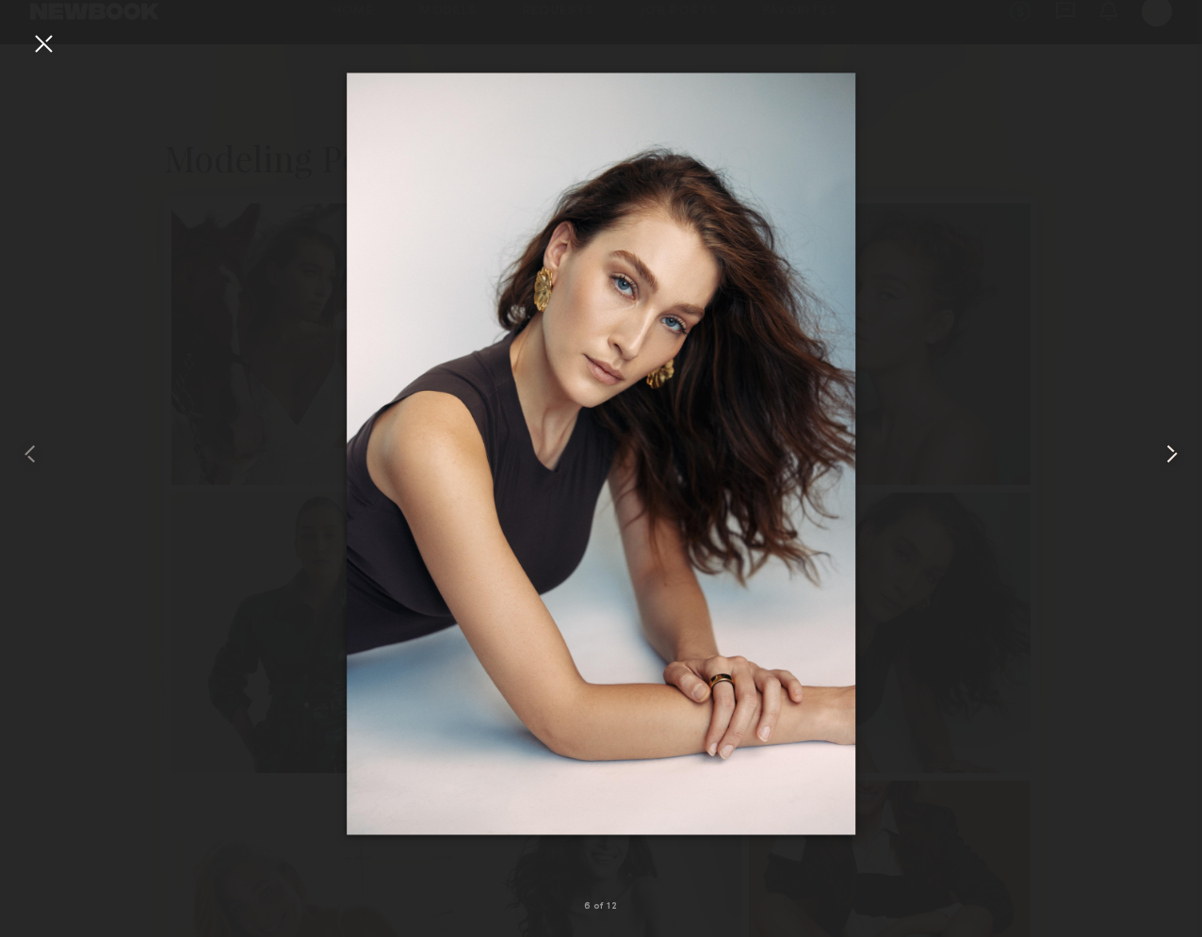
click at [1174, 456] on common-icon at bounding box center [1172, 454] width 30 height 30
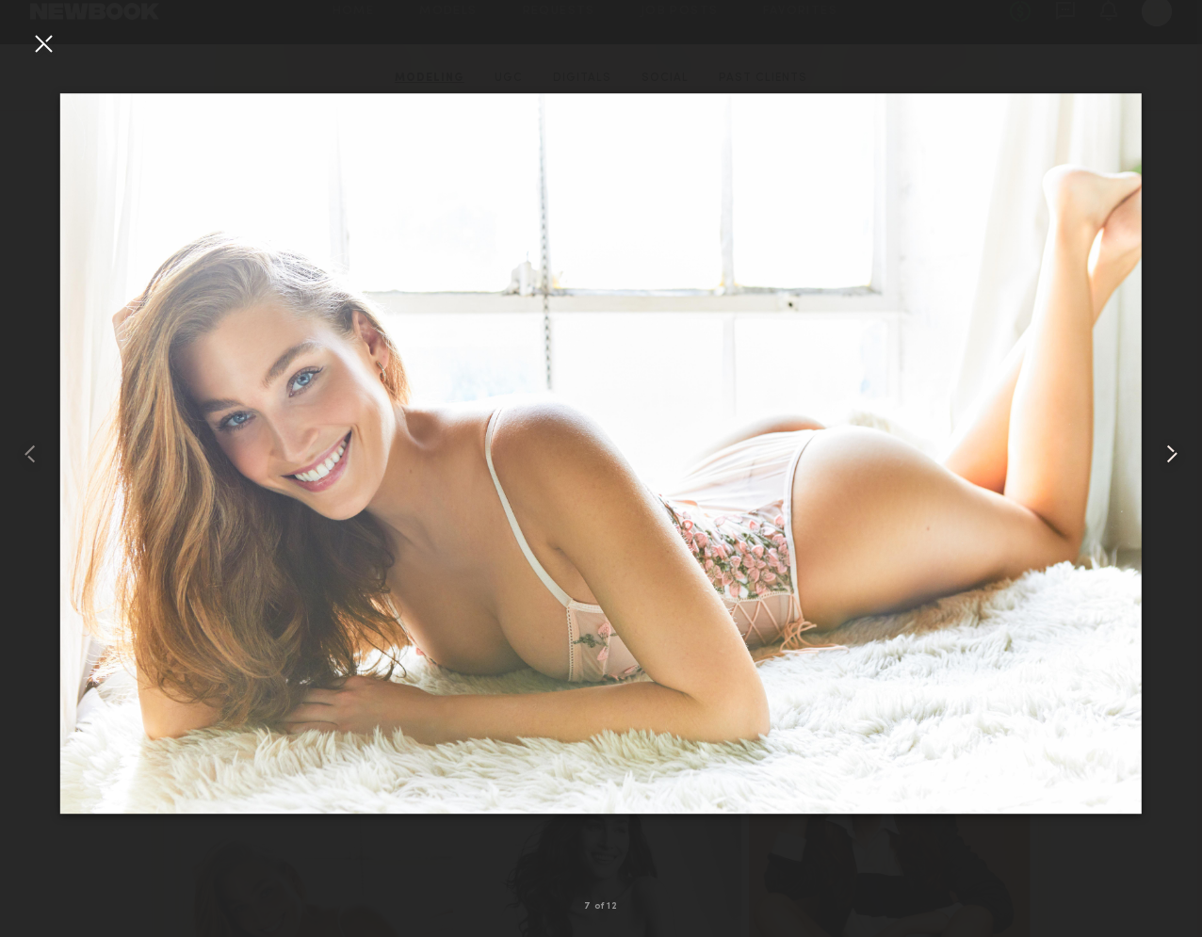
click at [1174, 456] on common-icon at bounding box center [1172, 454] width 30 height 30
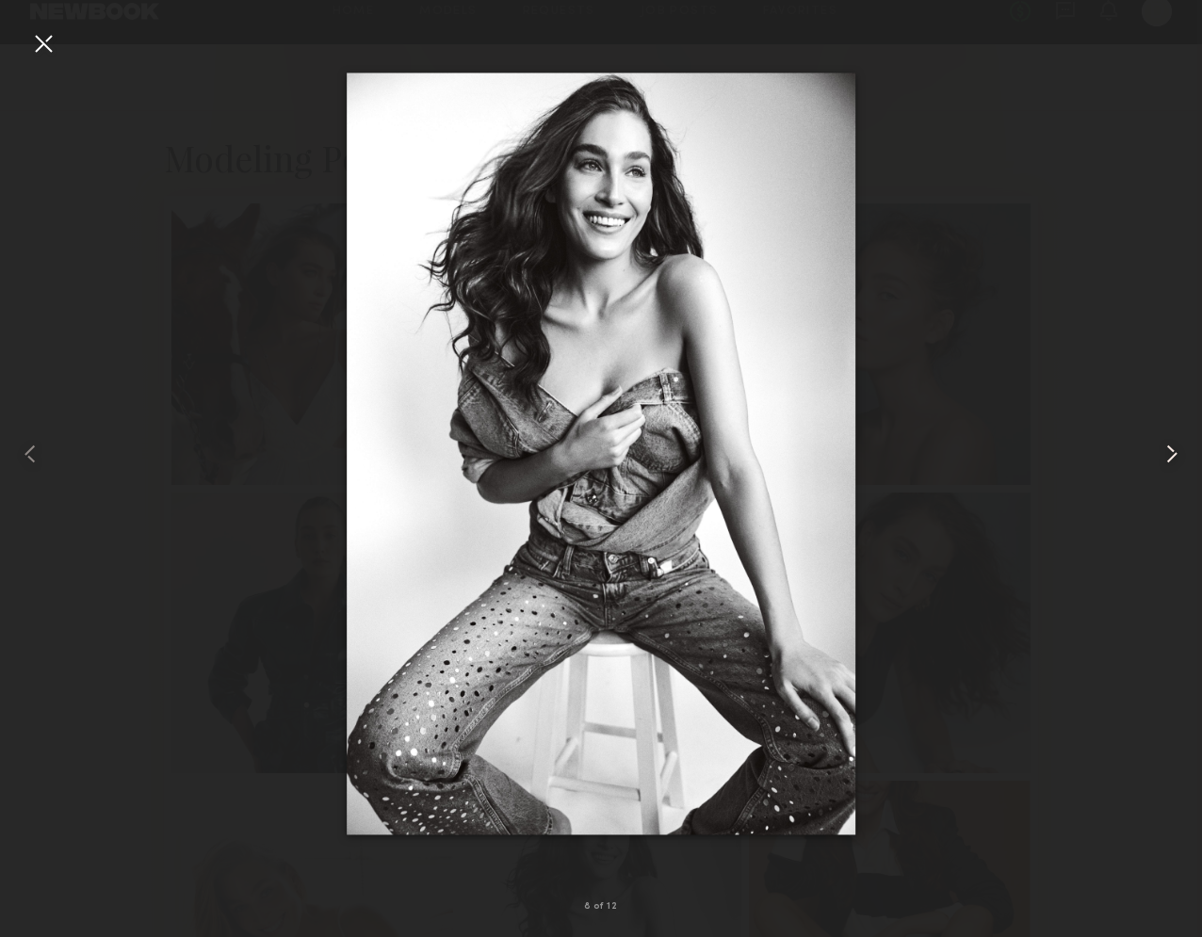
click at [1174, 456] on common-icon at bounding box center [1172, 454] width 30 height 30
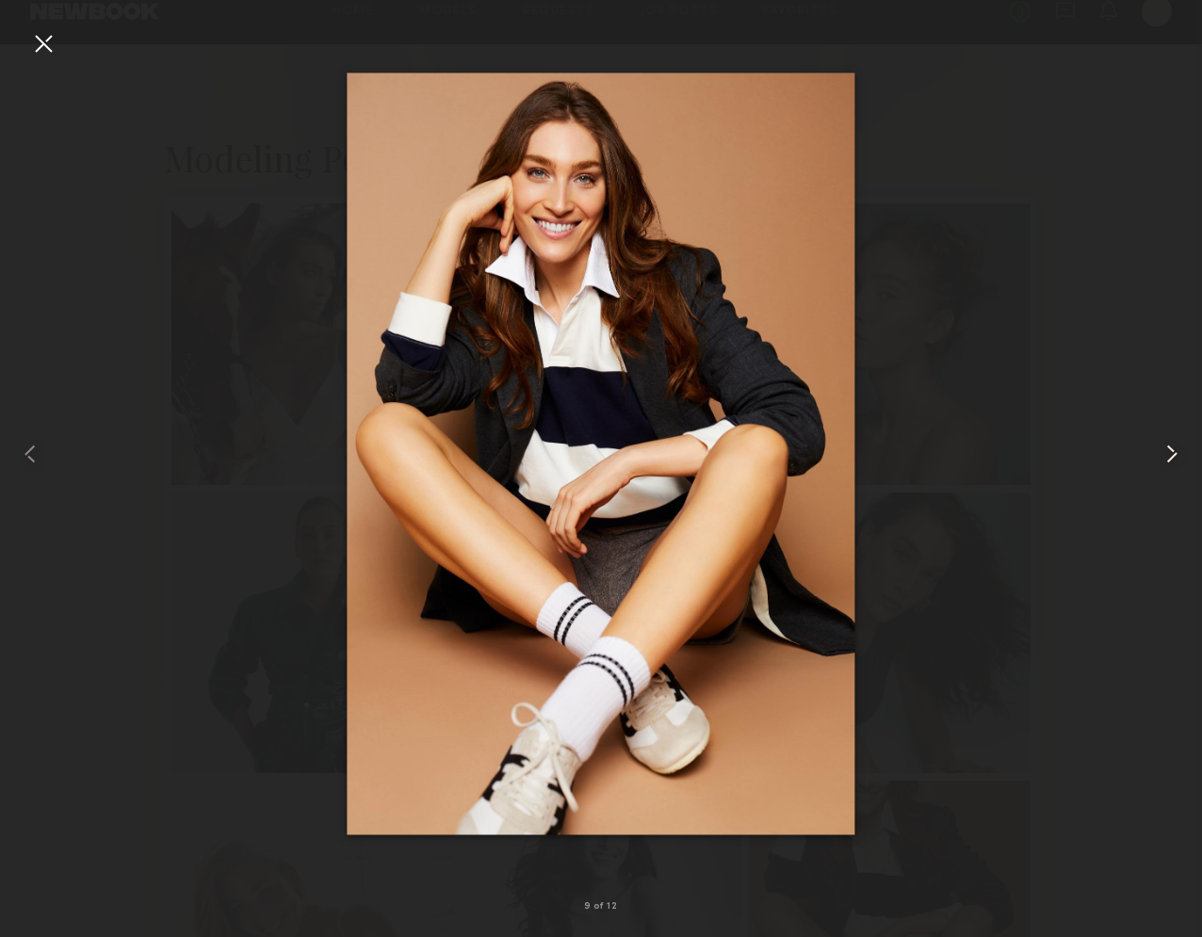
click at [1174, 456] on common-icon at bounding box center [1172, 454] width 30 height 30
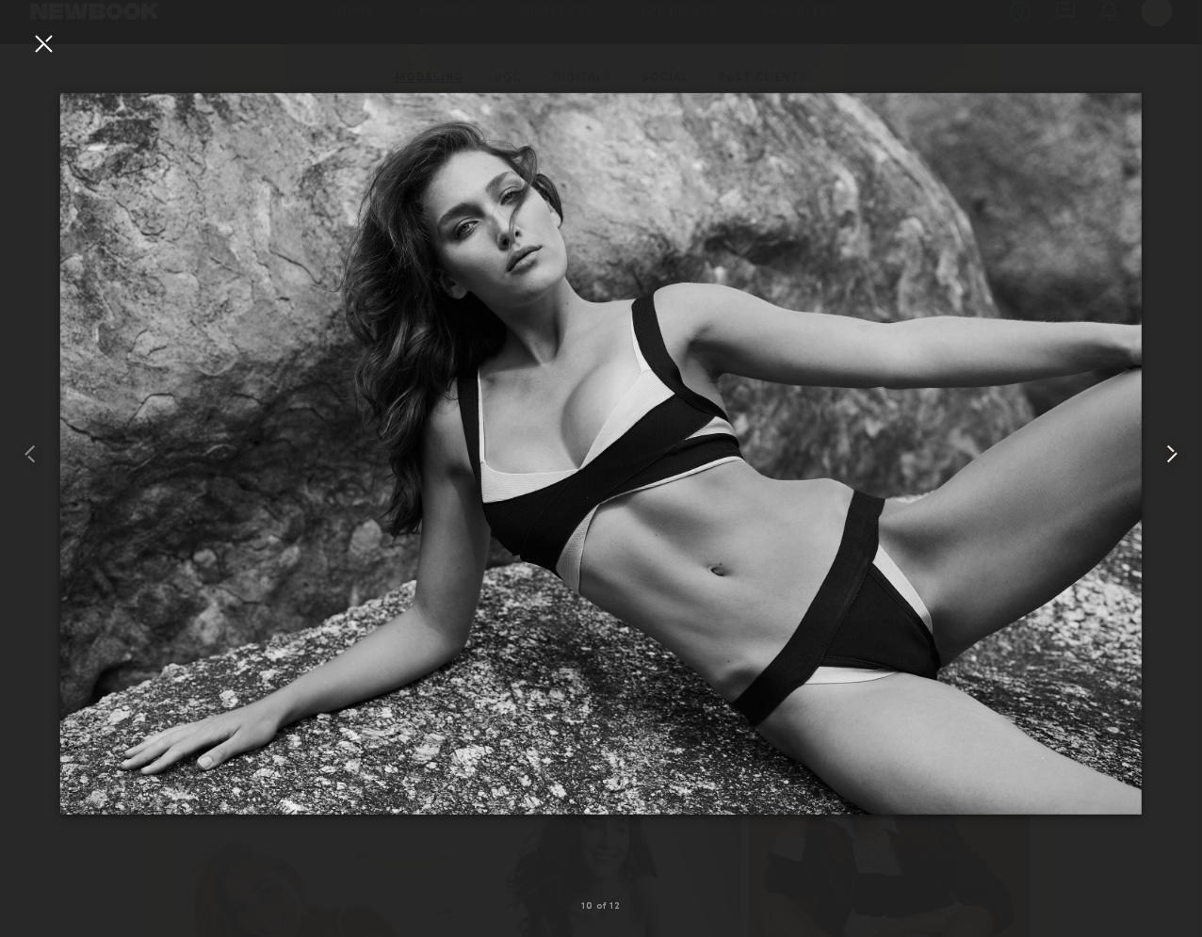
click at [1174, 456] on common-icon at bounding box center [1172, 454] width 30 height 30
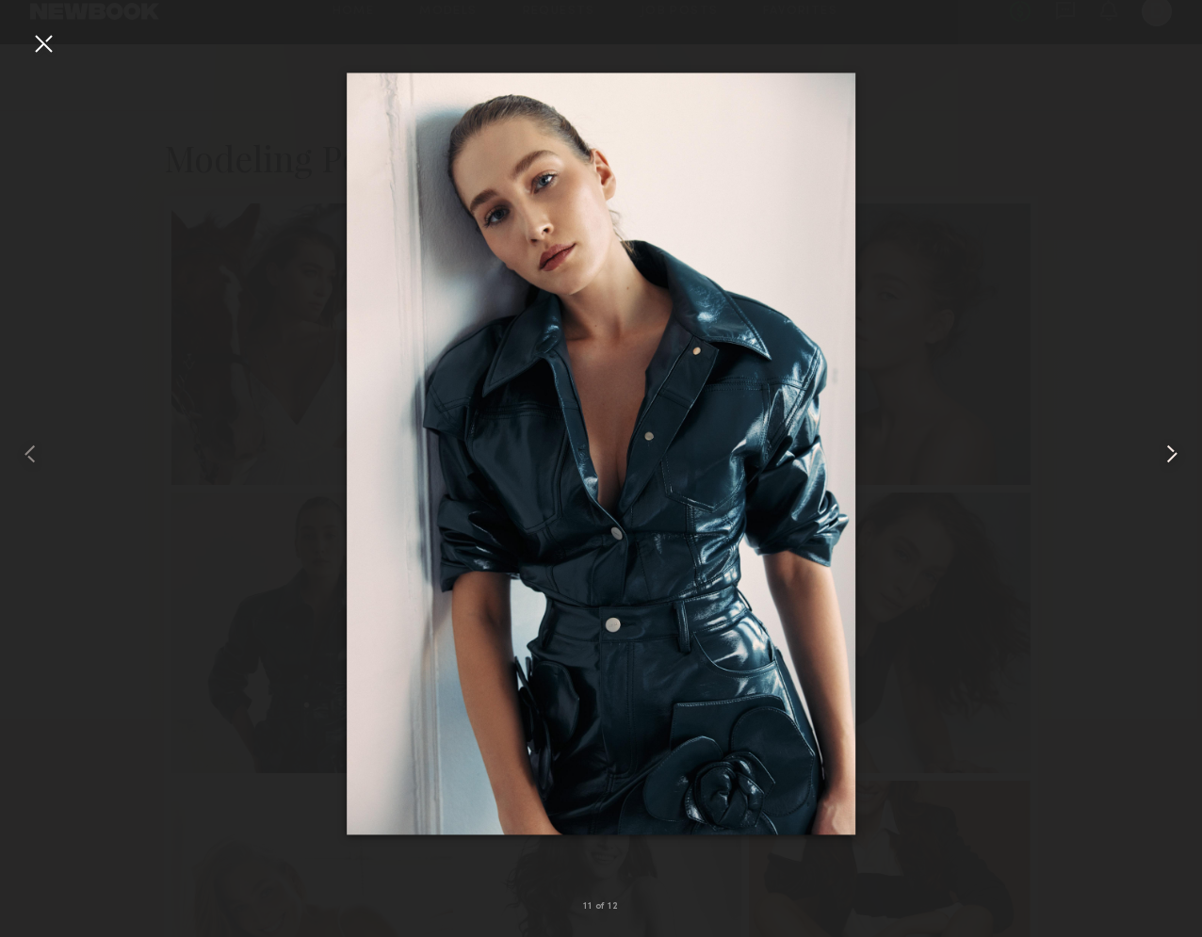
click at [1174, 456] on common-icon at bounding box center [1172, 454] width 30 height 30
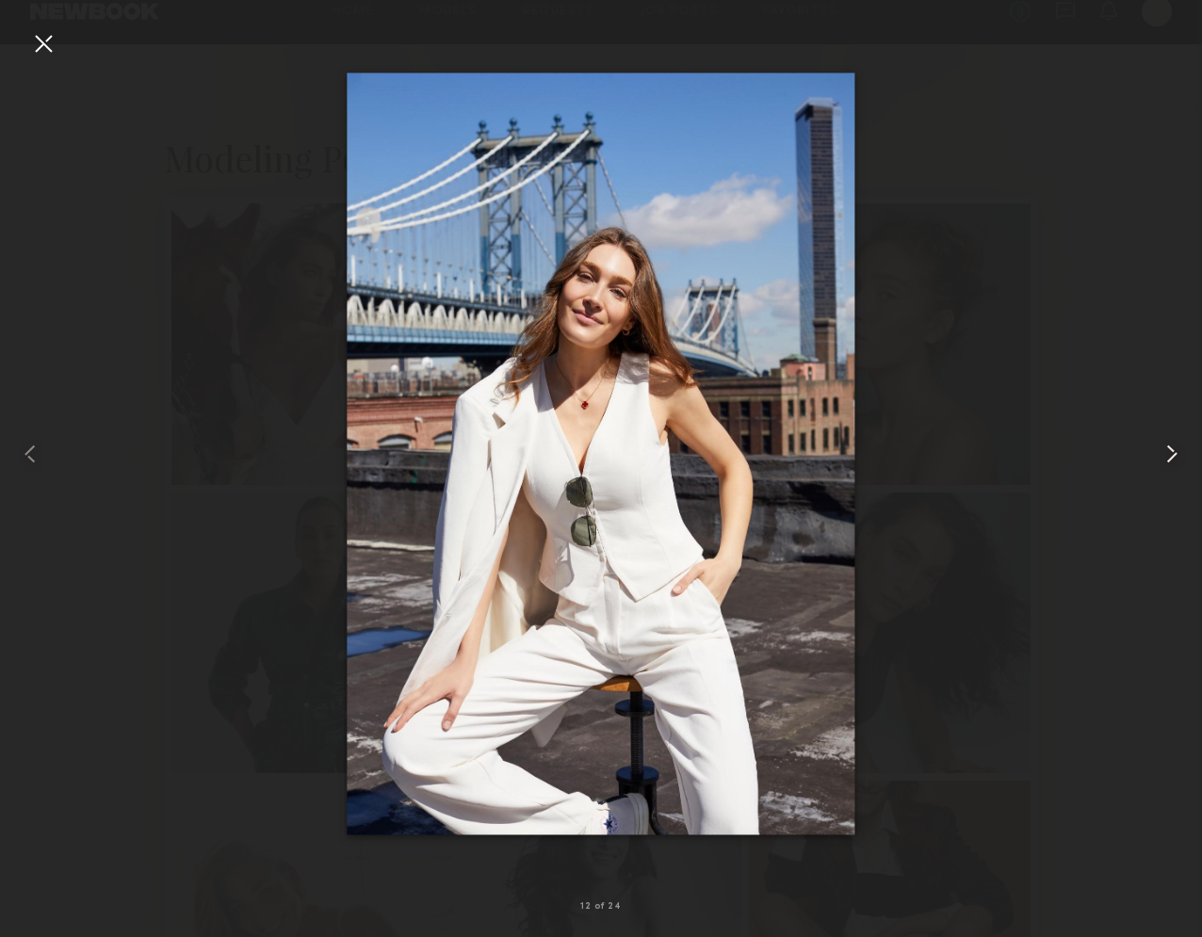
click at [1174, 456] on common-icon at bounding box center [1172, 454] width 30 height 30
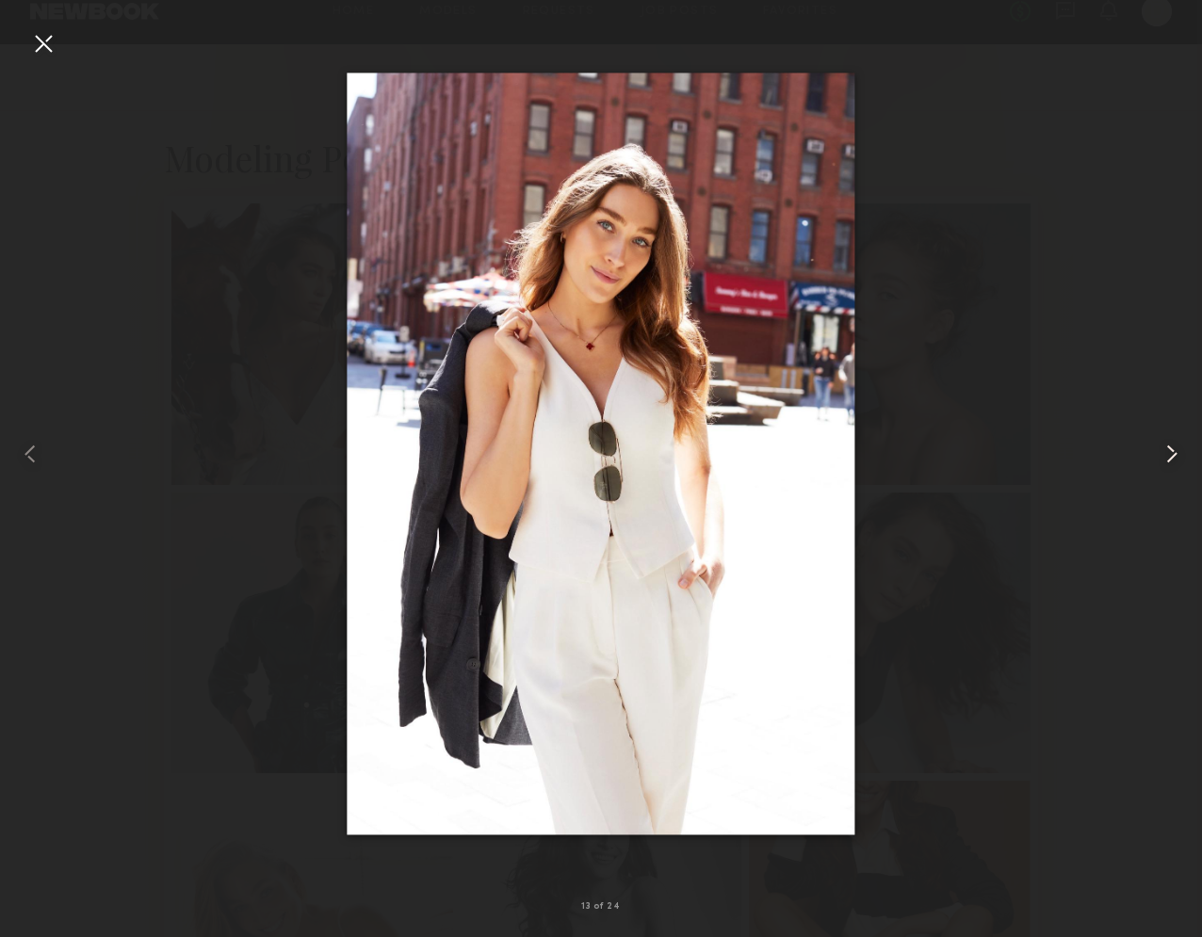
click at [1174, 456] on common-icon at bounding box center [1172, 454] width 30 height 30
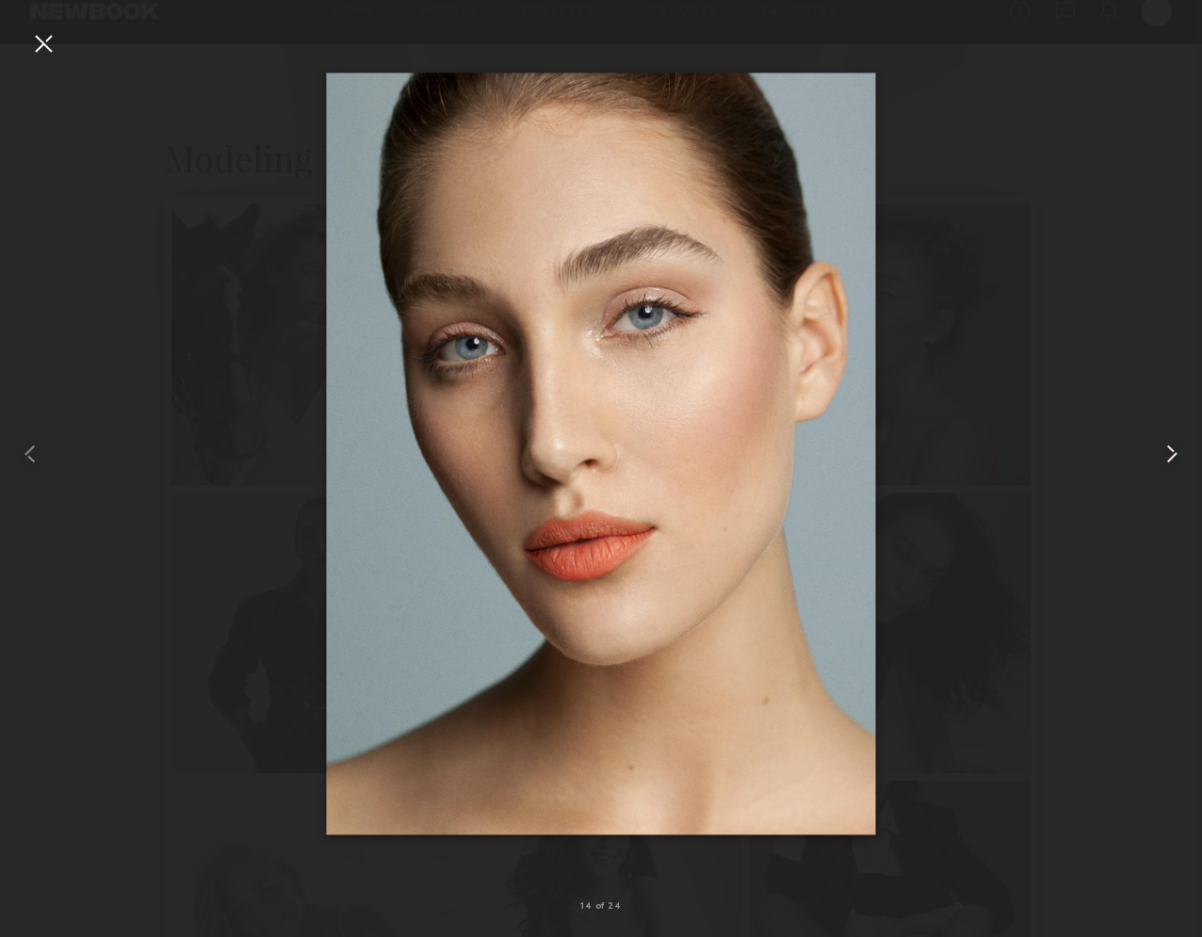
click at [1174, 456] on common-icon at bounding box center [1172, 454] width 30 height 30
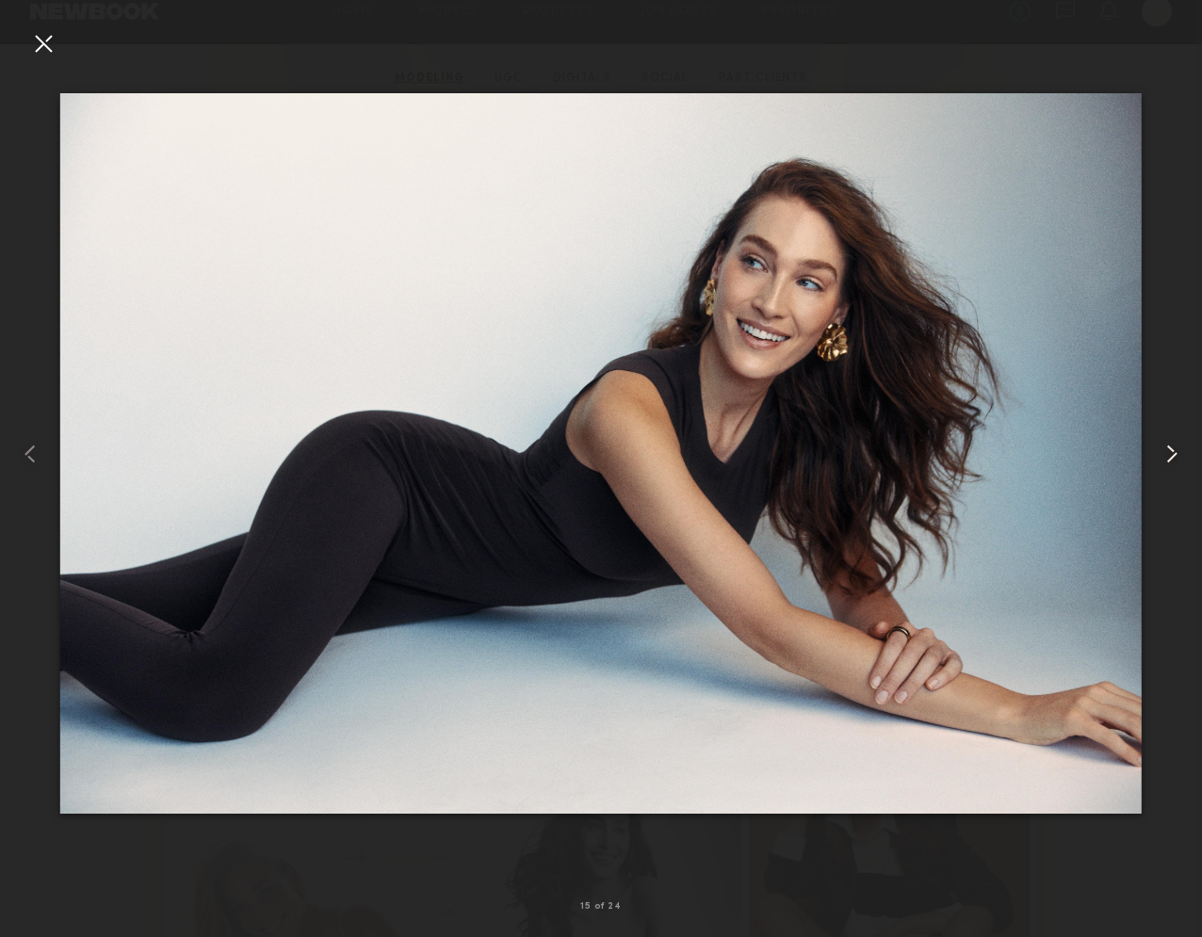
click at [1174, 456] on common-icon at bounding box center [1172, 454] width 30 height 30
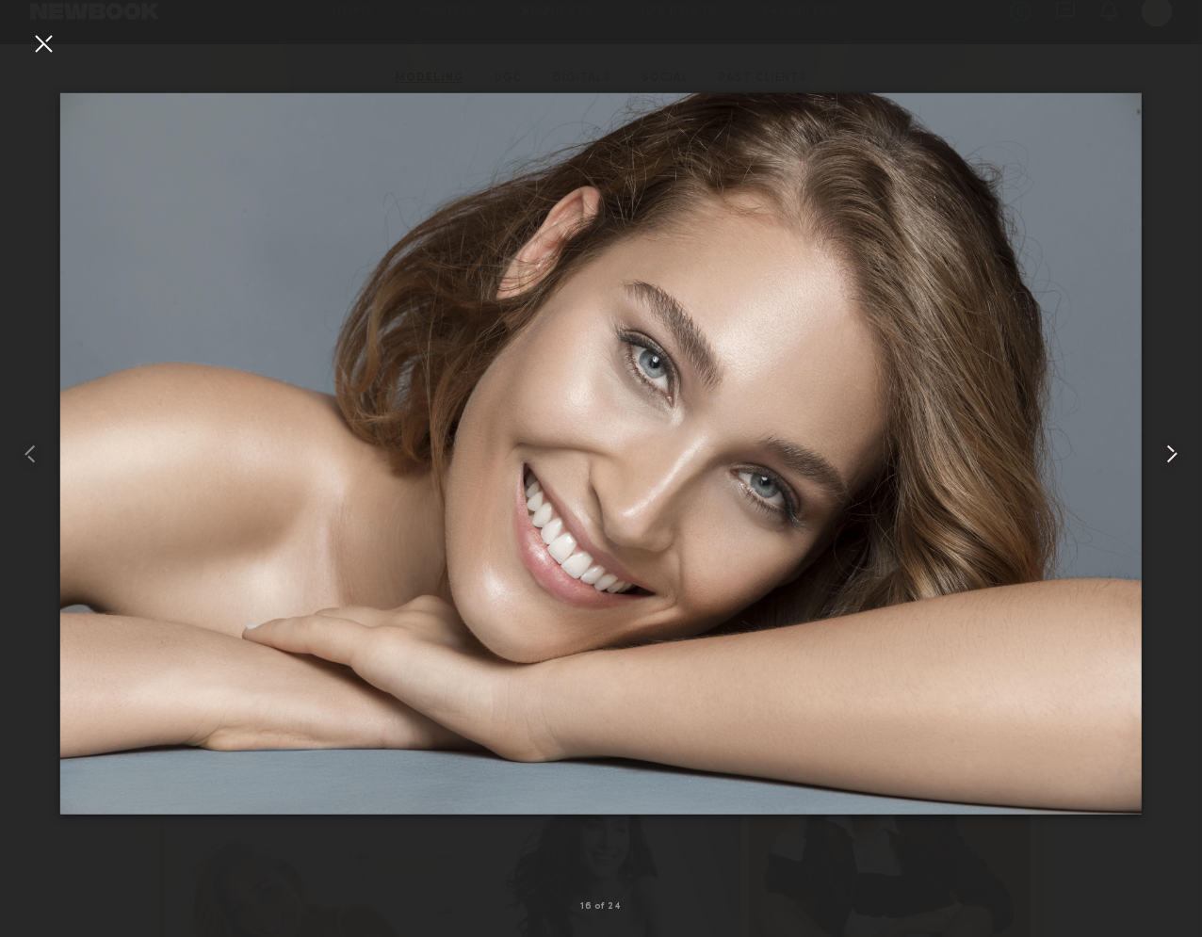
click at [1174, 456] on common-icon at bounding box center [1172, 454] width 30 height 30
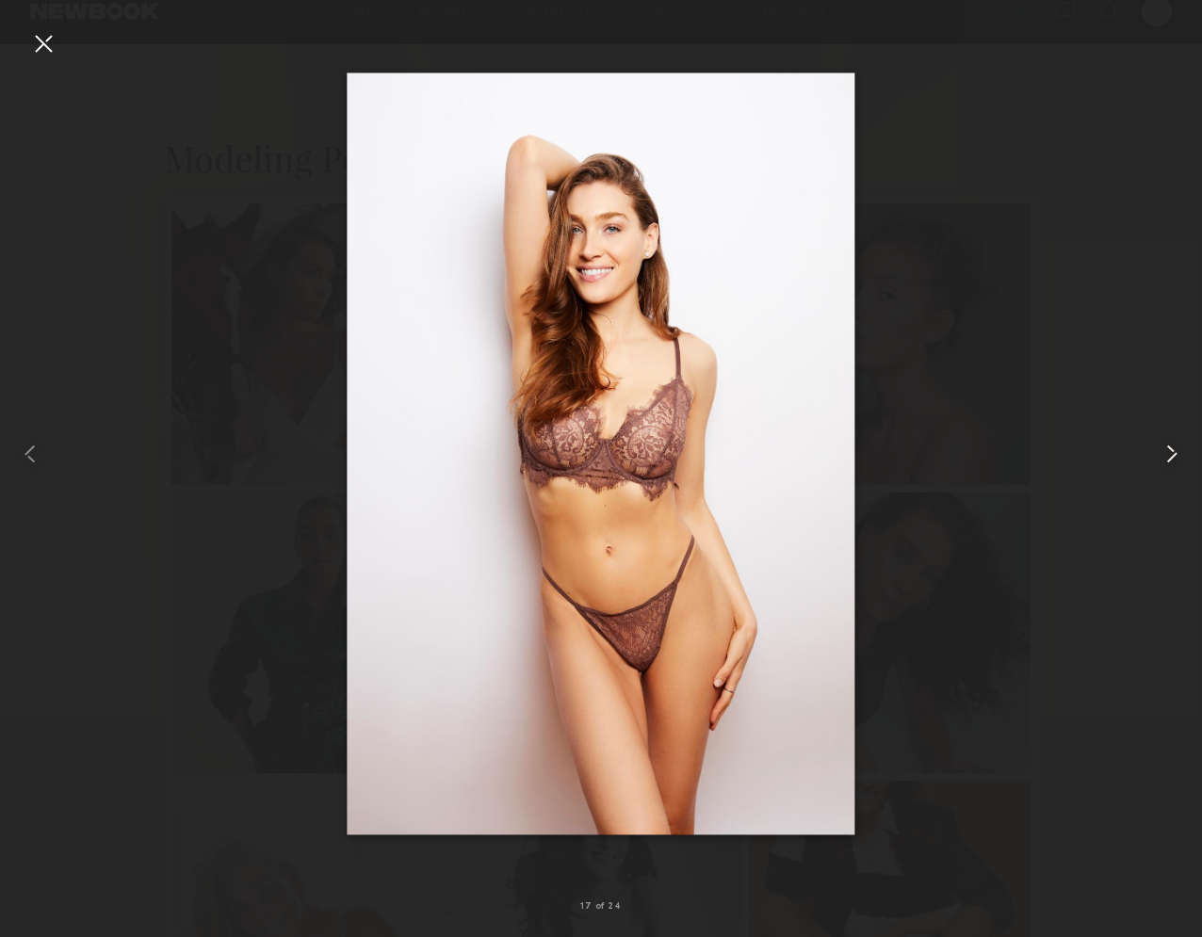
click at [1174, 456] on common-icon at bounding box center [1172, 454] width 30 height 30
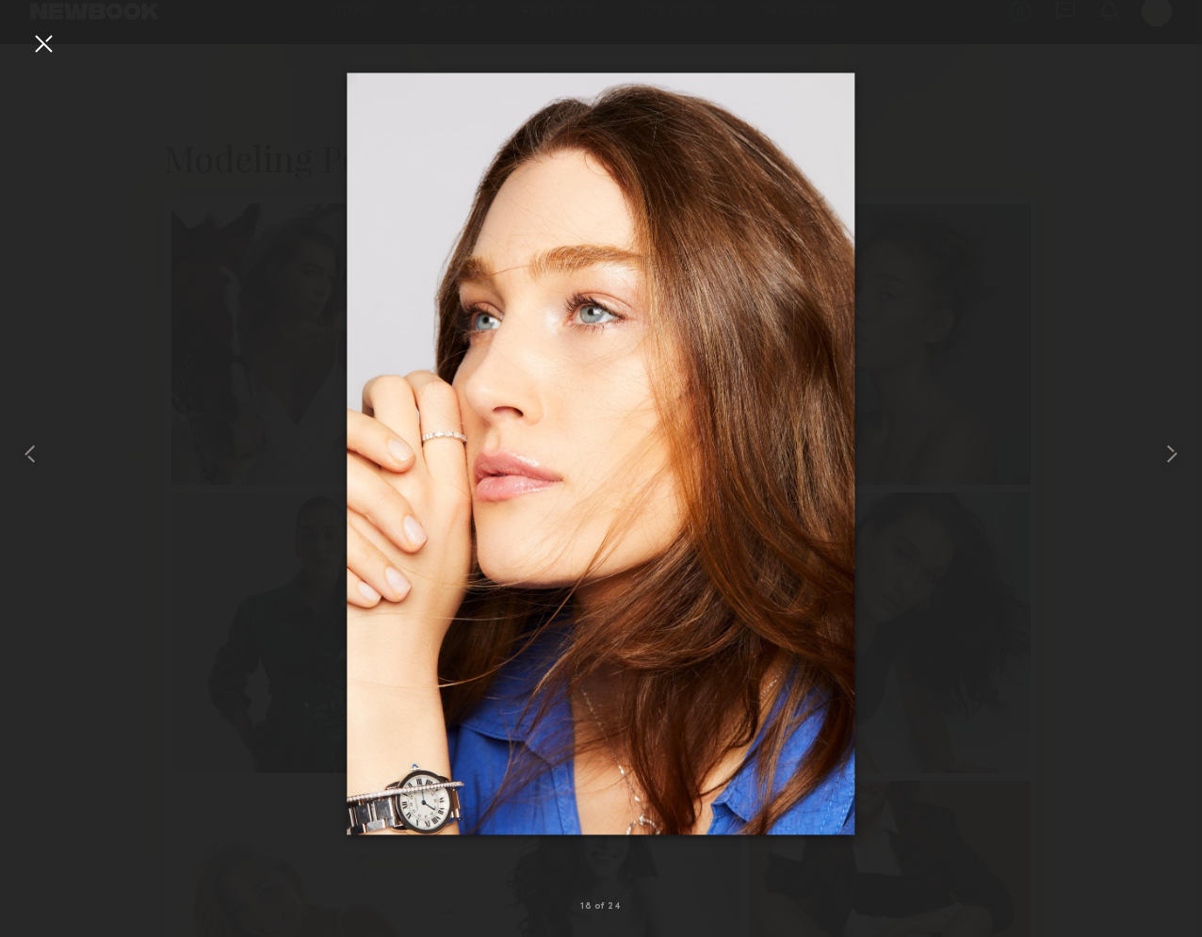
click at [37, 42] on div at bounding box center [43, 43] width 30 height 30
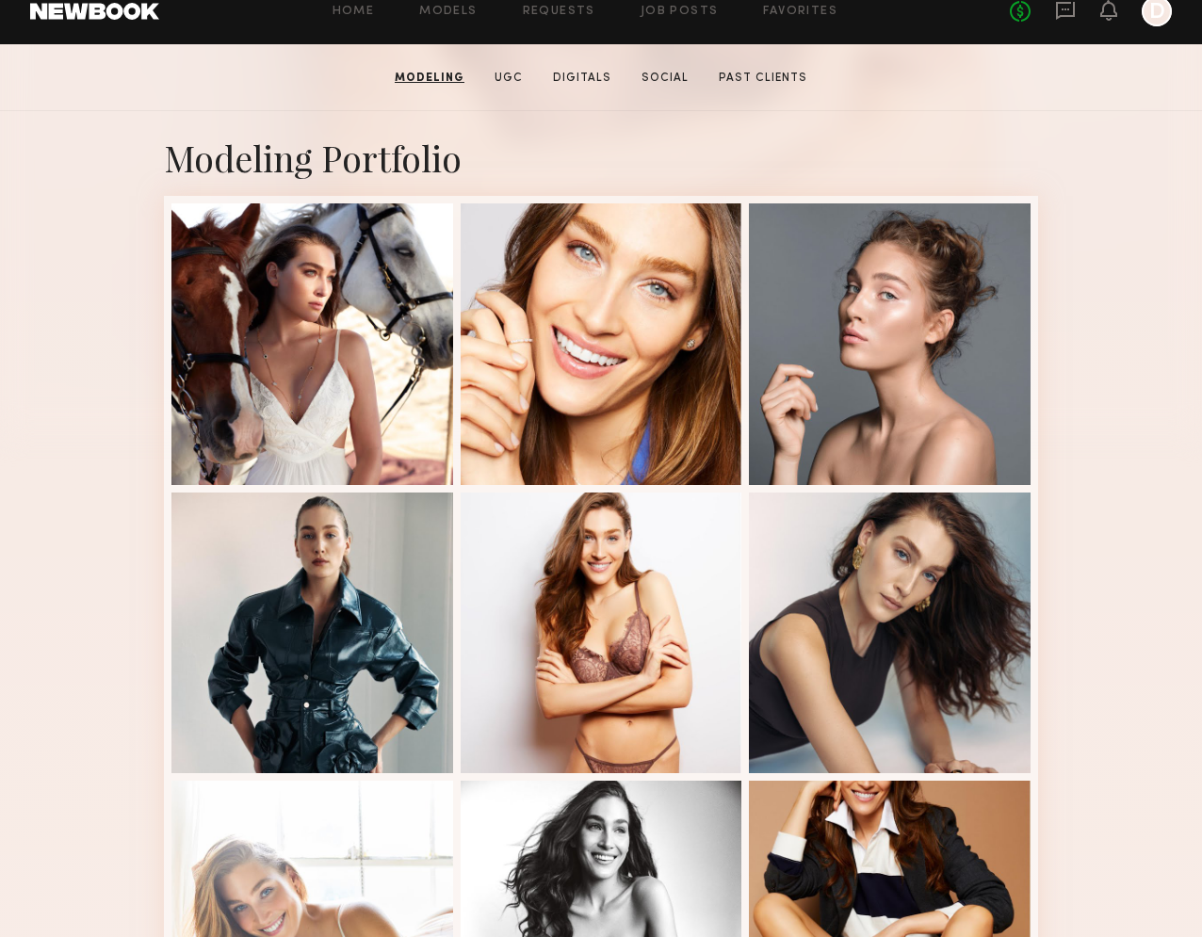
scroll to position [0, 0]
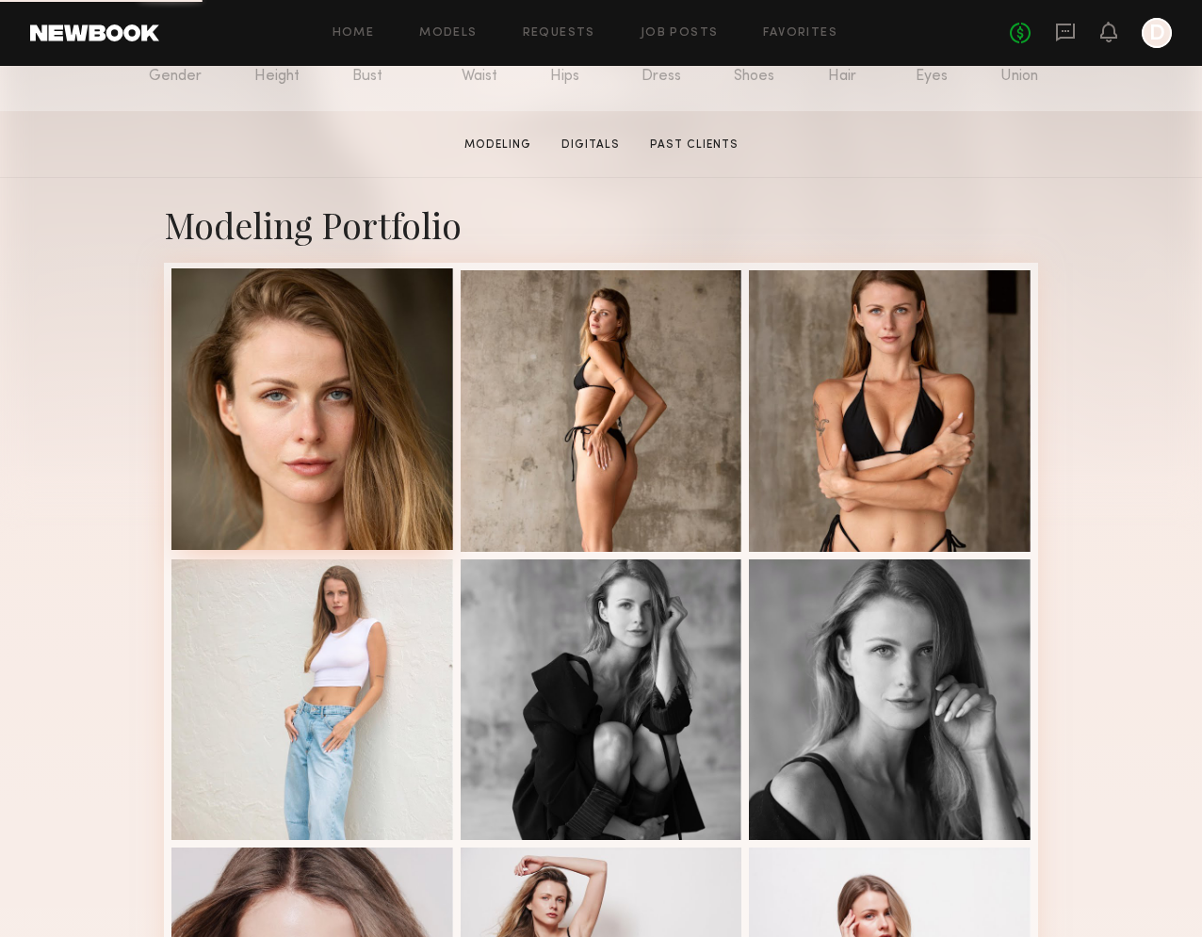
scroll to position [254, 0]
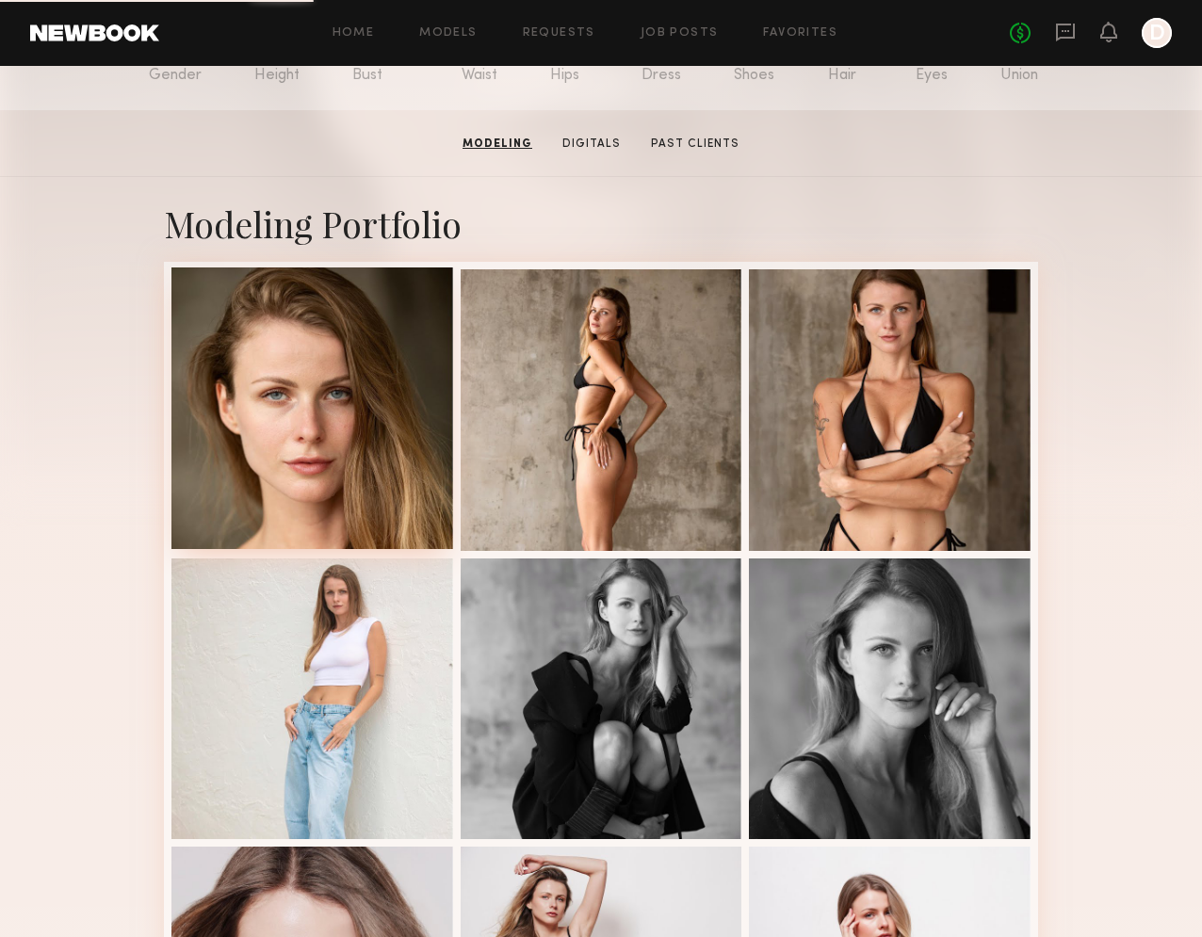
click at [329, 427] on div at bounding box center [312, 409] width 282 height 282
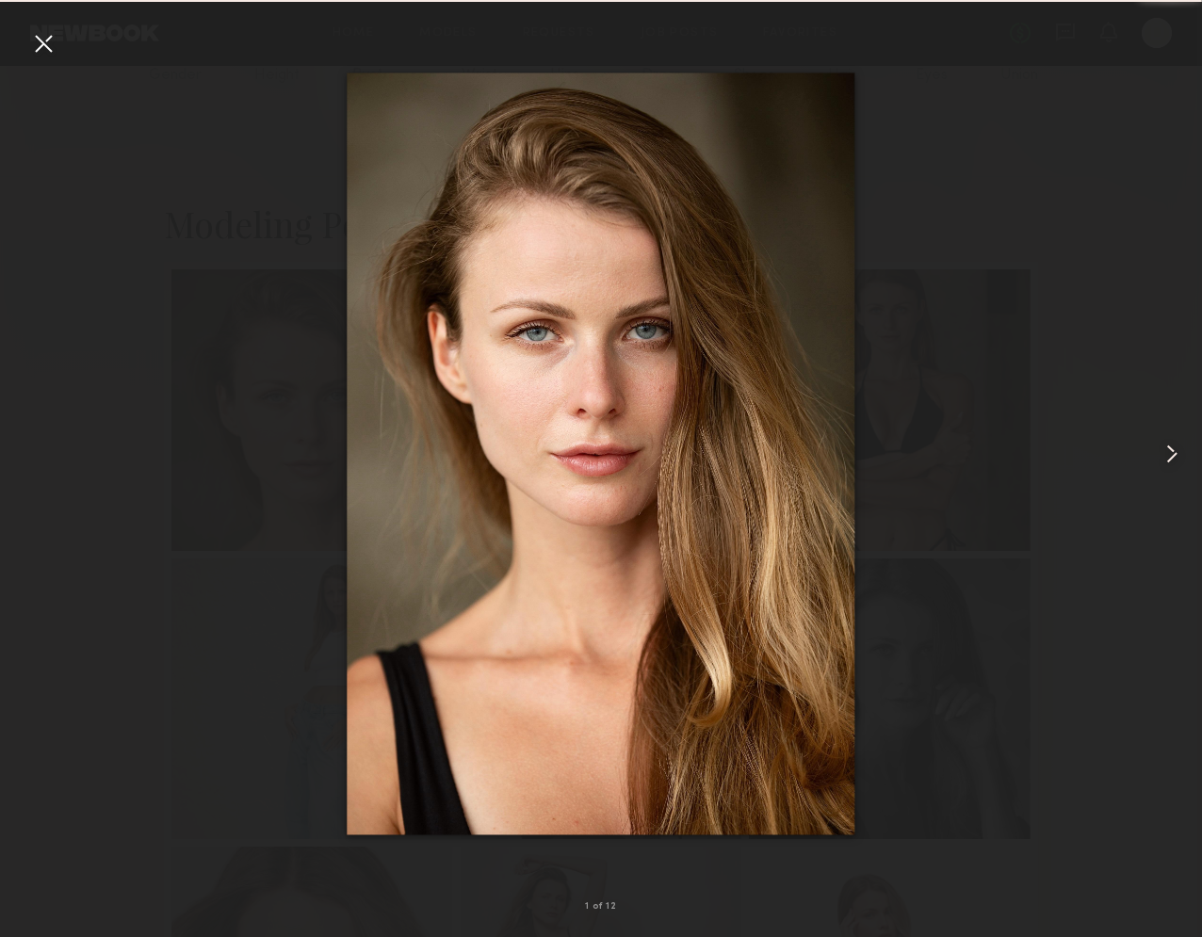
click at [1171, 451] on common-icon at bounding box center [1172, 454] width 30 height 30
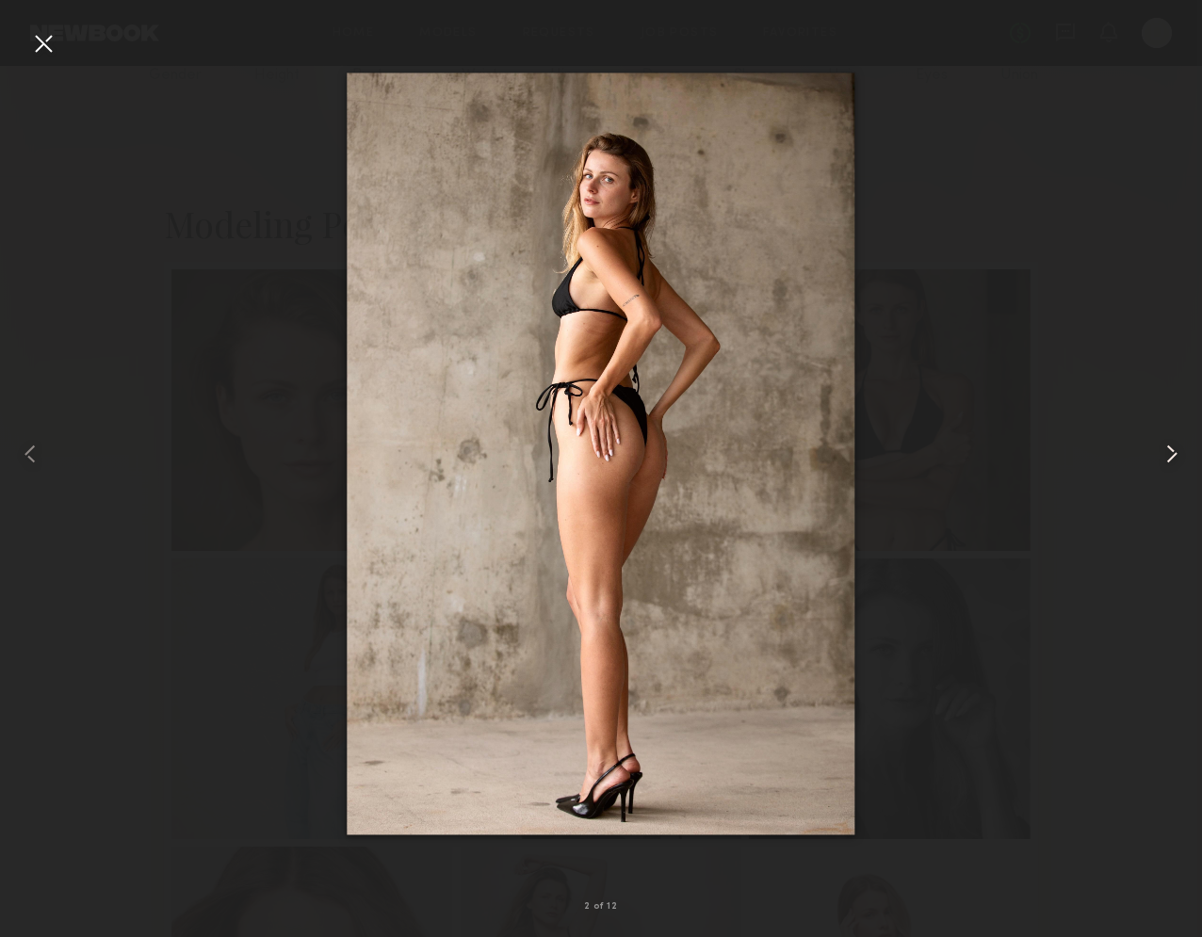
click at [1171, 451] on common-icon at bounding box center [1172, 454] width 30 height 30
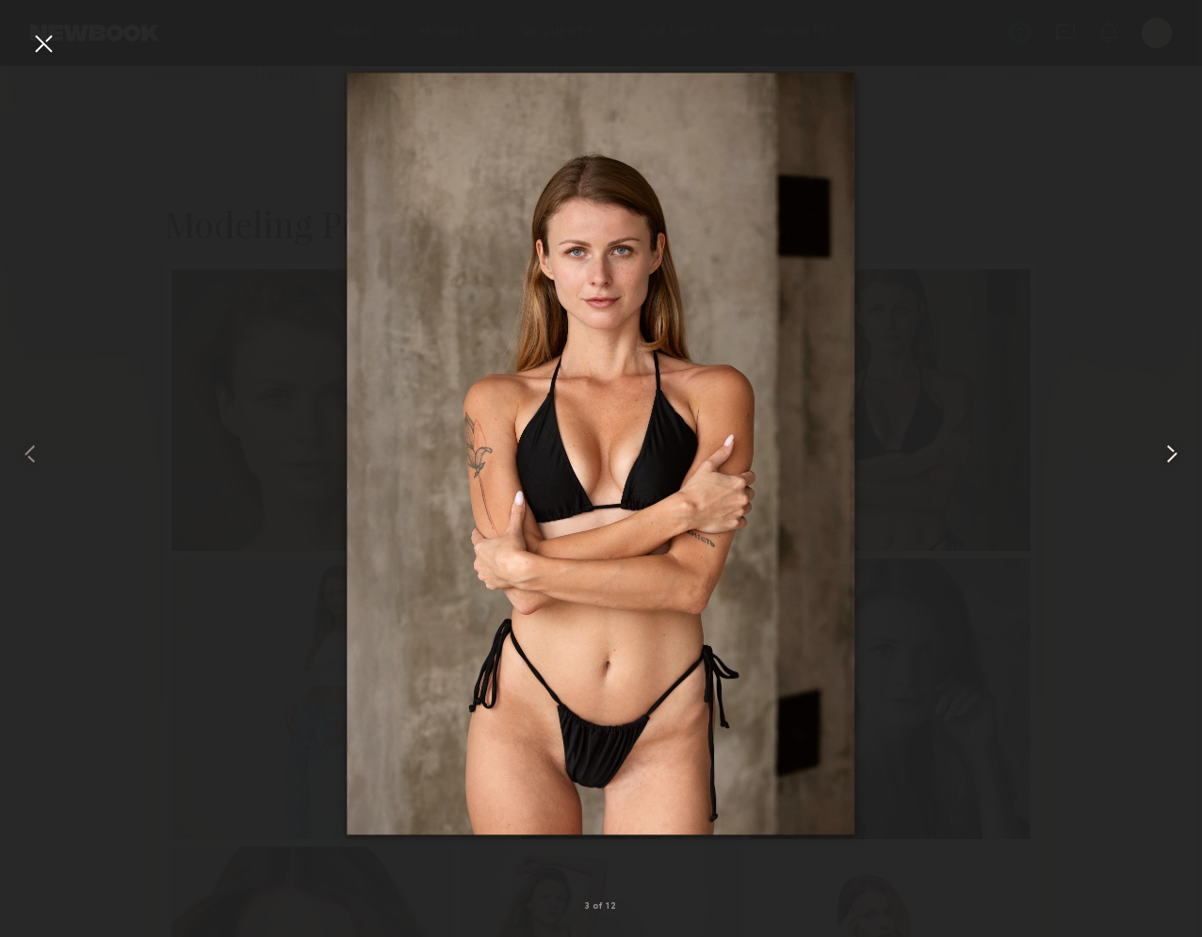
click at [1171, 451] on common-icon at bounding box center [1172, 454] width 30 height 30
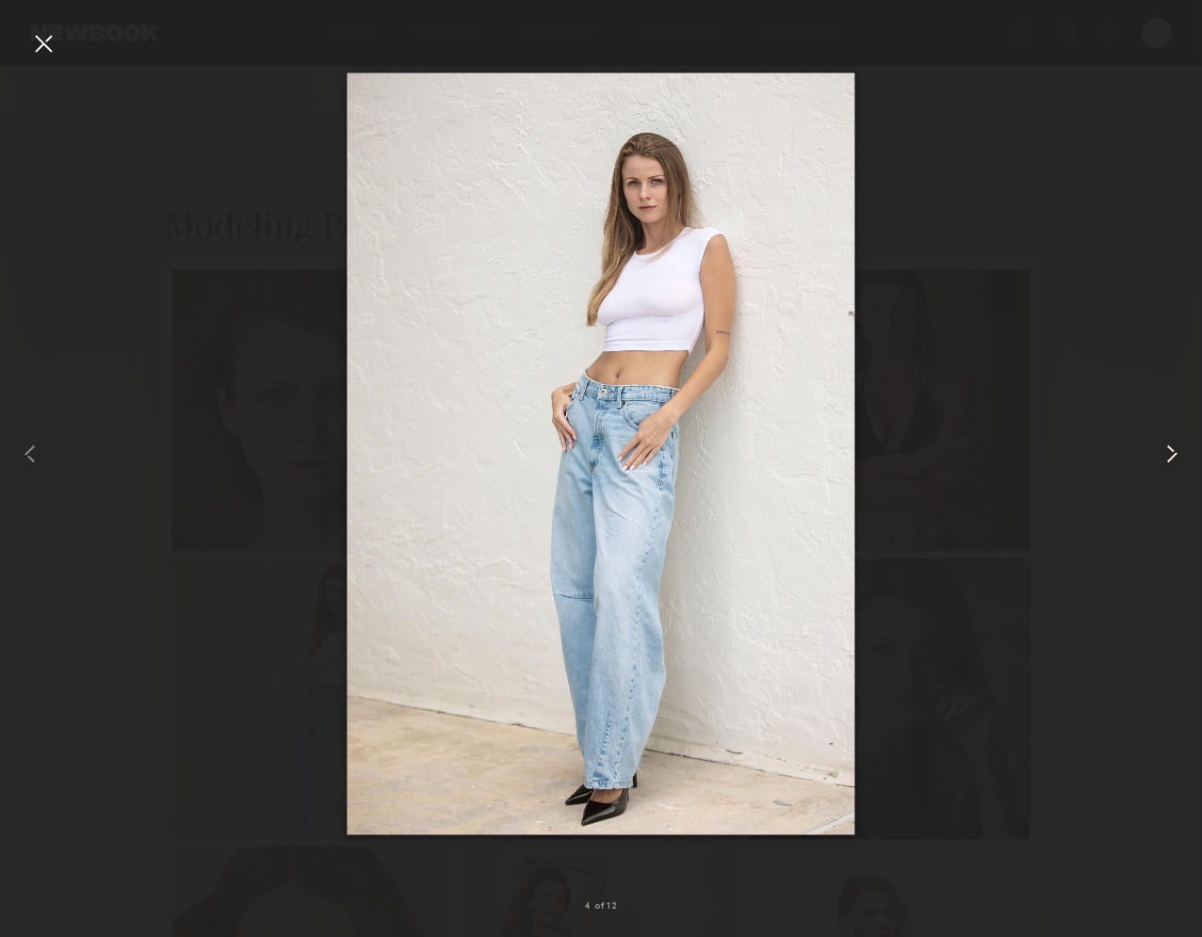
click at [1171, 451] on common-icon at bounding box center [1172, 454] width 30 height 30
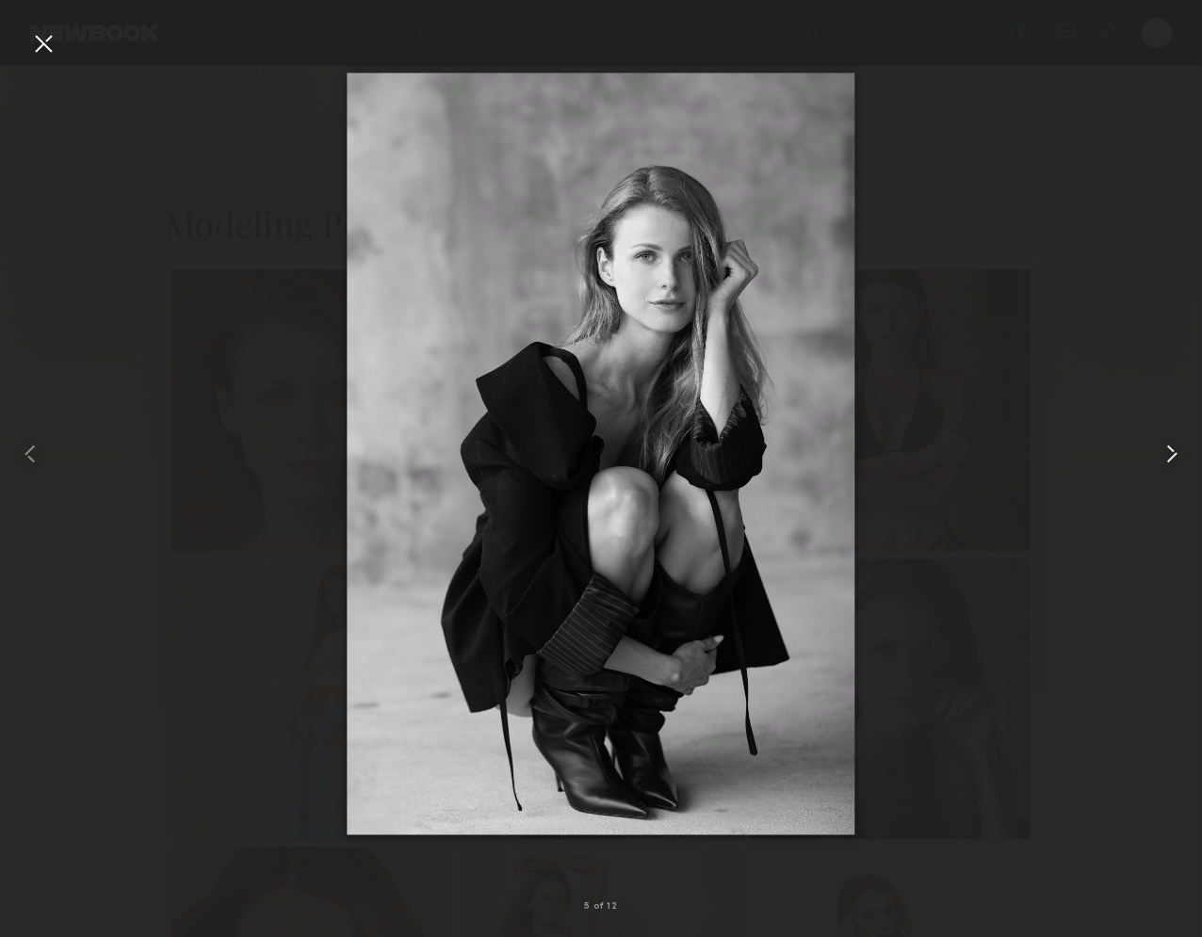
click at [1171, 451] on common-icon at bounding box center [1172, 454] width 30 height 30
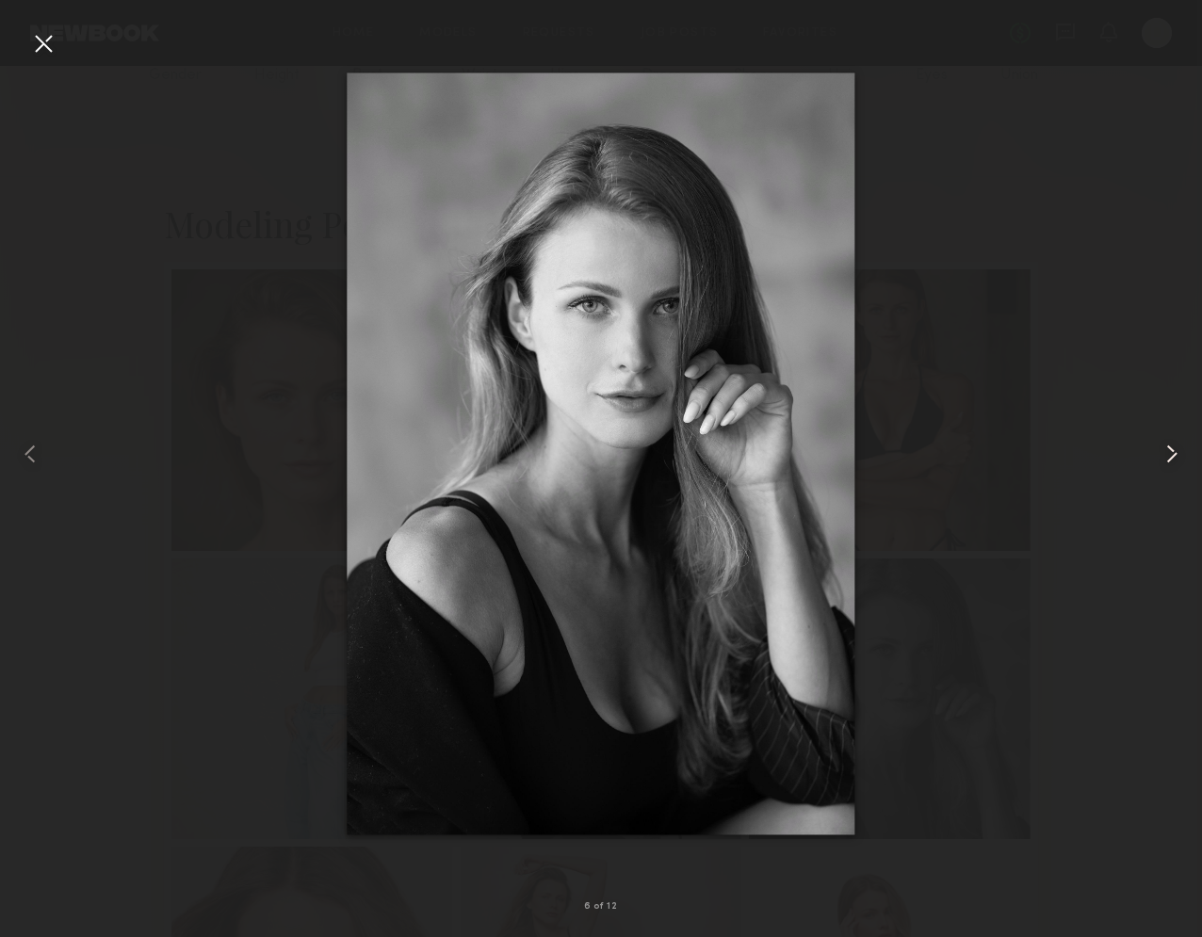
click at [1171, 451] on common-icon at bounding box center [1172, 454] width 30 height 30
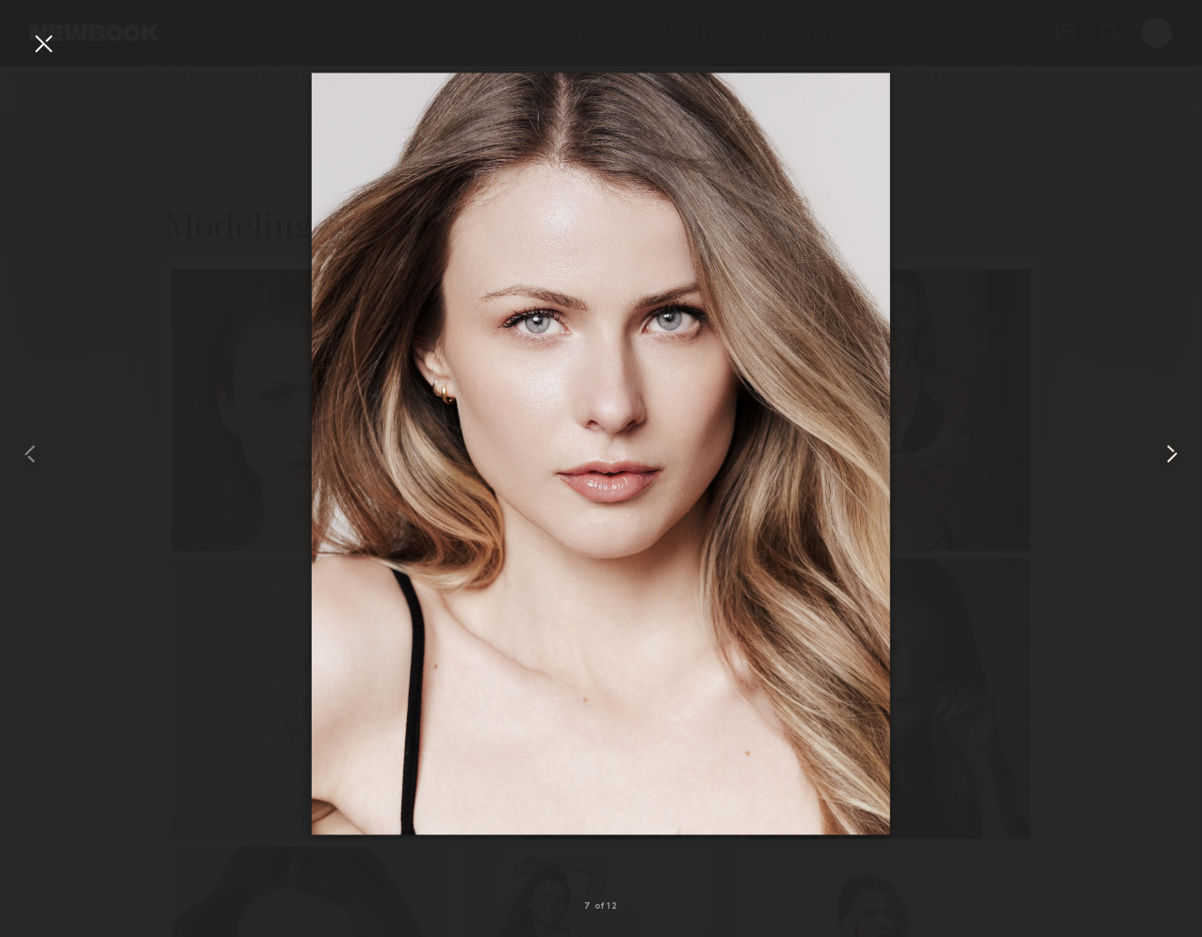
click at [1171, 451] on common-icon at bounding box center [1172, 454] width 30 height 30
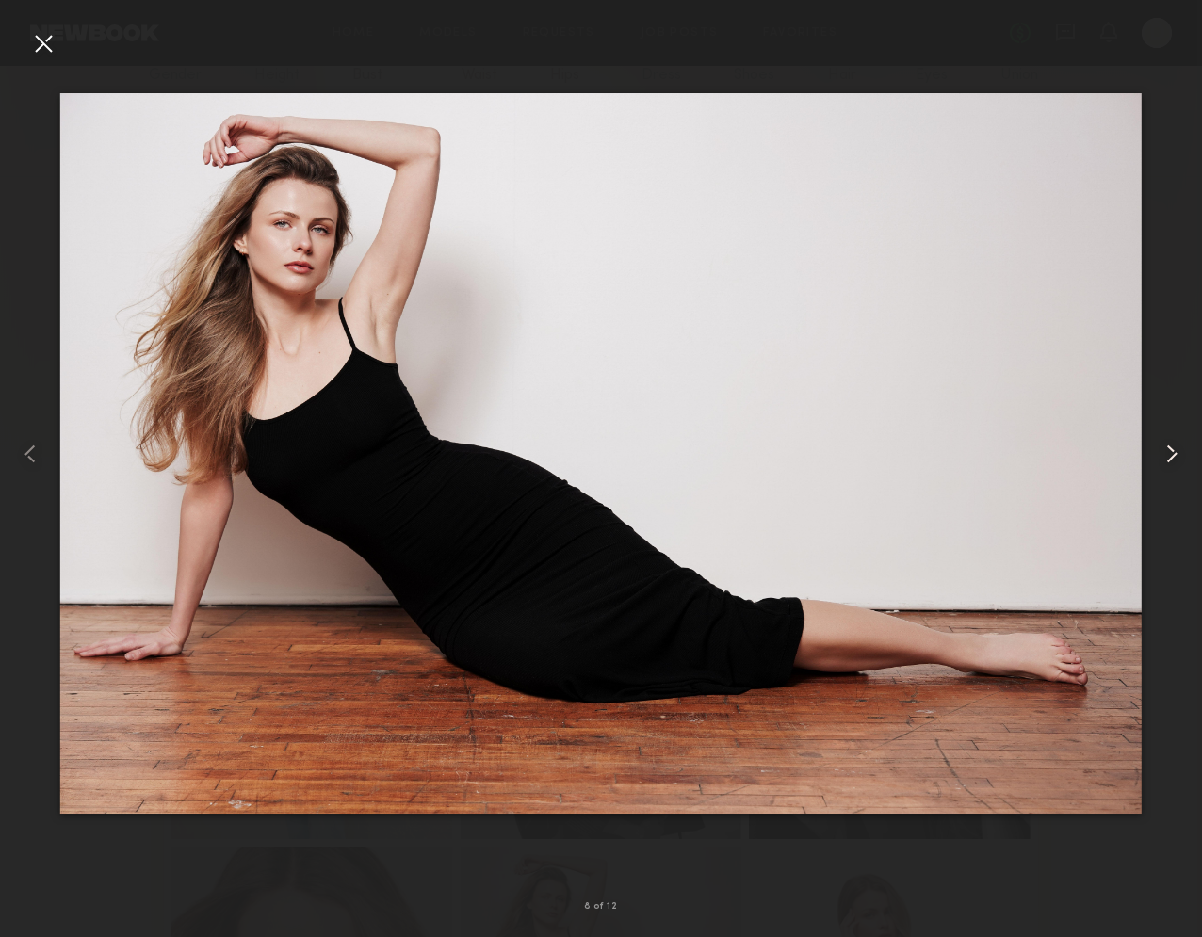
click at [1171, 451] on common-icon at bounding box center [1172, 454] width 30 height 30
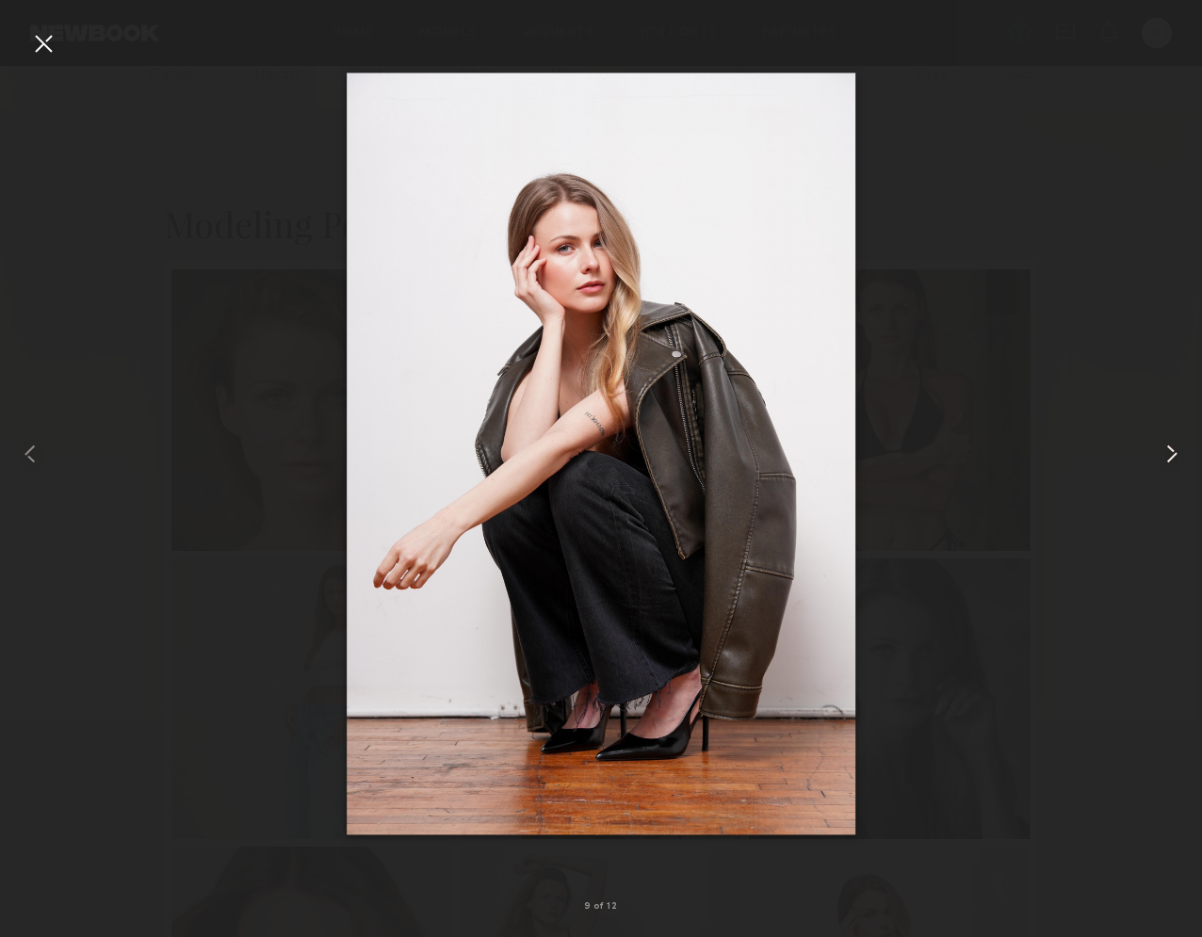
click at [1171, 451] on common-icon at bounding box center [1172, 454] width 30 height 30
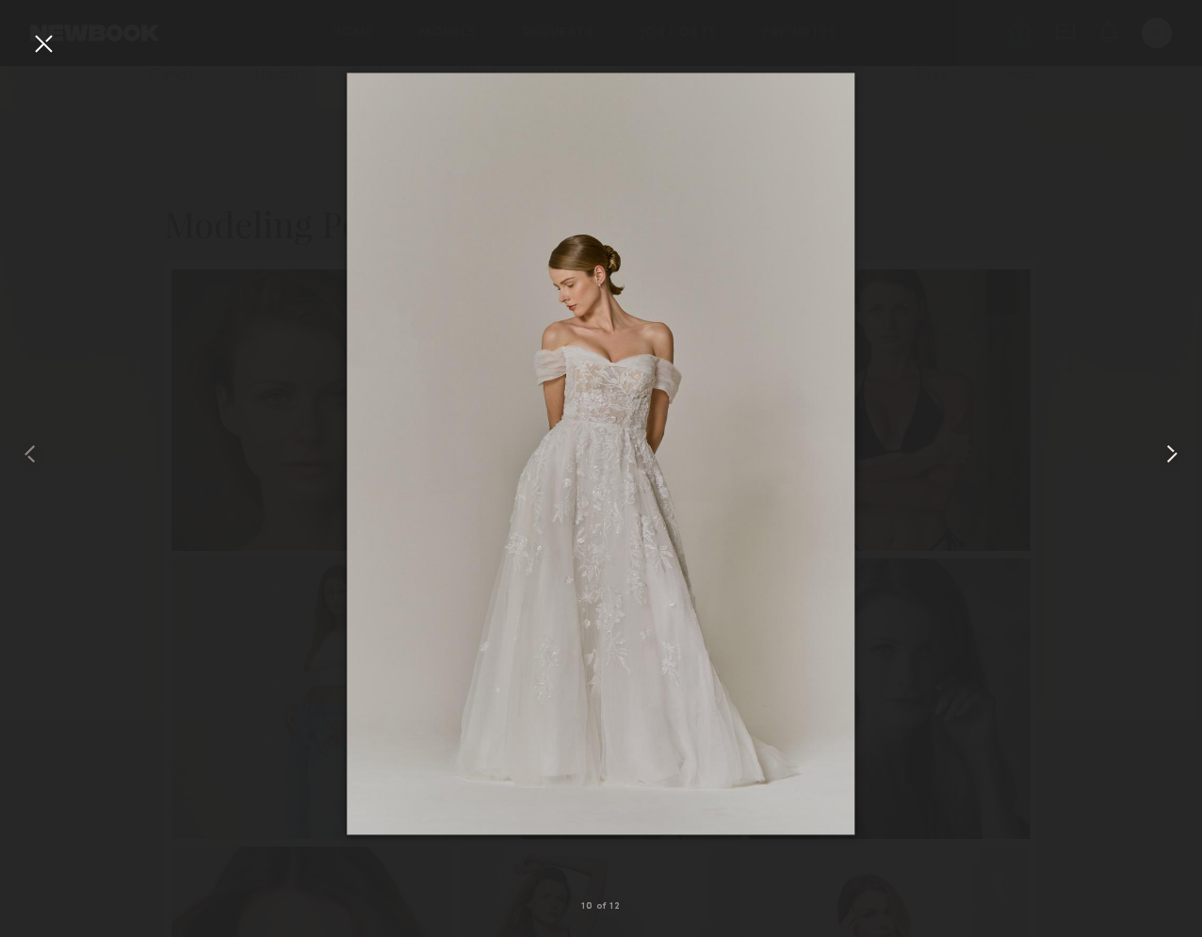
click at [1171, 451] on common-icon at bounding box center [1172, 454] width 30 height 30
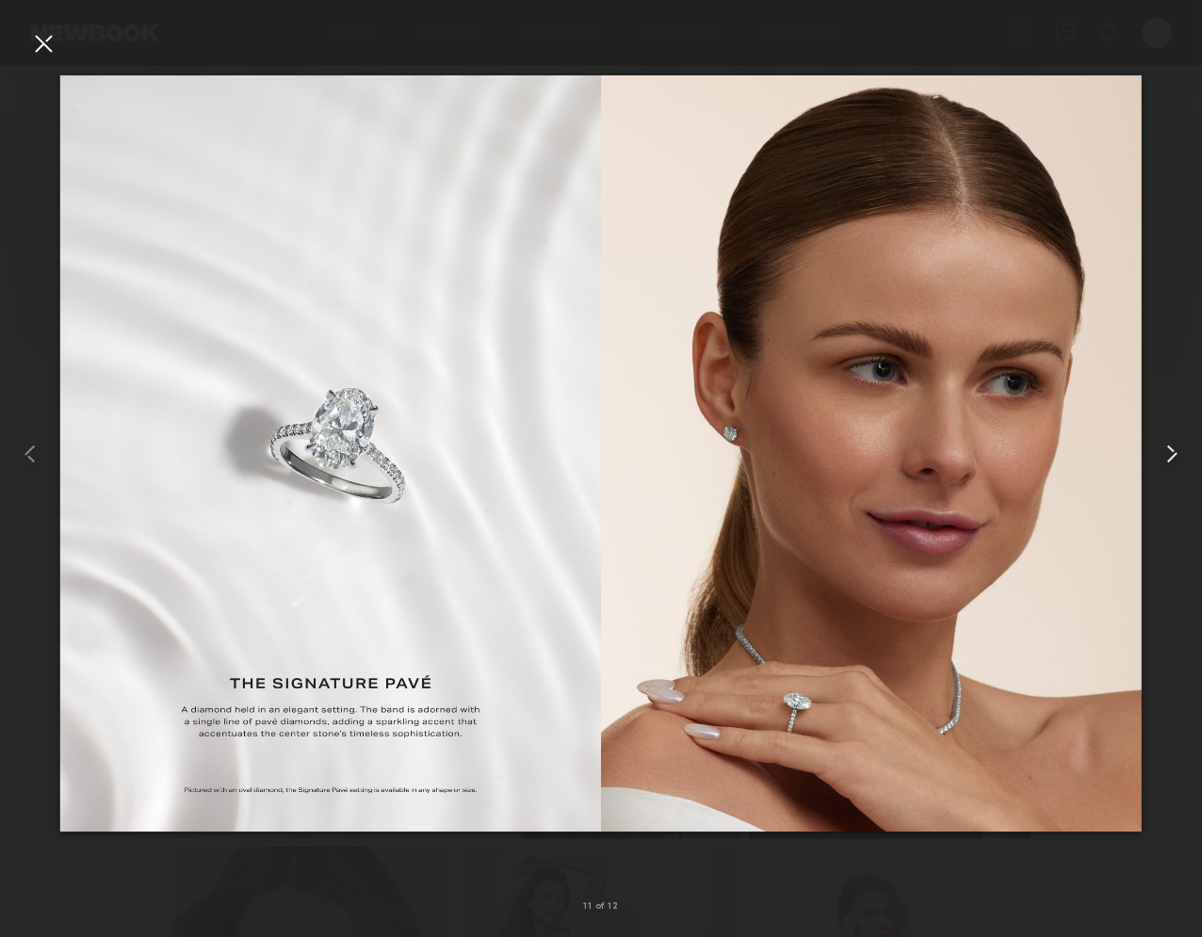
click at [1171, 451] on common-icon at bounding box center [1172, 454] width 30 height 30
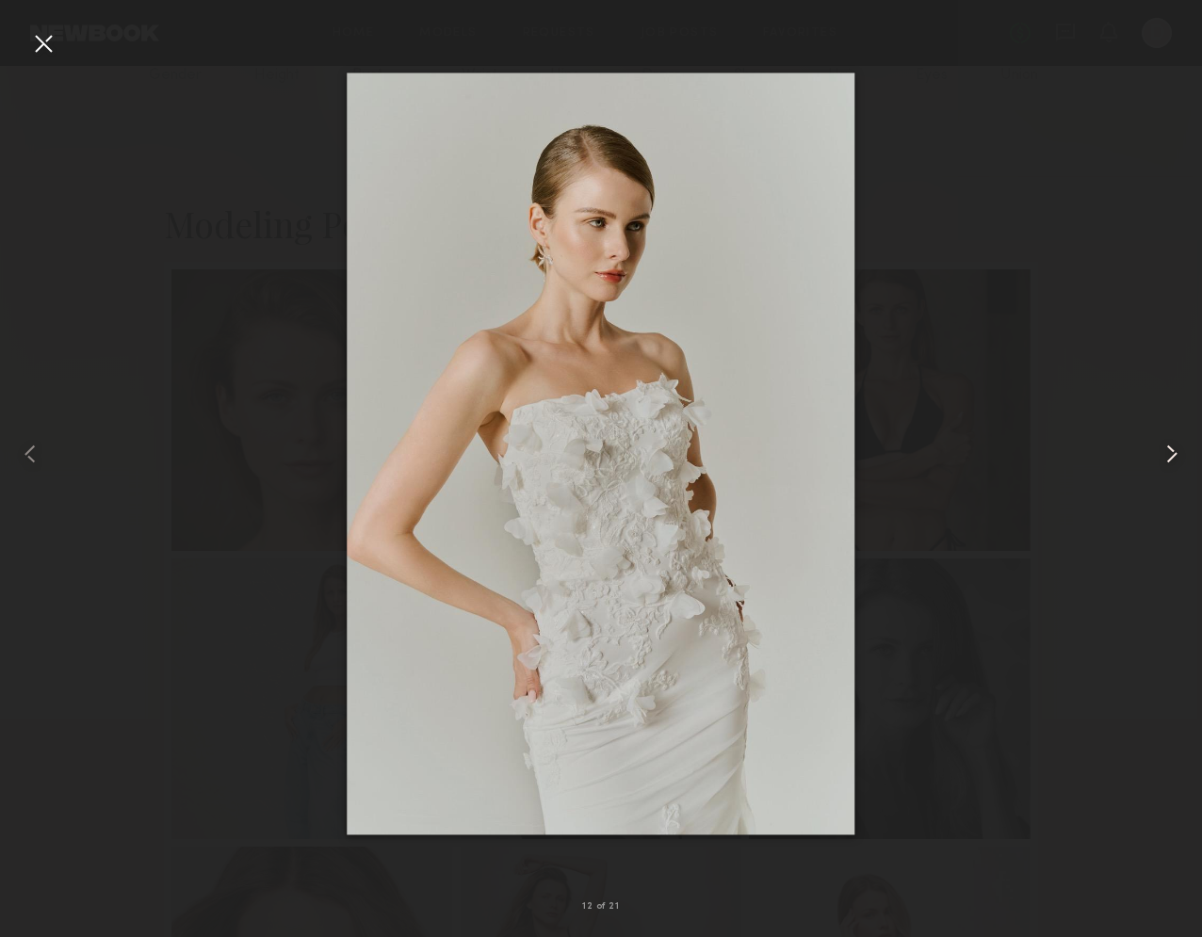
click at [1171, 451] on common-icon at bounding box center [1172, 454] width 30 height 30
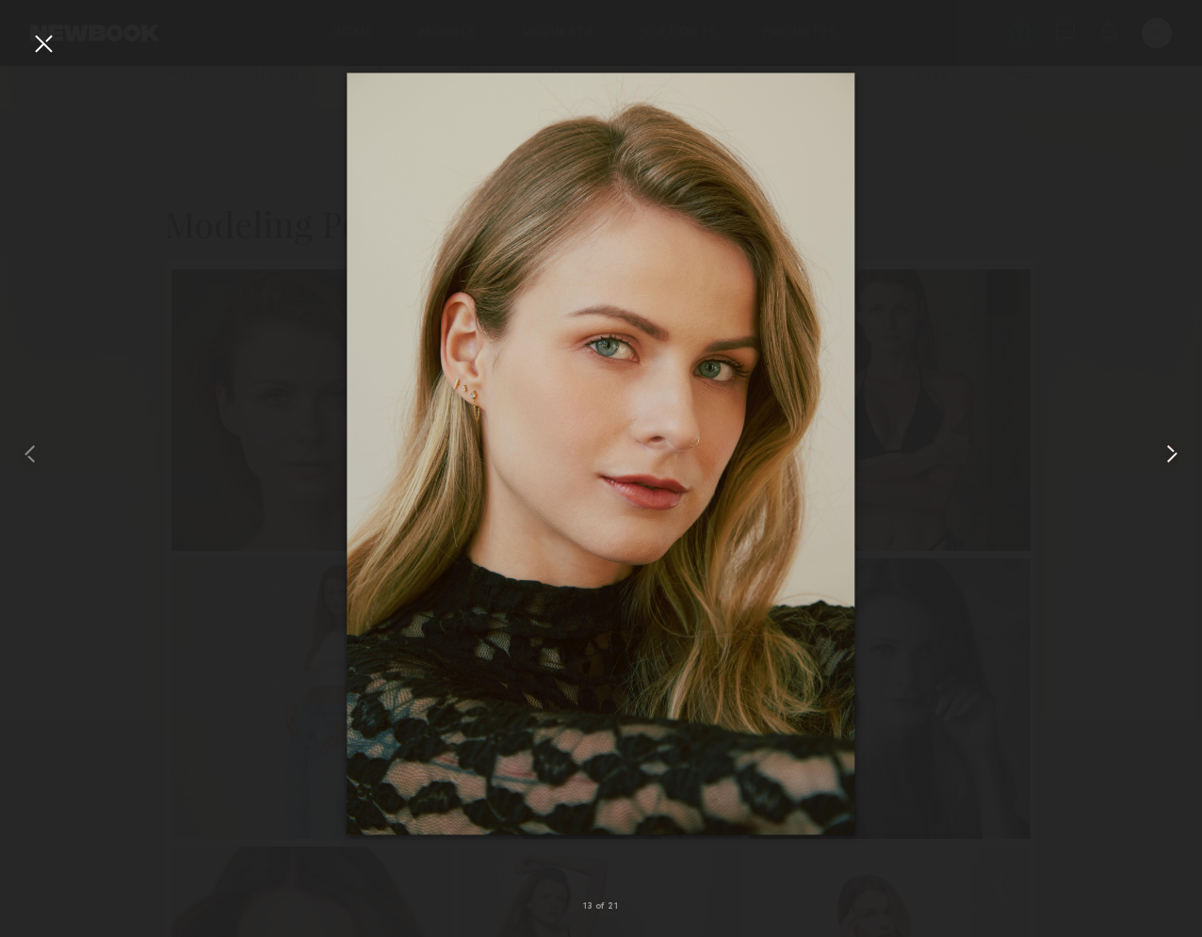
click at [1171, 451] on common-icon at bounding box center [1172, 454] width 30 height 30
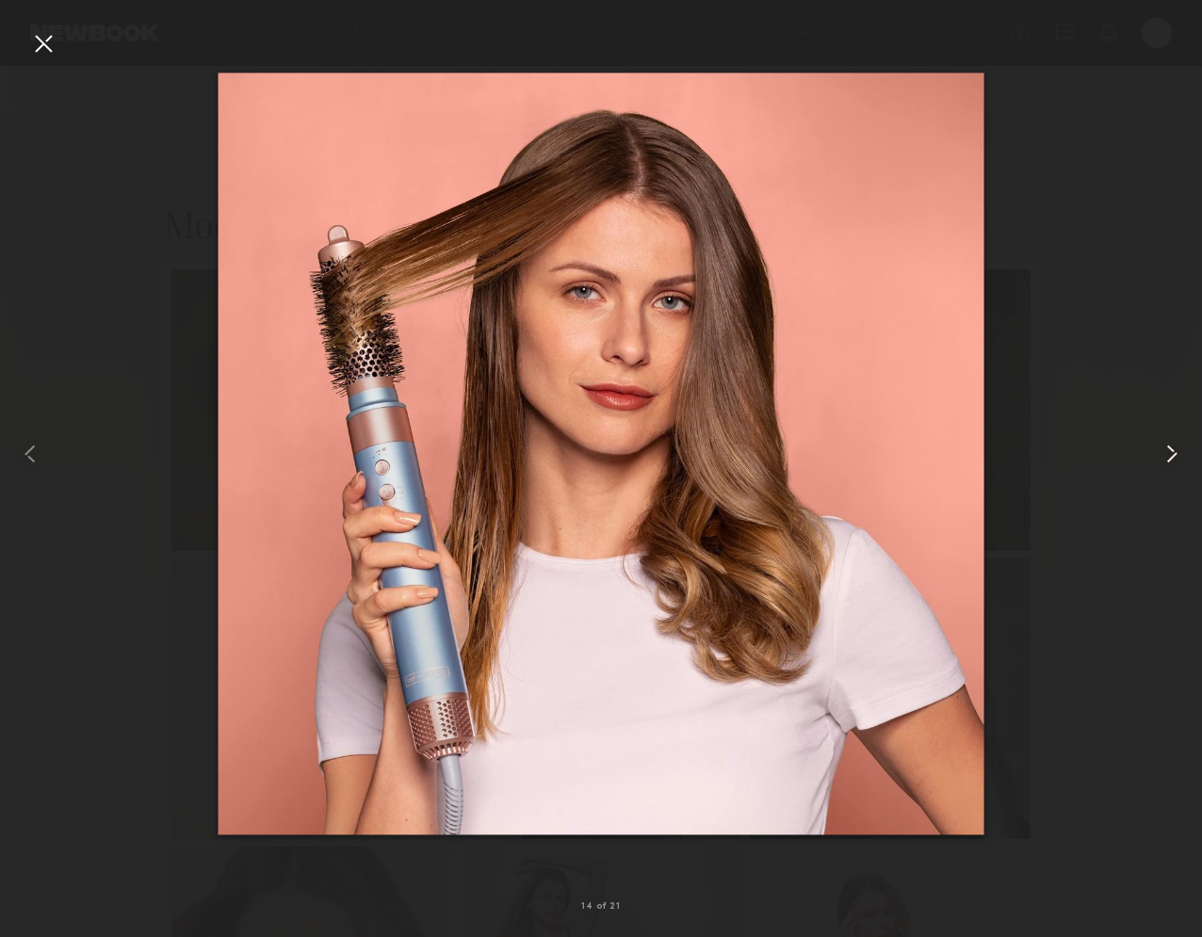
click at [1171, 451] on common-icon at bounding box center [1172, 454] width 30 height 30
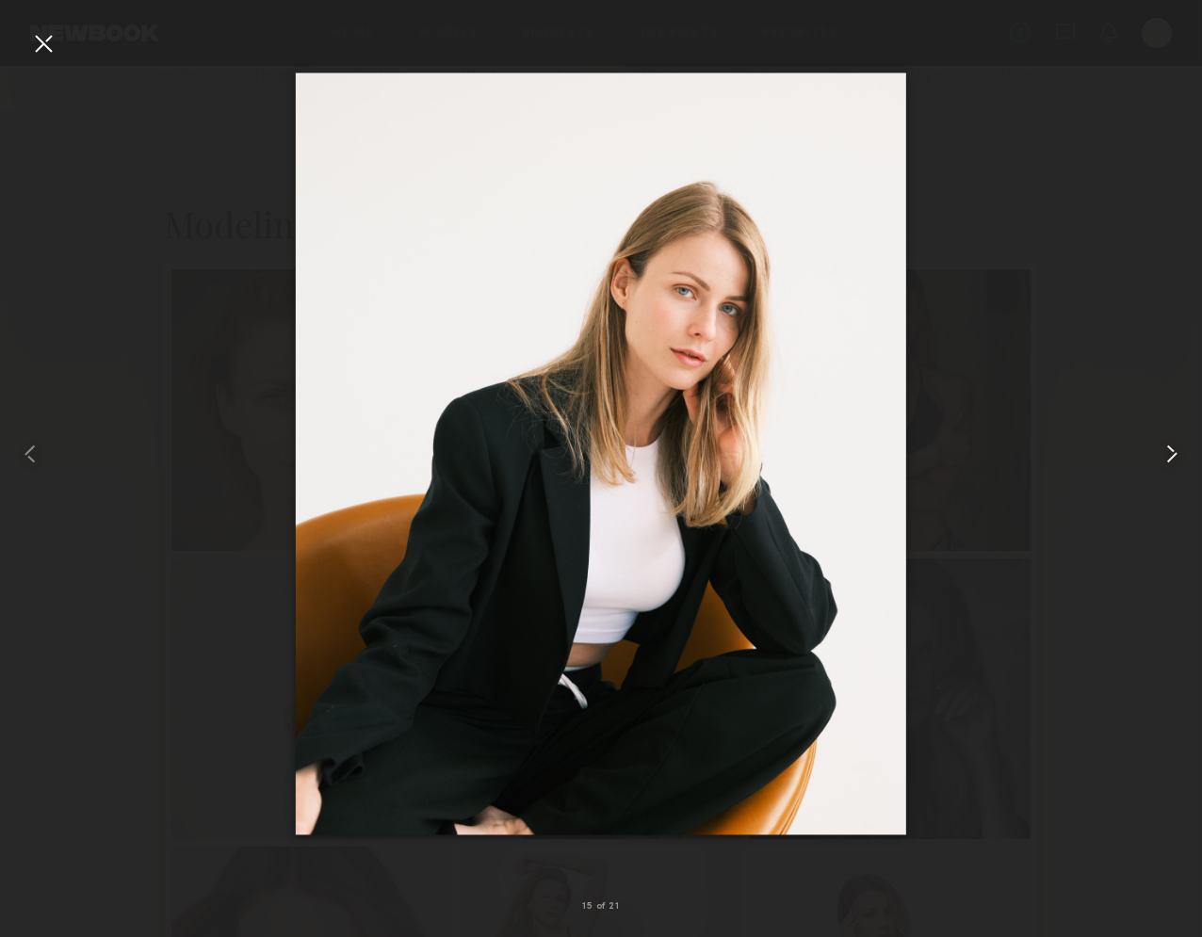
click at [1171, 451] on common-icon at bounding box center [1172, 454] width 30 height 30
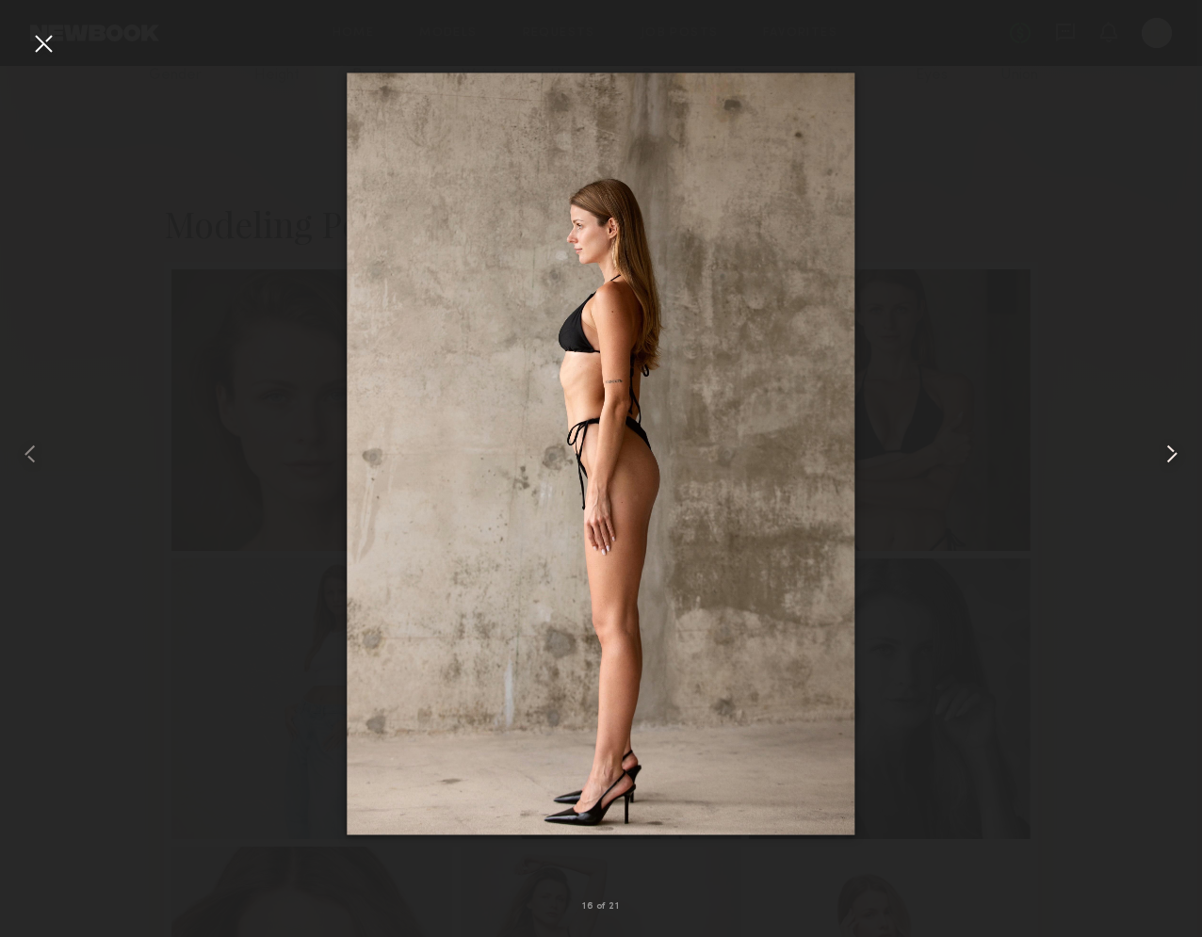
click at [1171, 451] on common-icon at bounding box center [1172, 454] width 30 height 30
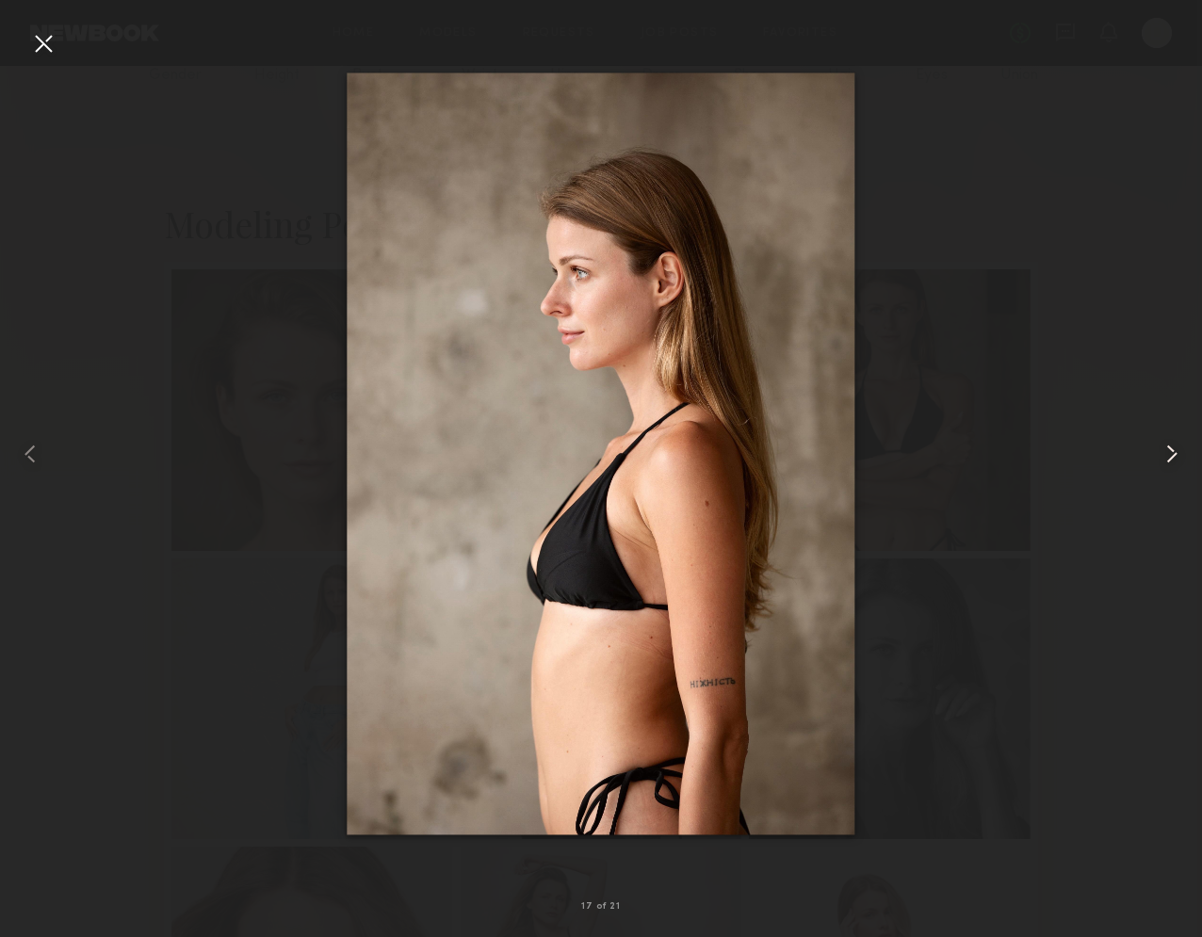
click at [1171, 451] on common-icon at bounding box center [1172, 454] width 30 height 30
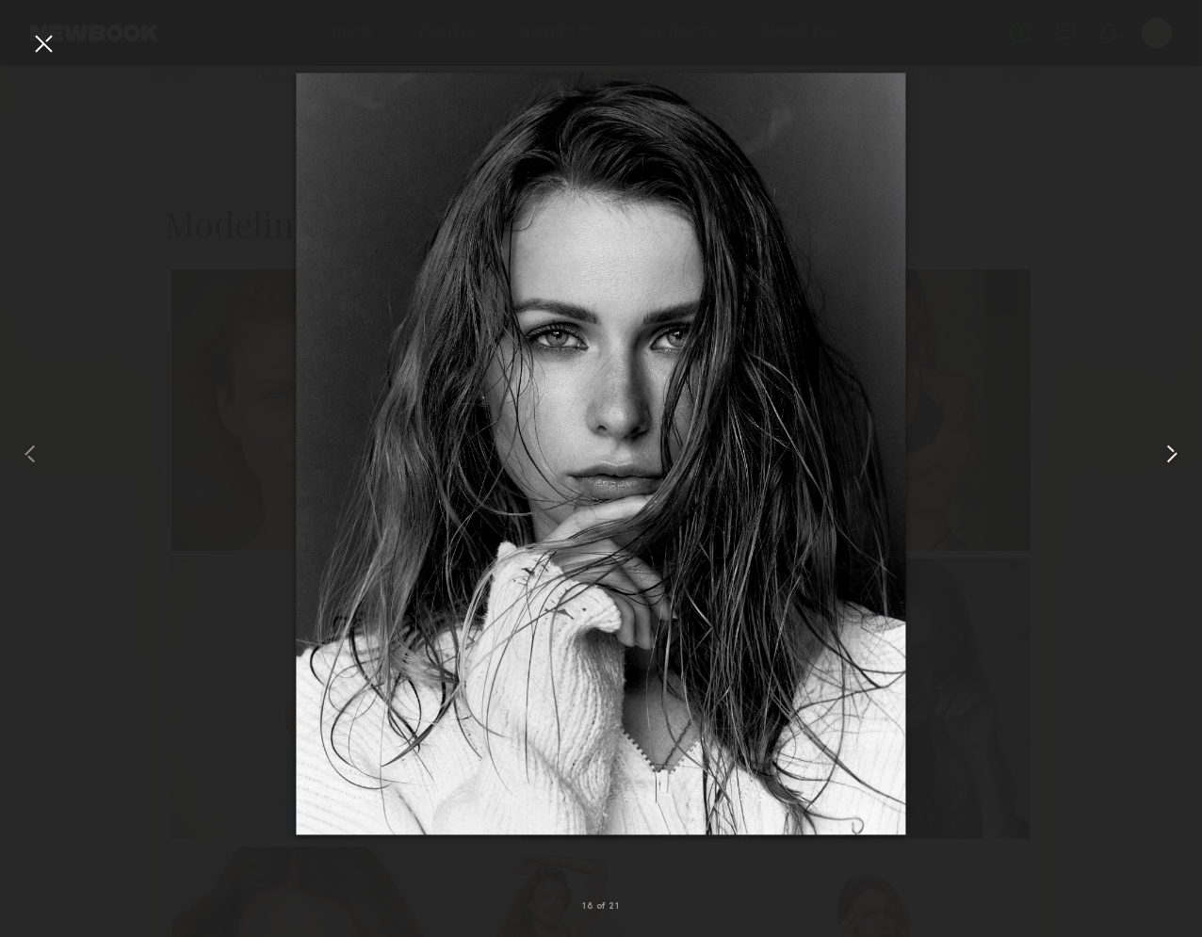
click at [1171, 451] on common-icon at bounding box center [1172, 454] width 30 height 30
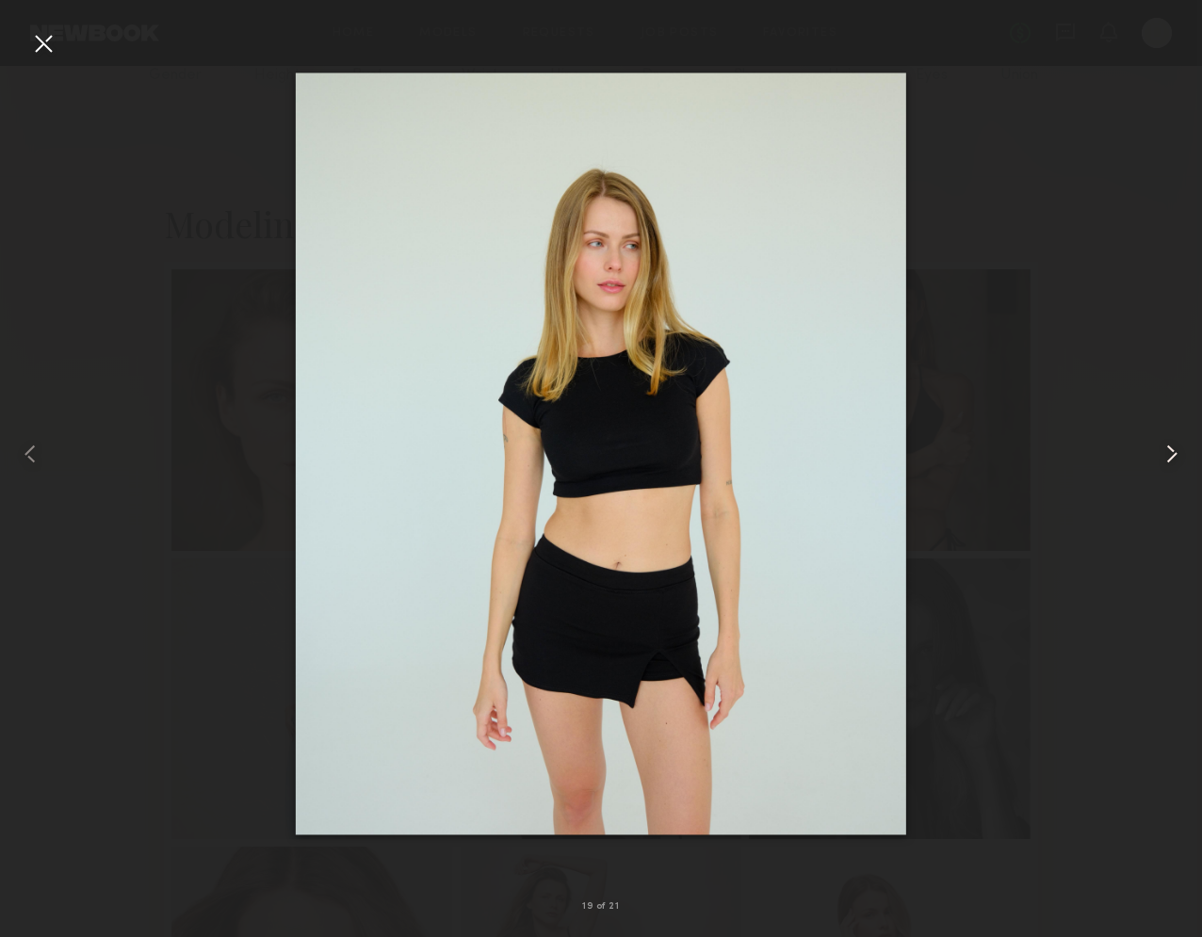
click at [1171, 451] on common-icon at bounding box center [1172, 454] width 30 height 30
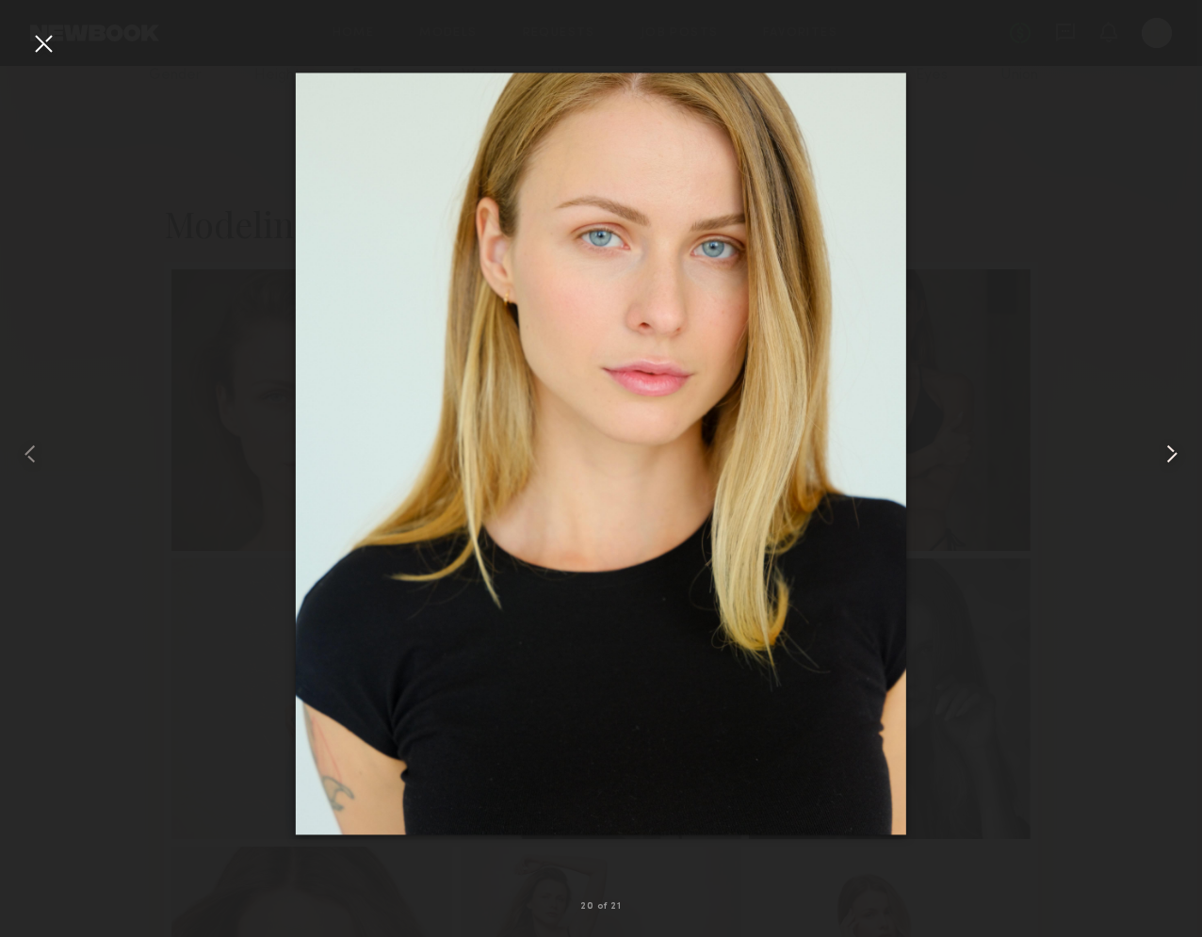
click at [1171, 451] on common-icon at bounding box center [1172, 454] width 30 height 30
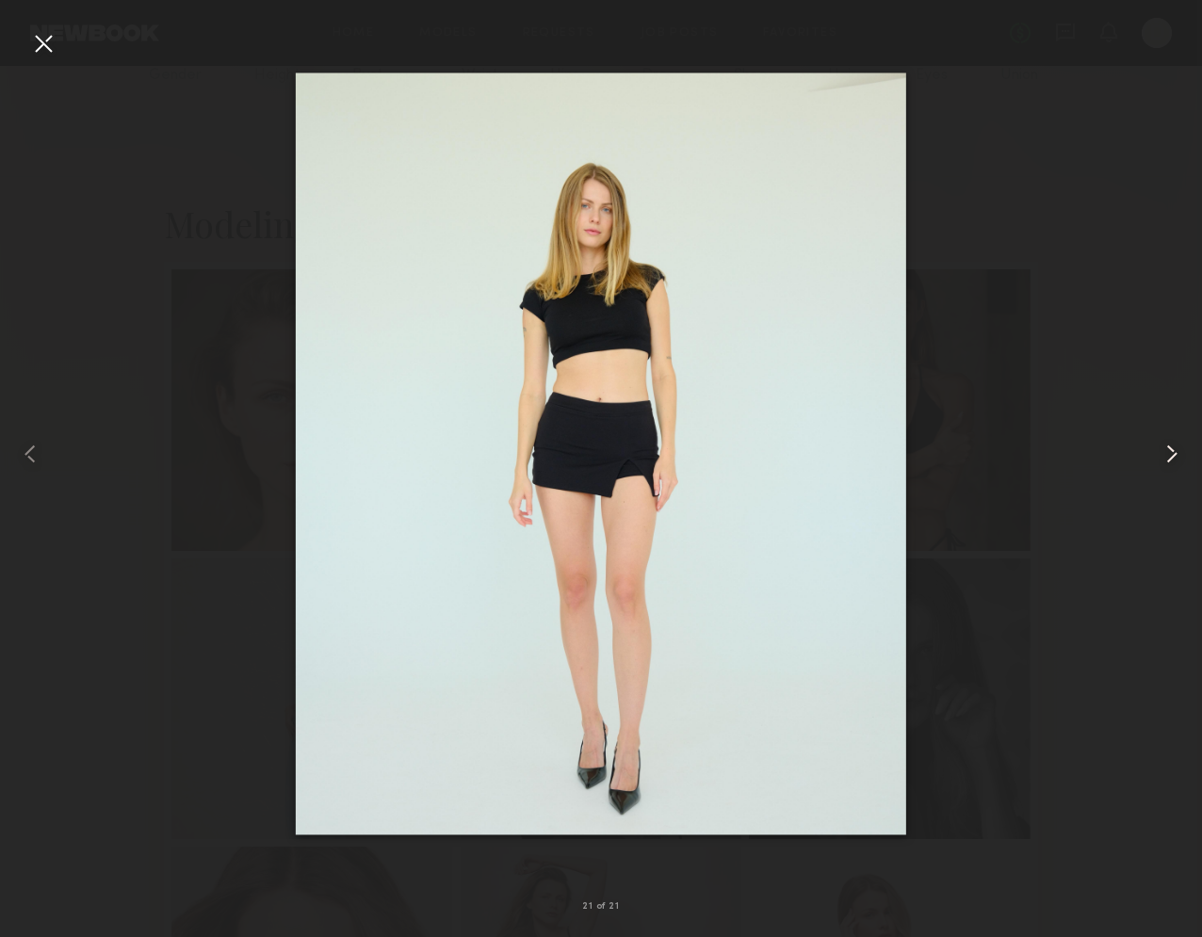
click at [1171, 451] on common-icon at bounding box center [1172, 454] width 30 height 30
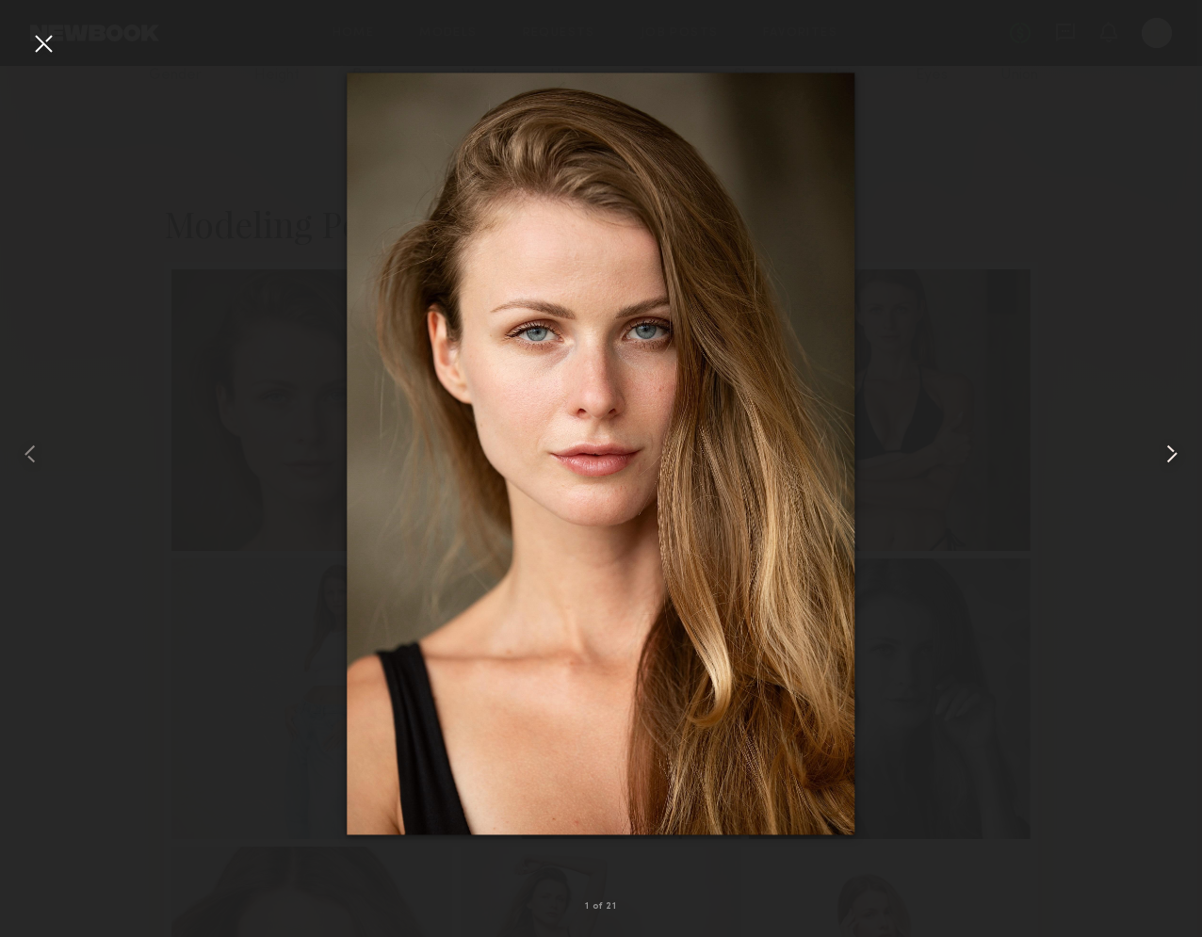
click at [1171, 451] on common-icon at bounding box center [1172, 454] width 30 height 30
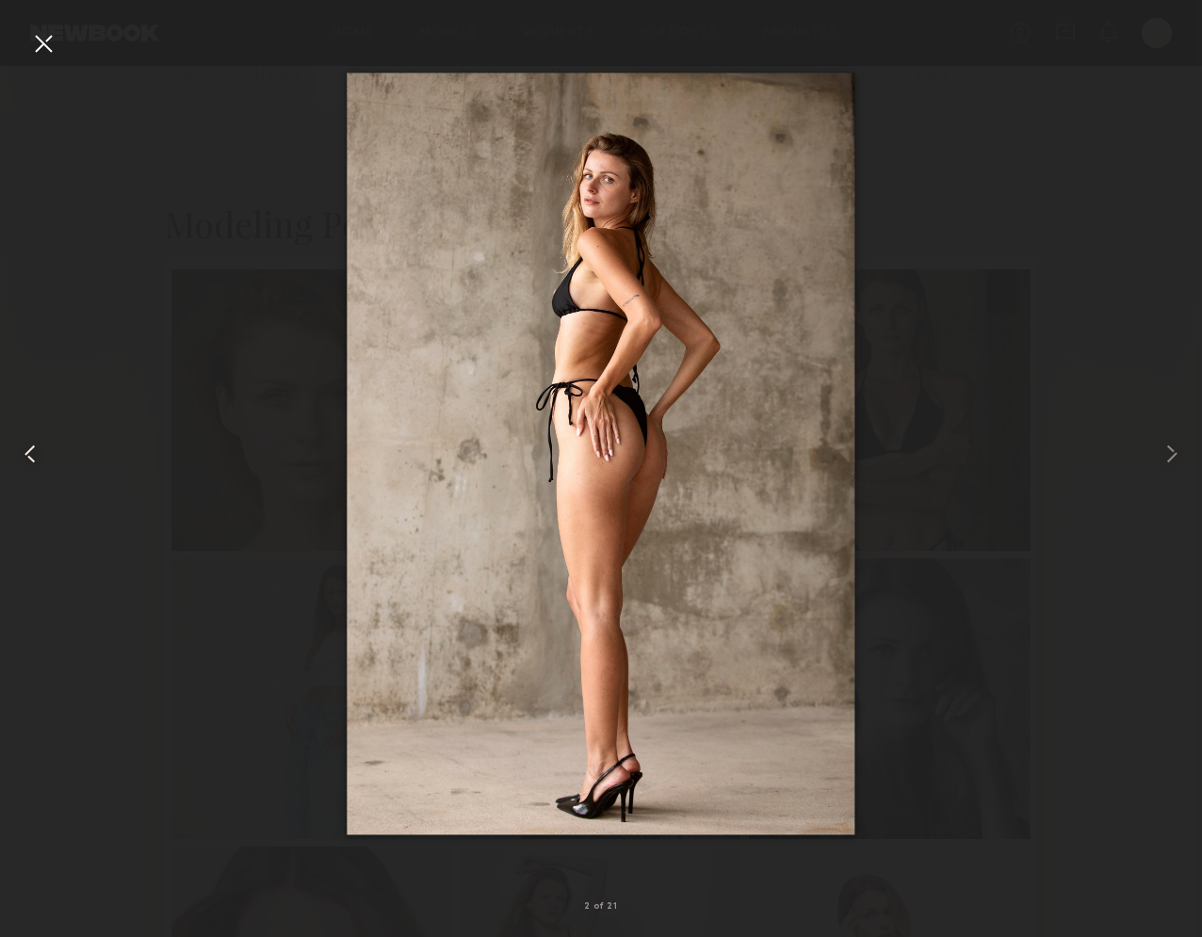
click at [24, 47] on div at bounding box center [24, 453] width 48 height 847
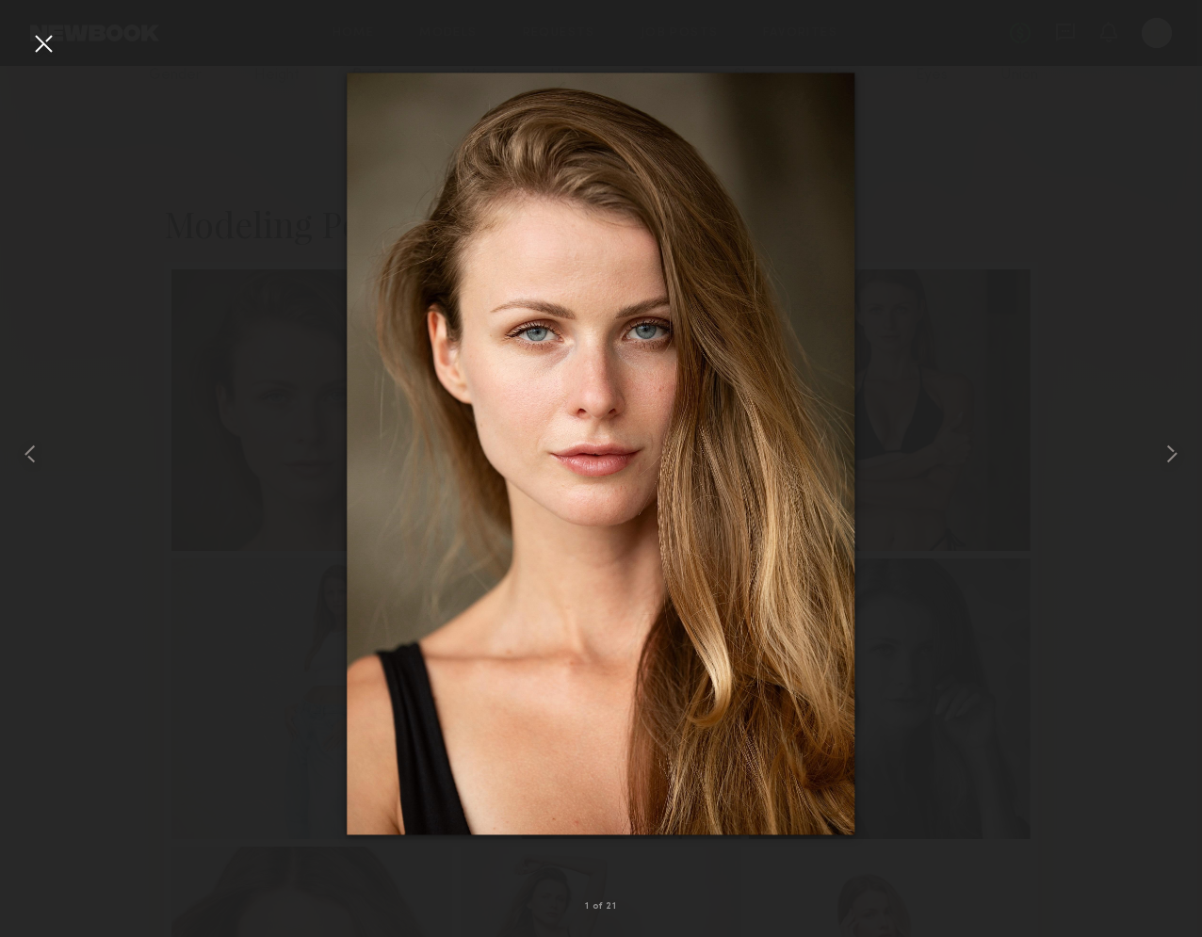
click at [35, 43] on div at bounding box center [43, 43] width 30 height 30
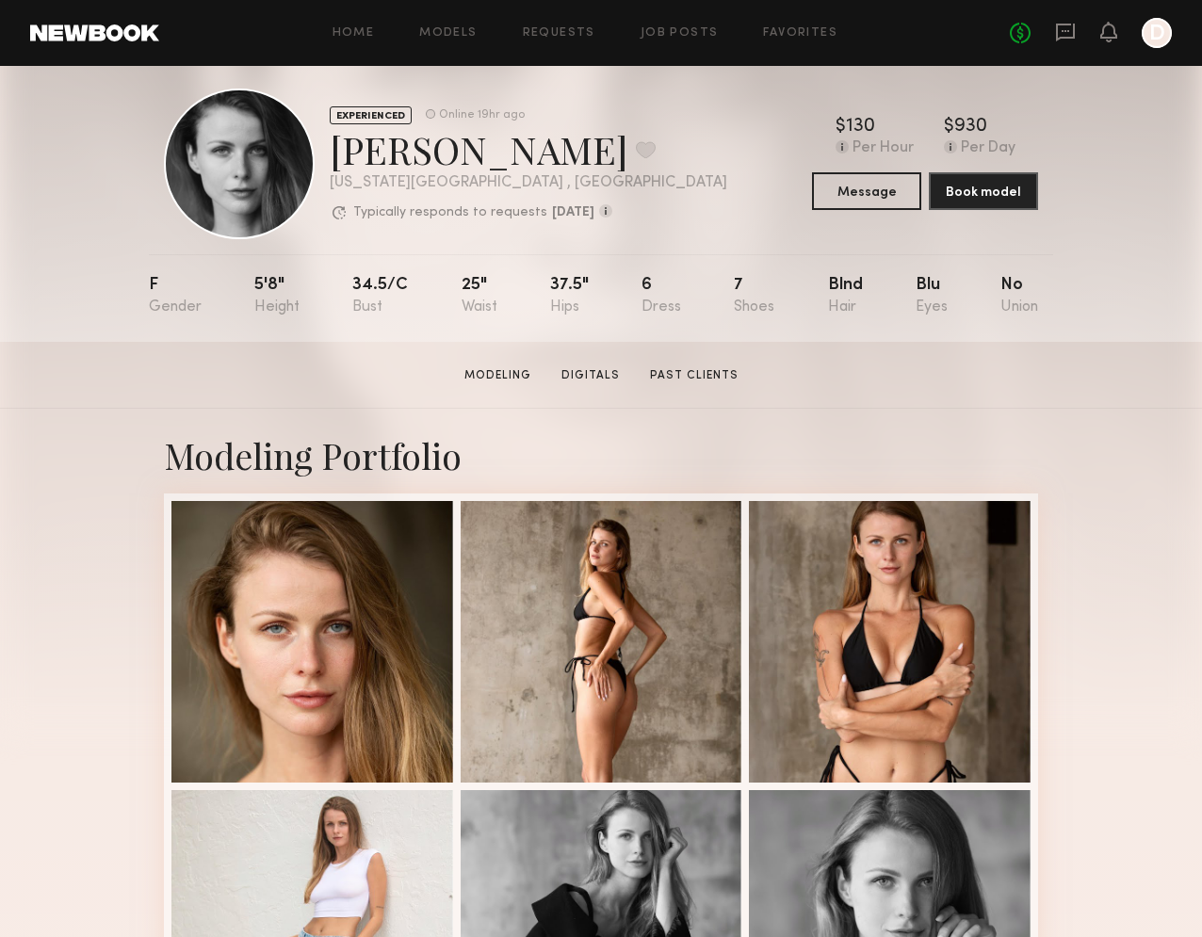
scroll to position [0, 0]
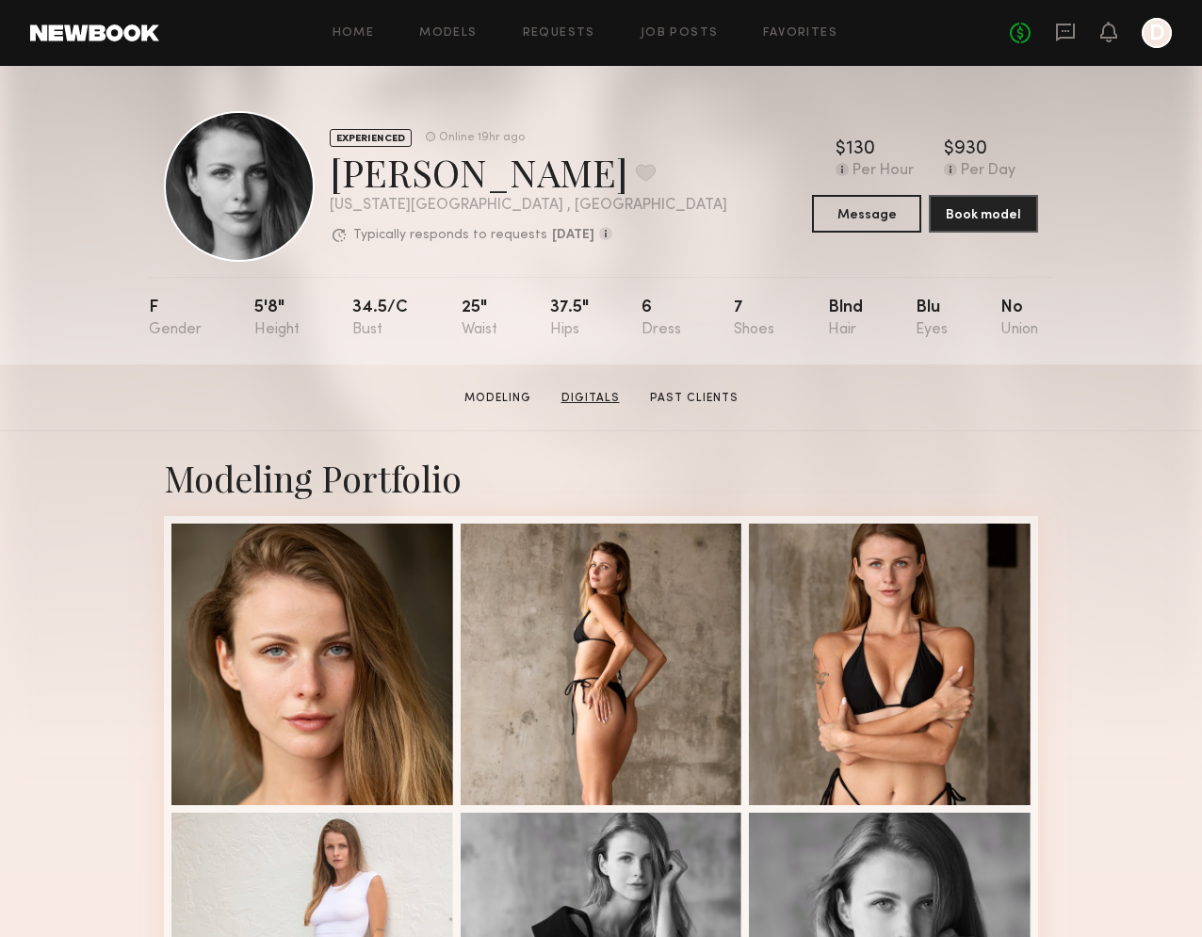
click at [575, 399] on link "Digitals" at bounding box center [590, 398] width 73 height 17
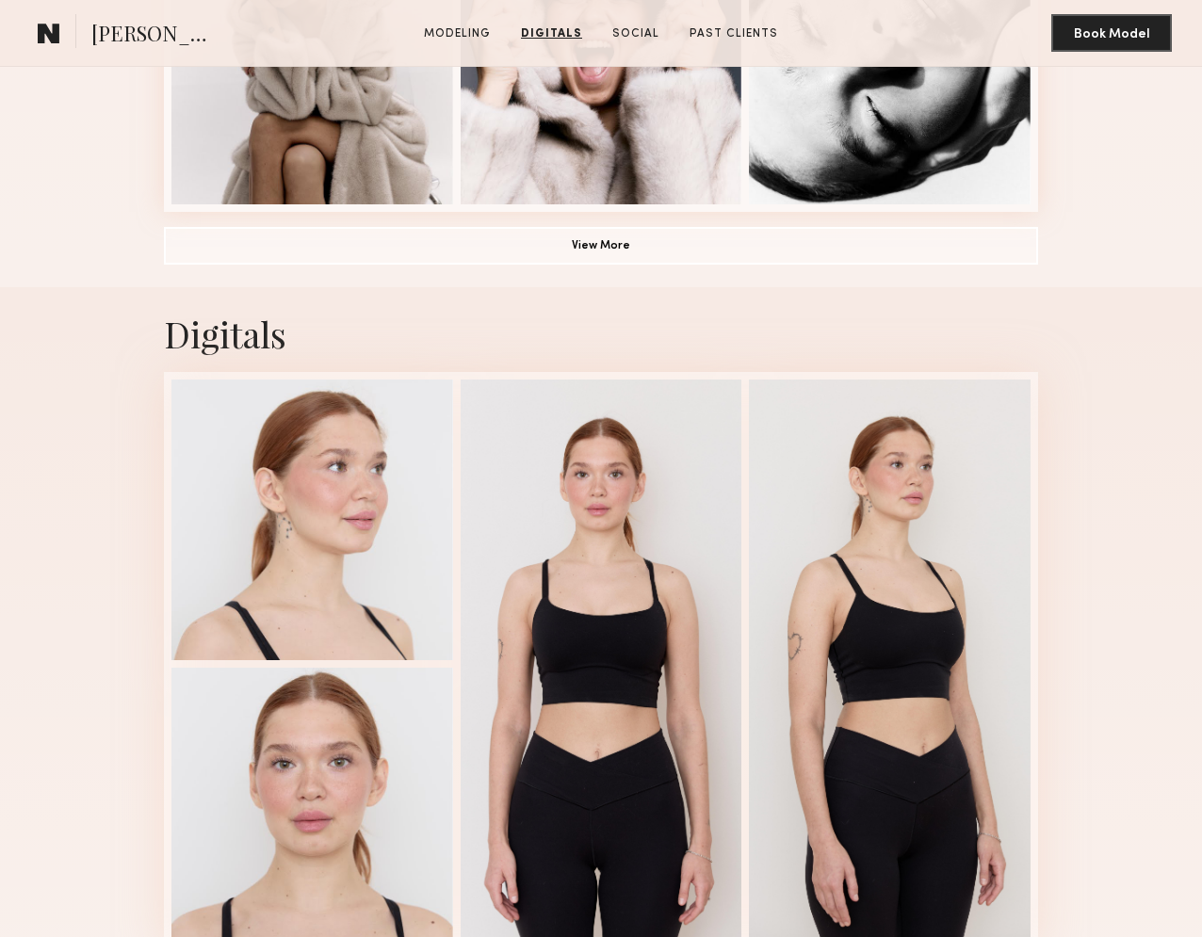
scroll to position [1467, 0]
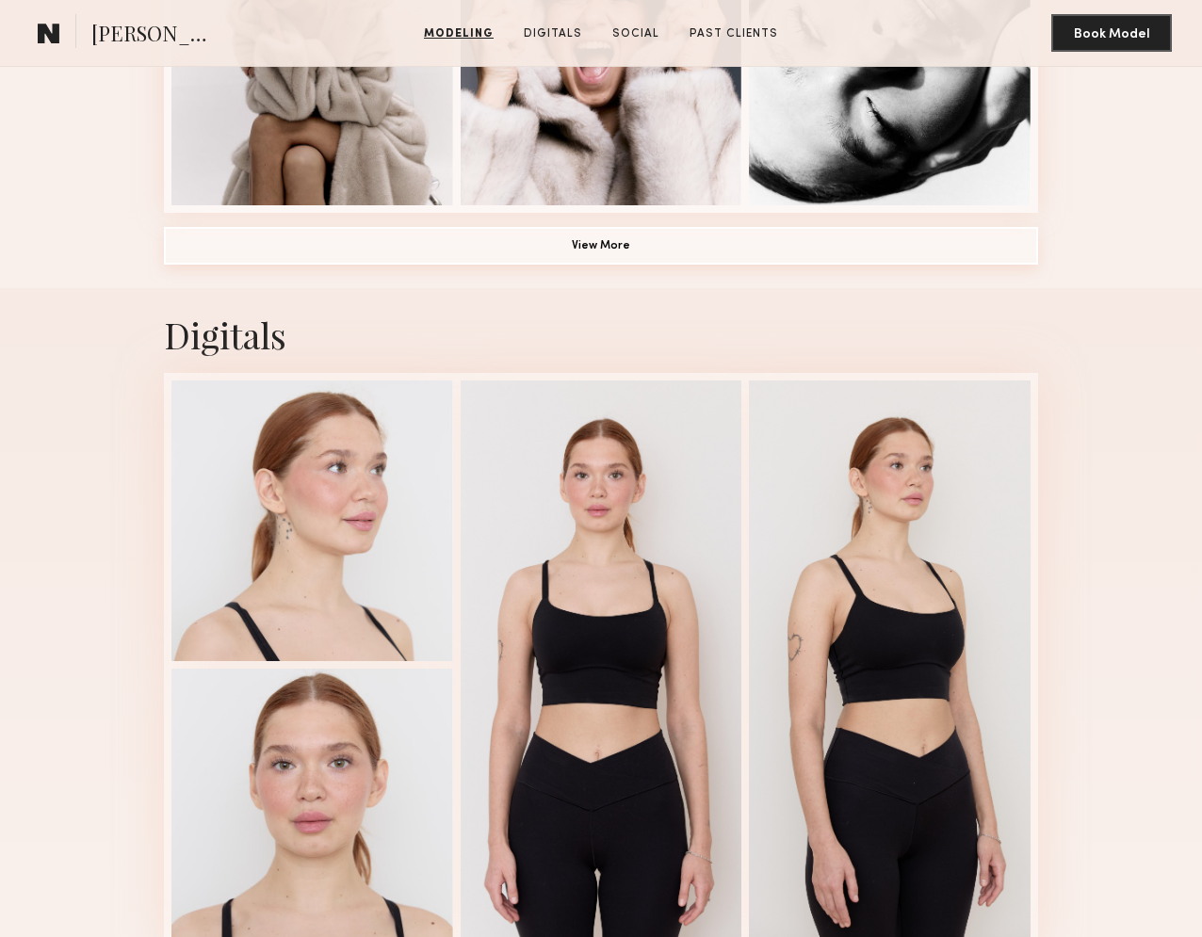
click at [573, 251] on button "View More" at bounding box center [601, 246] width 874 height 38
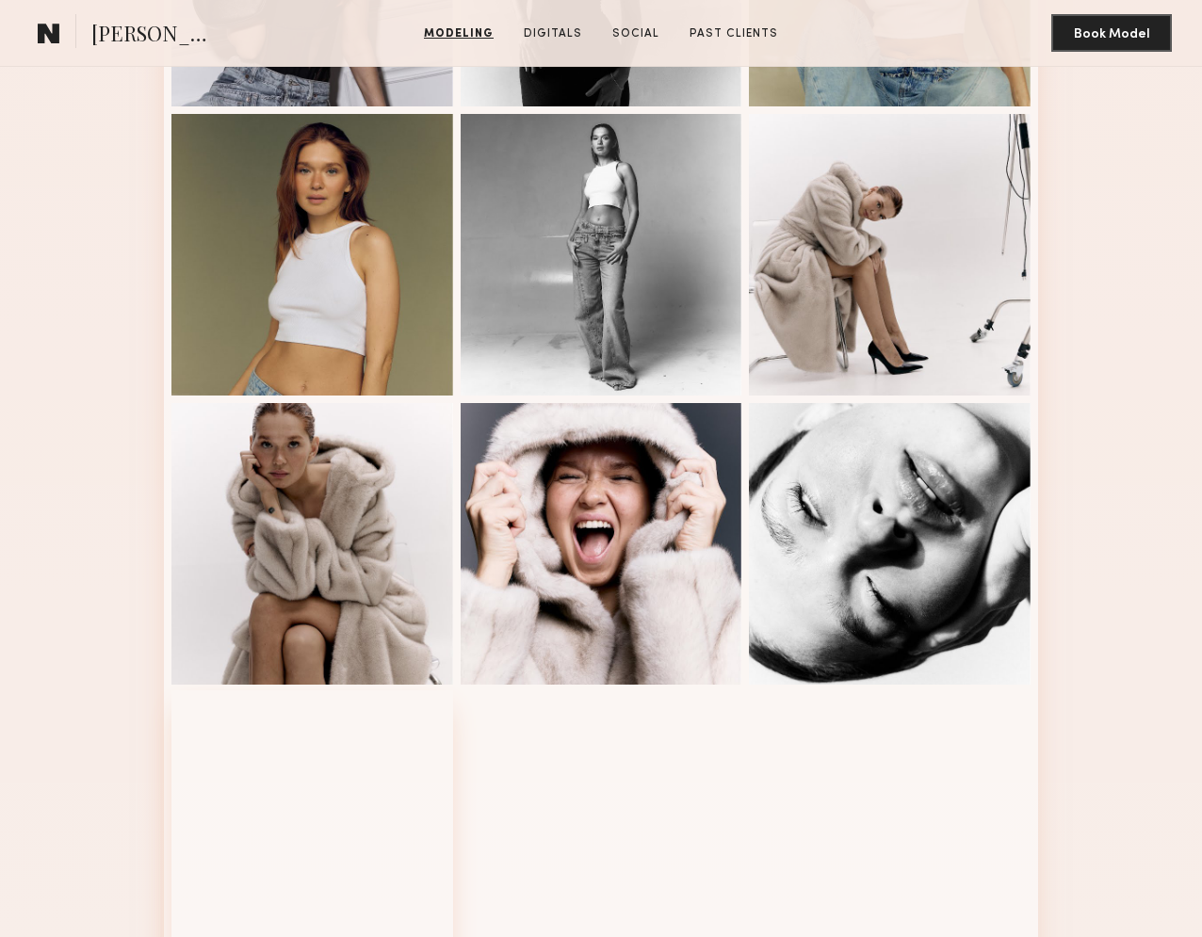
scroll to position [971, 0]
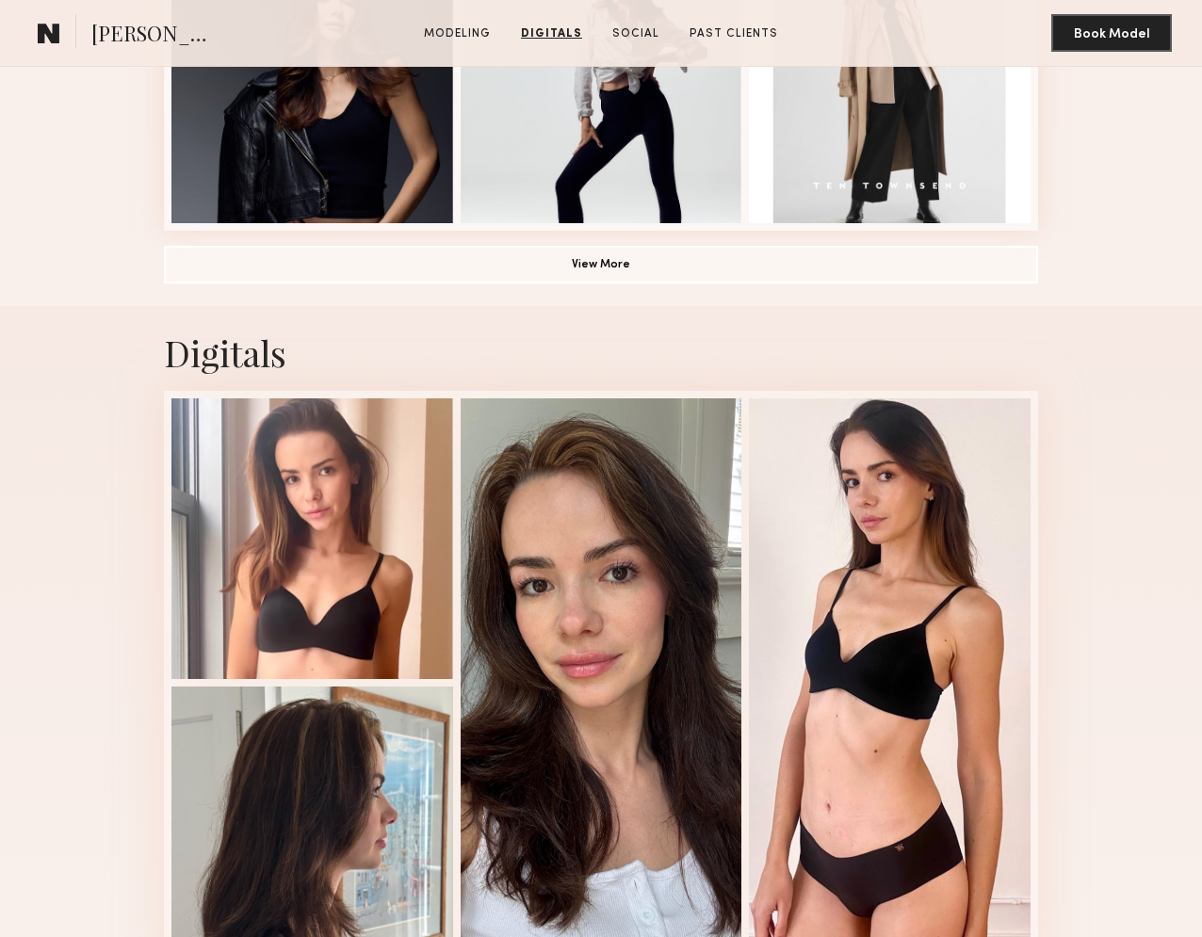
scroll to position [1406, 0]
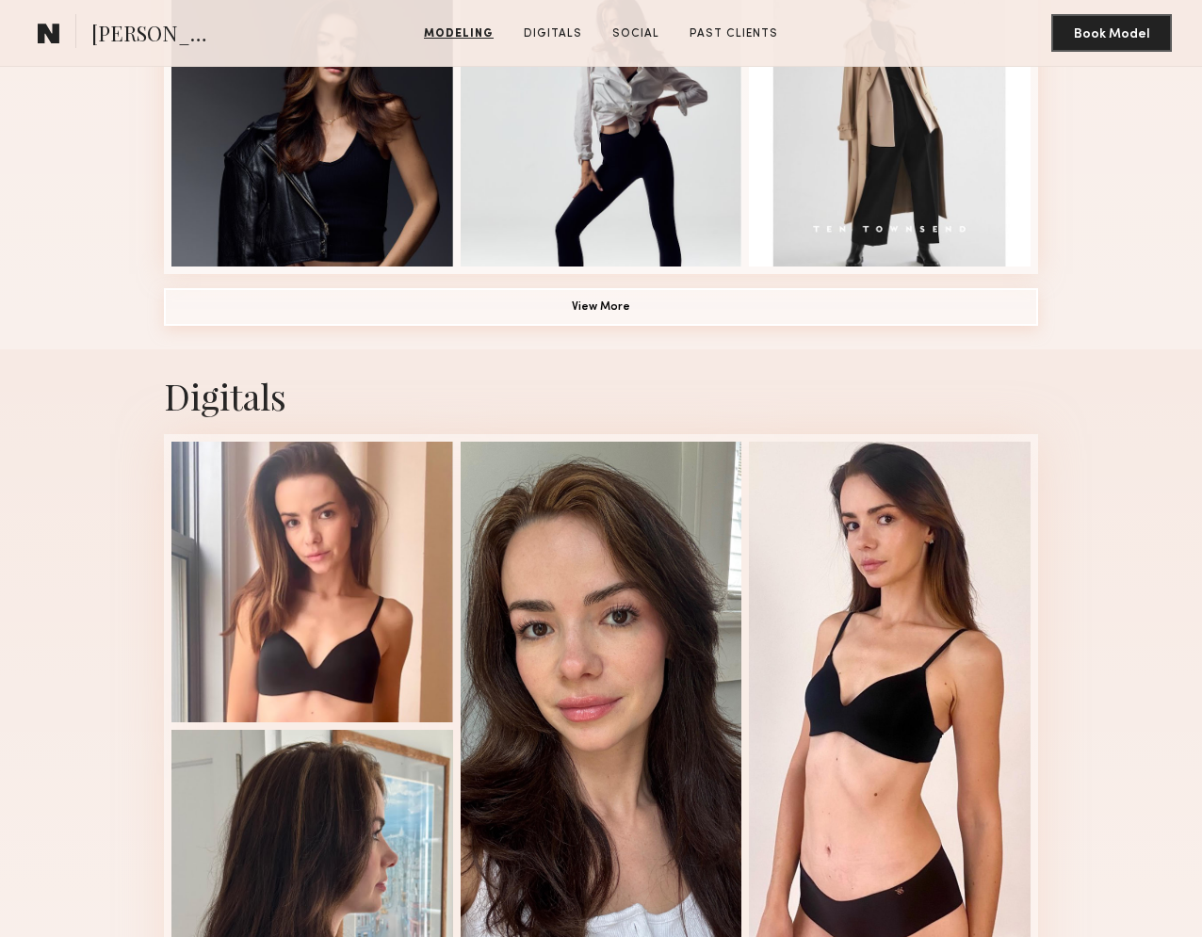
click at [627, 313] on button "View More" at bounding box center [601, 307] width 874 height 38
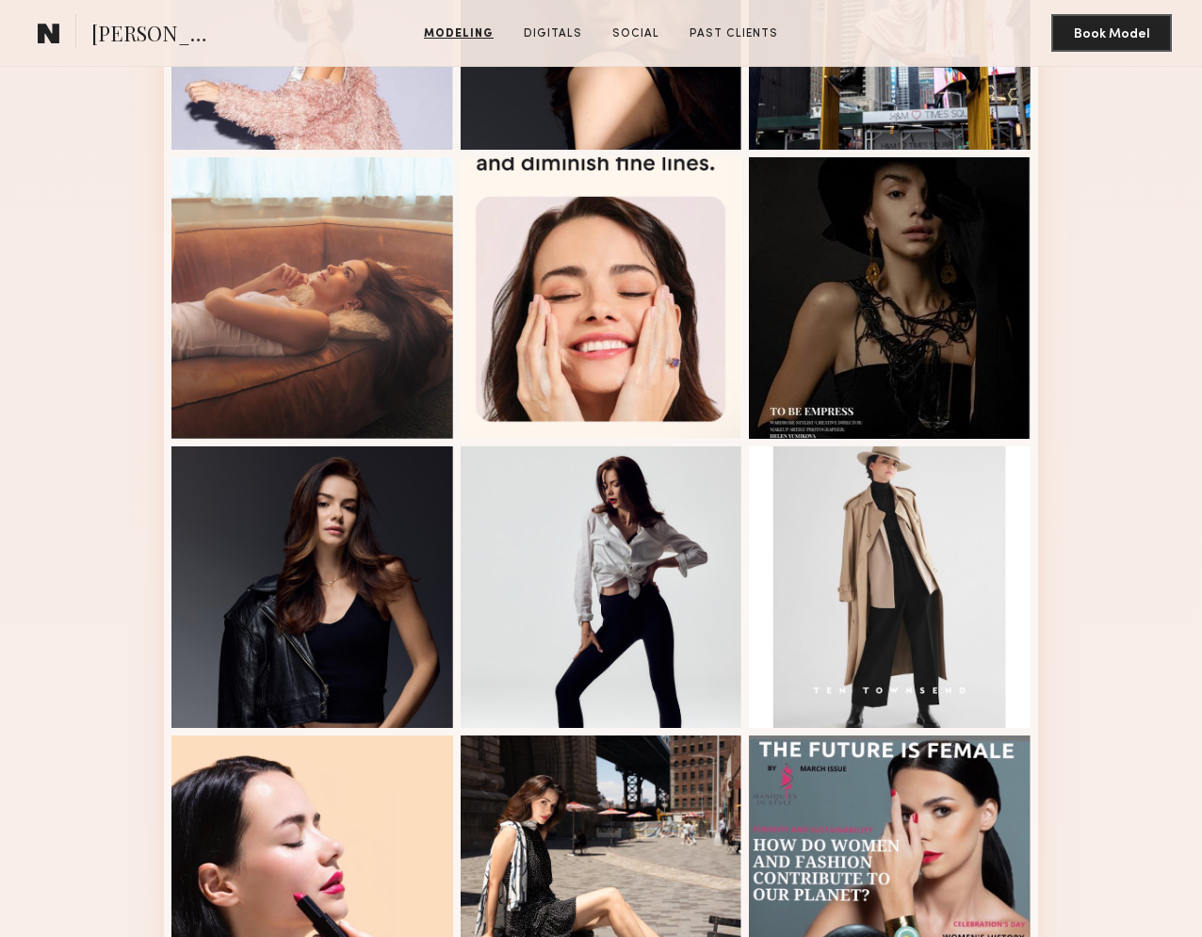
scroll to position [946, 0]
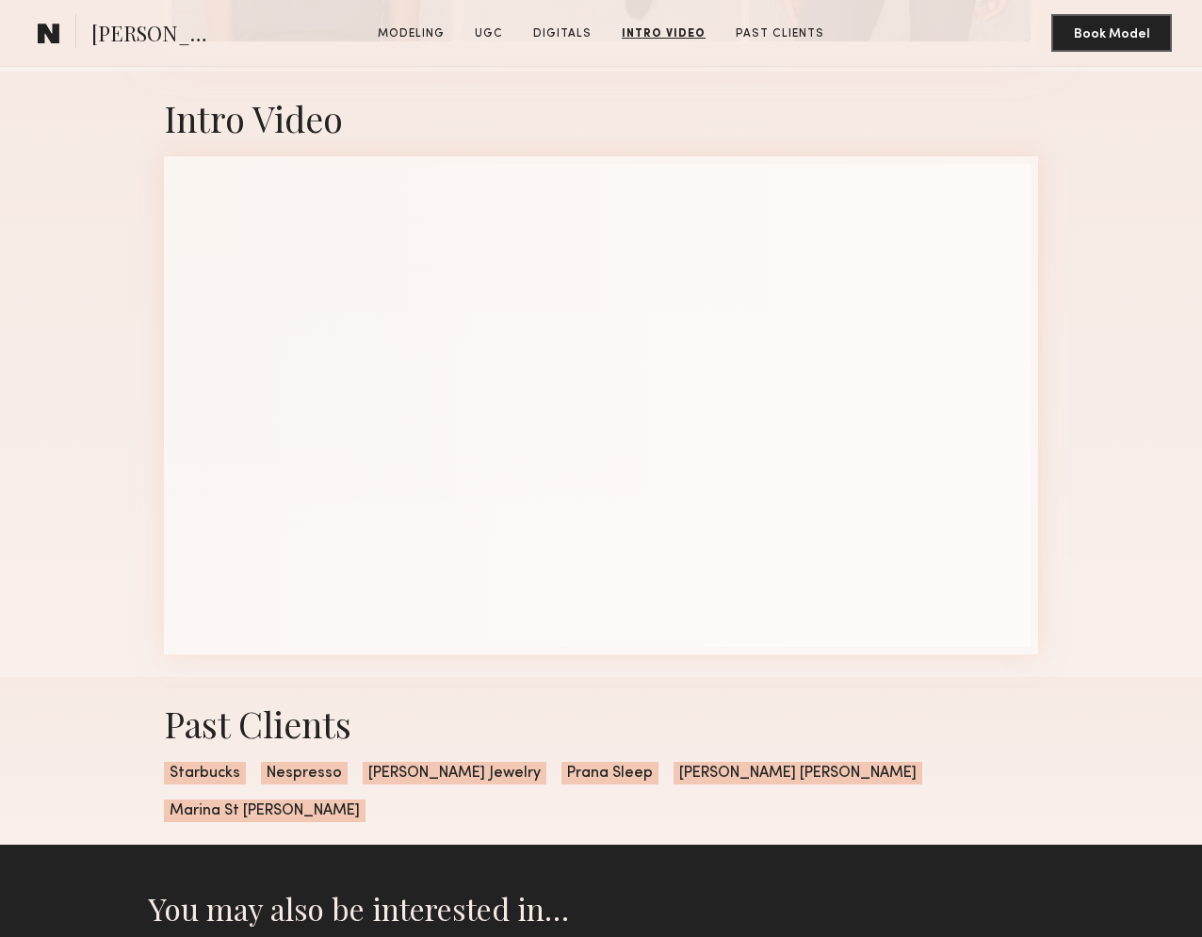
scroll to position [3122, 0]
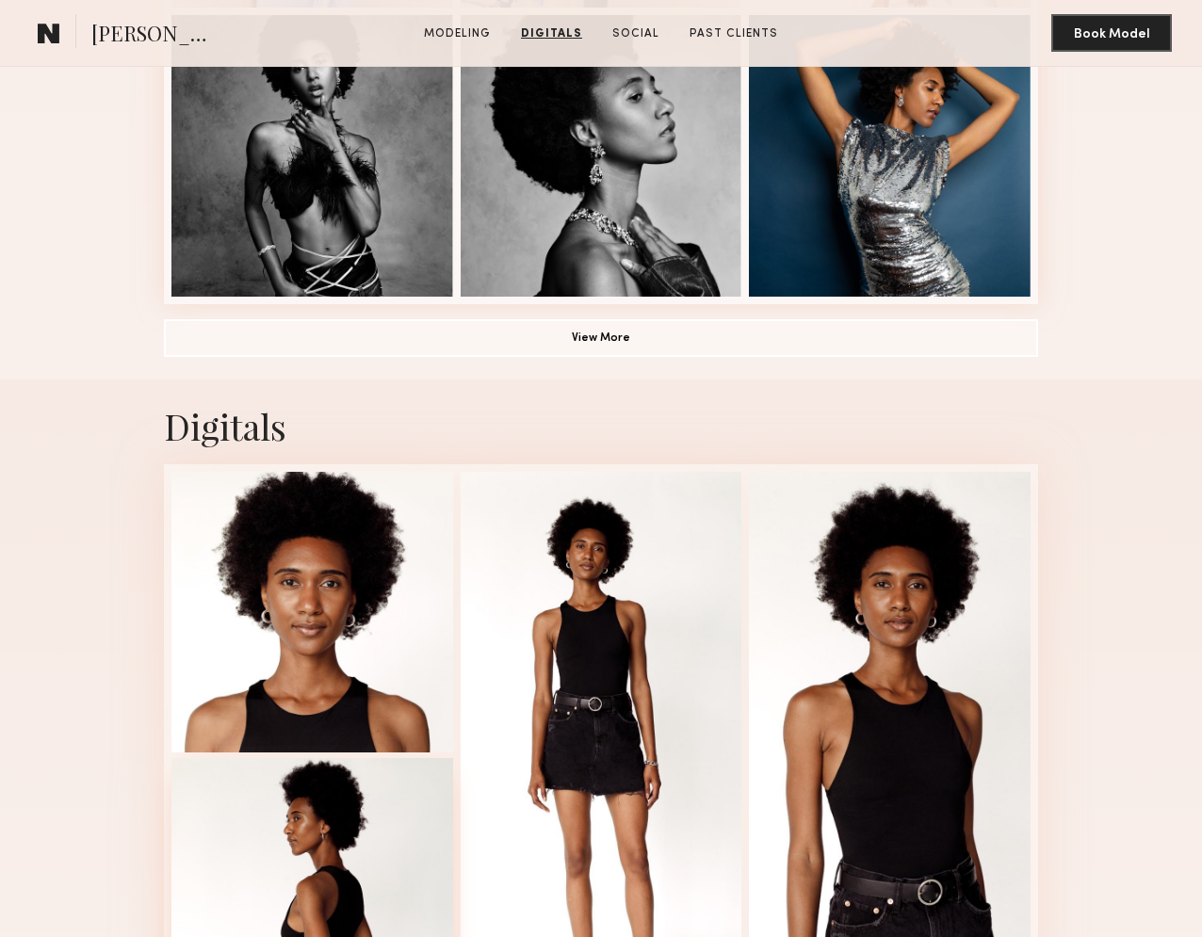
scroll to position [1374, 0]
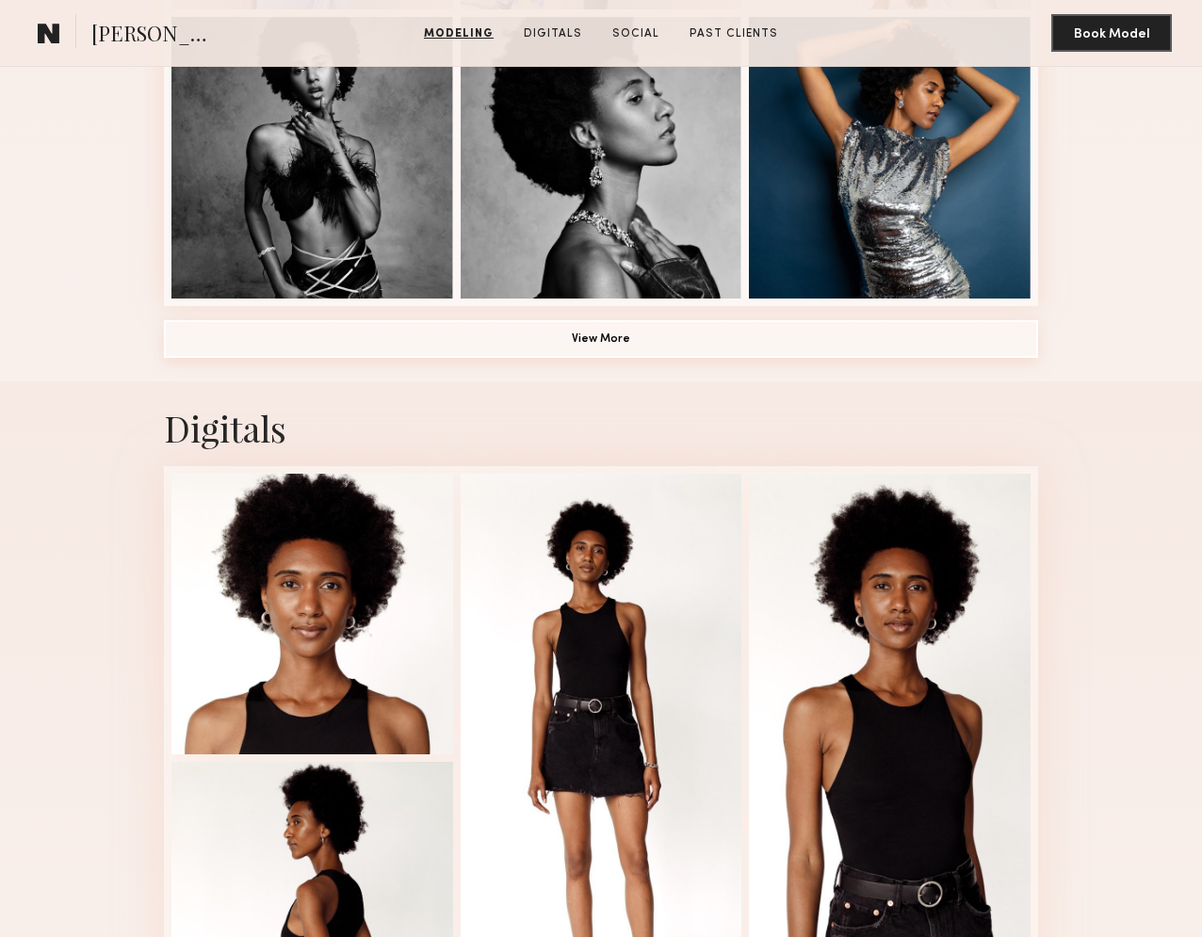
click at [629, 333] on button "View More" at bounding box center [601, 339] width 874 height 38
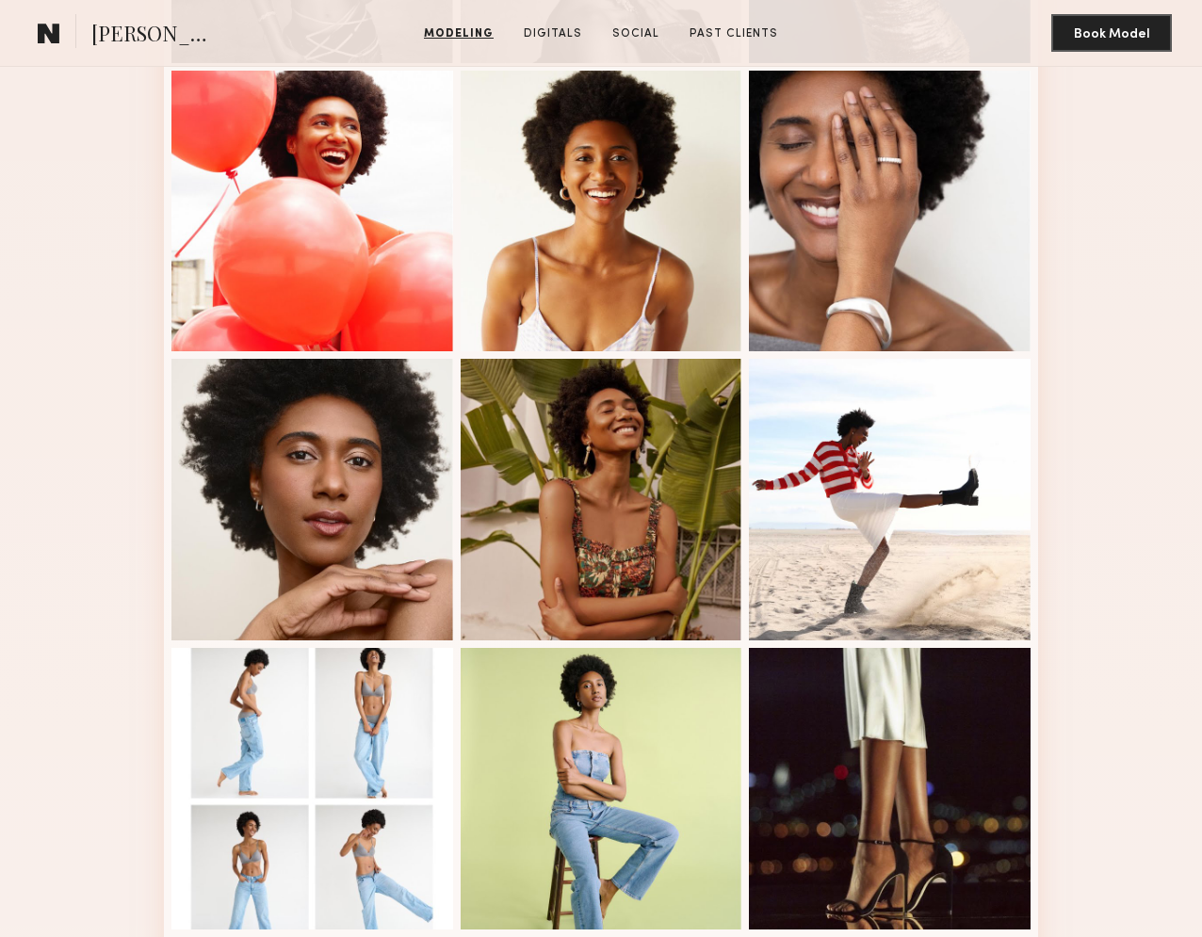
scroll to position [1611, 0]
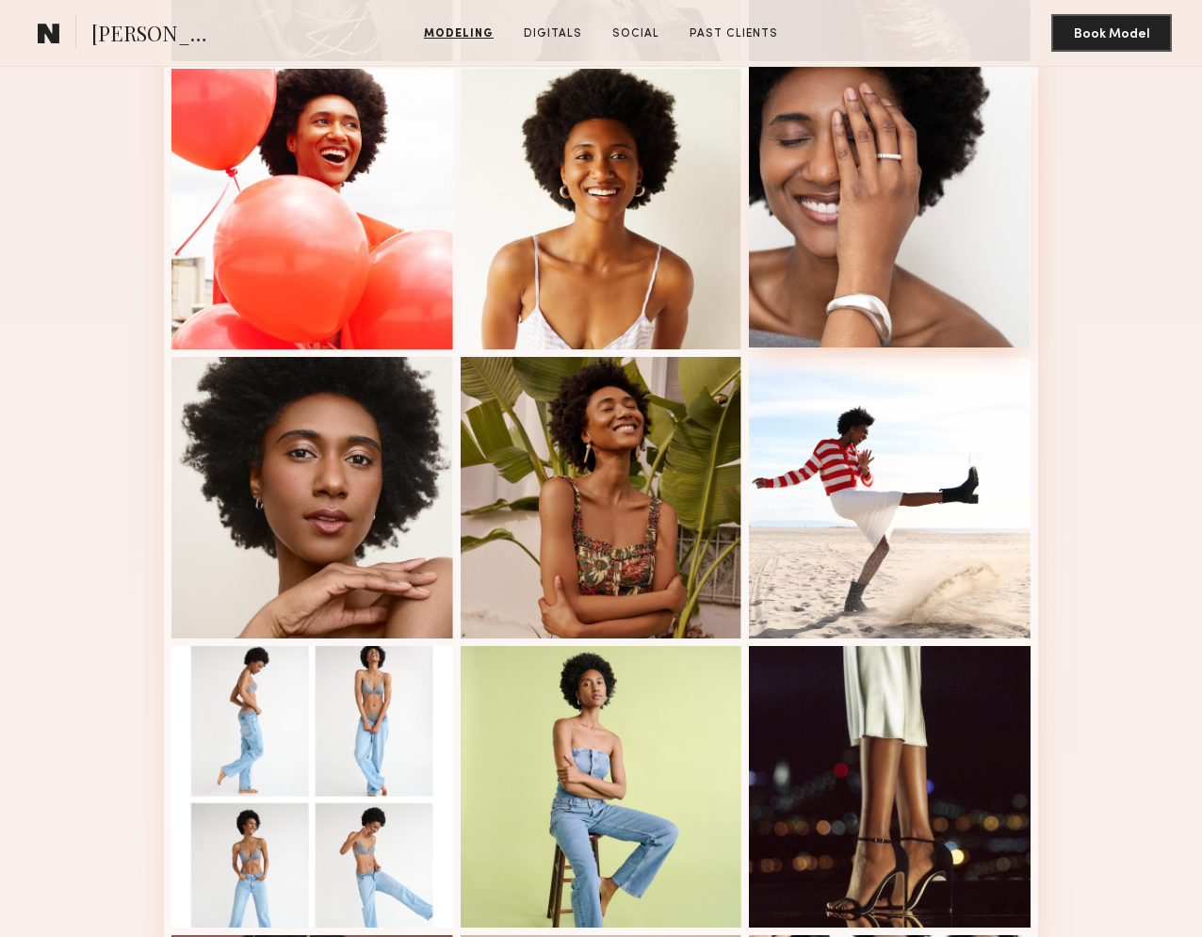
click at [848, 242] on div at bounding box center [890, 208] width 282 height 282
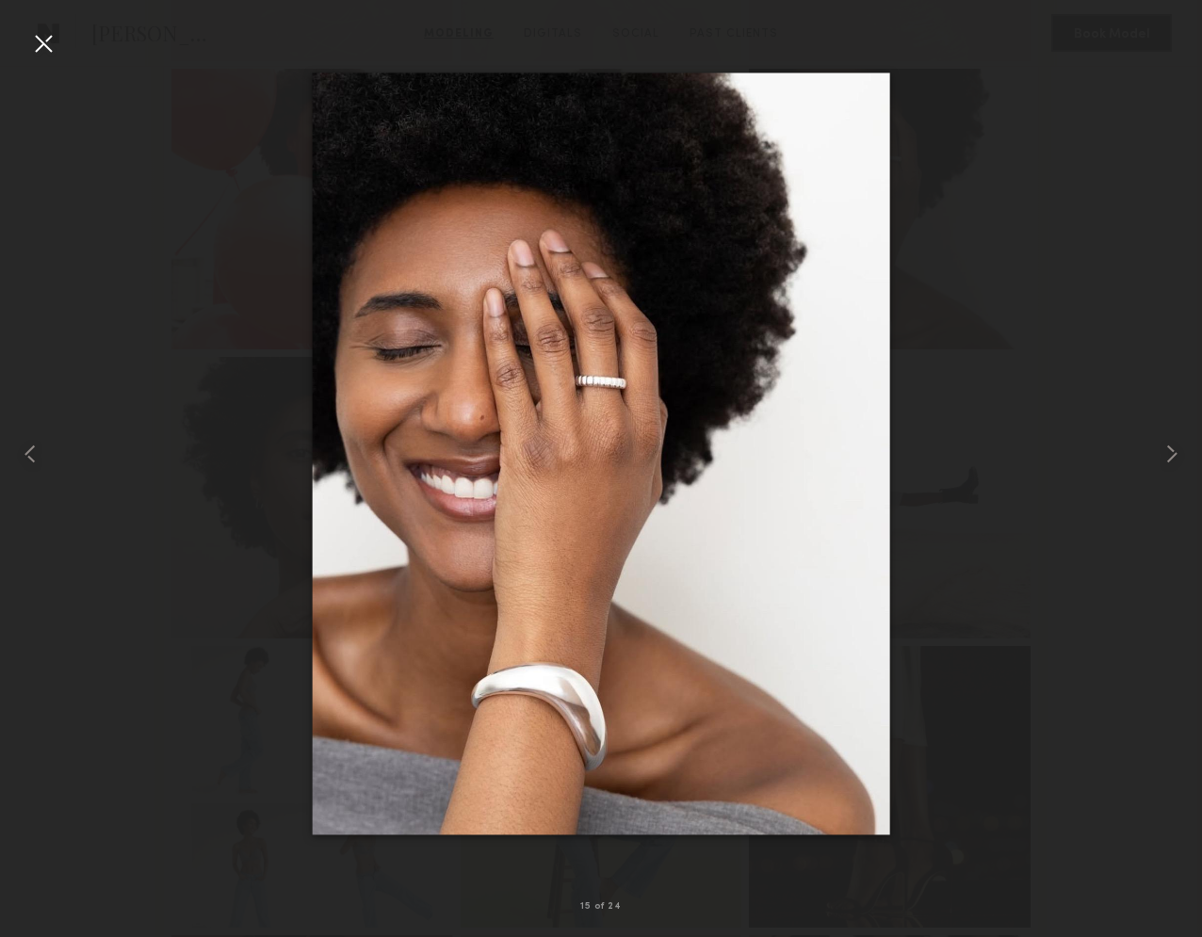
click at [41, 43] on div at bounding box center [43, 43] width 30 height 30
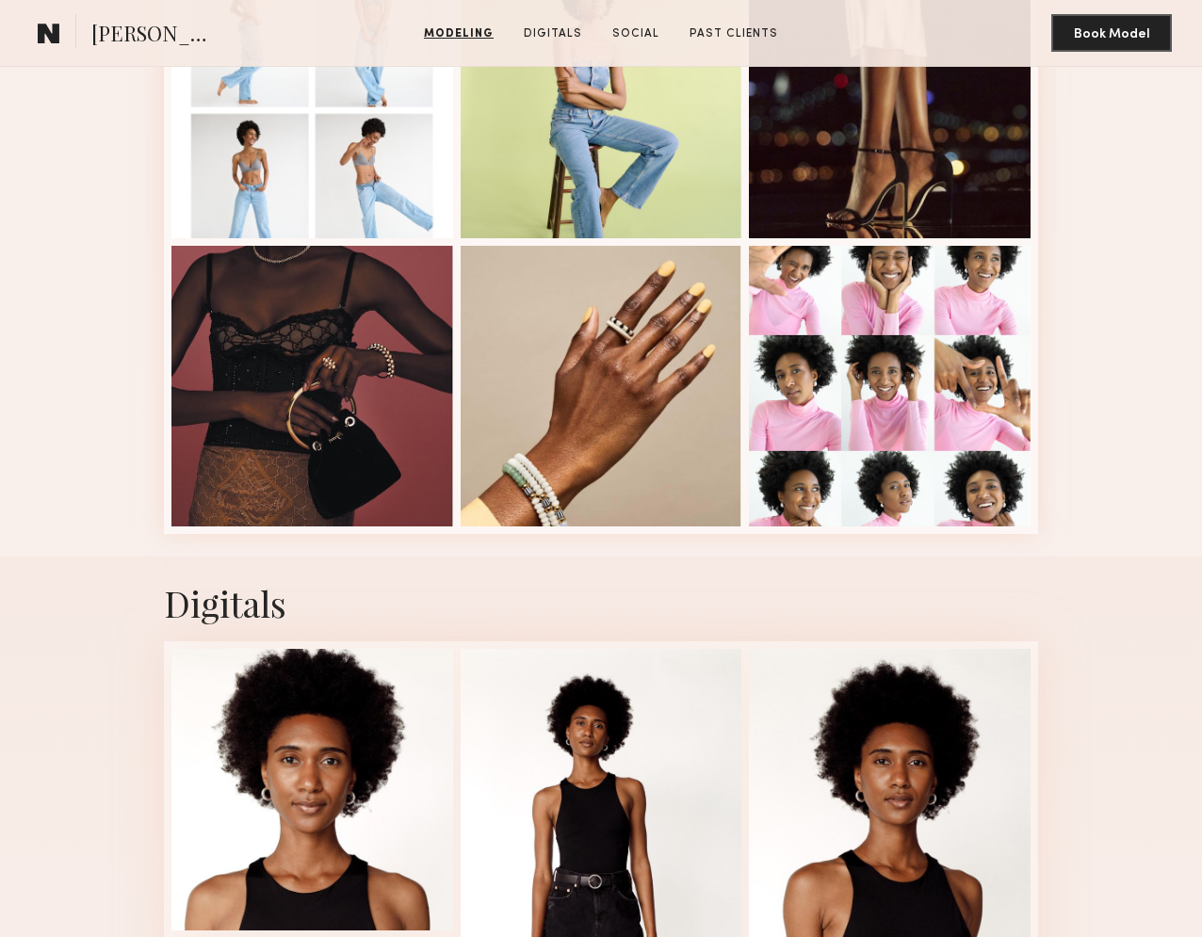
scroll to position [2301, 0]
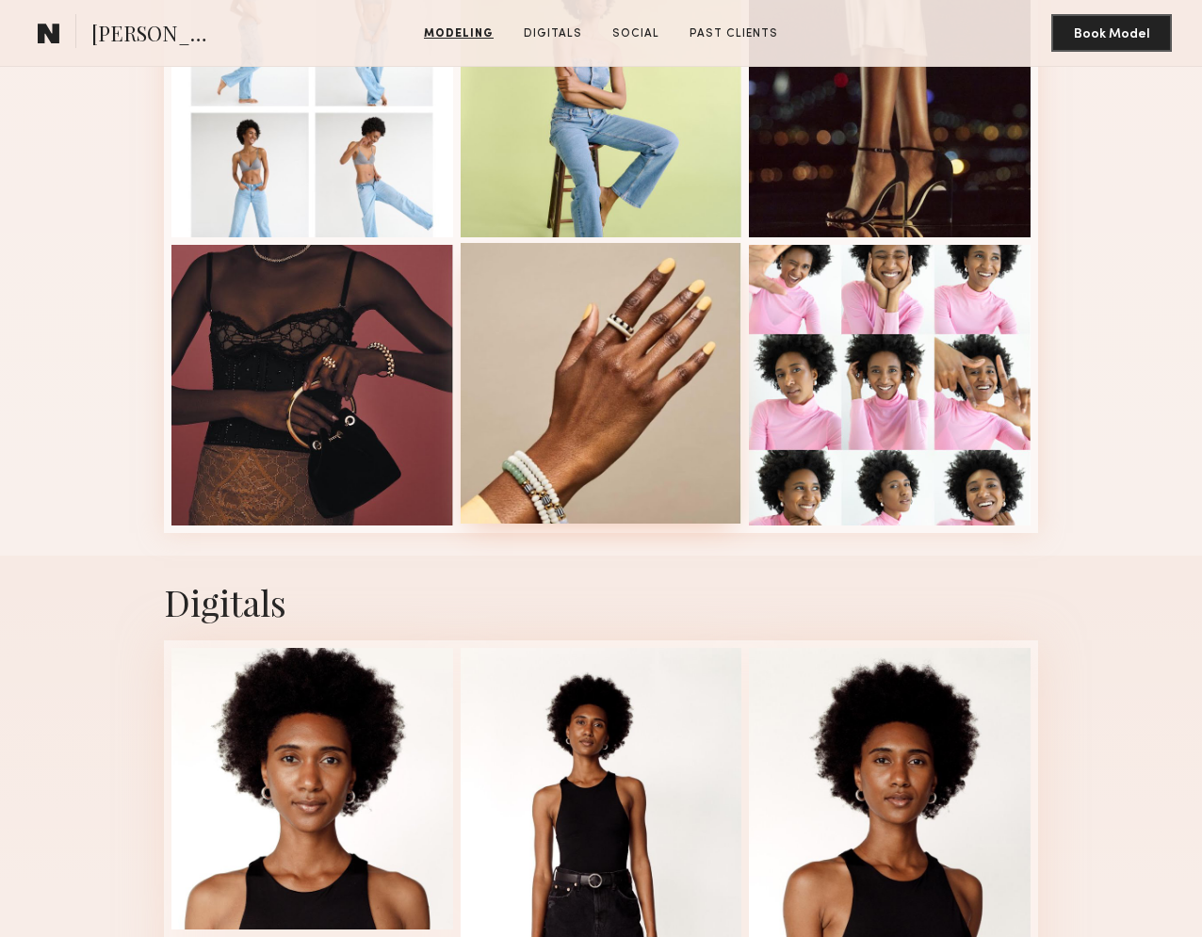
click at [572, 333] on div at bounding box center [602, 384] width 282 height 282
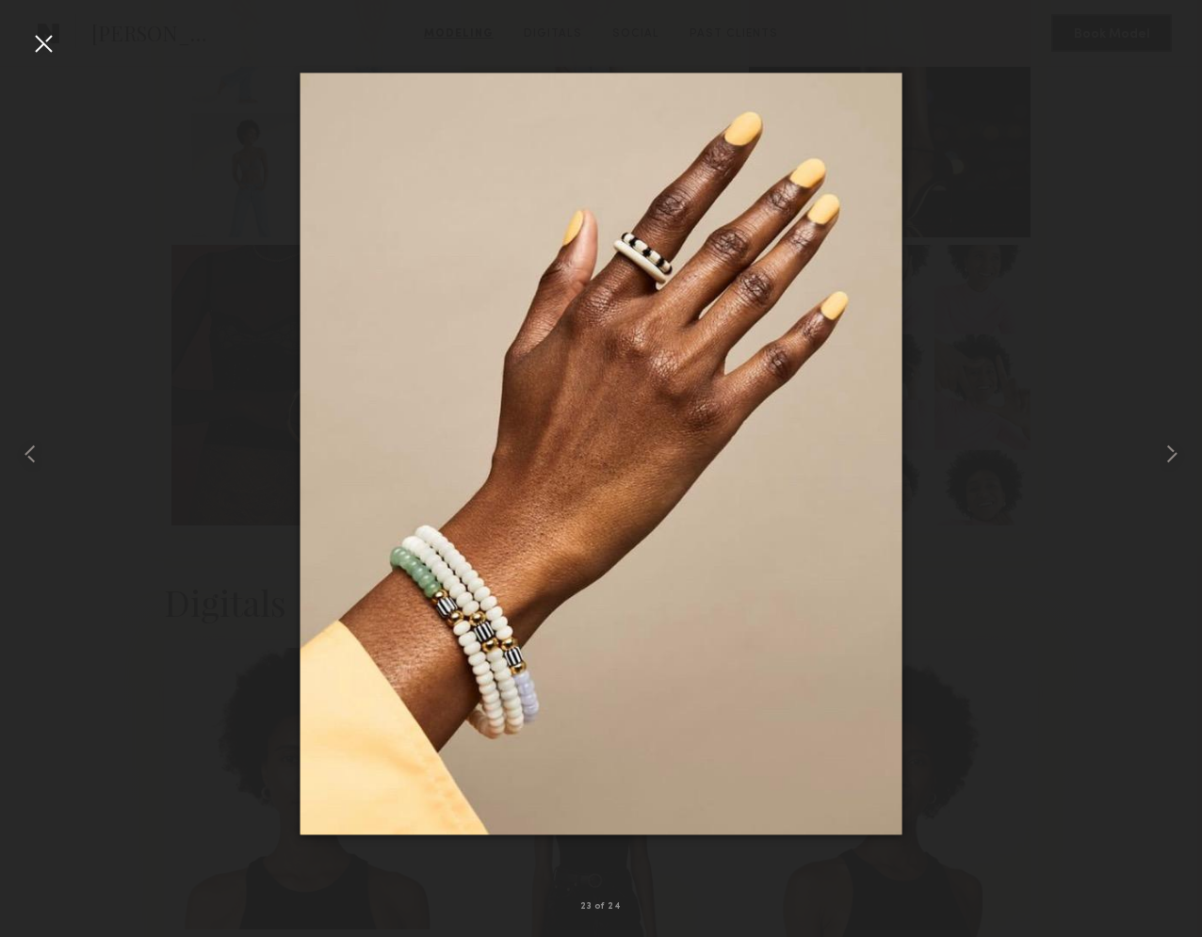
click at [54, 44] on div at bounding box center [43, 43] width 30 height 30
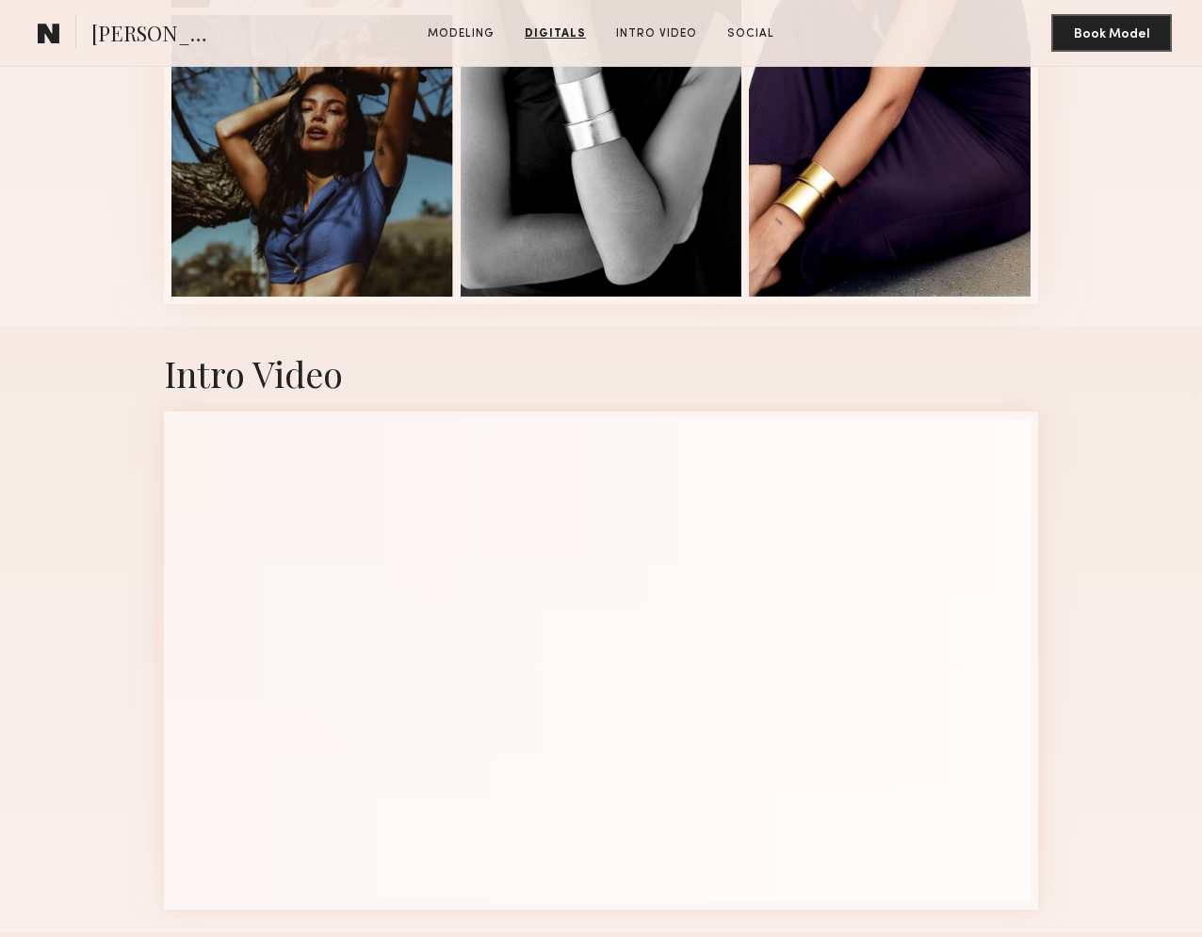
scroll to position [1789, 0]
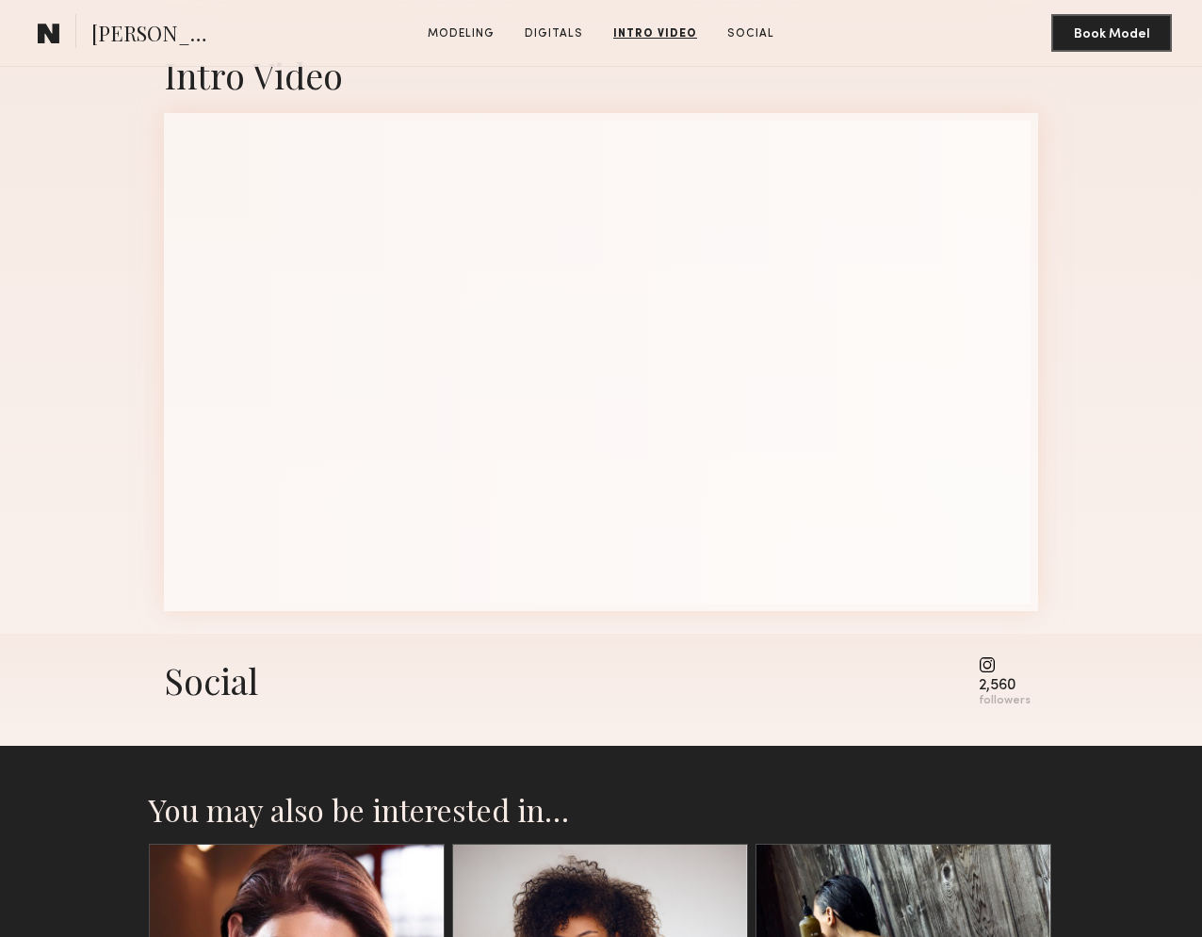
click at [51, 340] on div "Intro Video" at bounding box center [601, 331] width 1202 height 606
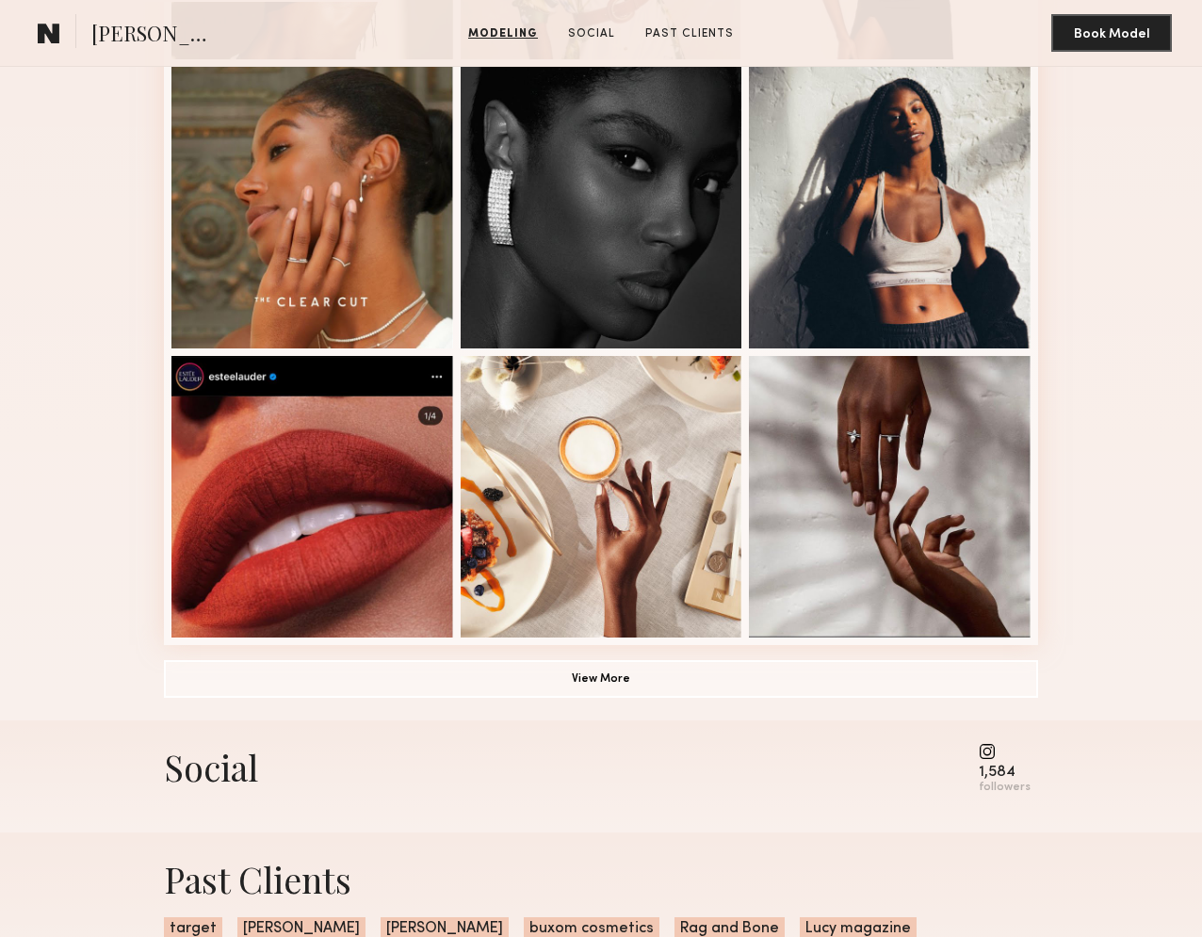
scroll to position [1035, 0]
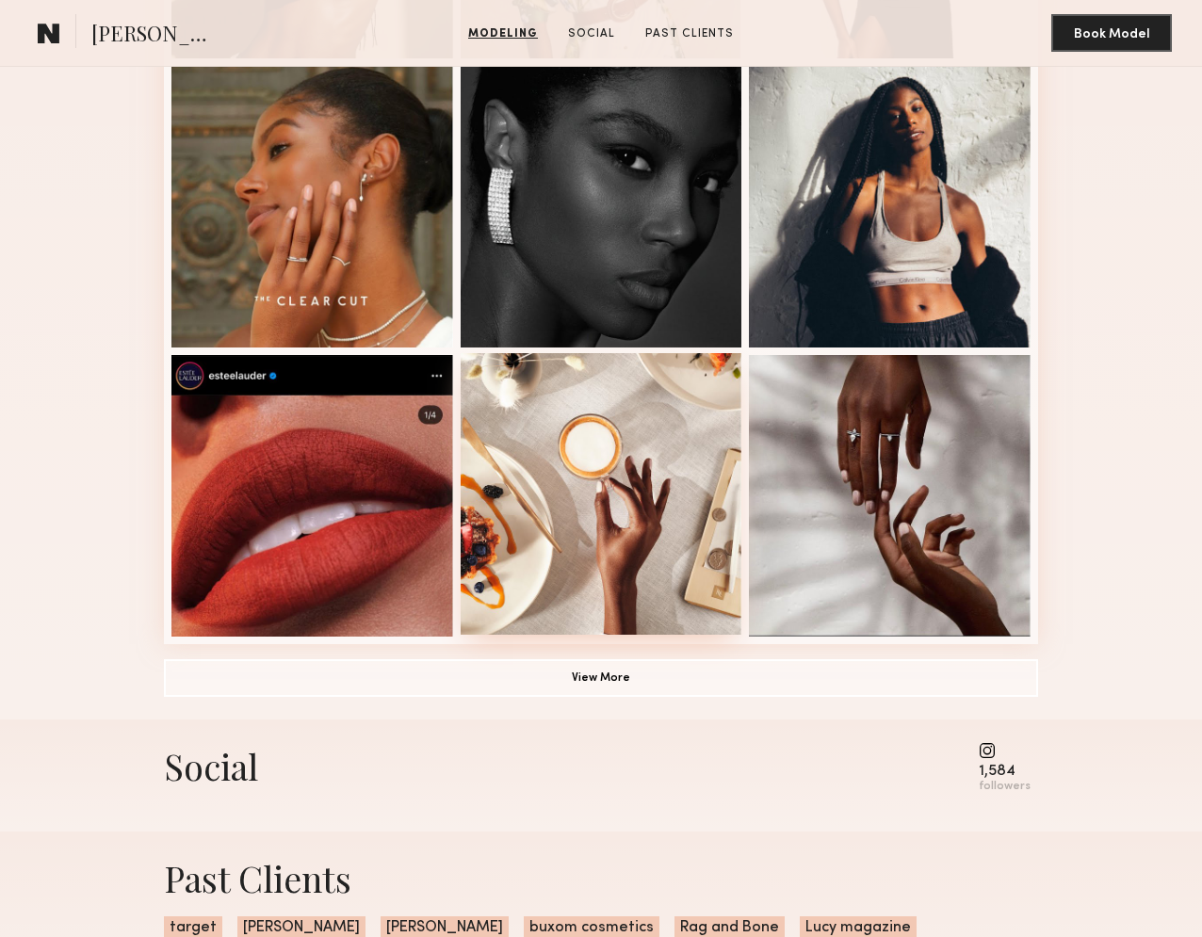
click at [665, 462] on div at bounding box center [602, 494] width 282 height 282
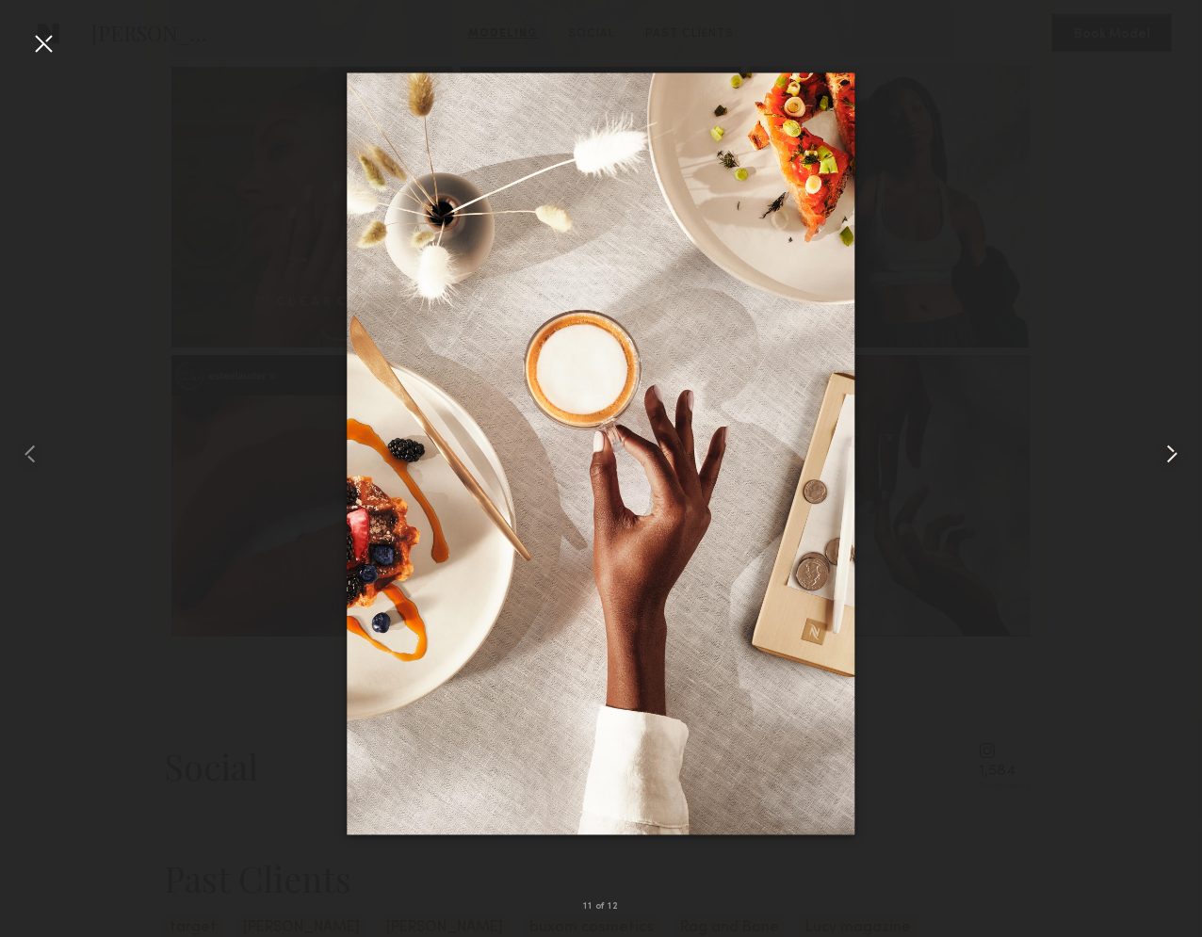
click at [1171, 447] on common-icon at bounding box center [1172, 454] width 30 height 30
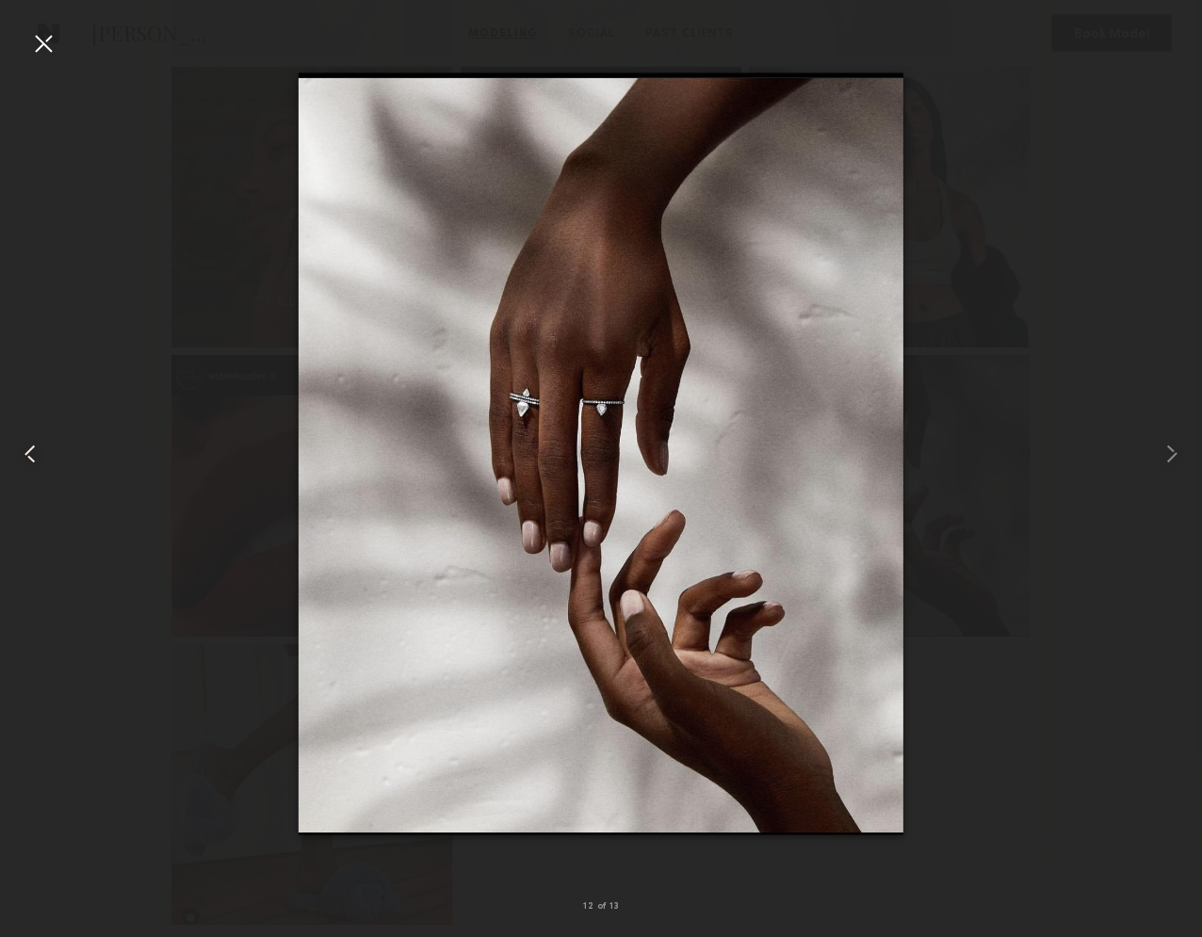
click at [36, 455] on common-icon at bounding box center [30, 454] width 30 height 30
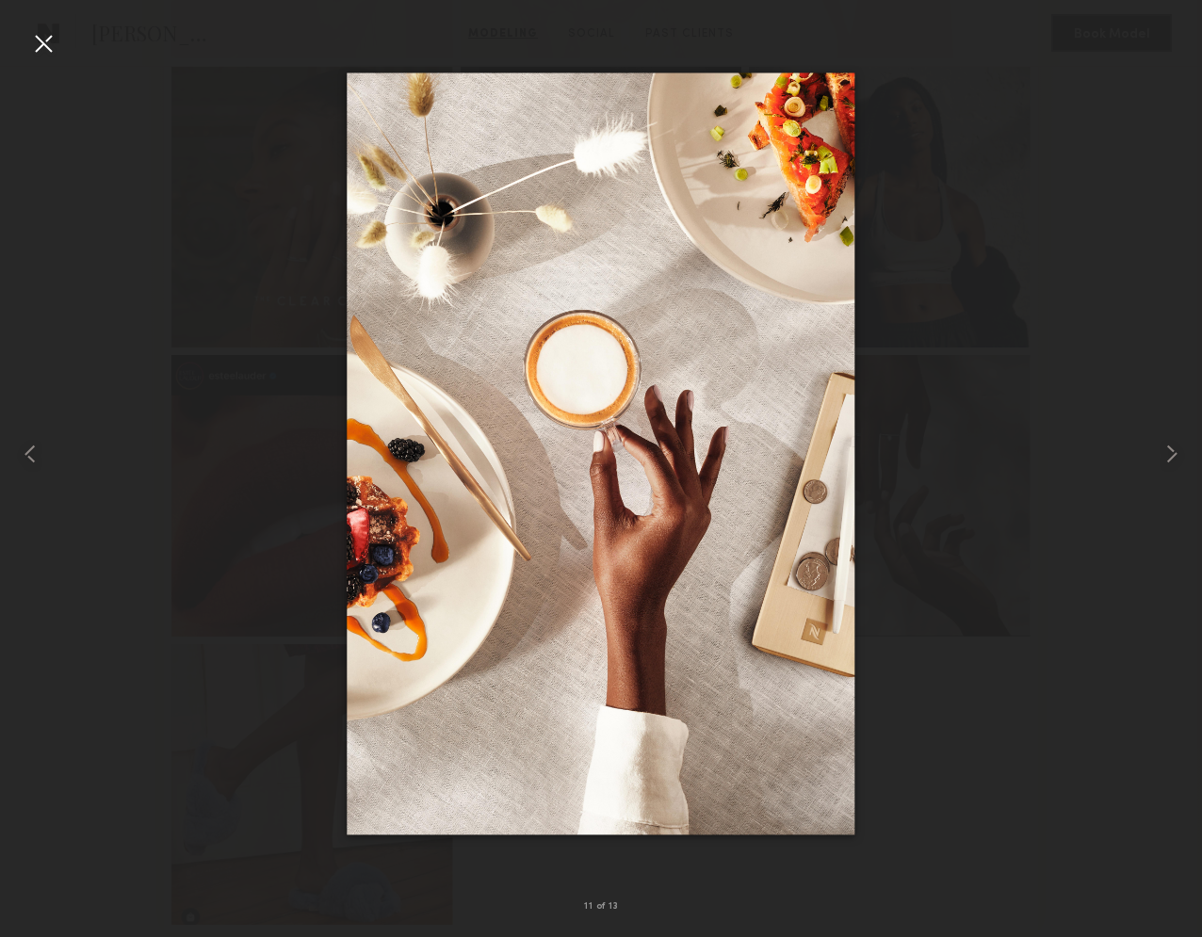
click at [41, 43] on div at bounding box center [43, 43] width 30 height 30
